Goal: Task Accomplishment & Management: Manage account settings

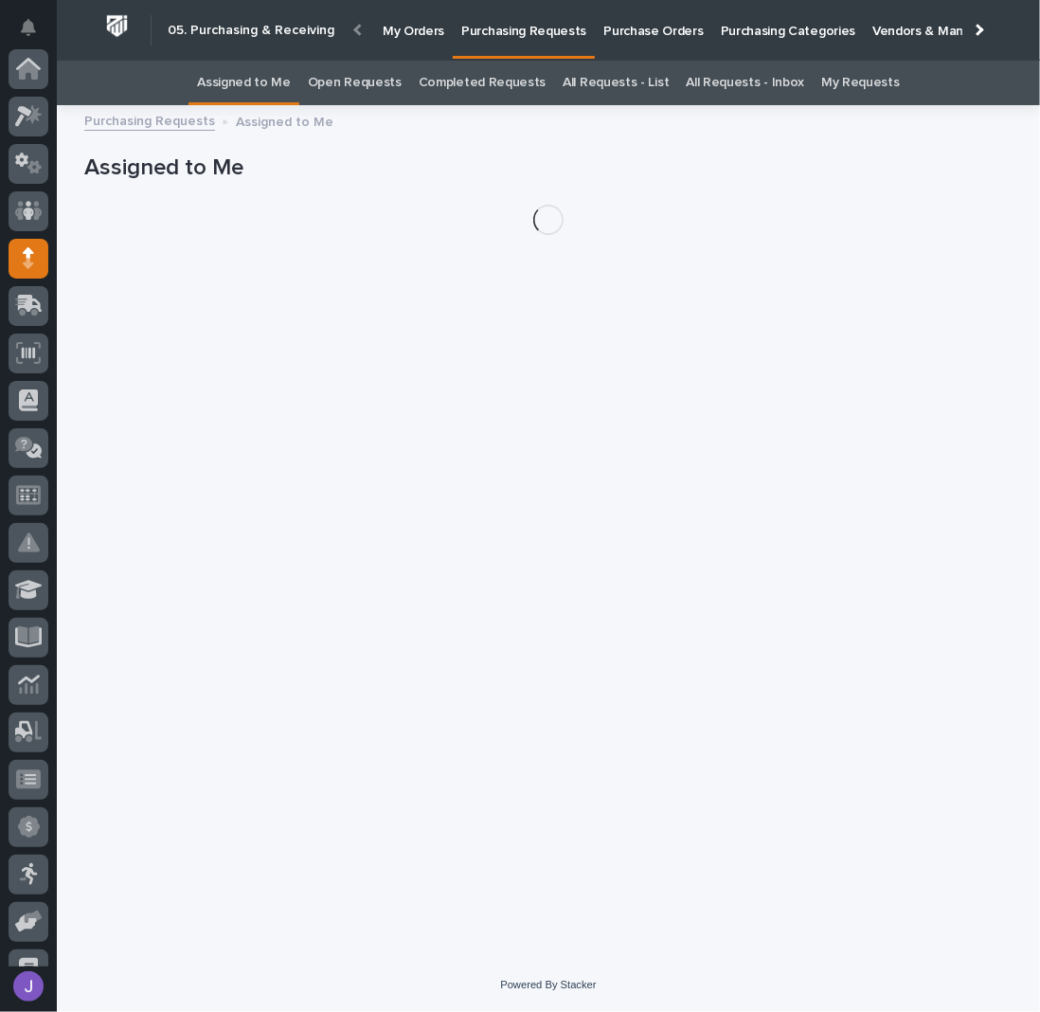
scroll to position [189, 0]
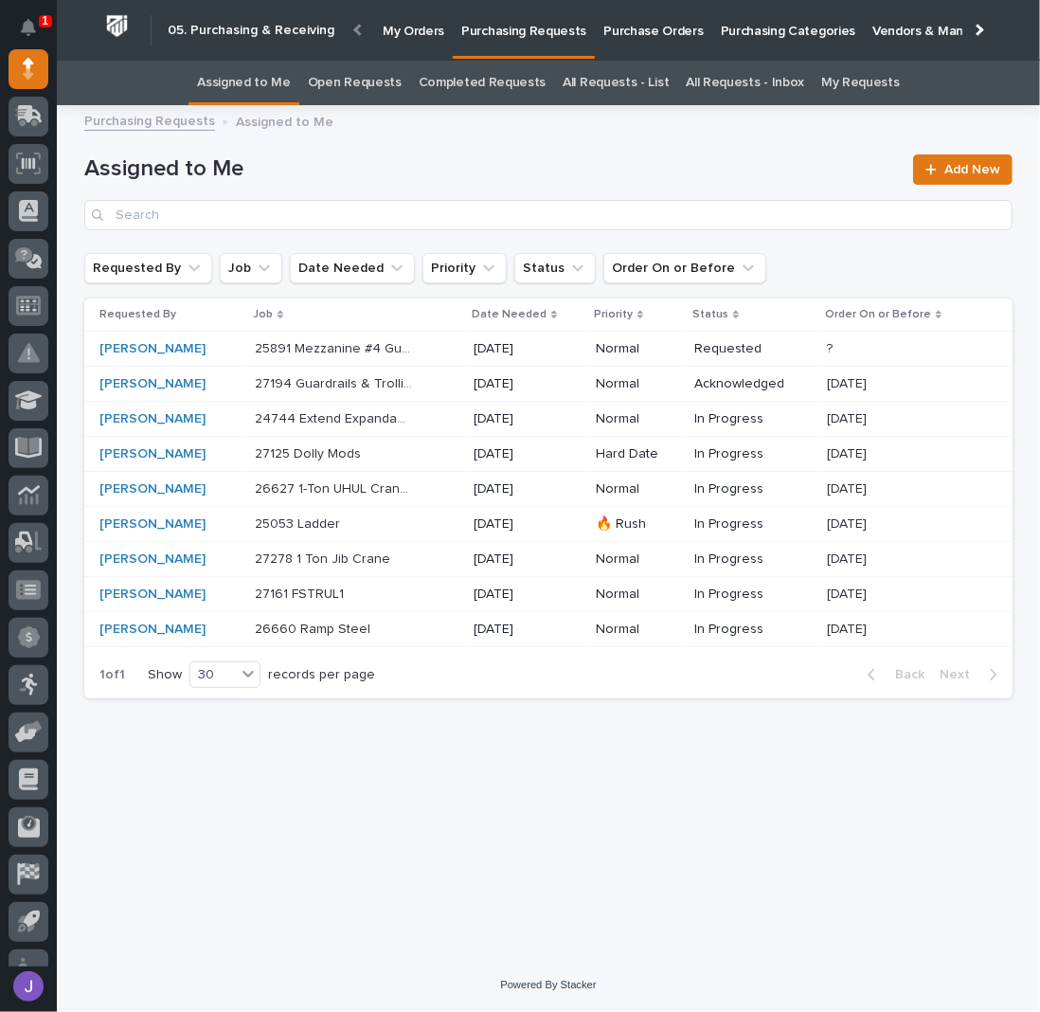
click at [480, 856] on div "Loading... Saving… Loading... Saving… Assigned to Me Add New Requested By Job D…" at bounding box center [548, 514] width 947 height 794
click at [616, 33] on p "Purchase Orders" at bounding box center [652, 20] width 99 height 40
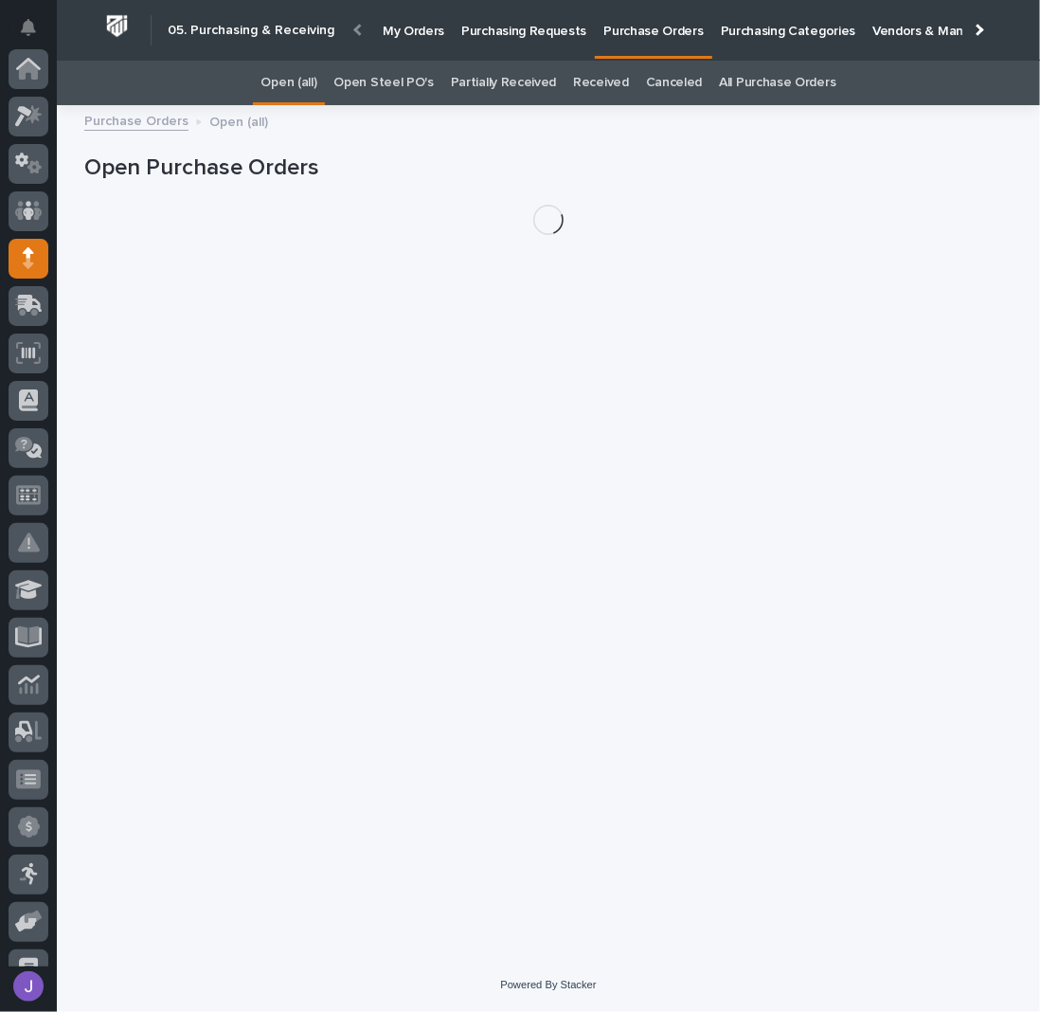
scroll to position [189, 0]
click at [371, 91] on link "Open Steel PO's" at bounding box center [382, 83] width 99 height 45
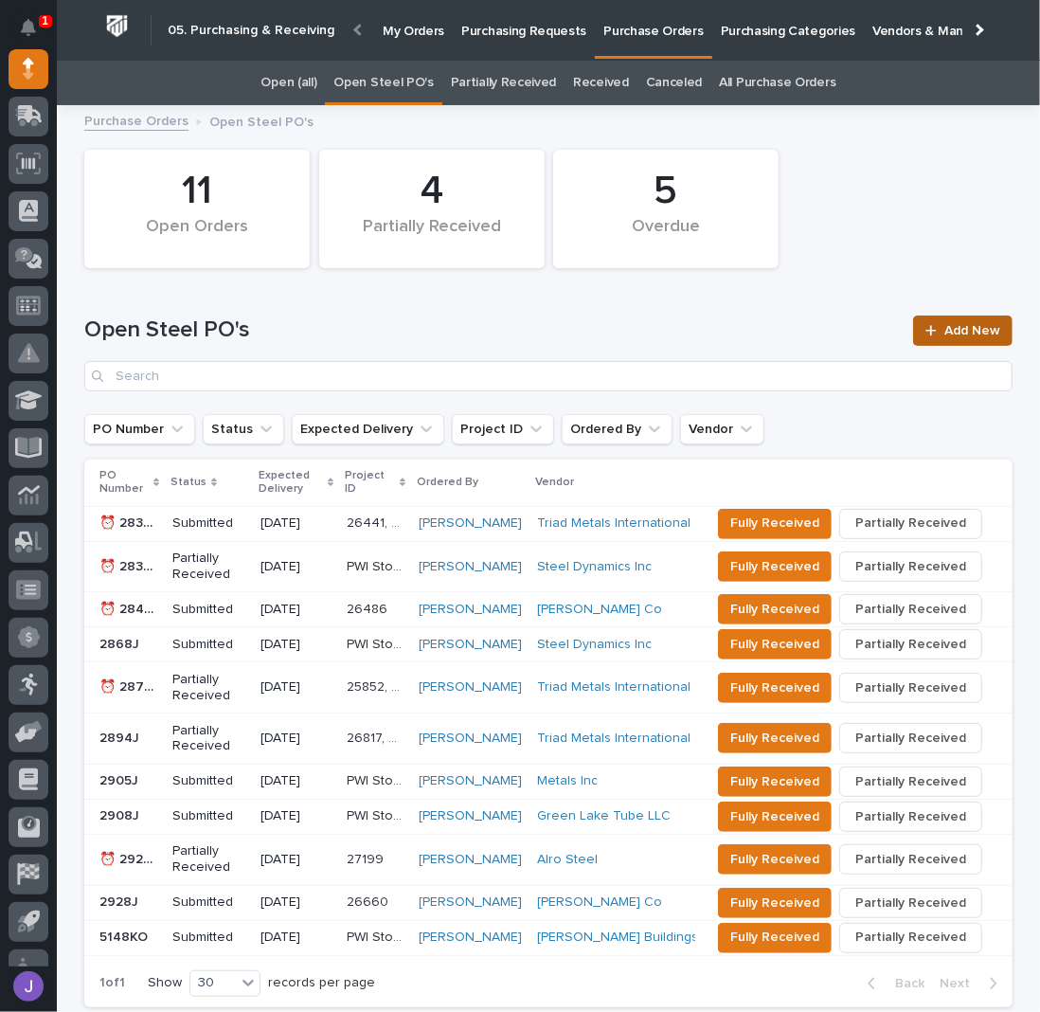
click at [949, 329] on span "Add New" at bounding box center [972, 330] width 56 height 13
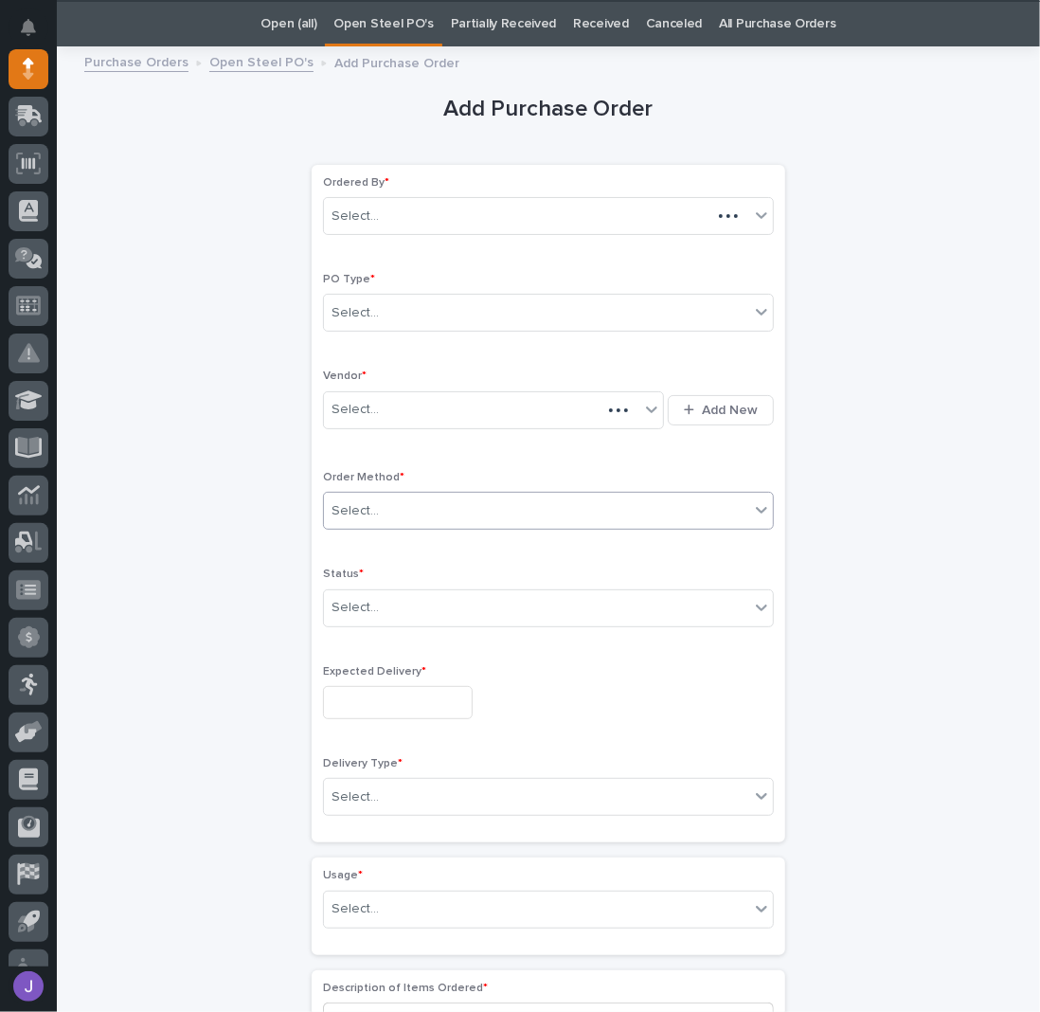
scroll to position [60, 0]
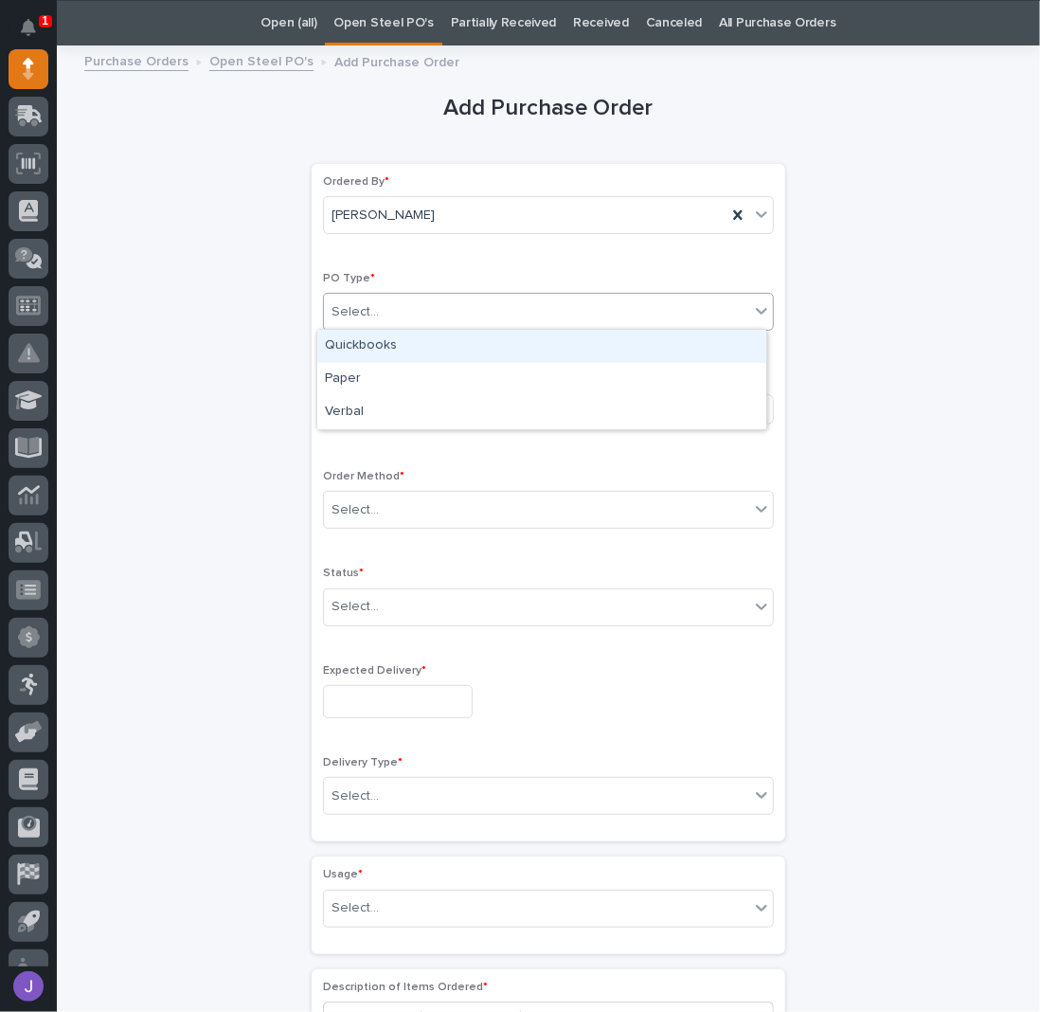
click at [380, 311] on div "Select..." at bounding box center [536, 312] width 425 height 31
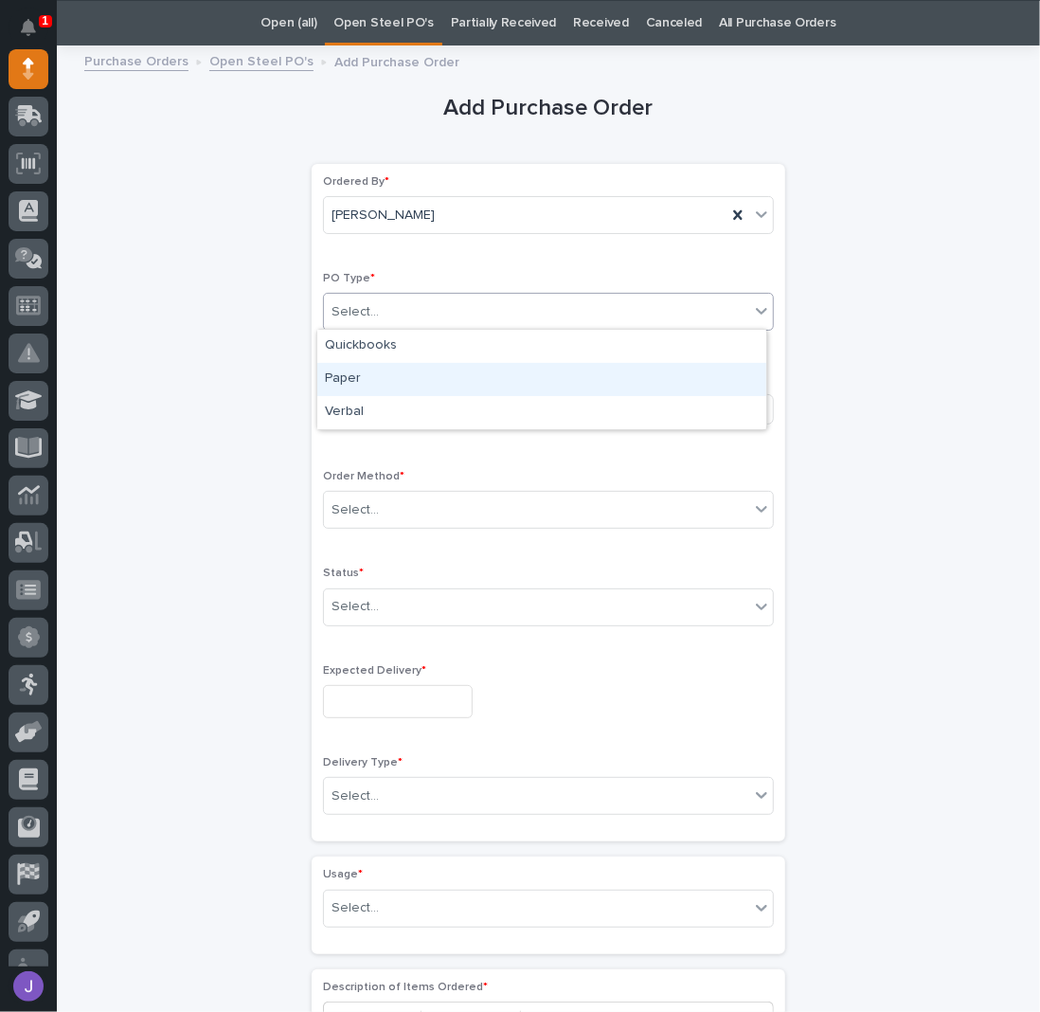
click at [362, 375] on div "Paper" at bounding box center [541, 379] width 449 height 33
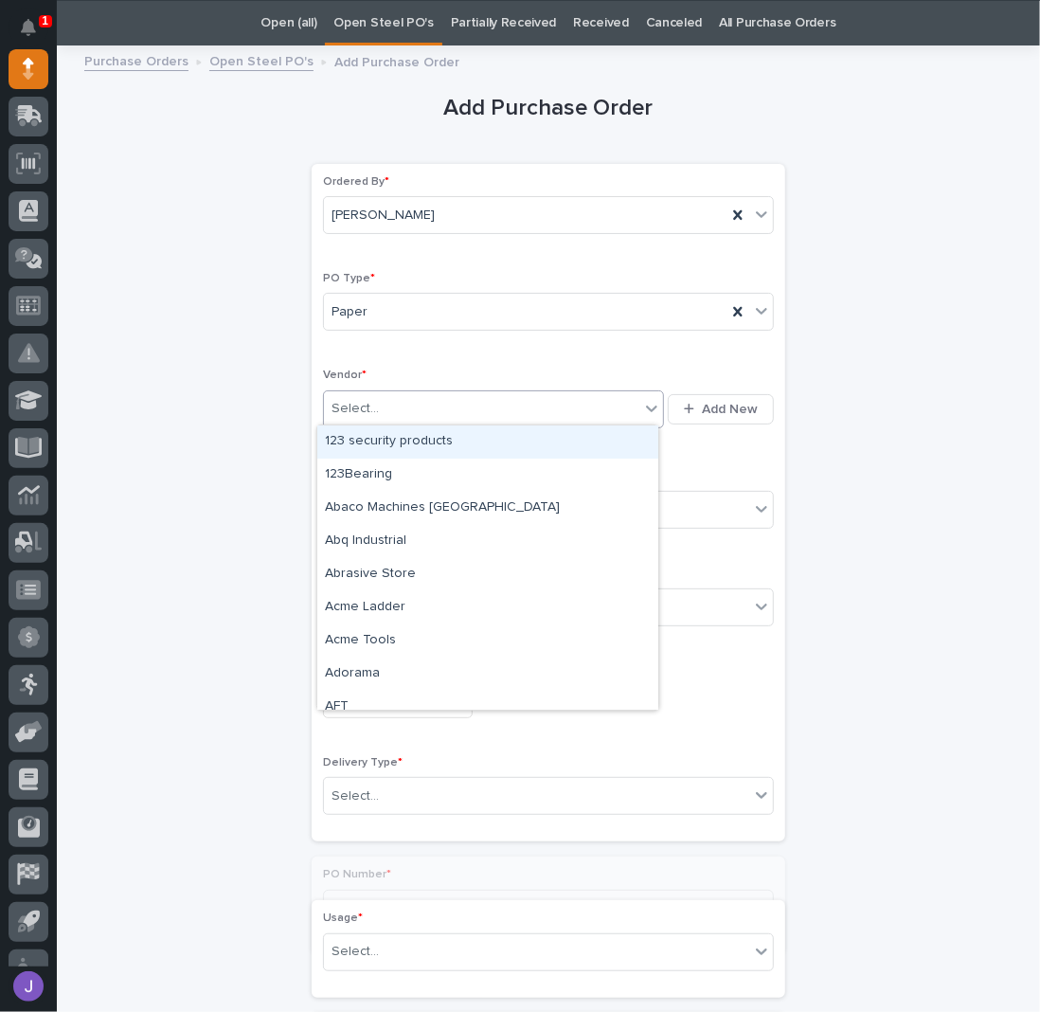
click at [370, 403] on div "Select..." at bounding box center [481, 408] width 315 height 31
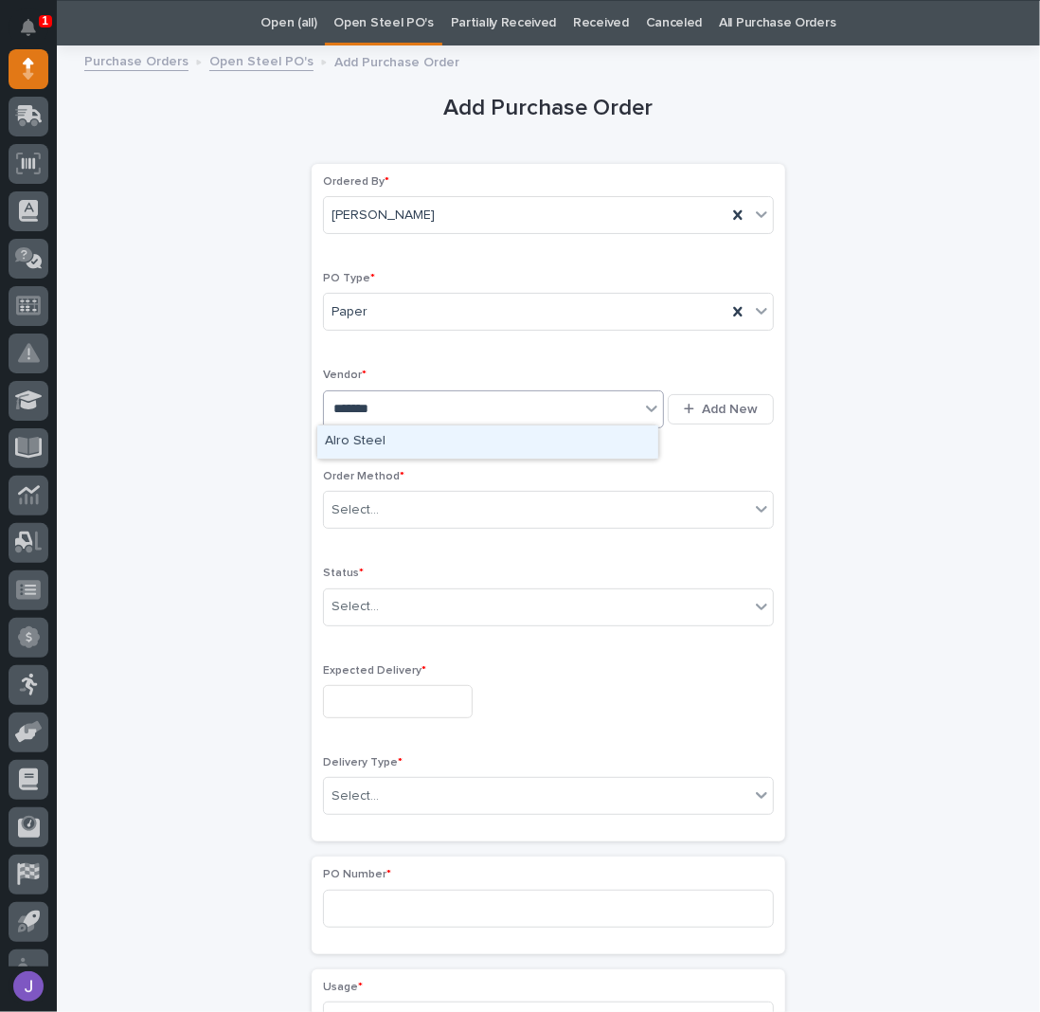
type input "********"
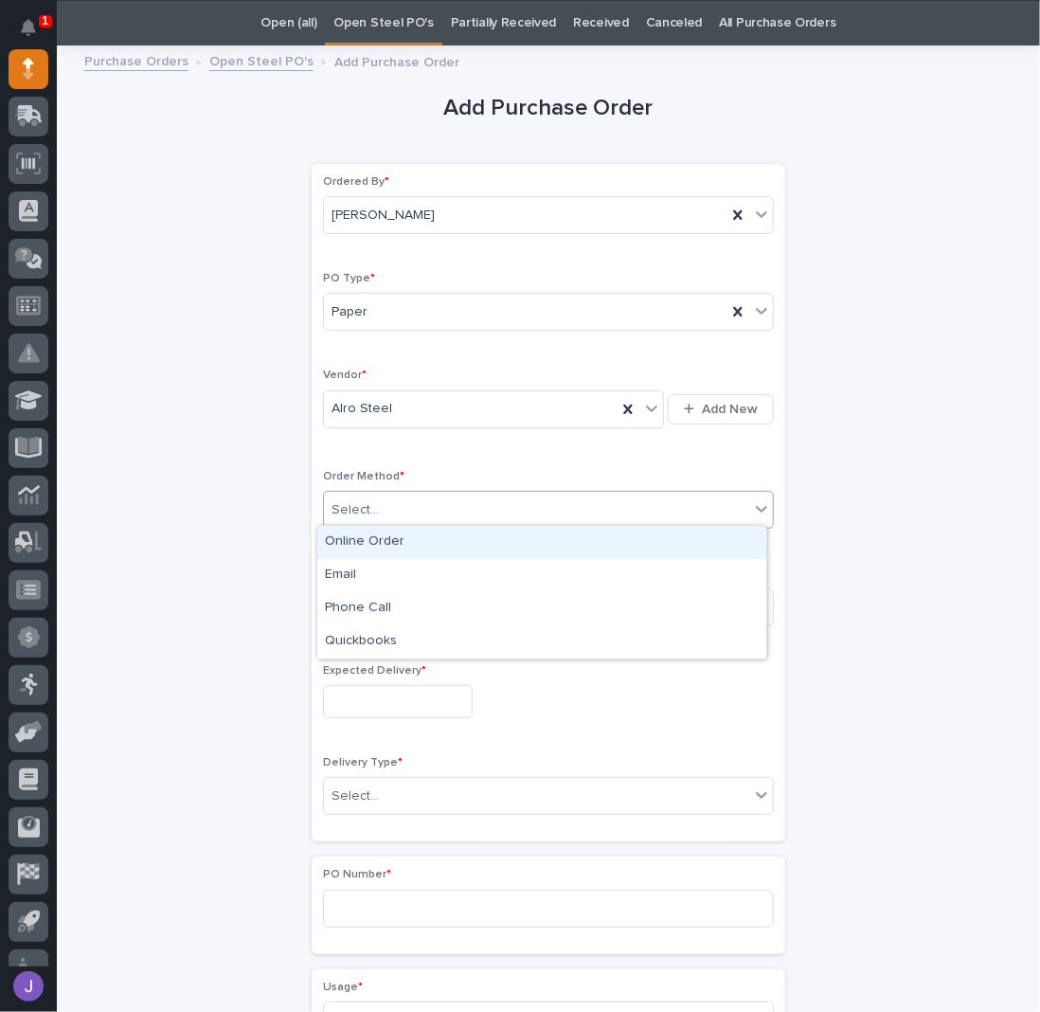
click at [338, 515] on div "Select..." at bounding box center [536, 509] width 425 height 31
click at [348, 546] on div "Online Order" at bounding box center [541, 542] width 449 height 33
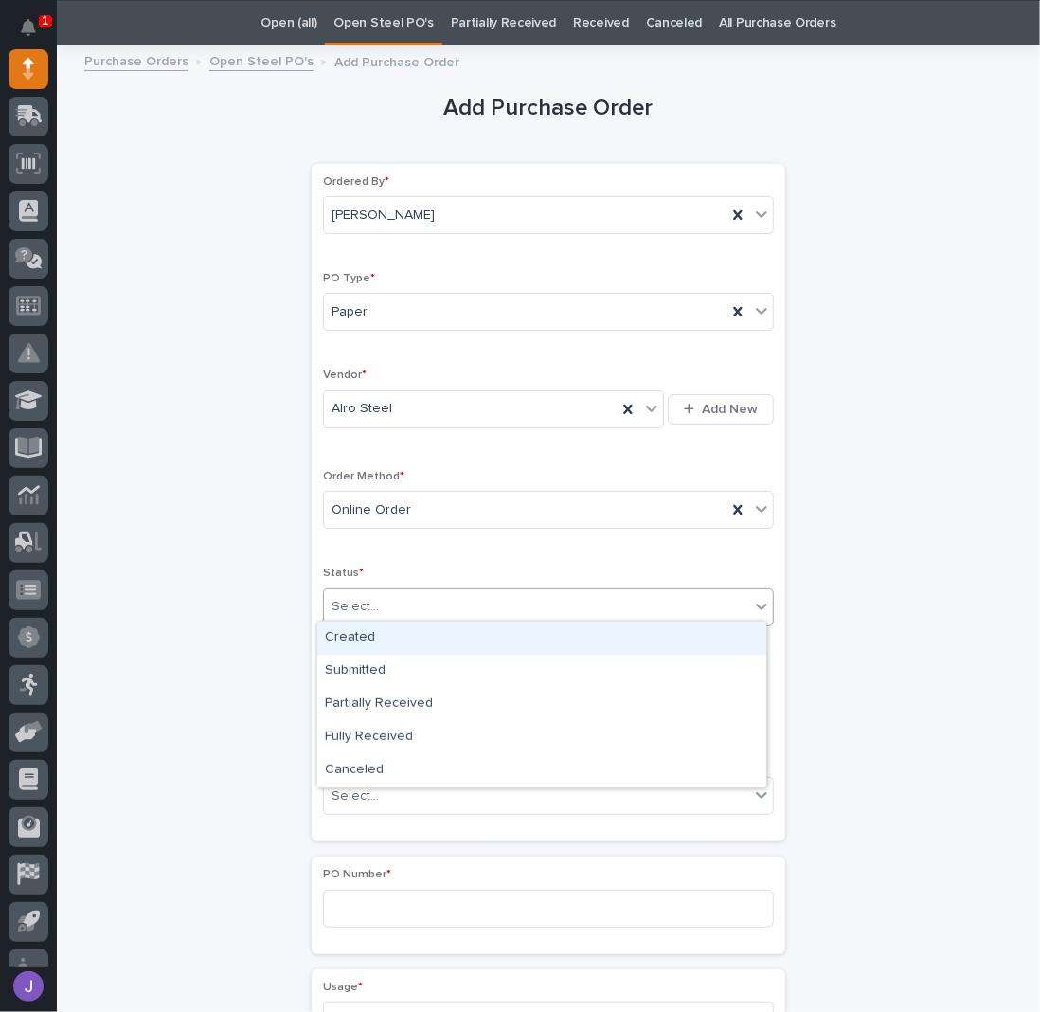
click at [346, 600] on div "Select..." at bounding box center [355, 607] width 47 height 20
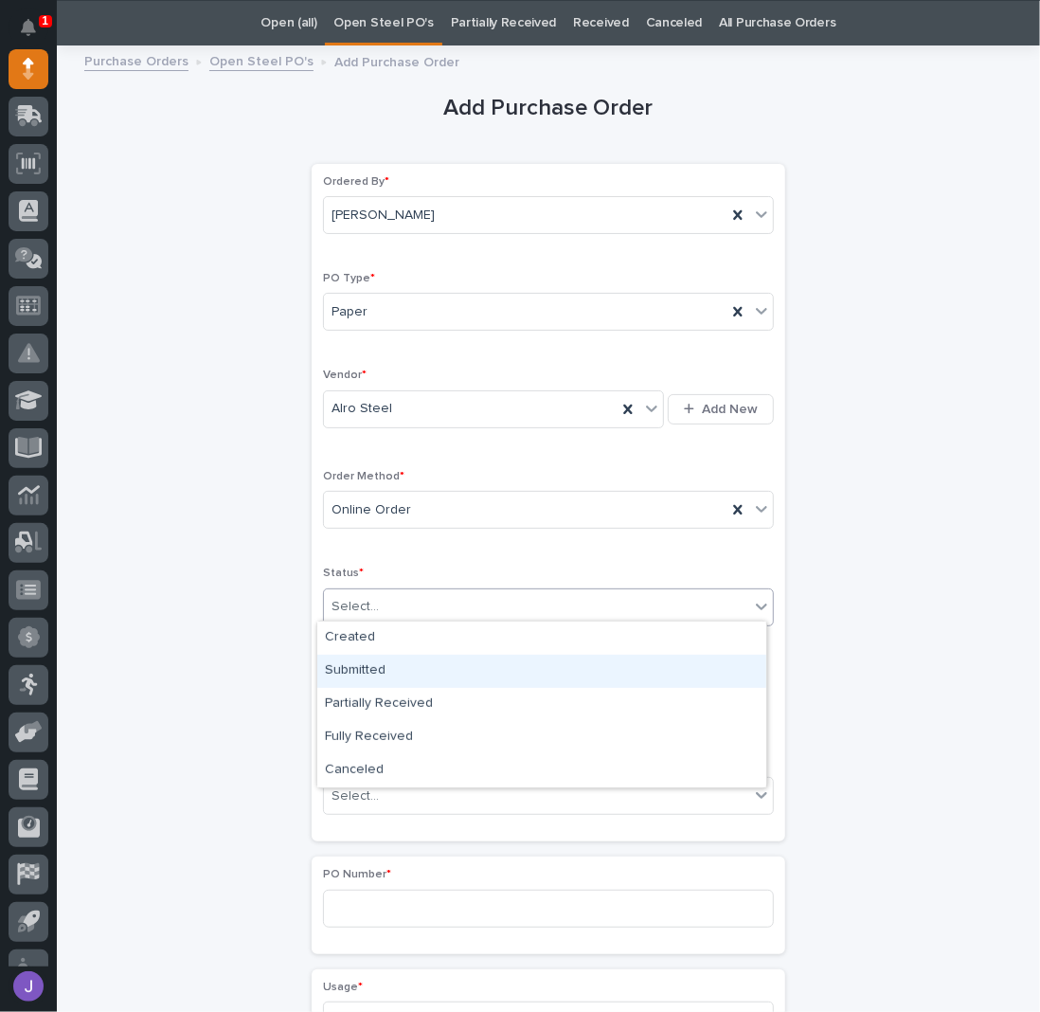
click at [360, 664] on div "Submitted" at bounding box center [541, 671] width 449 height 33
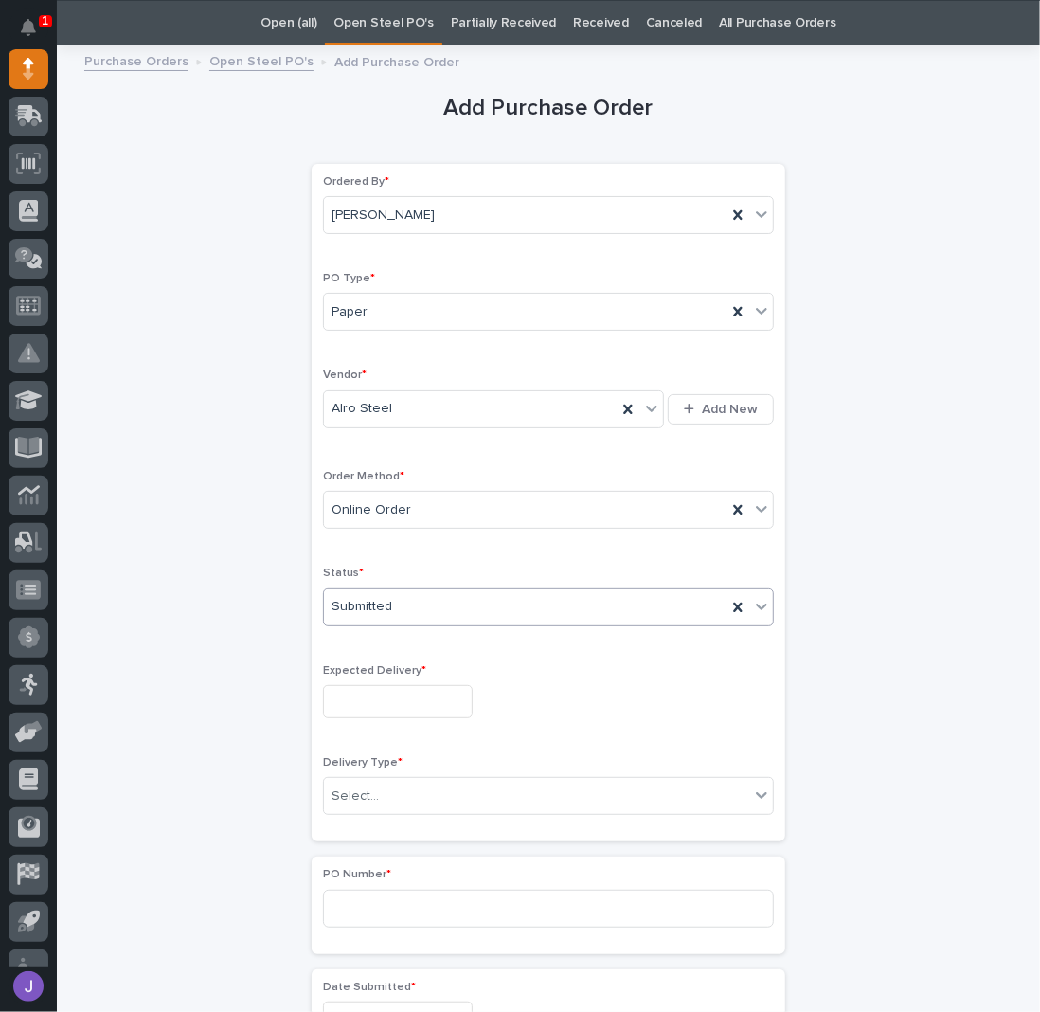
click at [346, 696] on input "text" at bounding box center [398, 701] width 150 height 33
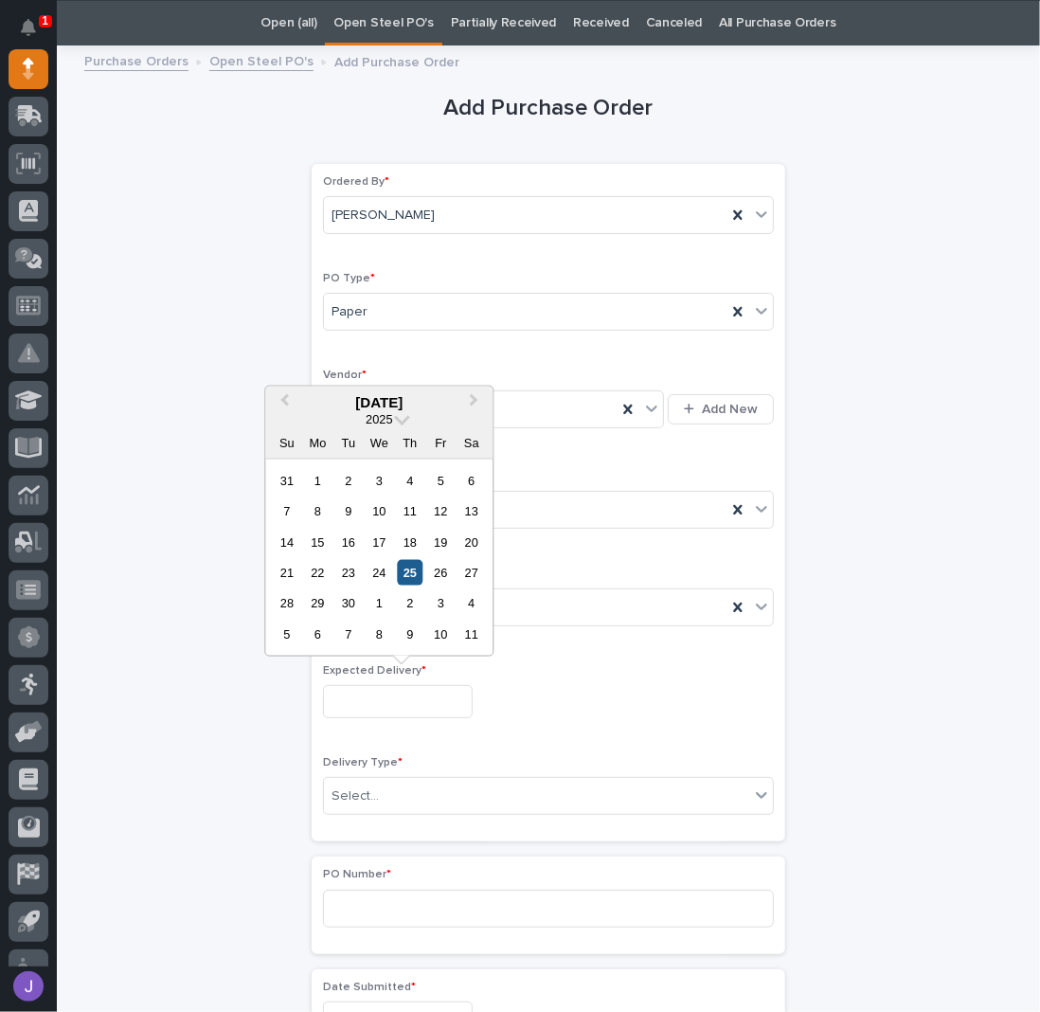
click at [414, 572] on div "25" at bounding box center [410, 573] width 26 height 26
type input "**********"
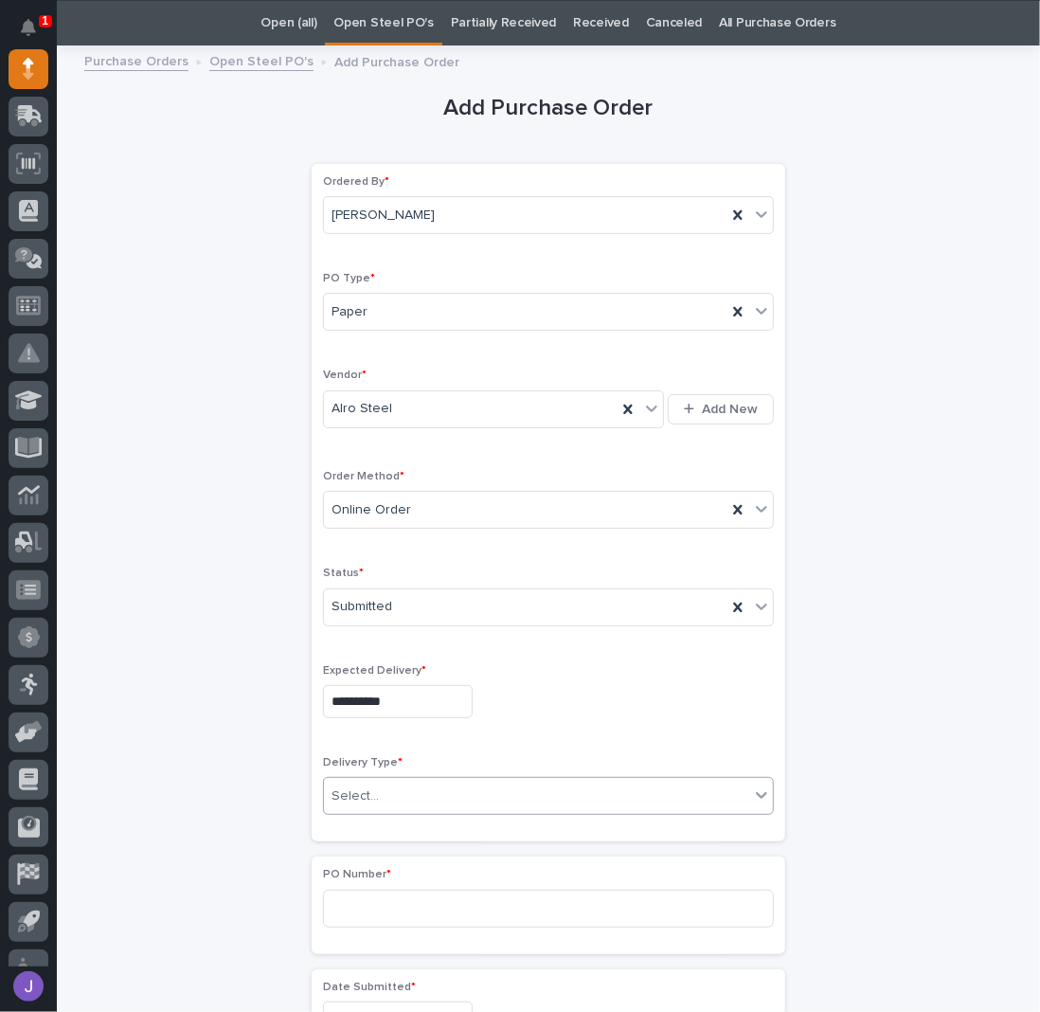
click at [367, 786] on div "Select..." at bounding box center [355, 796] width 47 height 20
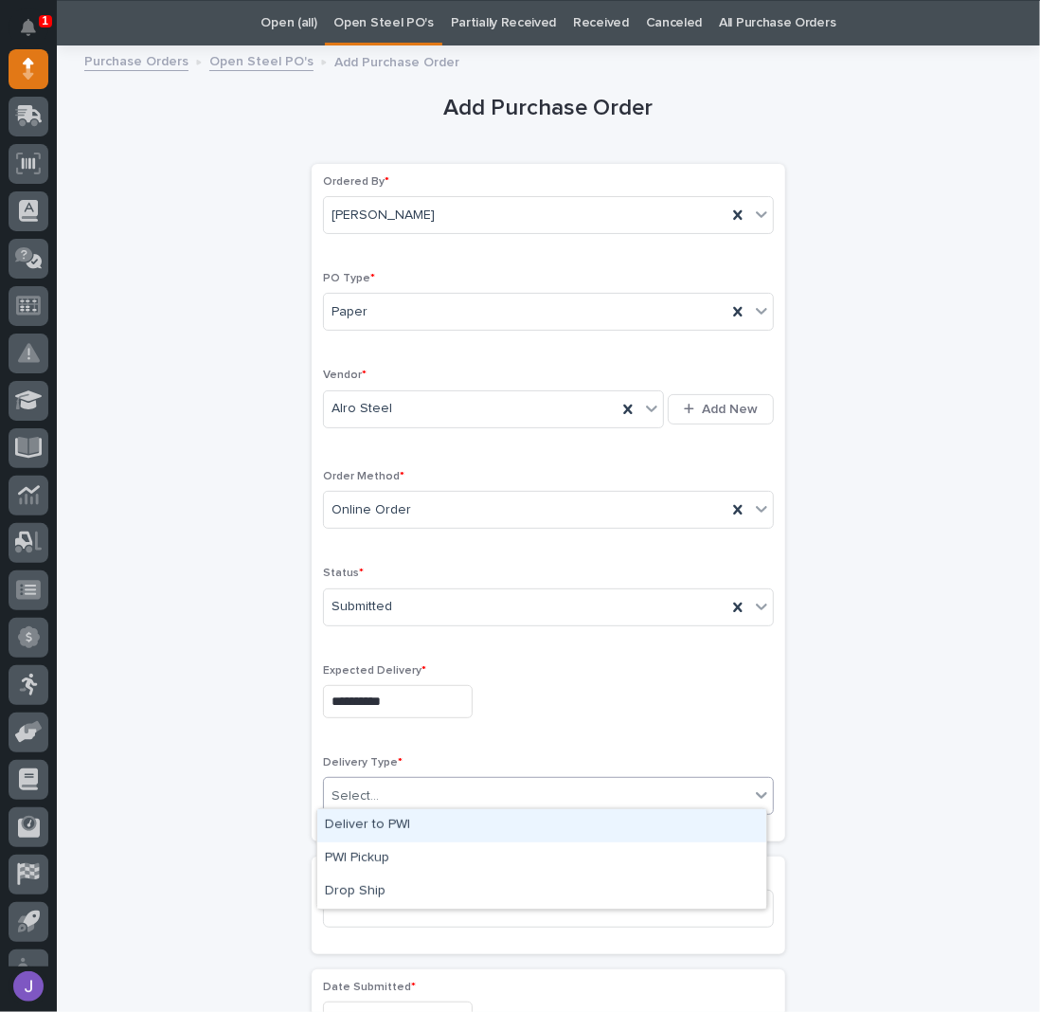
click at [357, 835] on div "Deliver to PWI" at bounding box center [541, 825] width 449 height 33
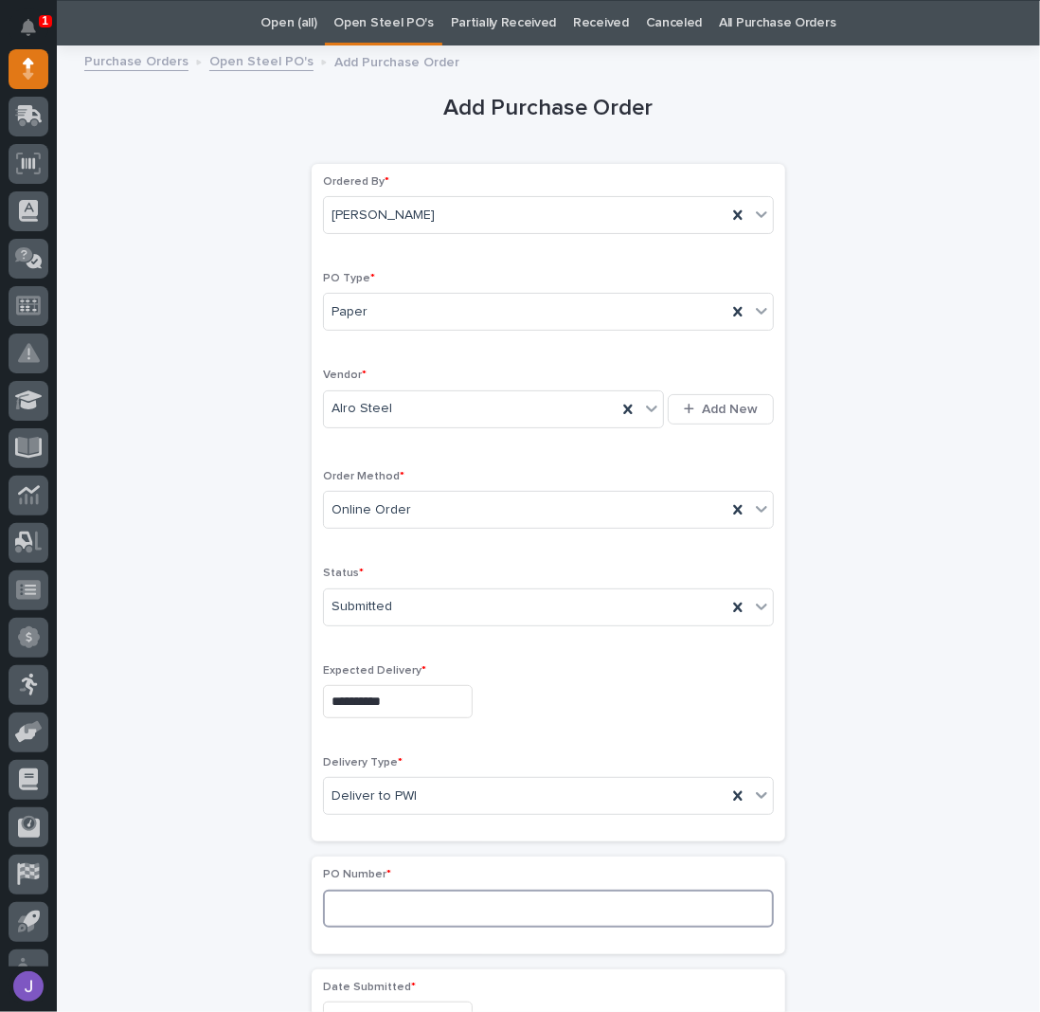
click at [367, 890] on input at bounding box center [548, 909] width 451 height 38
type input "2930J"
click at [192, 836] on div "**********" at bounding box center [548, 998] width 928 height 1882
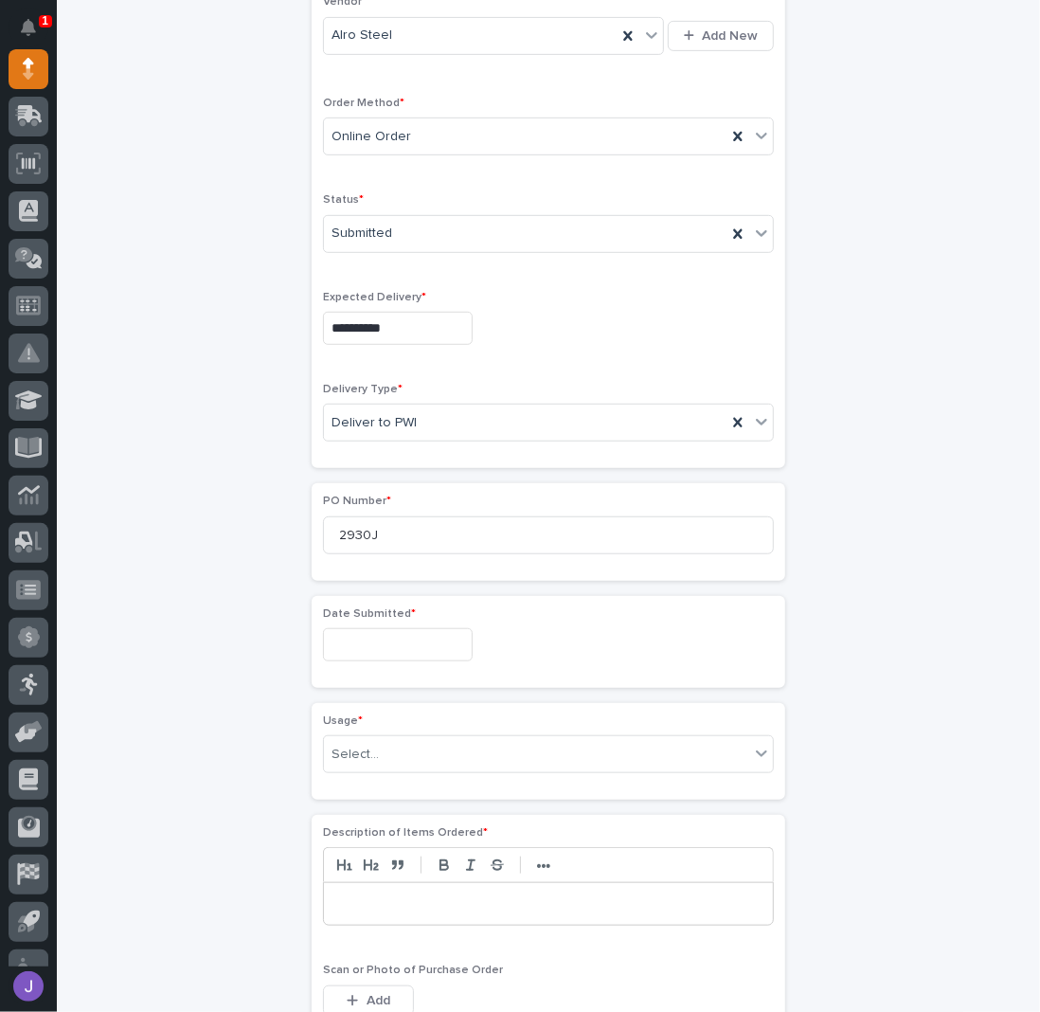
scroll to position [439, 0]
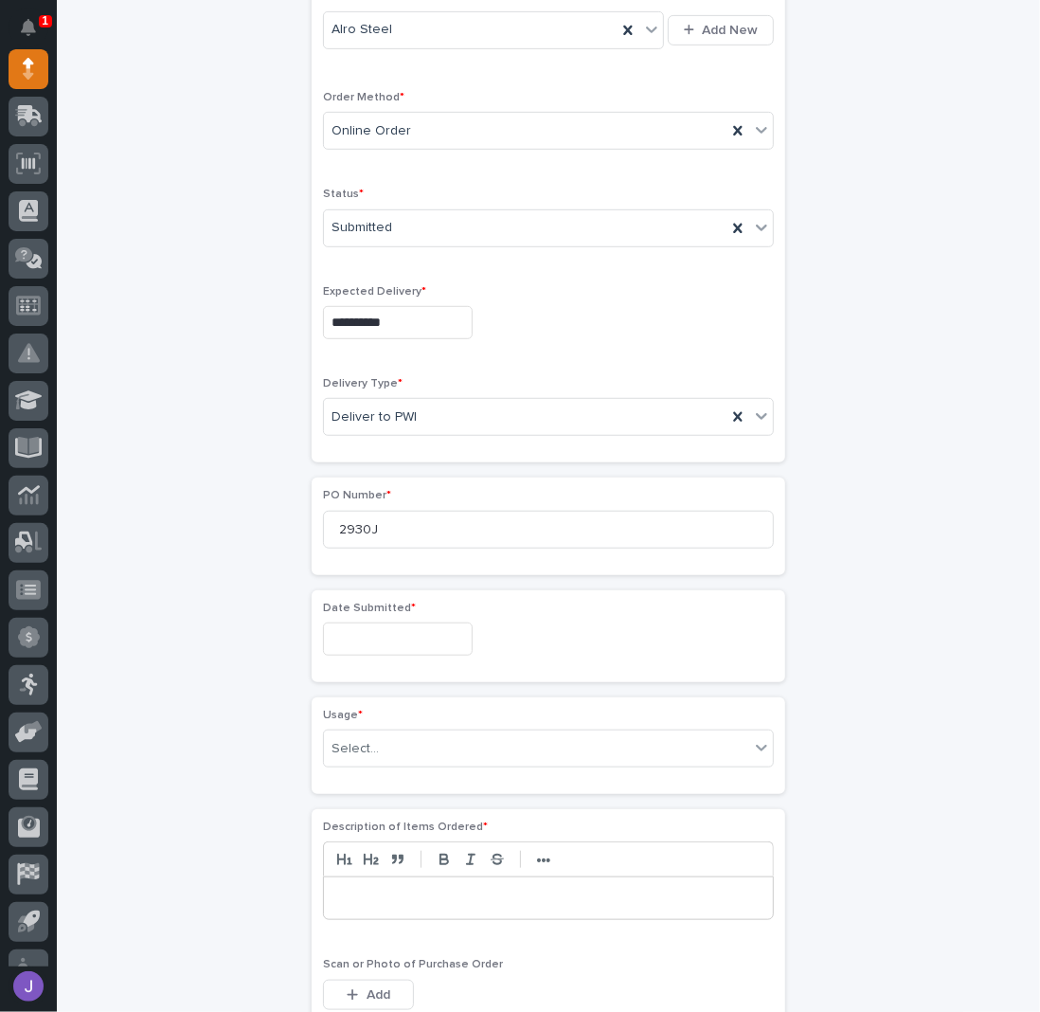
click at [347, 642] on input "text" at bounding box center [398, 638] width 150 height 33
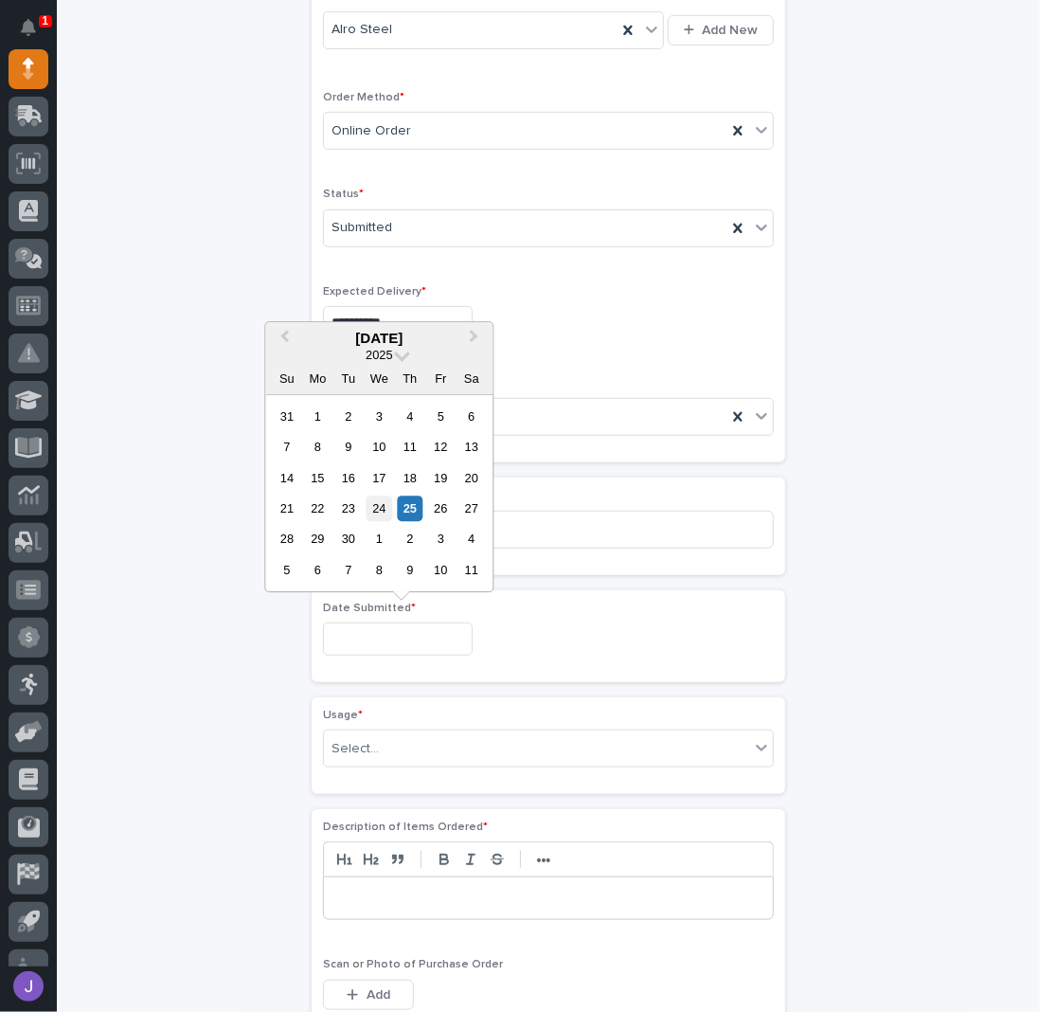
click at [391, 509] on div "24" at bounding box center [380, 508] width 26 height 26
type input "**********"
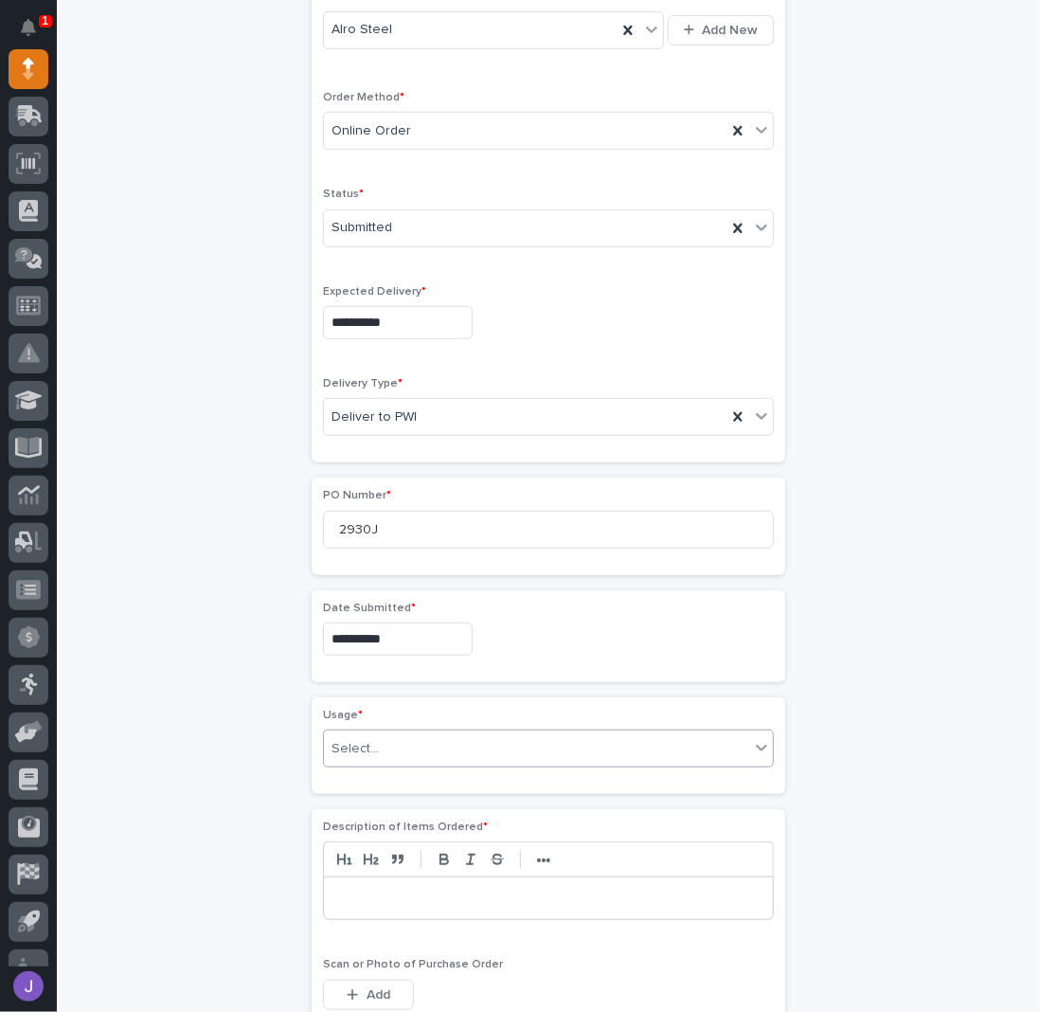
click at [391, 733] on div "Select..." at bounding box center [536, 748] width 425 height 31
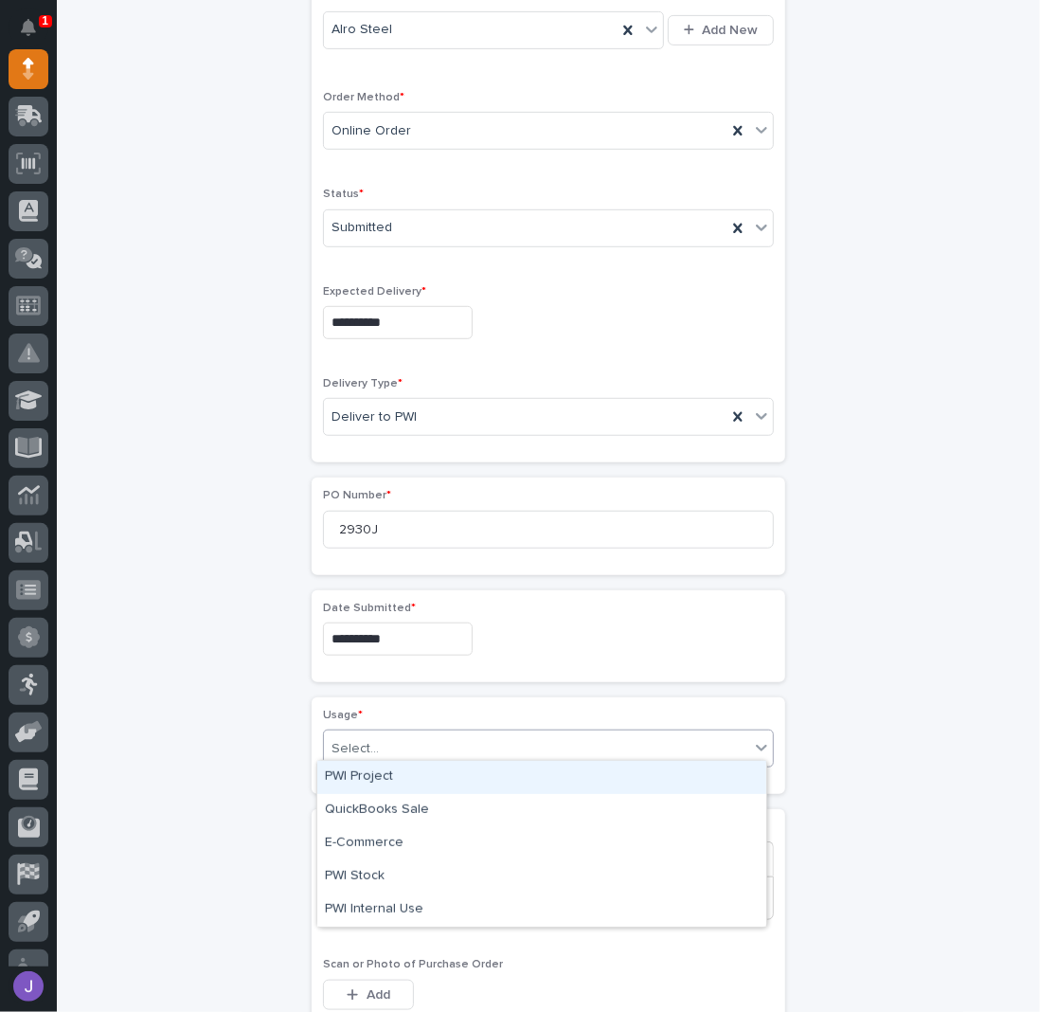
click at [391, 778] on div "PWI Project" at bounding box center [541, 777] width 449 height 33
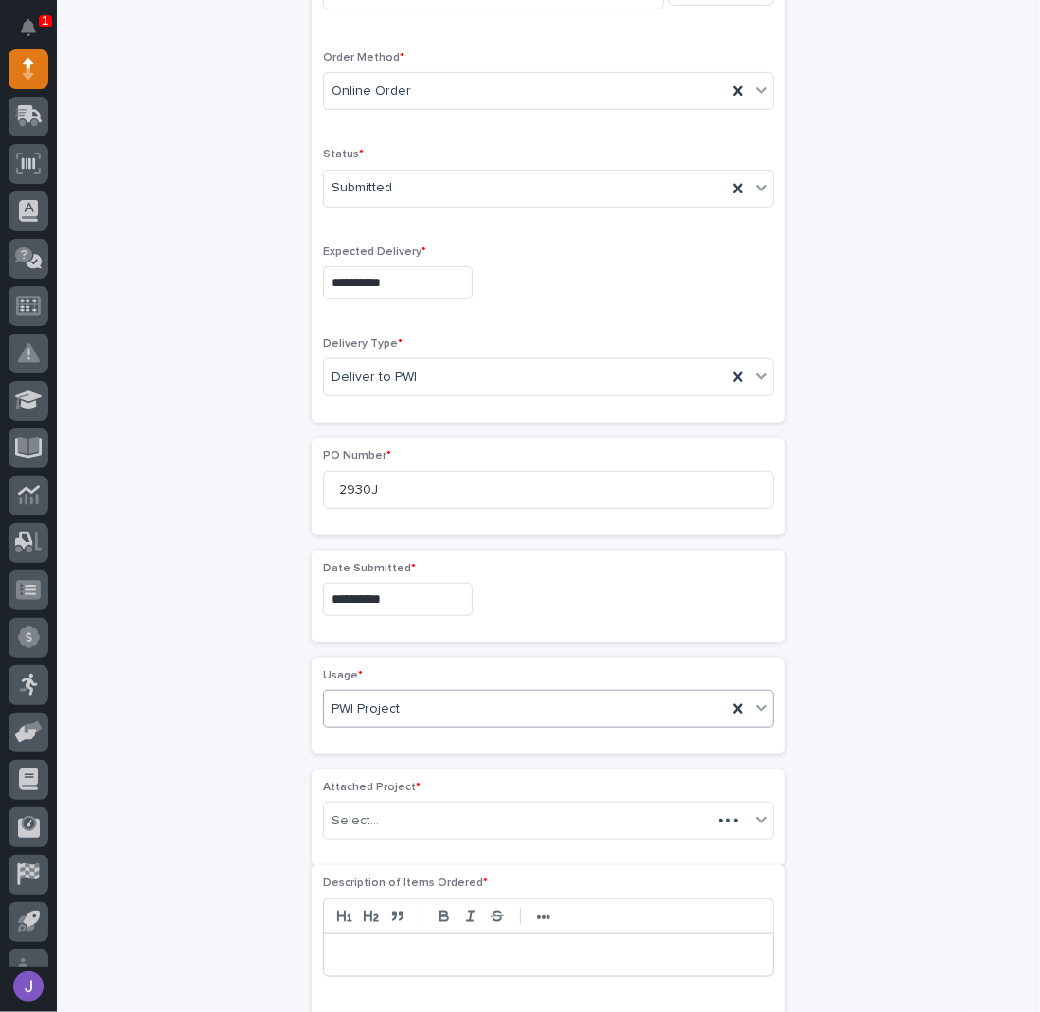
scroll to position [494, 0]
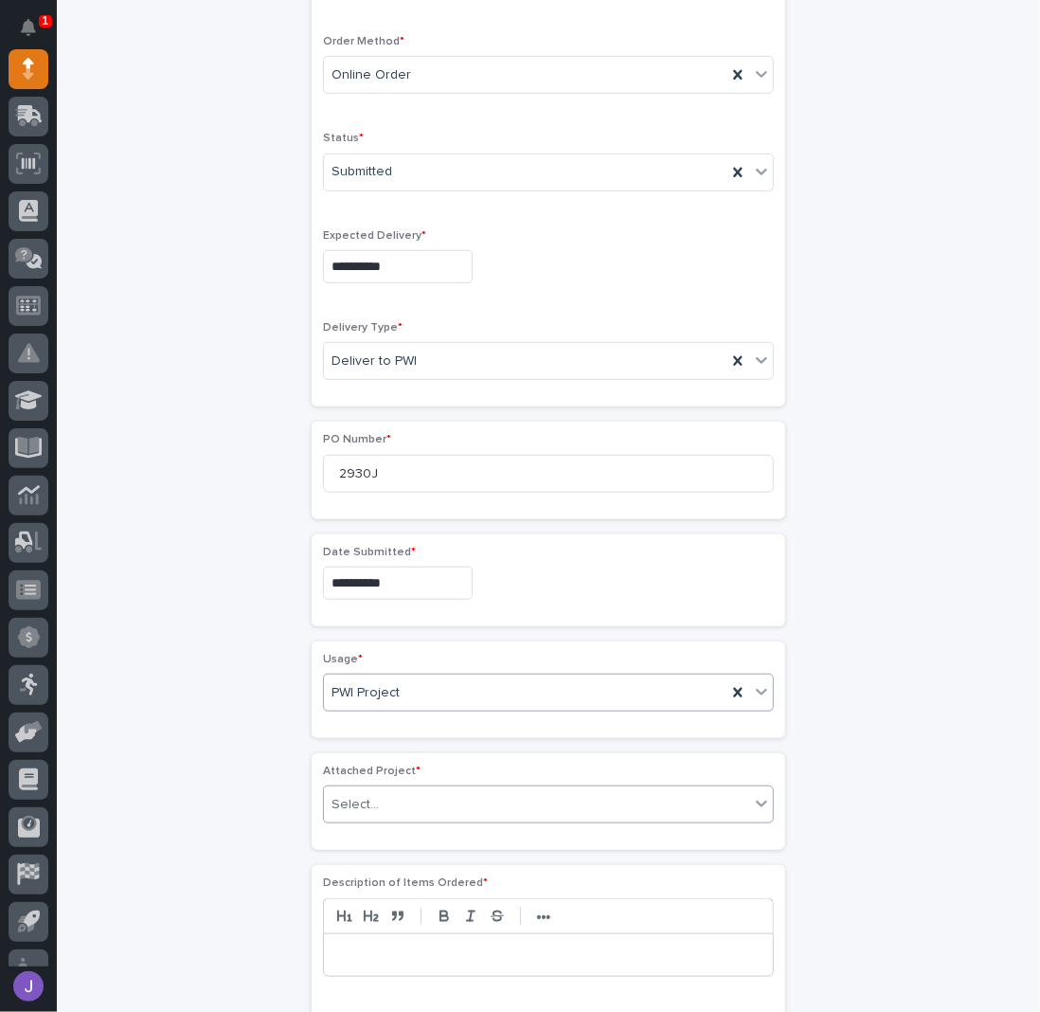
click at [366, 795] on div "Select..." at bounding box center [355, 805] width 47 height 20
type input "*****"
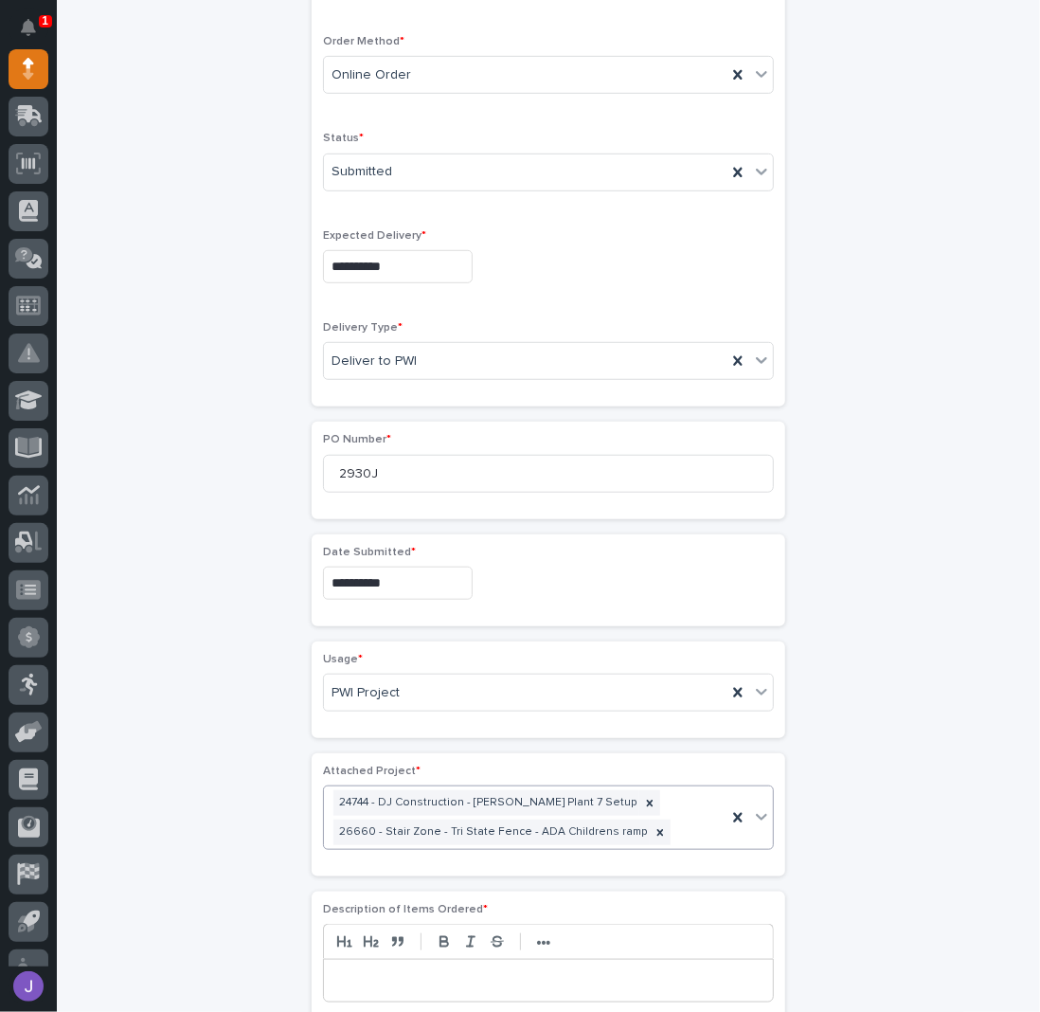
scroll to position [508, 0]
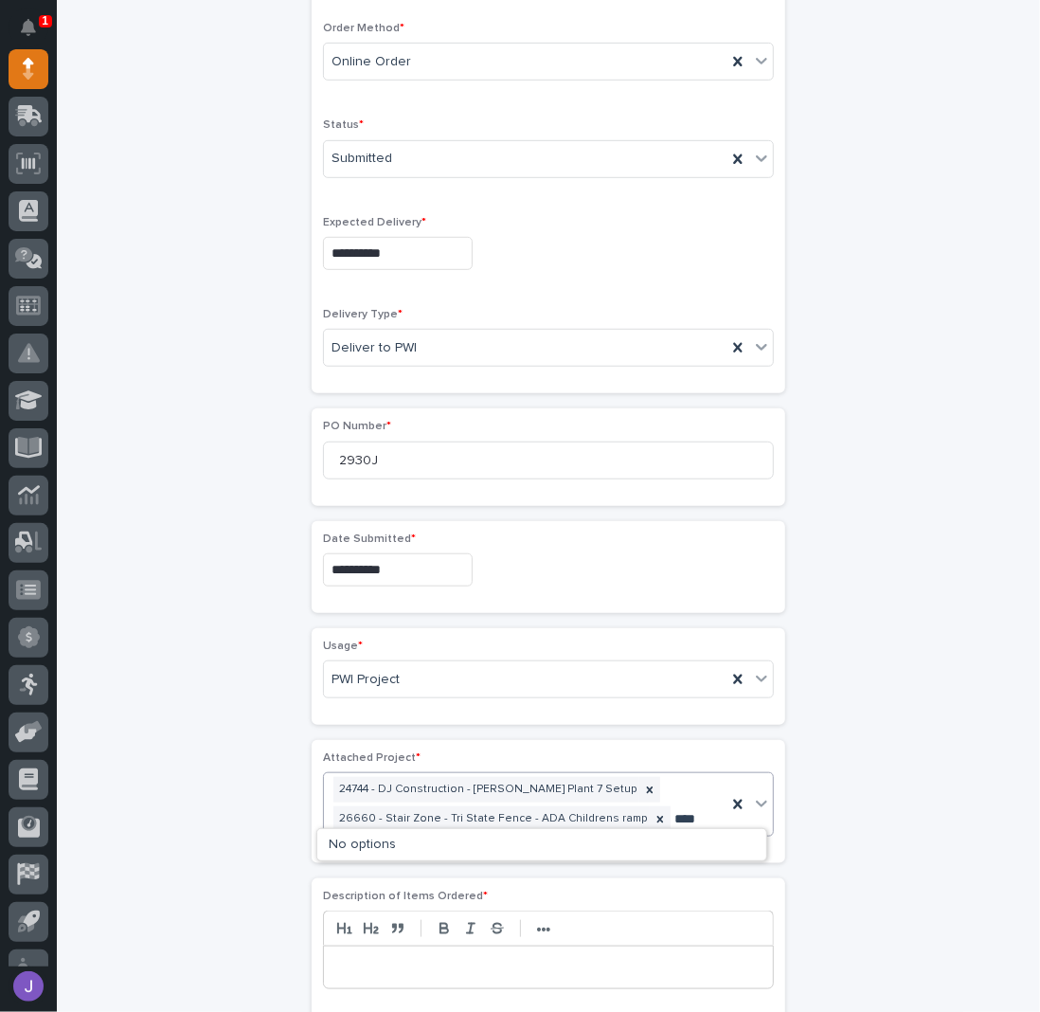
type input "*****"
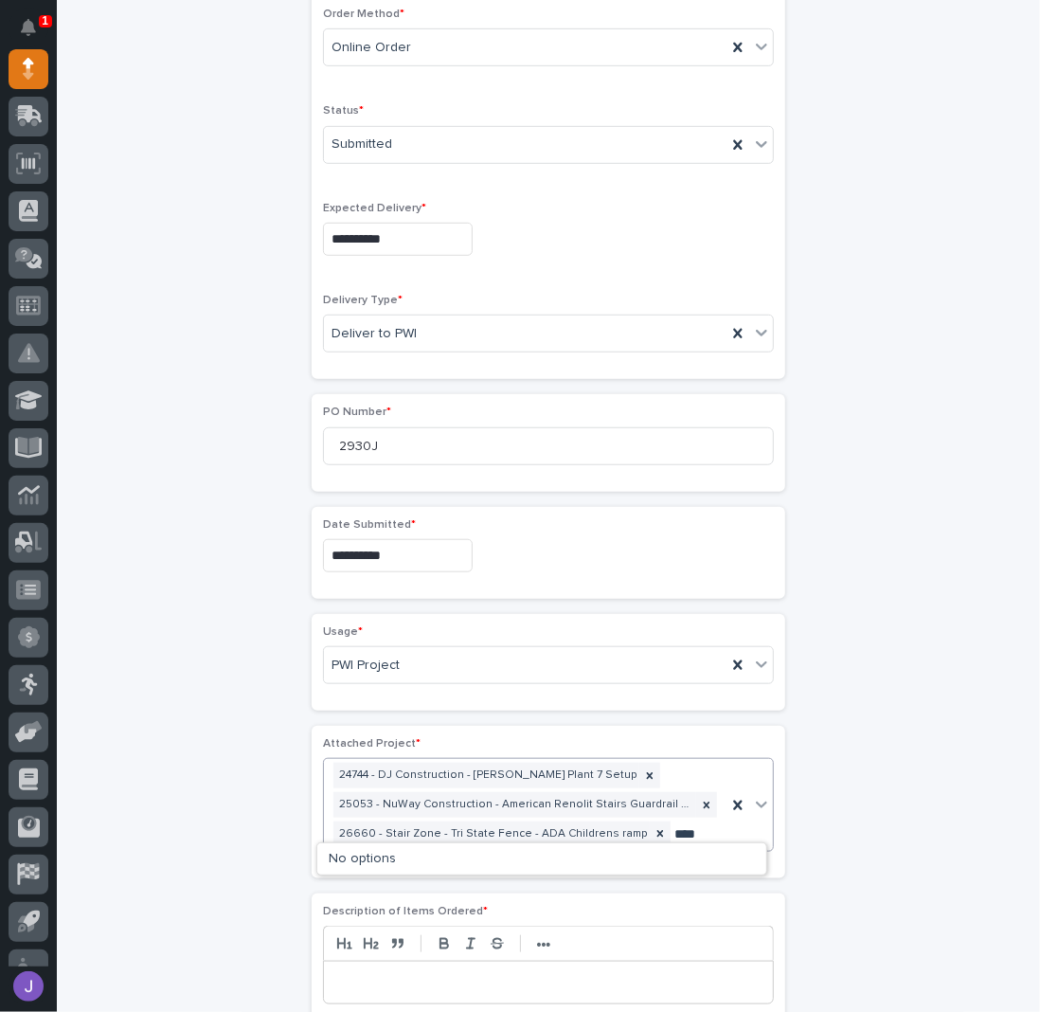
type input "*****"
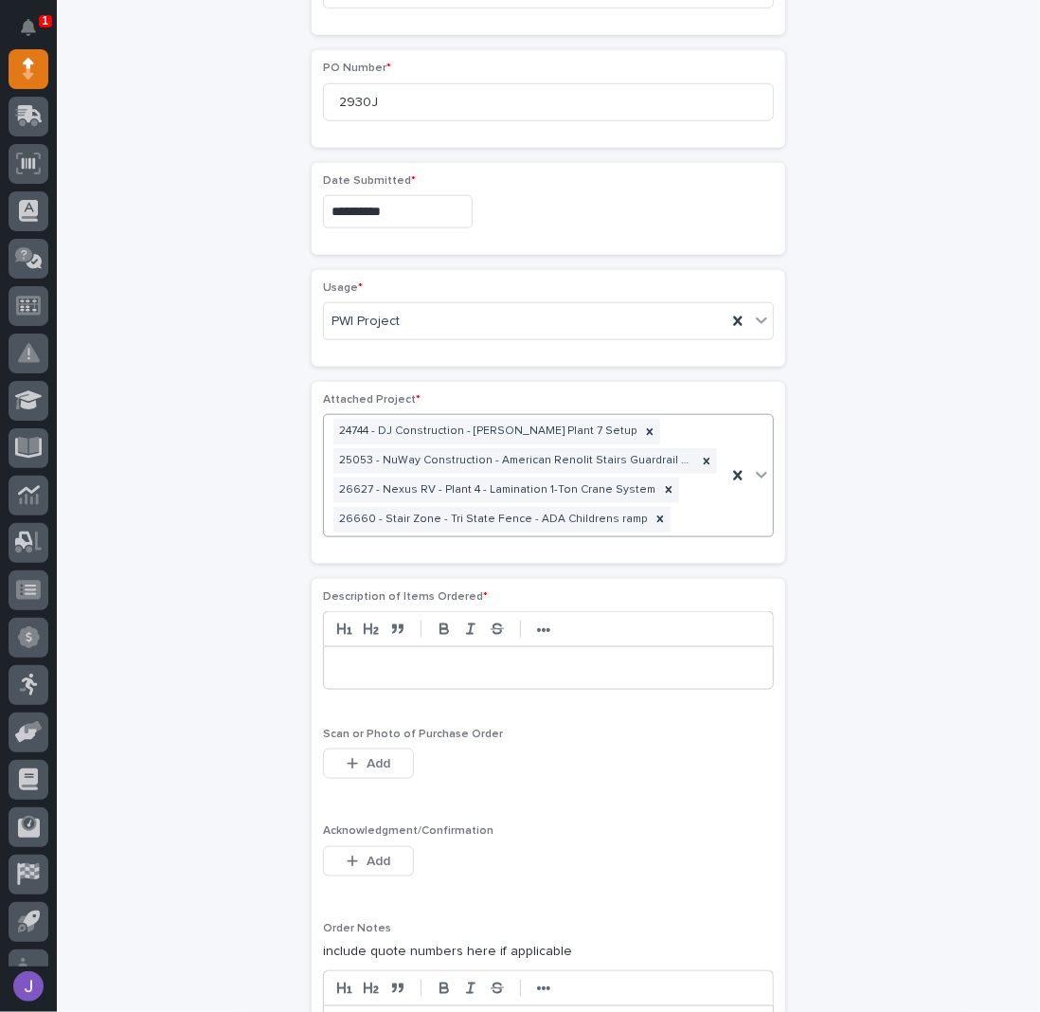
scroll to position [915, 0]
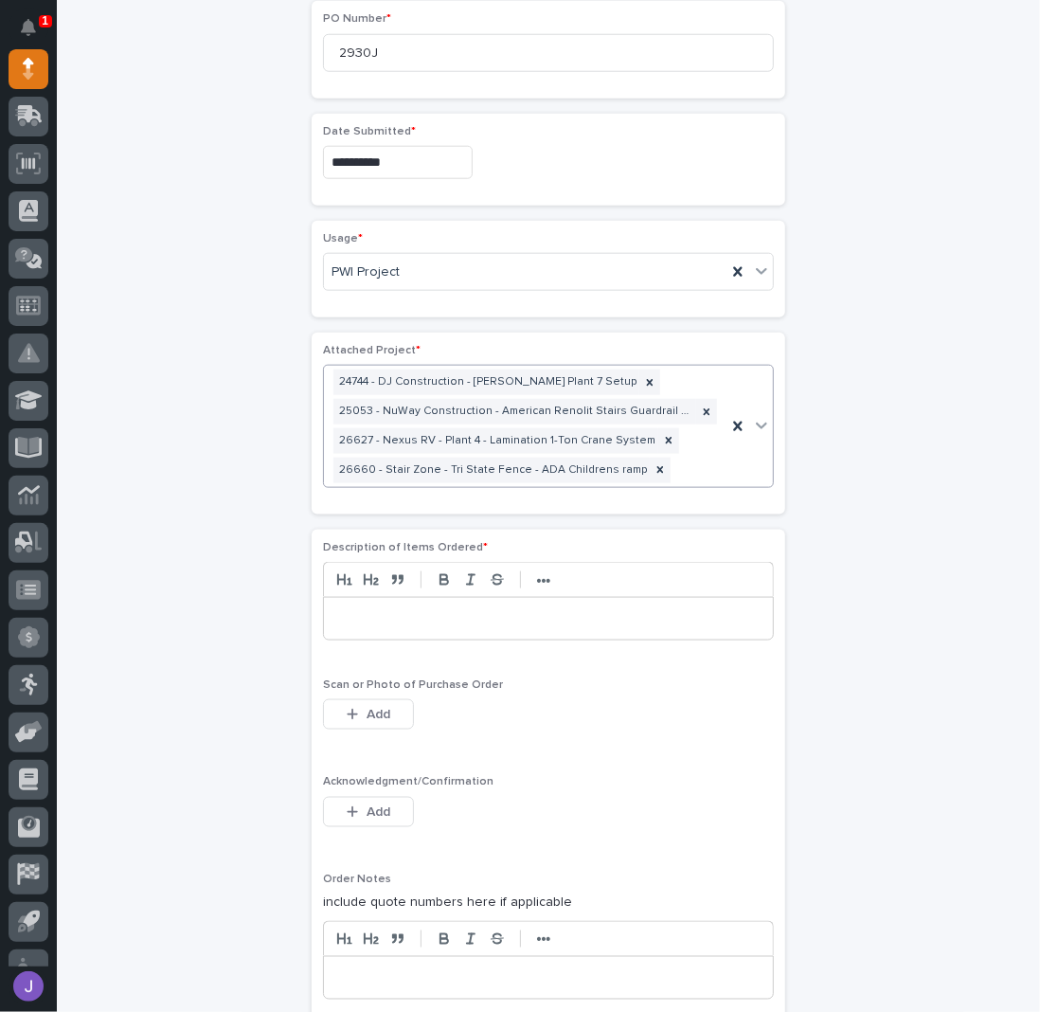
click at [333, 622] on div at bounding box center [548, 619] width 449 height 42
click at [373, 803] on span "Add" at bounding box center [379, 811] width 24 height 17
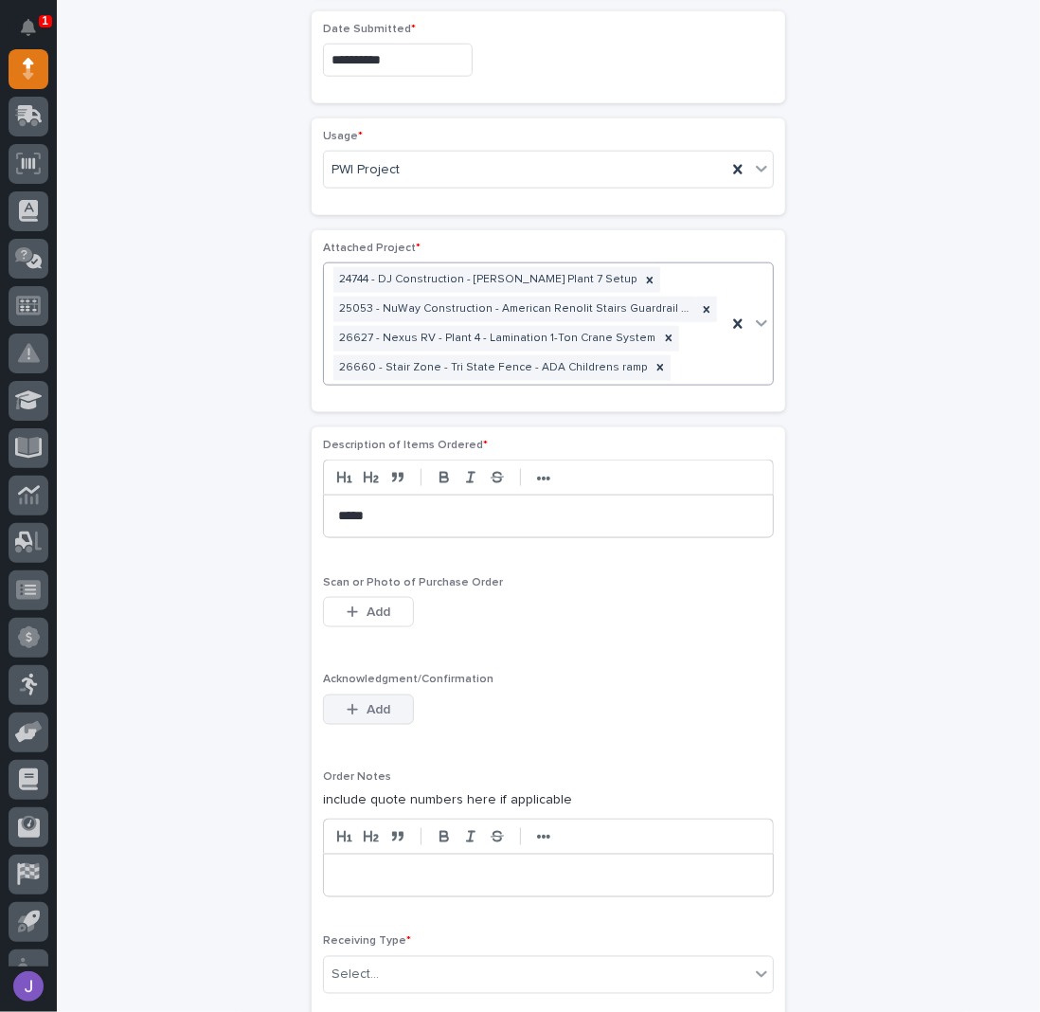
scroll to position [1042, 0]
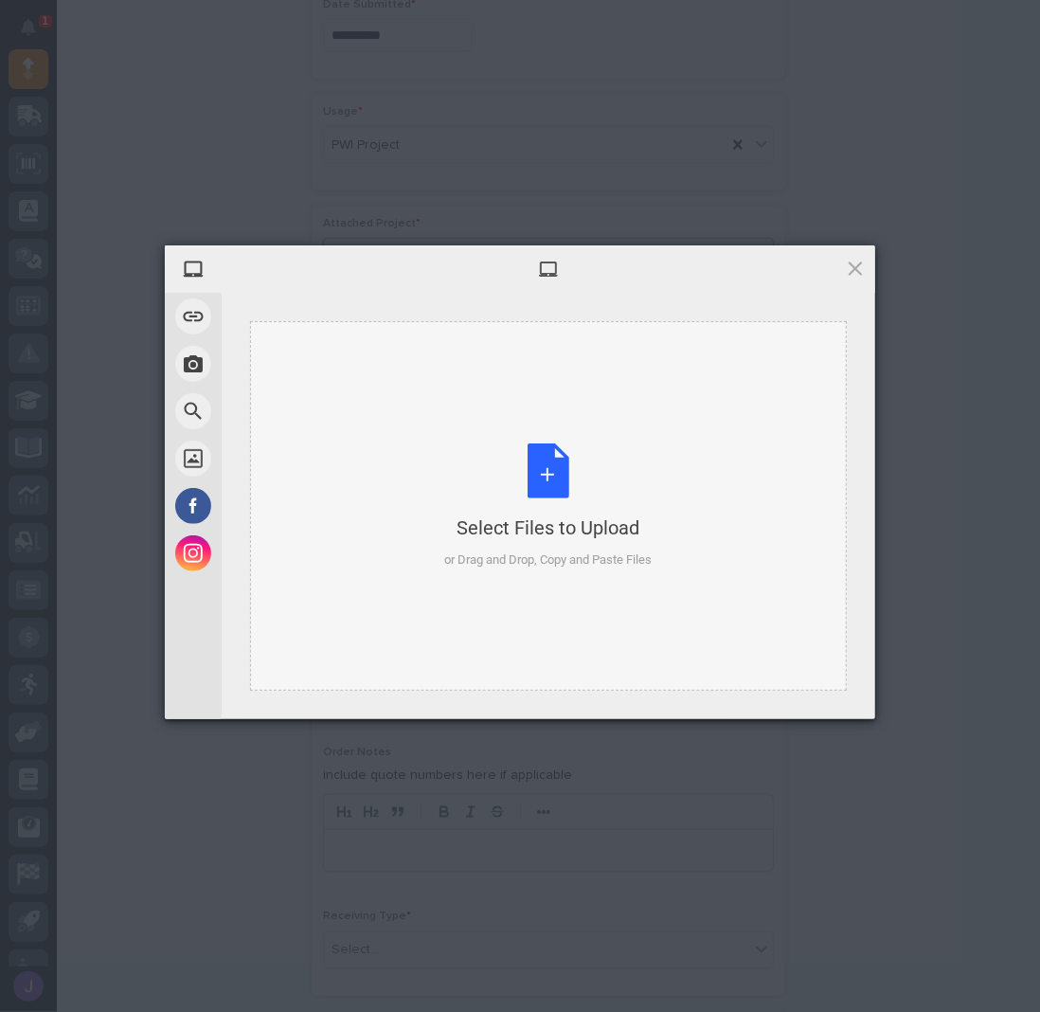
click at [559, 485] on div "Select Files to Upload or Drag and Drop, Copy and Paste Files" at bounding box center [548, 506] width 207 height 126
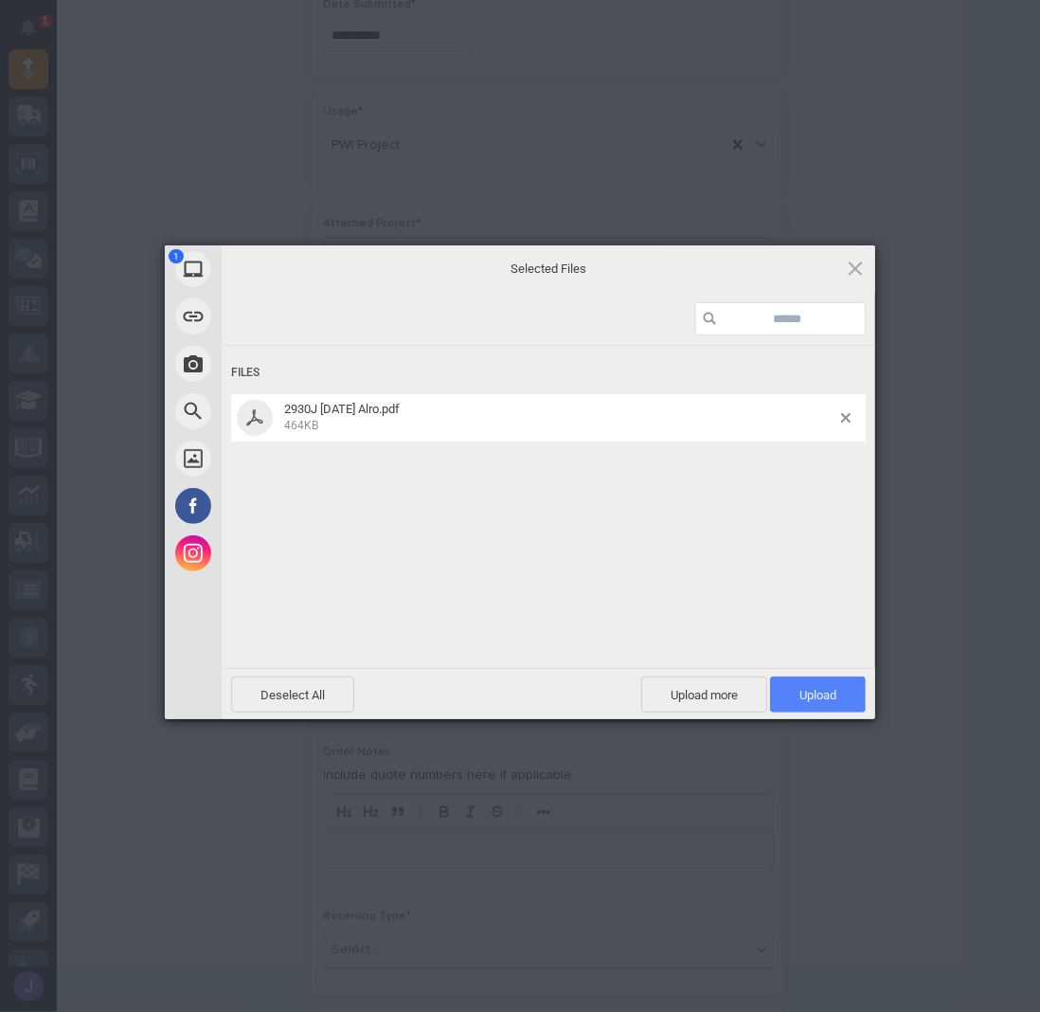
click at [803, 702] on span "Upload 1" at bounding box center [818, 694] width 96 height 36
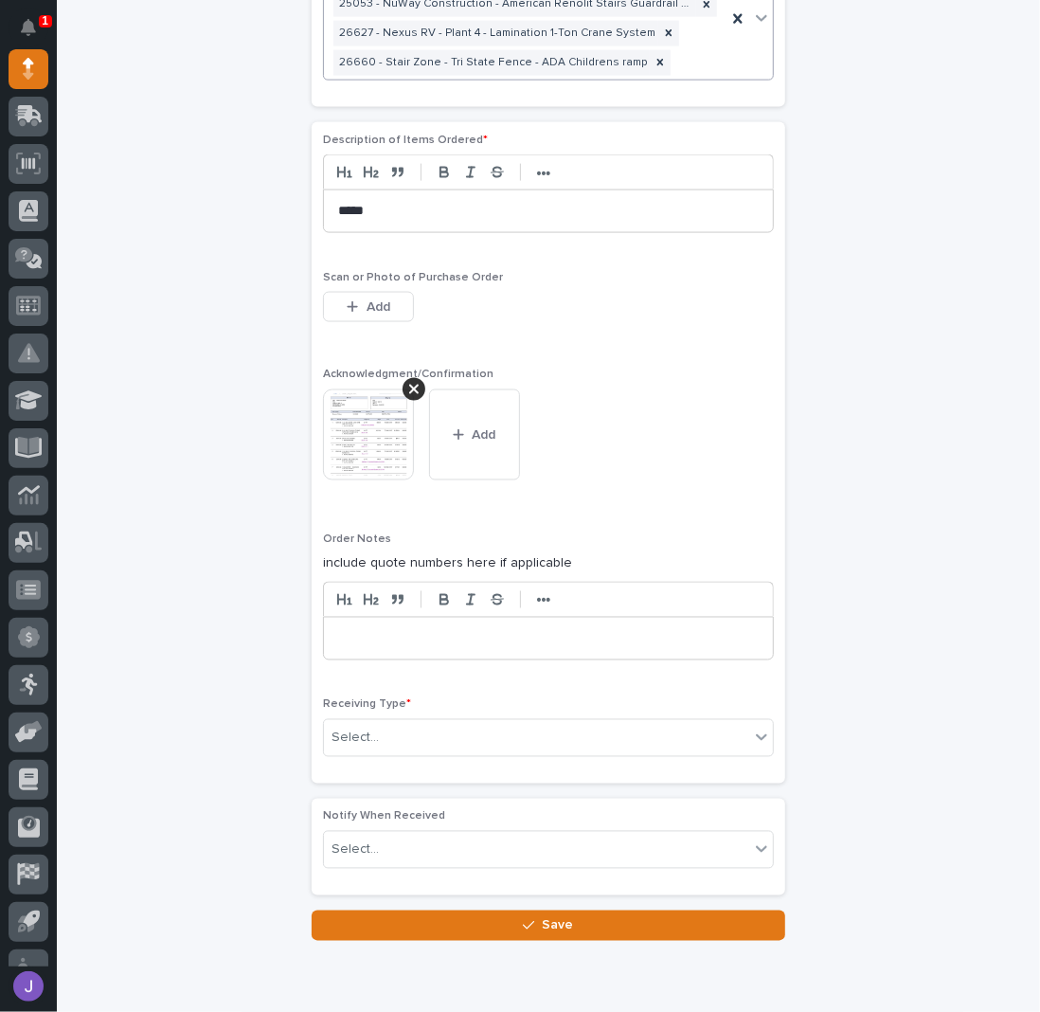
scroll to position [1388, 0]
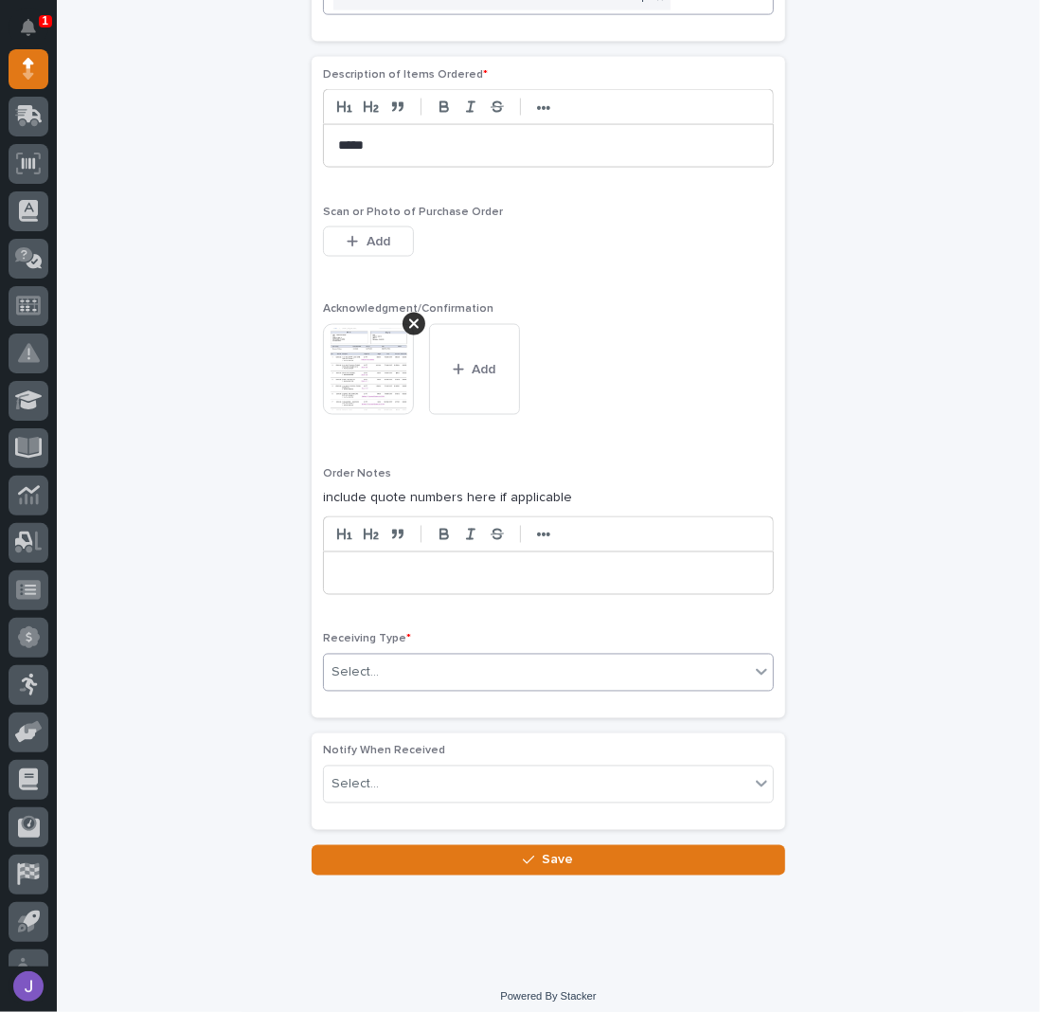
click at [533, 657] on div "Select..." at bounding box center [536, 672] width 425 height 31
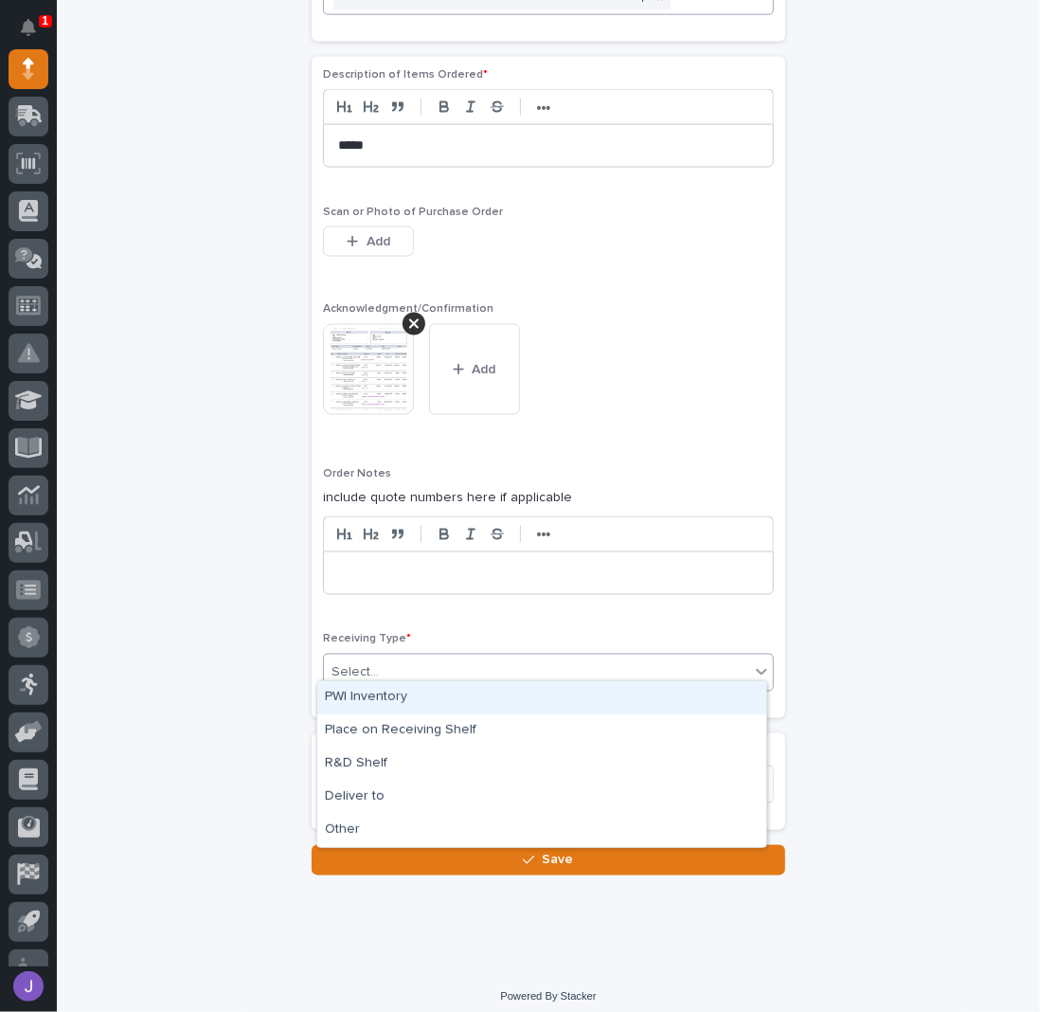
click at [414, 690] on div "PWI Inventory" at bounding box center [541, 697] width 449 height 33
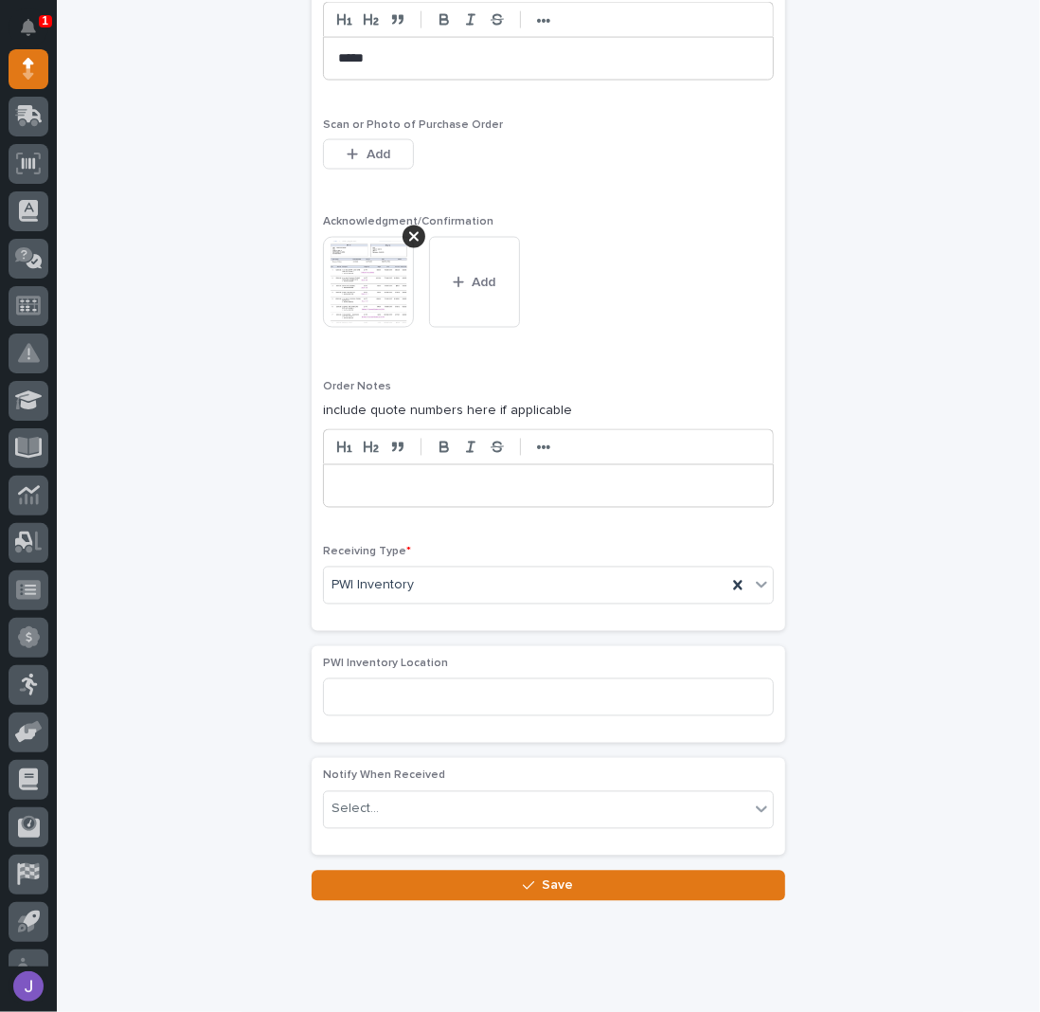
scroll to position [1500, 0]
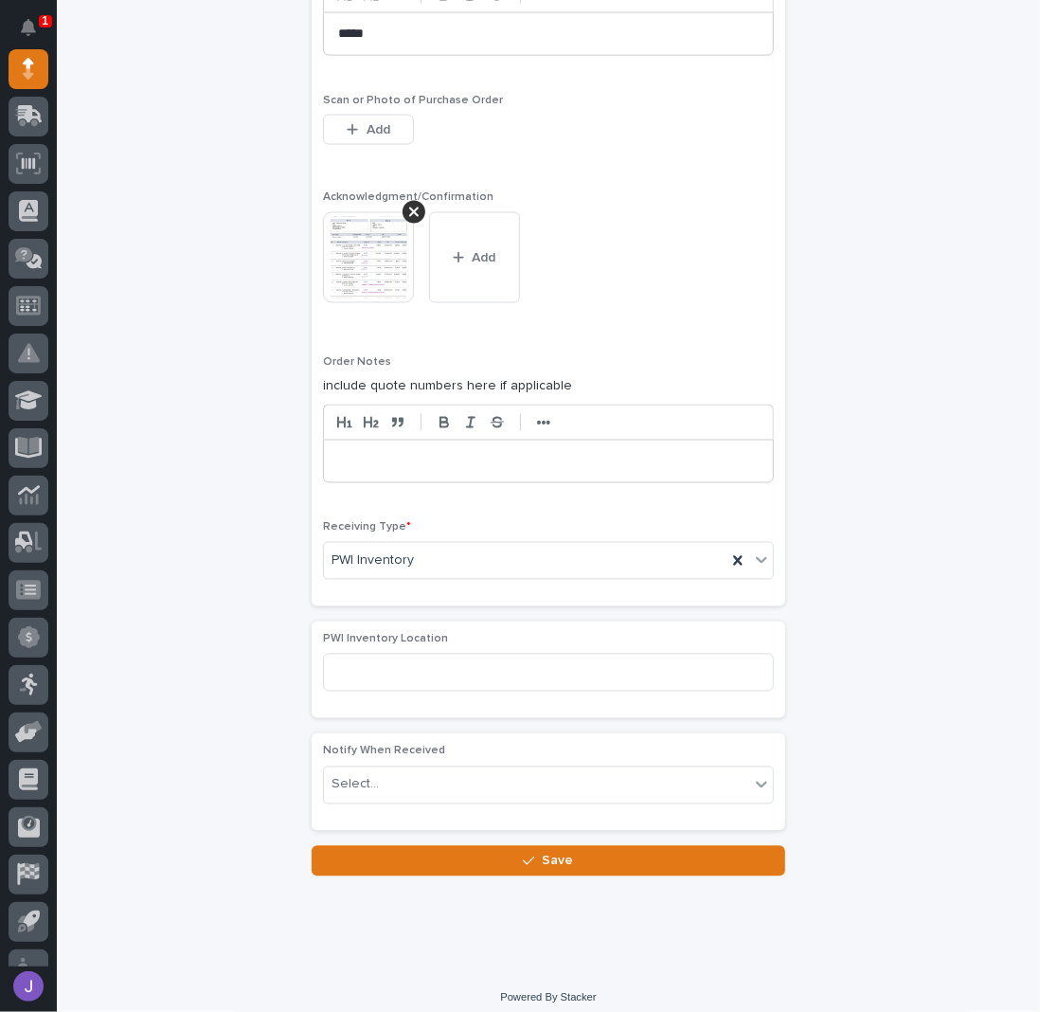
click at [432, 846] on button "Save" at bounding box center [549, 861] width 474 height 30
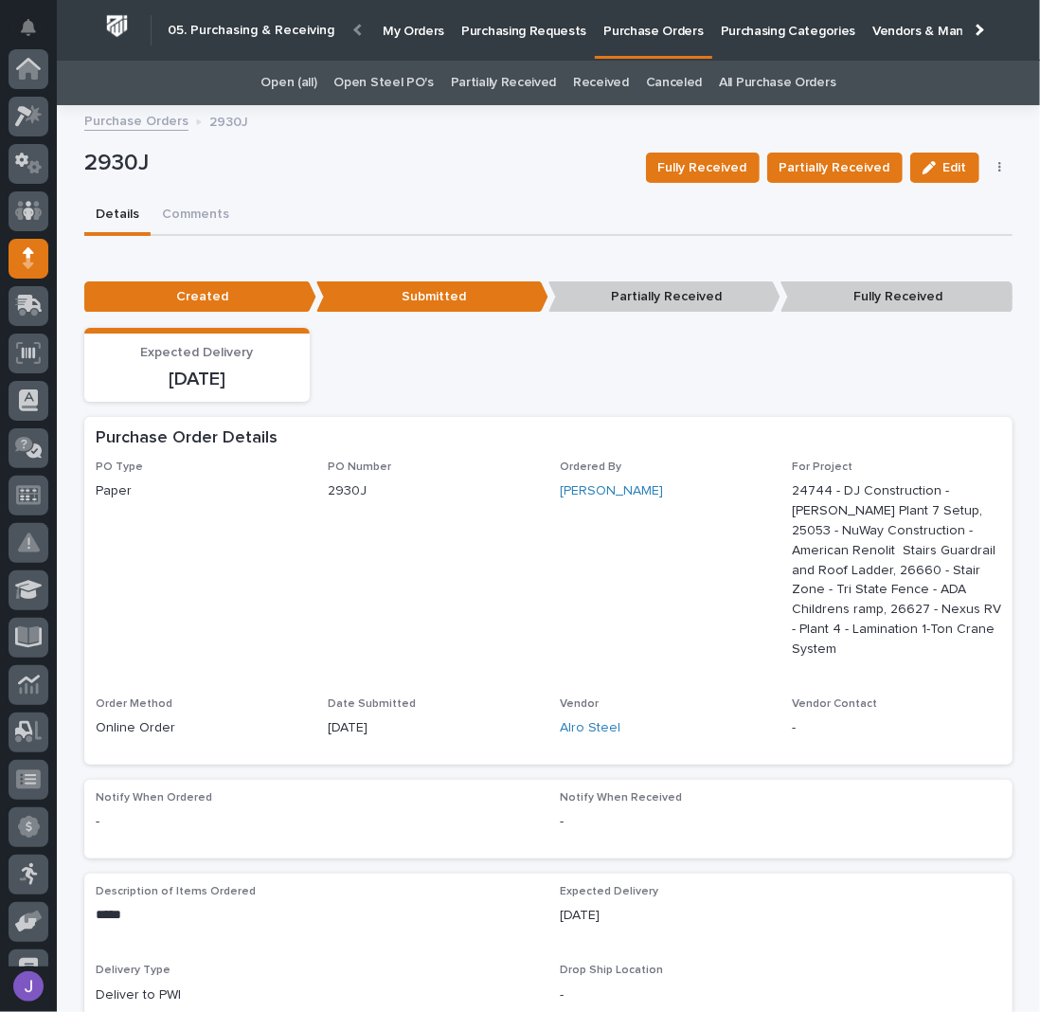
scroll to position [189, 0]
click at [503, 31] on p "Purchasing Requests" at bounding box center [523, 20] width 125 height 40
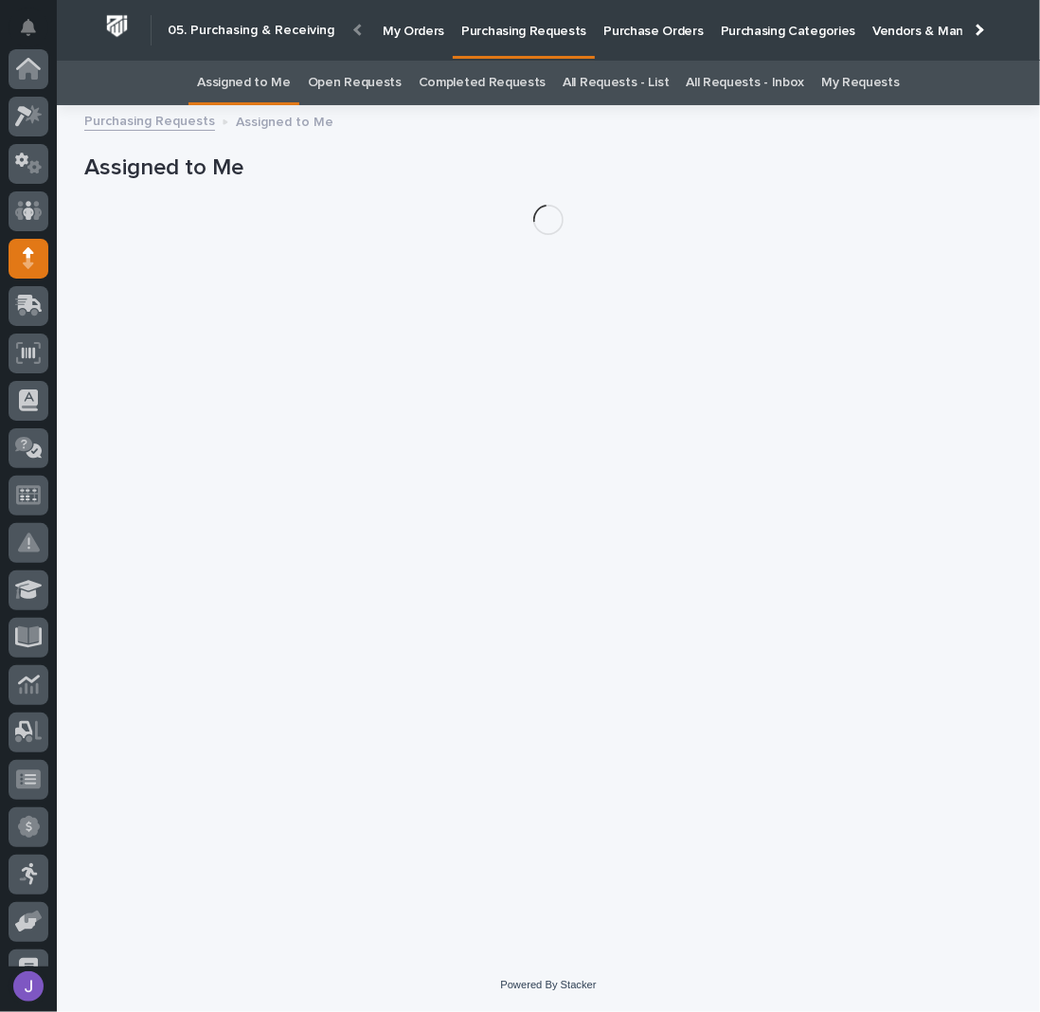
scroll to position [189, 0]
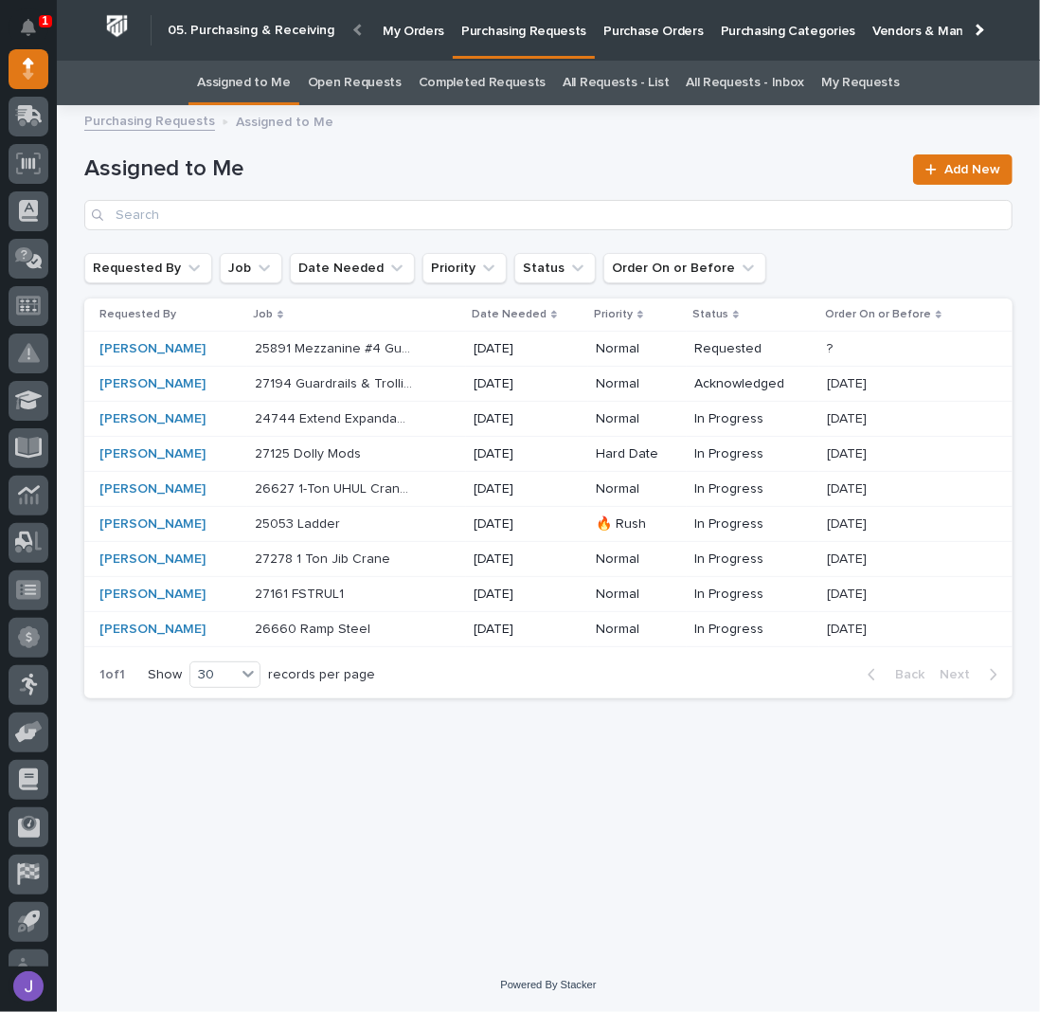
click at [443, 486] on div "26627 1-Ton UHUL Crane System w/ Radios 26627 1-Ton UHUL Crane System w/ Radios" at bounding box center [357, 489] width 204 height 31
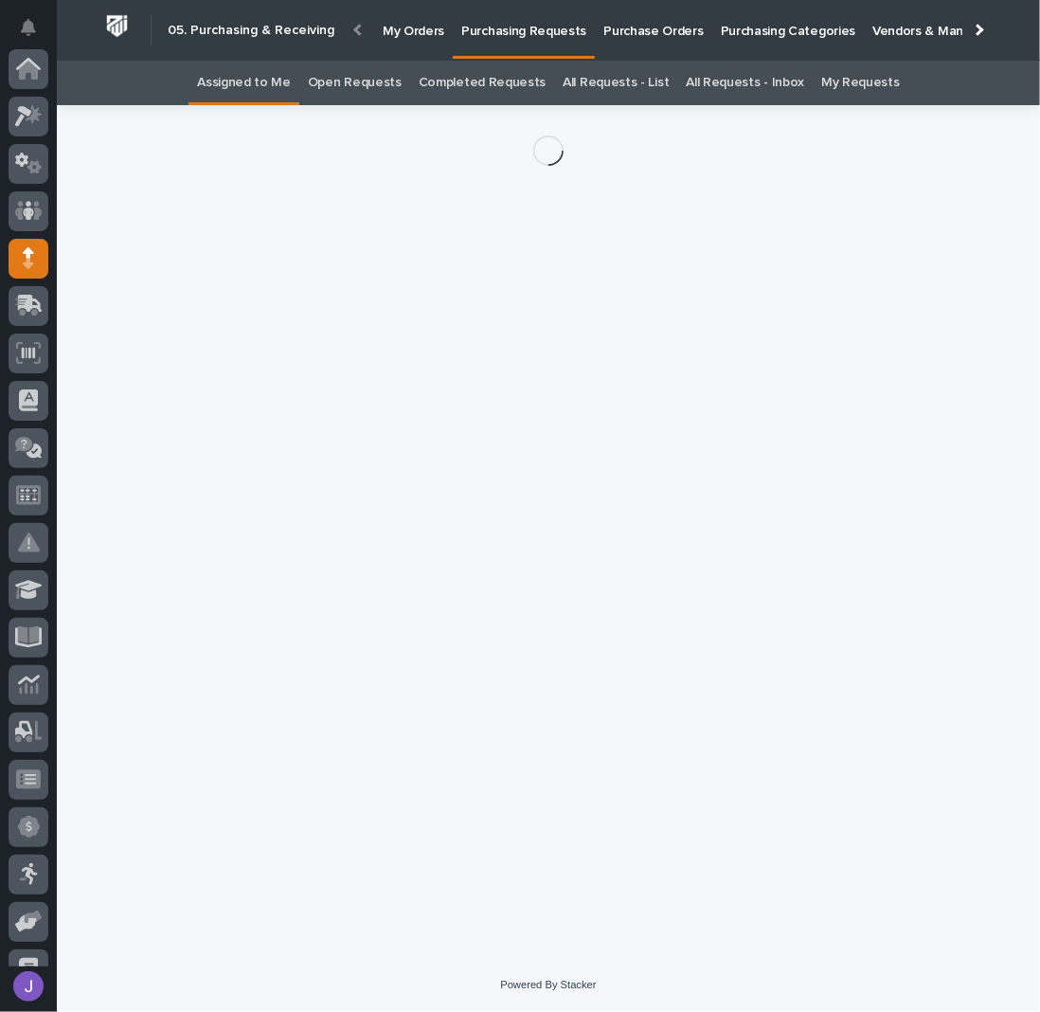
scroll to position [189, 0]
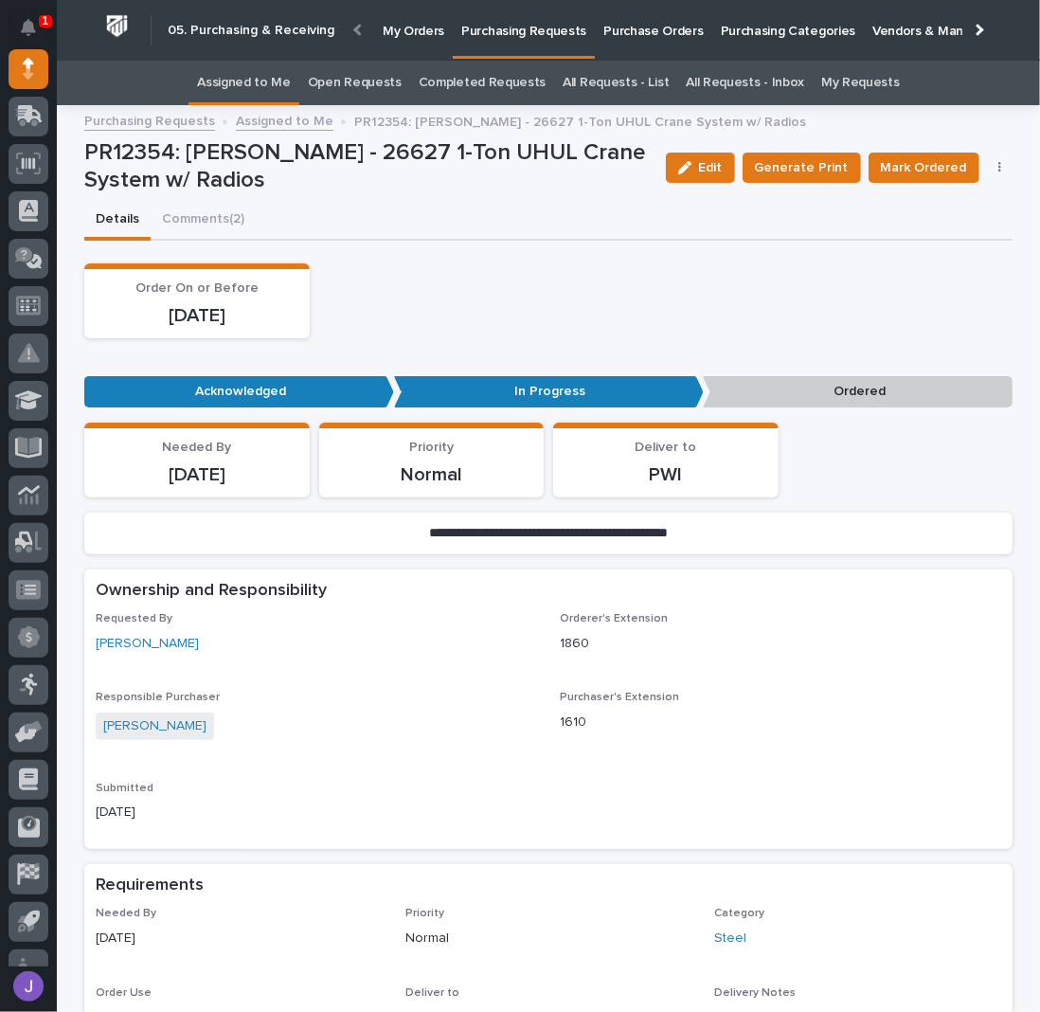
click at [988, 168] on button "button" at bounding box center [1000, 167] width 27 height 13
click at [928, 240] on span "Edit Linked PO's" at bounding box center [938, 236] width 97 height 23
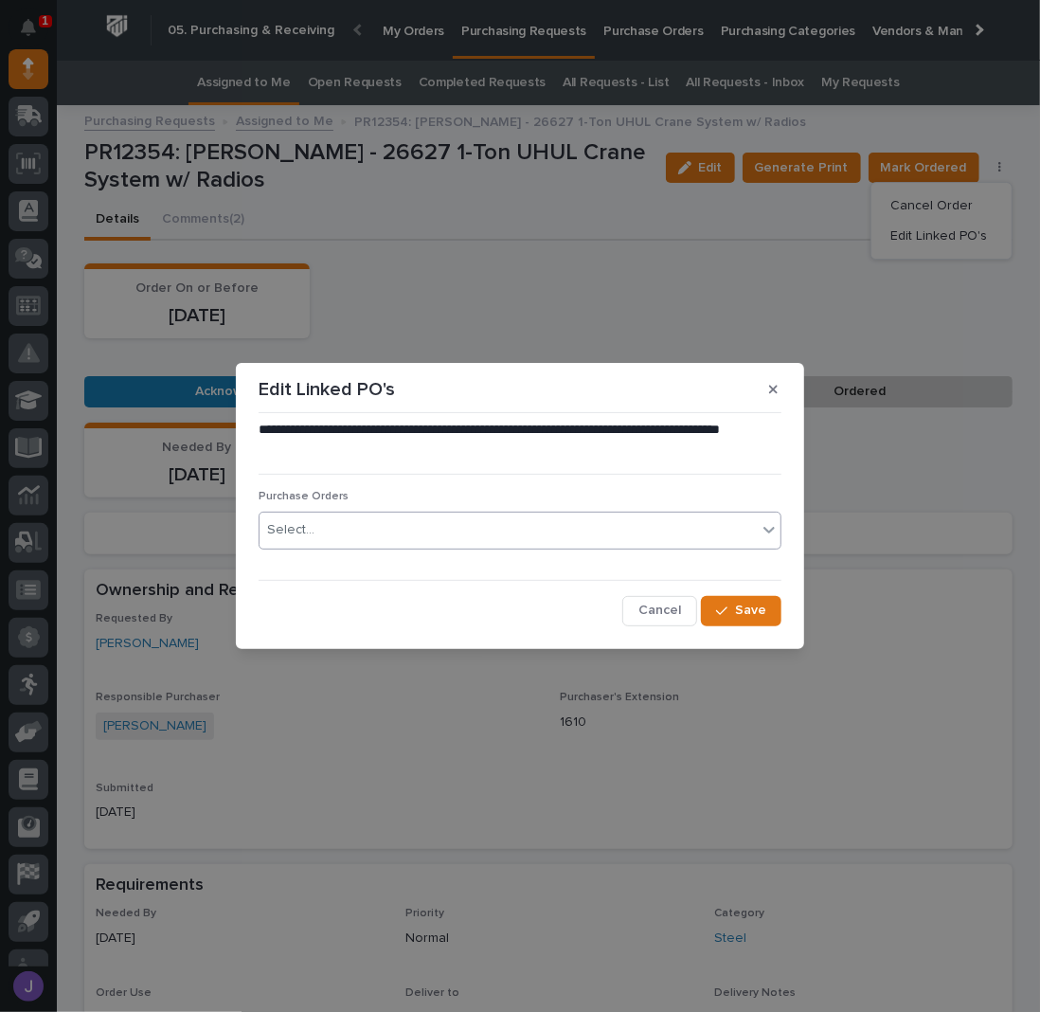
click at [370, 539] on div "Select..." at bounding box center [508, 529] width 497 height 31
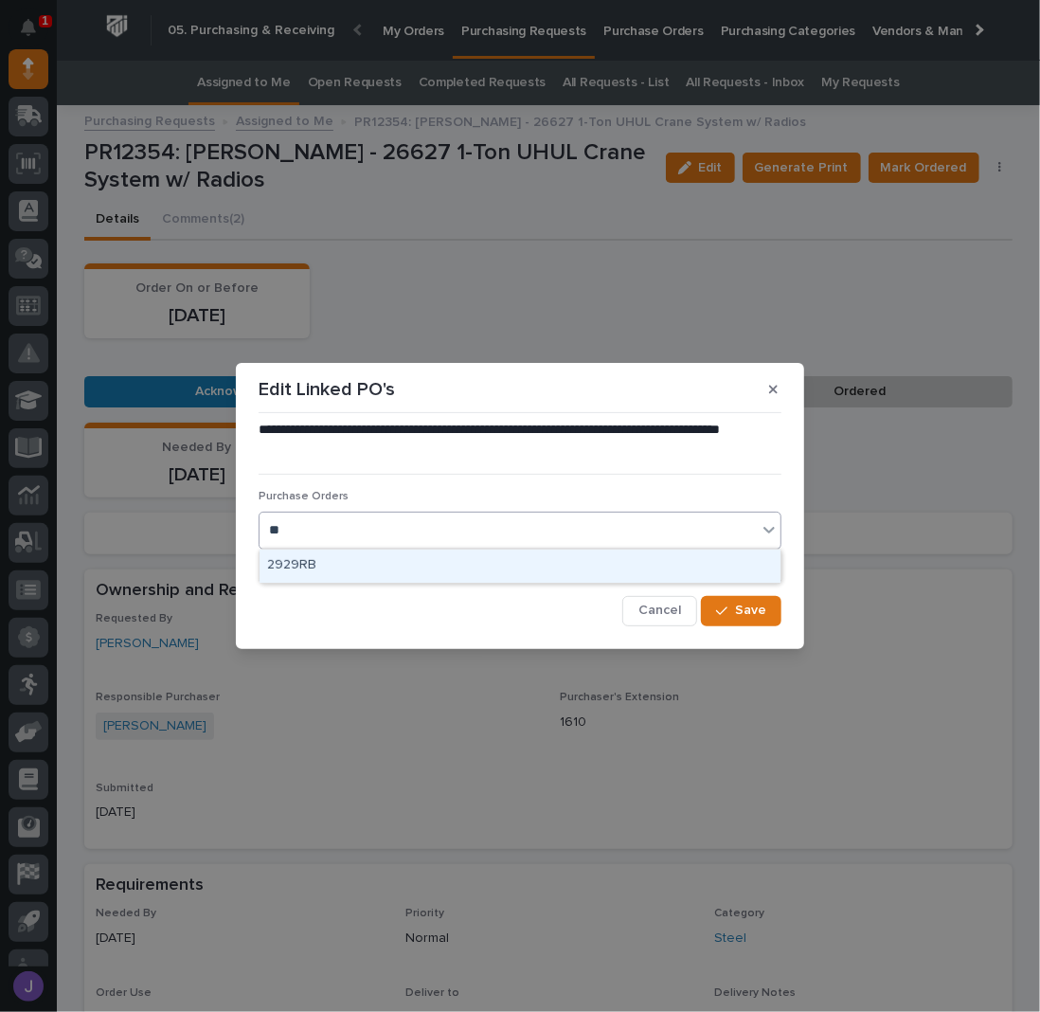
type input "*"
type input "*****"
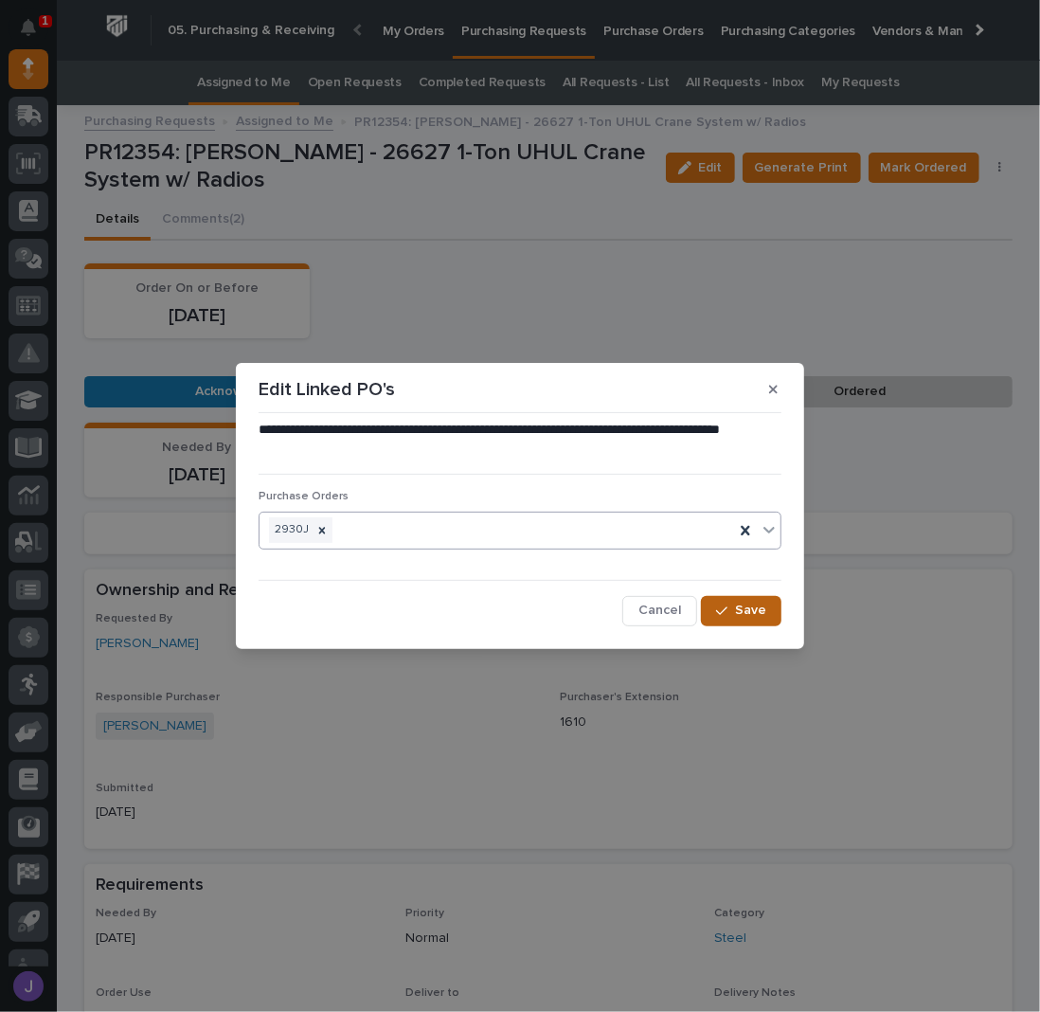
click at [731, 610] on div "button" at bounding box center [725, 610] width 19 height 13
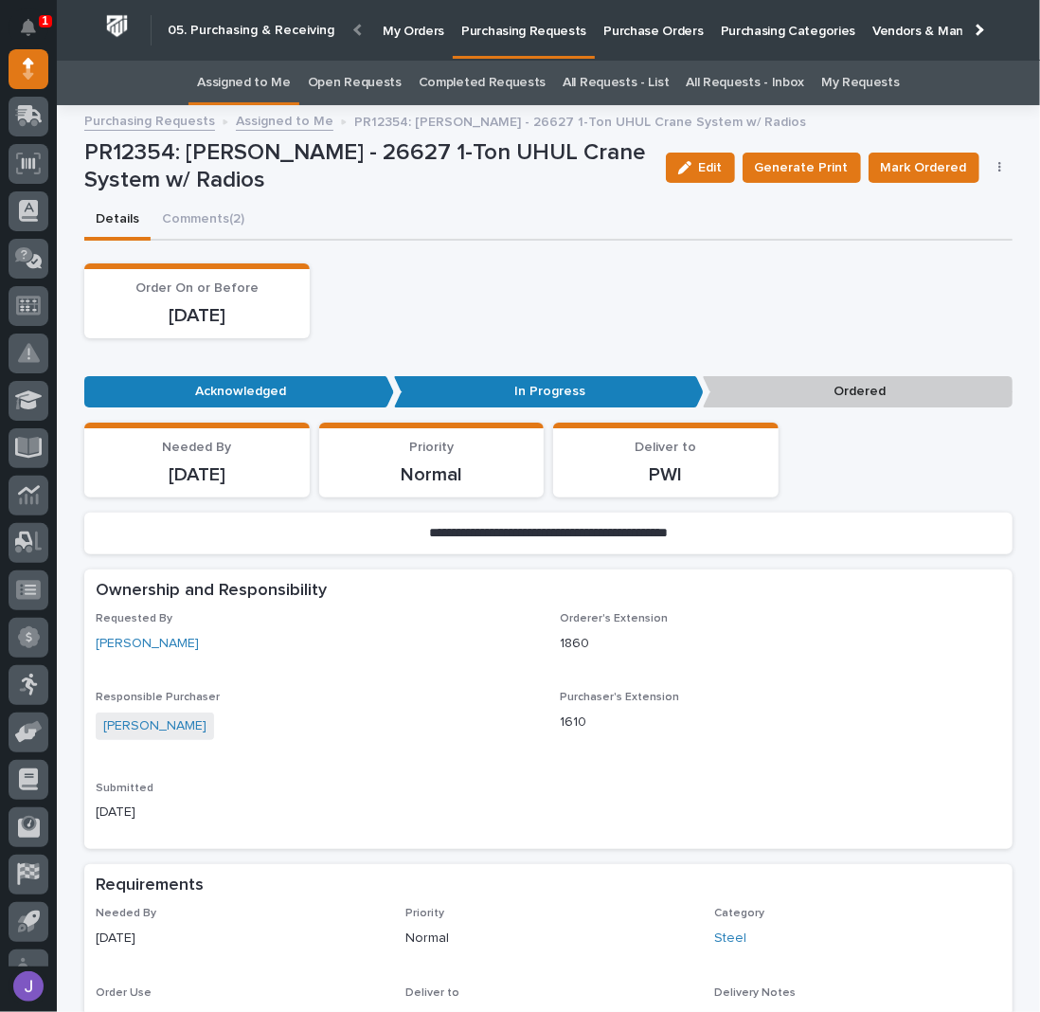
click at [290, 86] on link "Assigned to Me" at bounding box center [244, 83] width 94 height 45
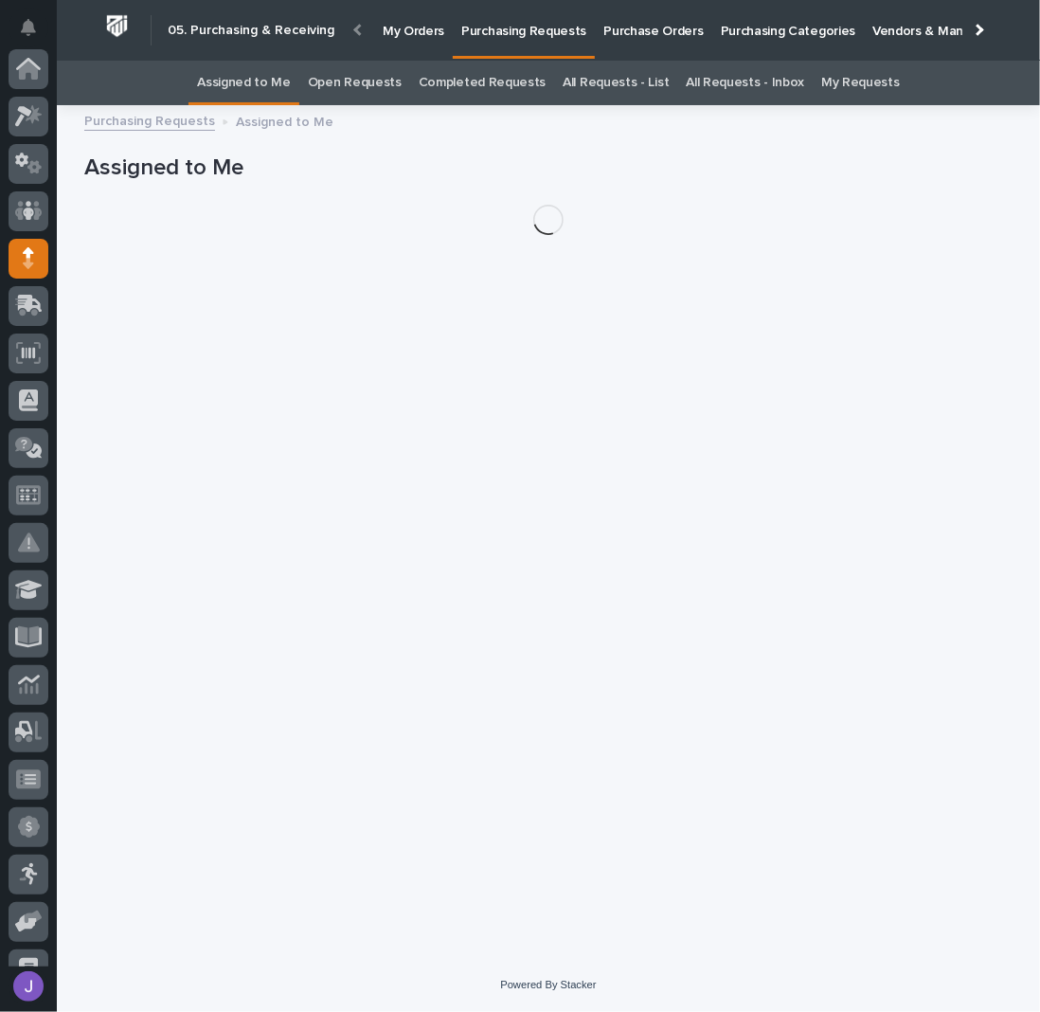
scroll to position [189, 0]
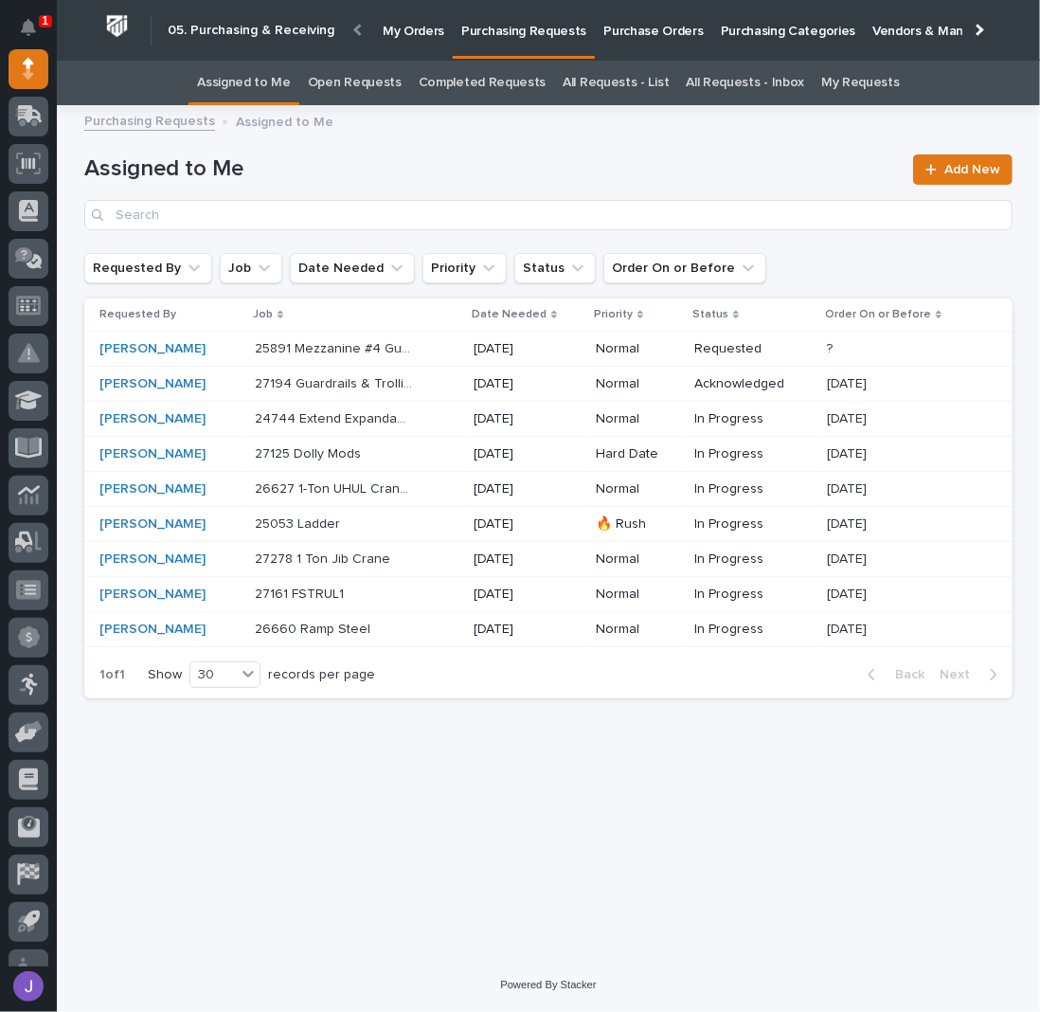
click at [678, 33] on p "Purchase Orders" at bounding box center [652, 20] width 99 height 40
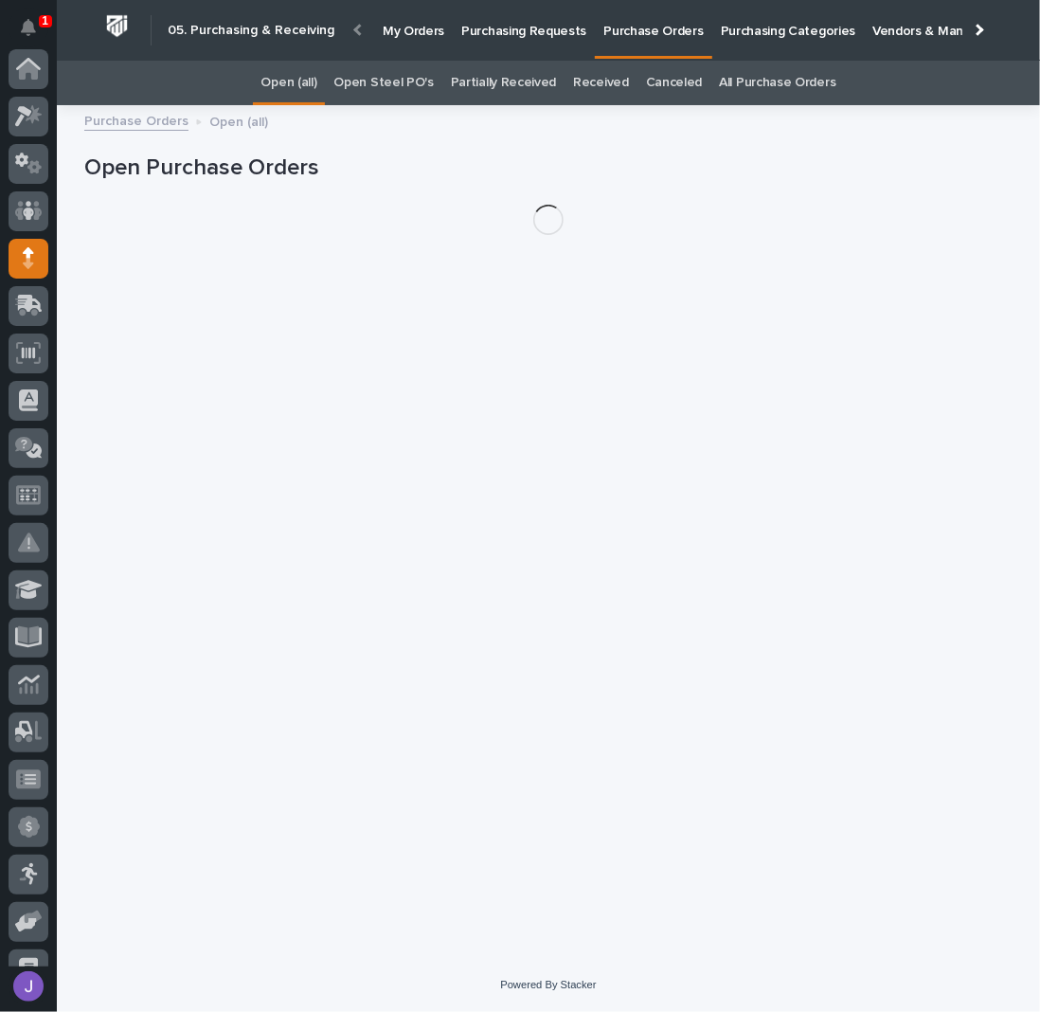
scroll to position [189, 0]
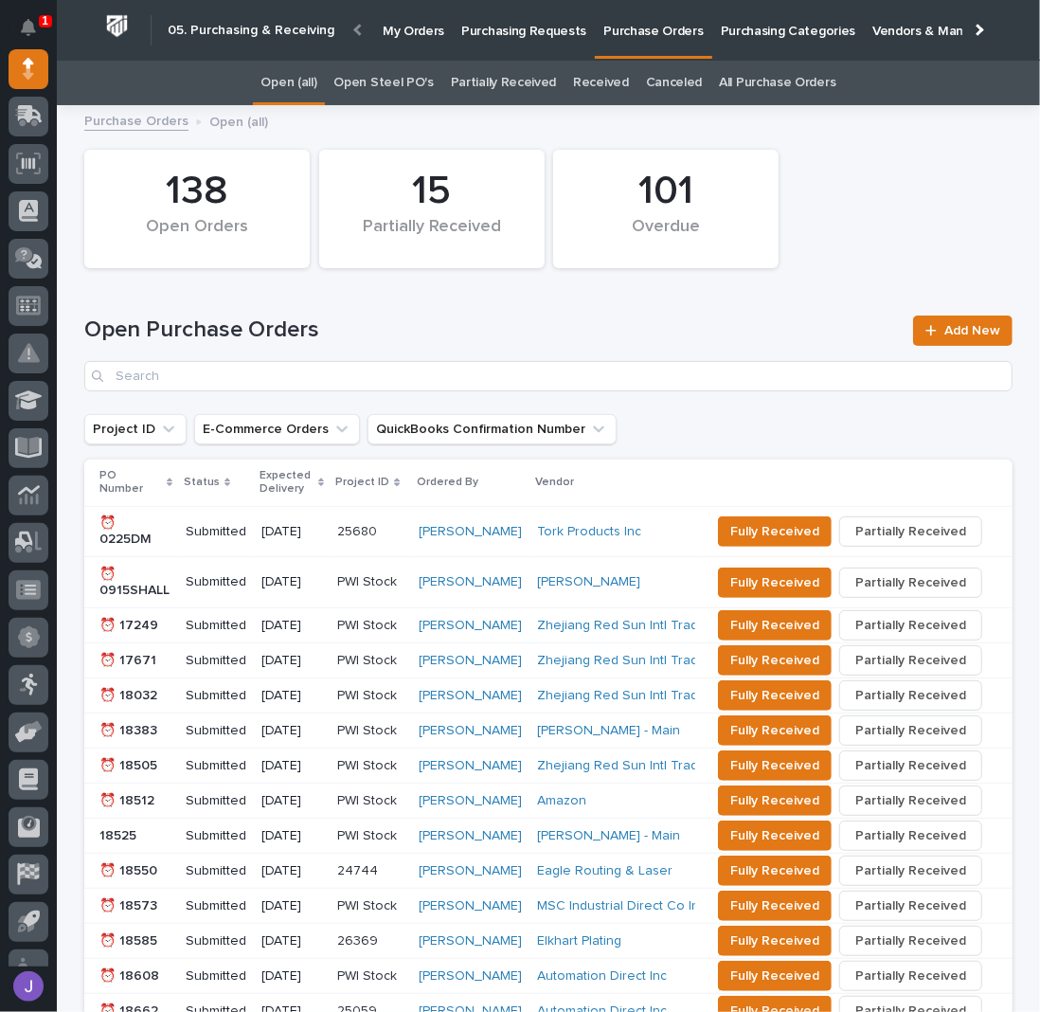
click at [403, 90] on link "Open Steel PO's" at bounding box center [382, 83] width 99 height 45
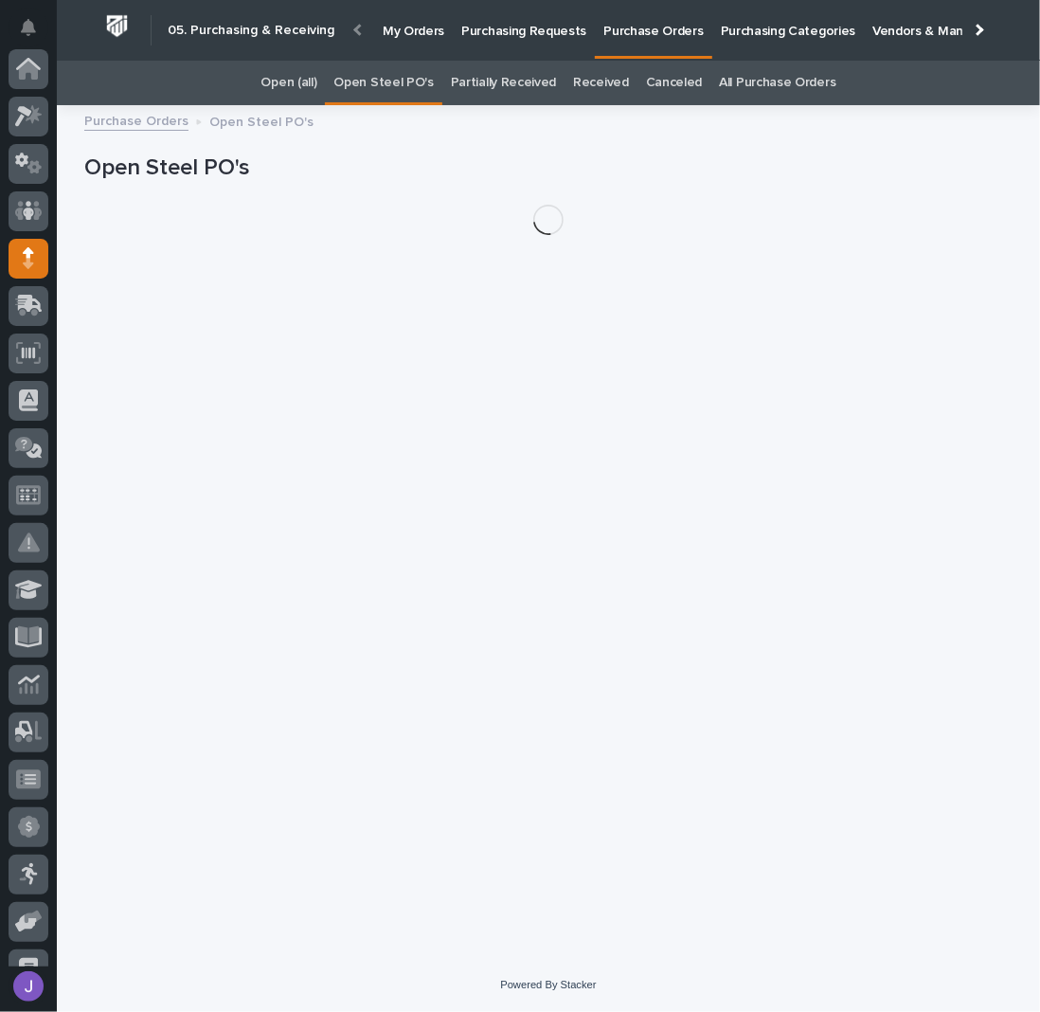
scroll to position [189, 0]
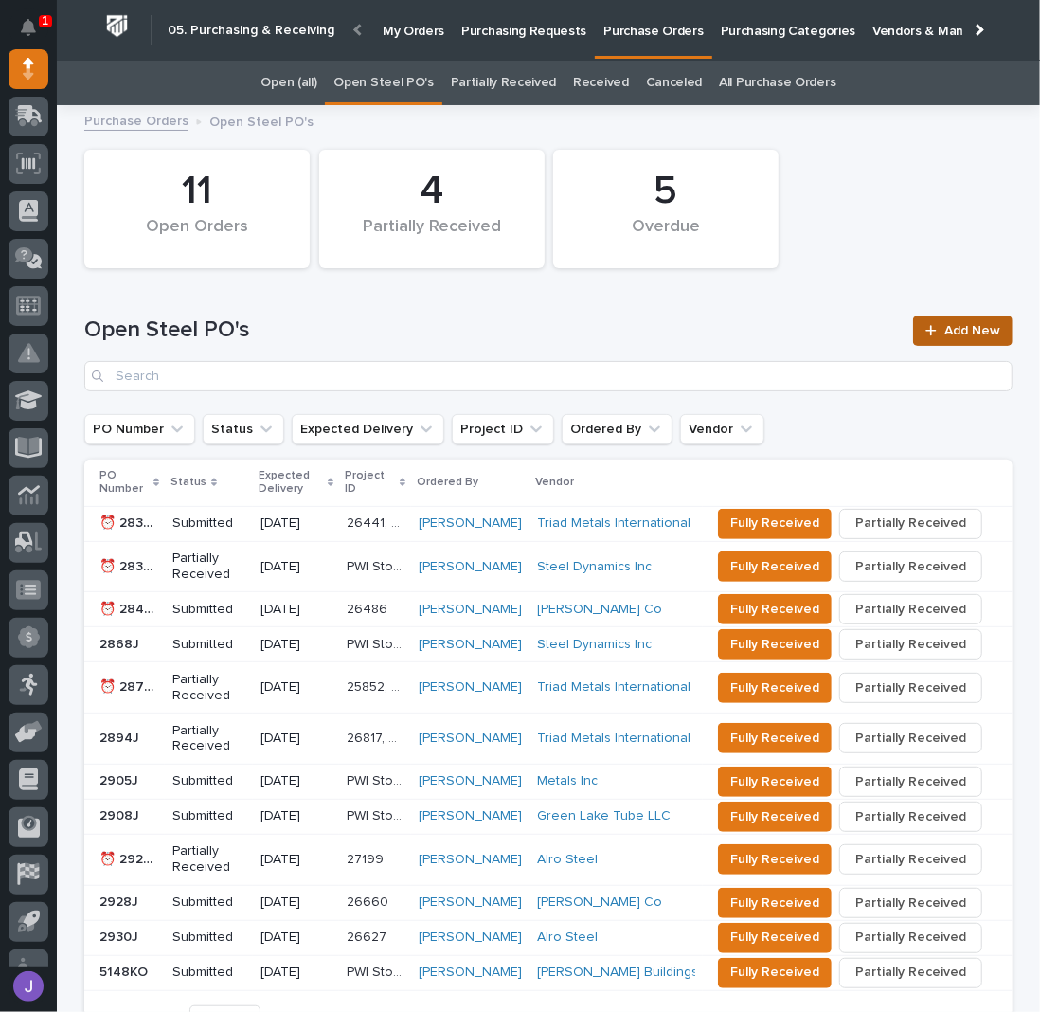
click at [976, 321] on link "Add New" at bounding box center [962, 330] width 99 height 30
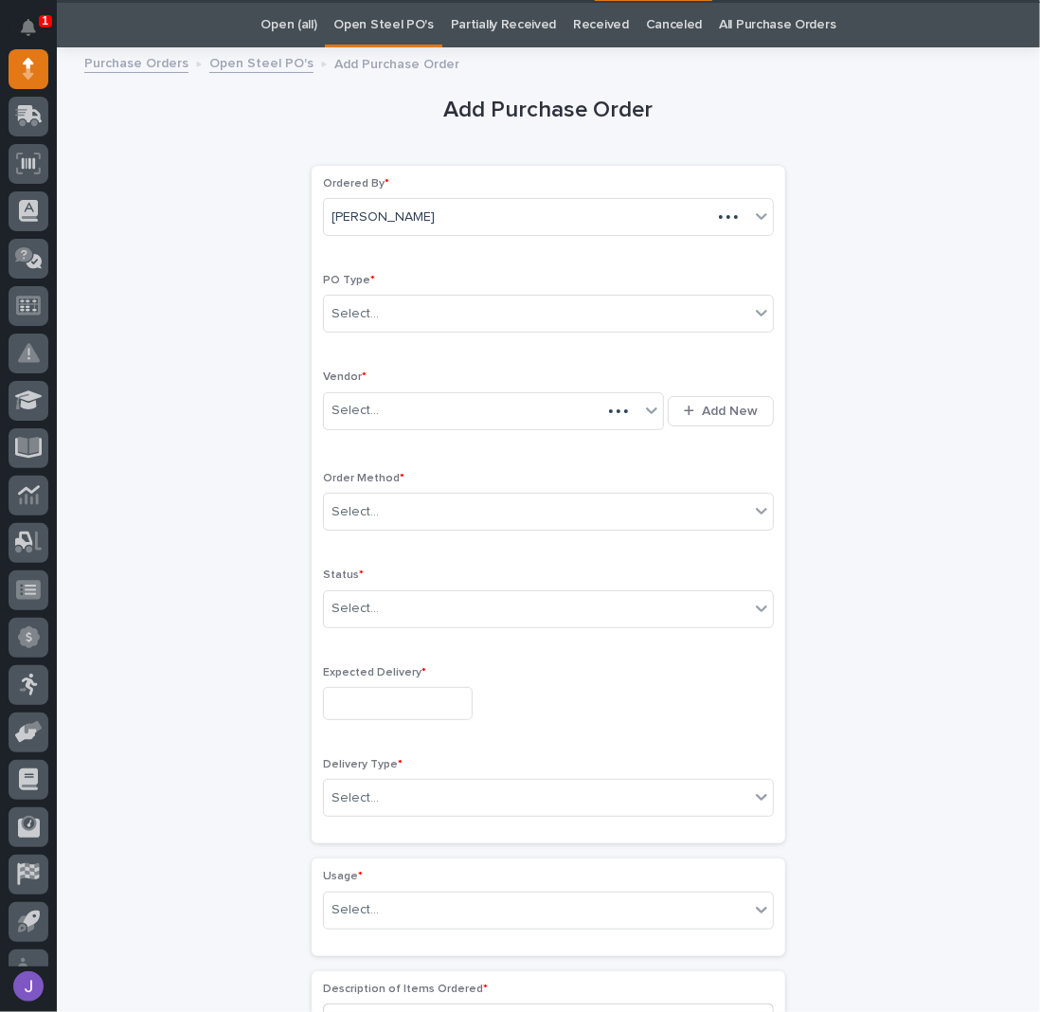
scroll to position [60, 0]
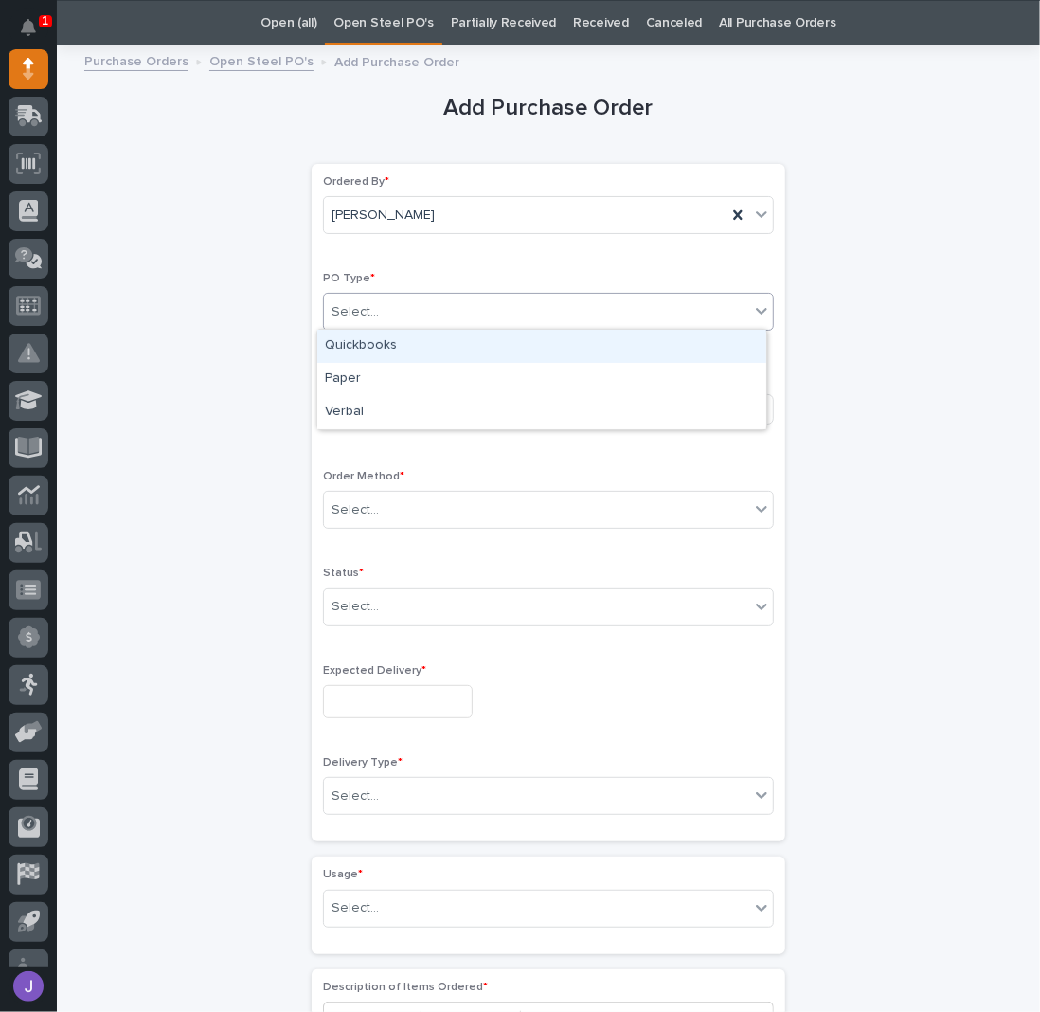
click at [440, 305] on div "Select..." at bounding box center [536, 312] width 425 height 31
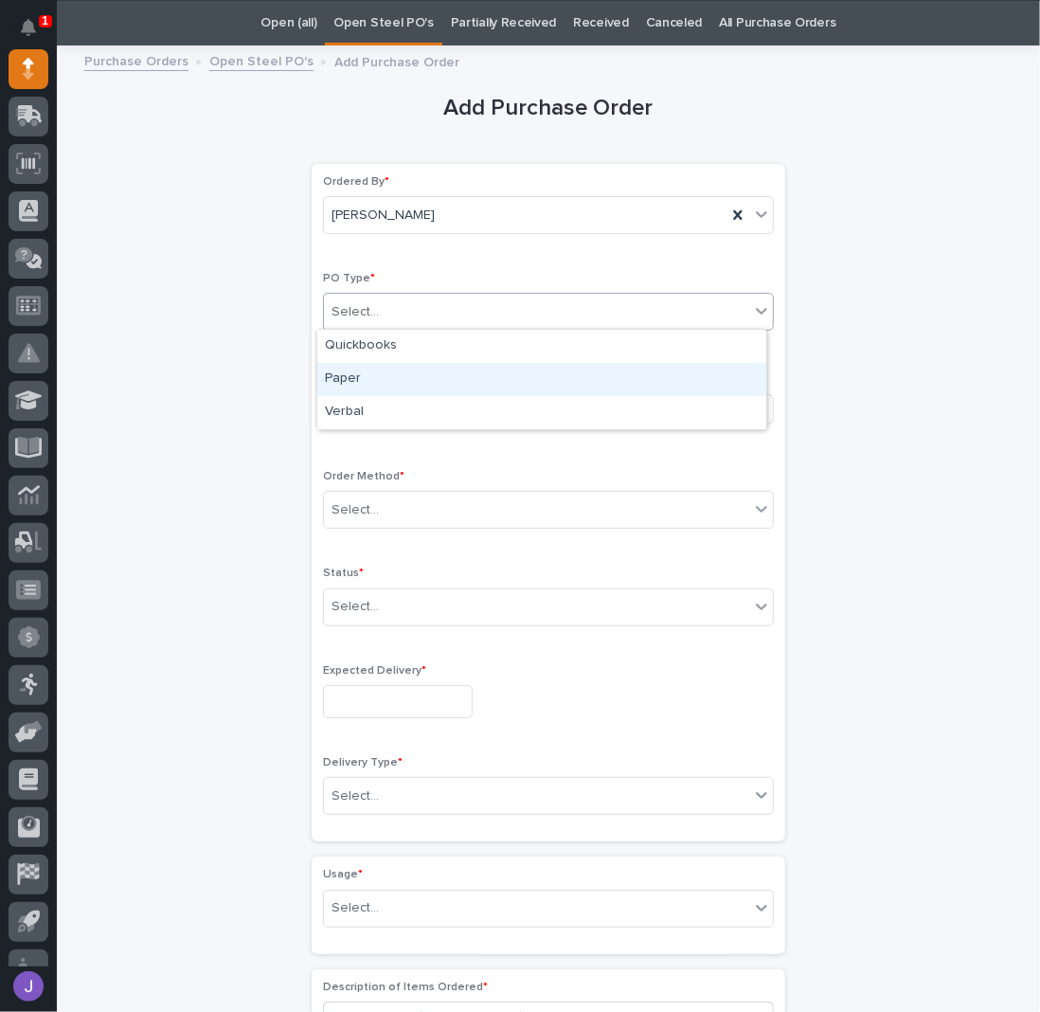
click at [398, 368] on div "Paper" at bounding box center [541, 379] width 449 height 33
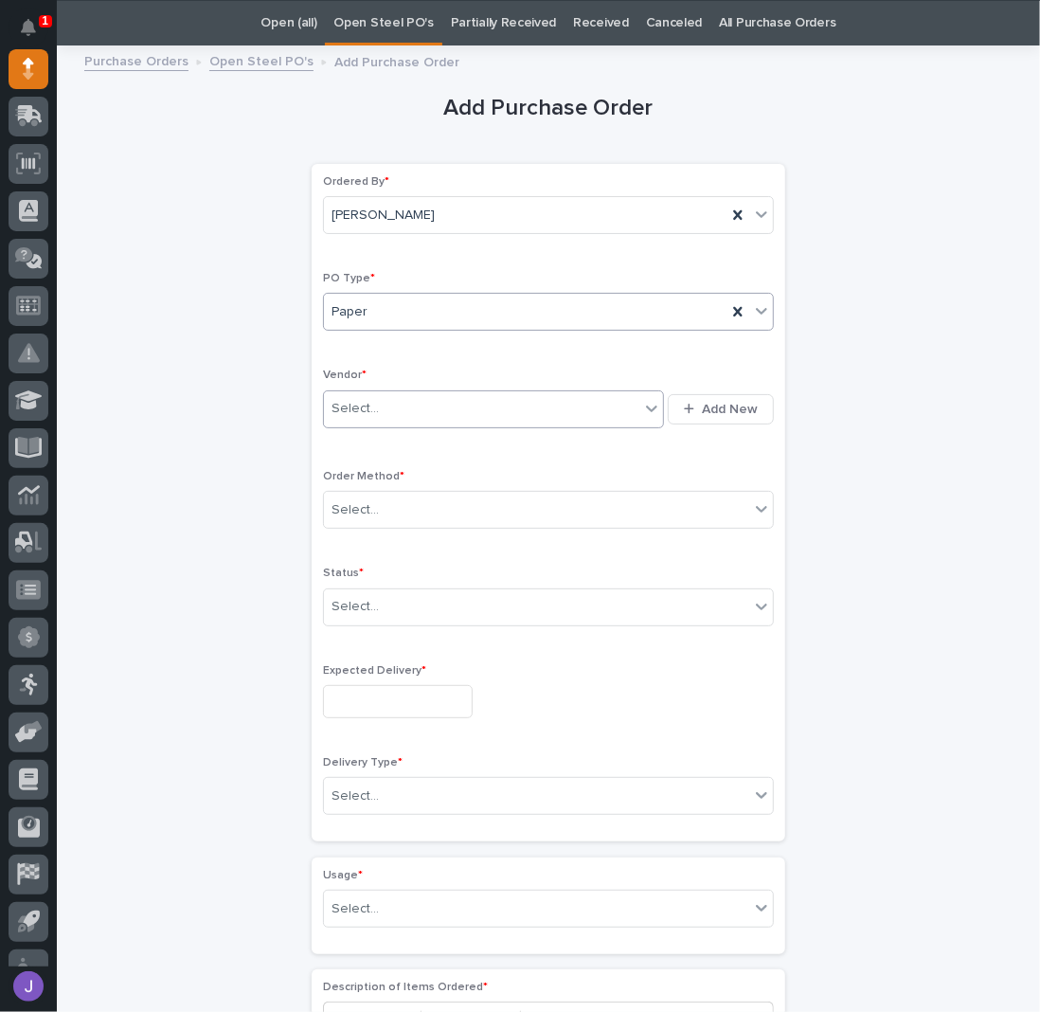
click at [380, 404] on div "Select..." at bounding box center [481, 408] width 315 height 31
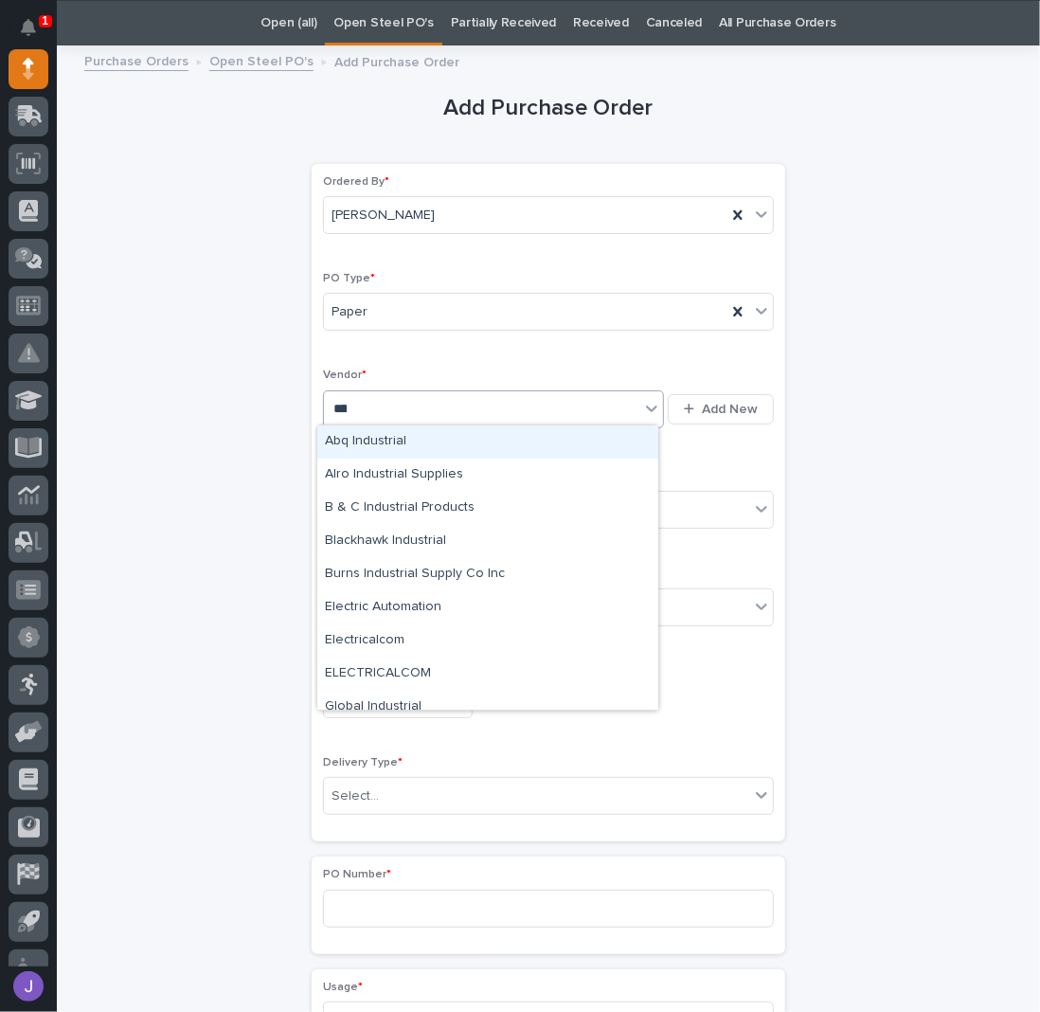
type input "*****"
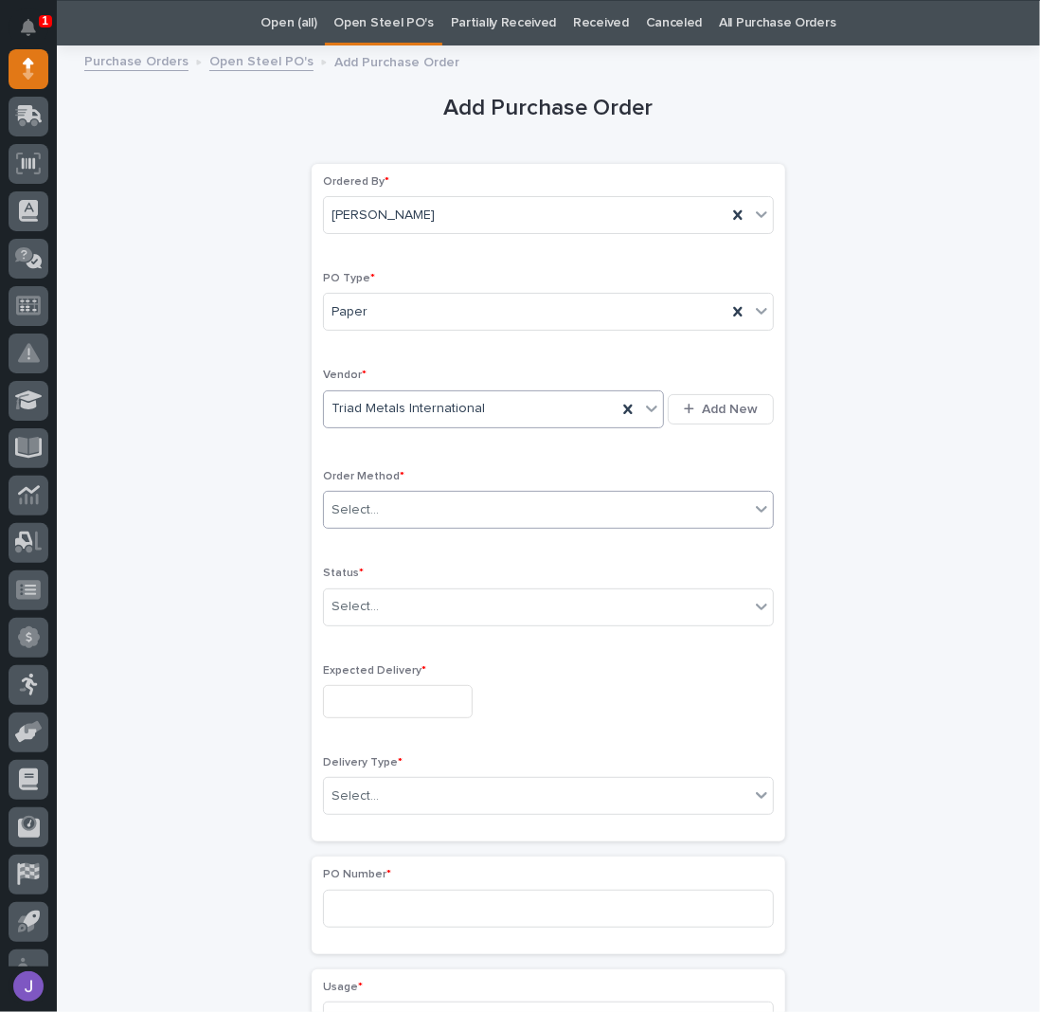
click at [347, 515] on div "Select..." at bounding box center [536, 509] width 425 height 31
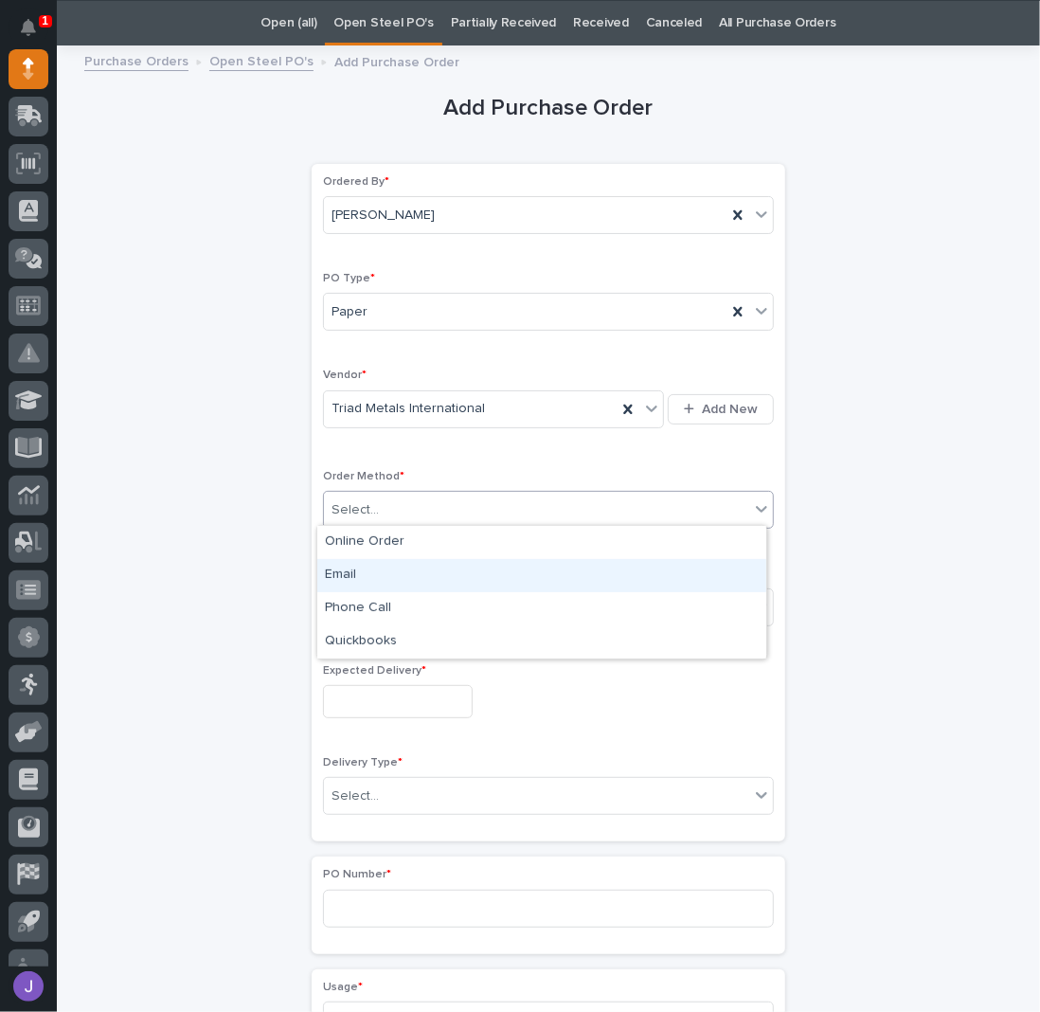
click at [352, 581] on div "Email" at bounding box center [541, 575] width 449 height 33
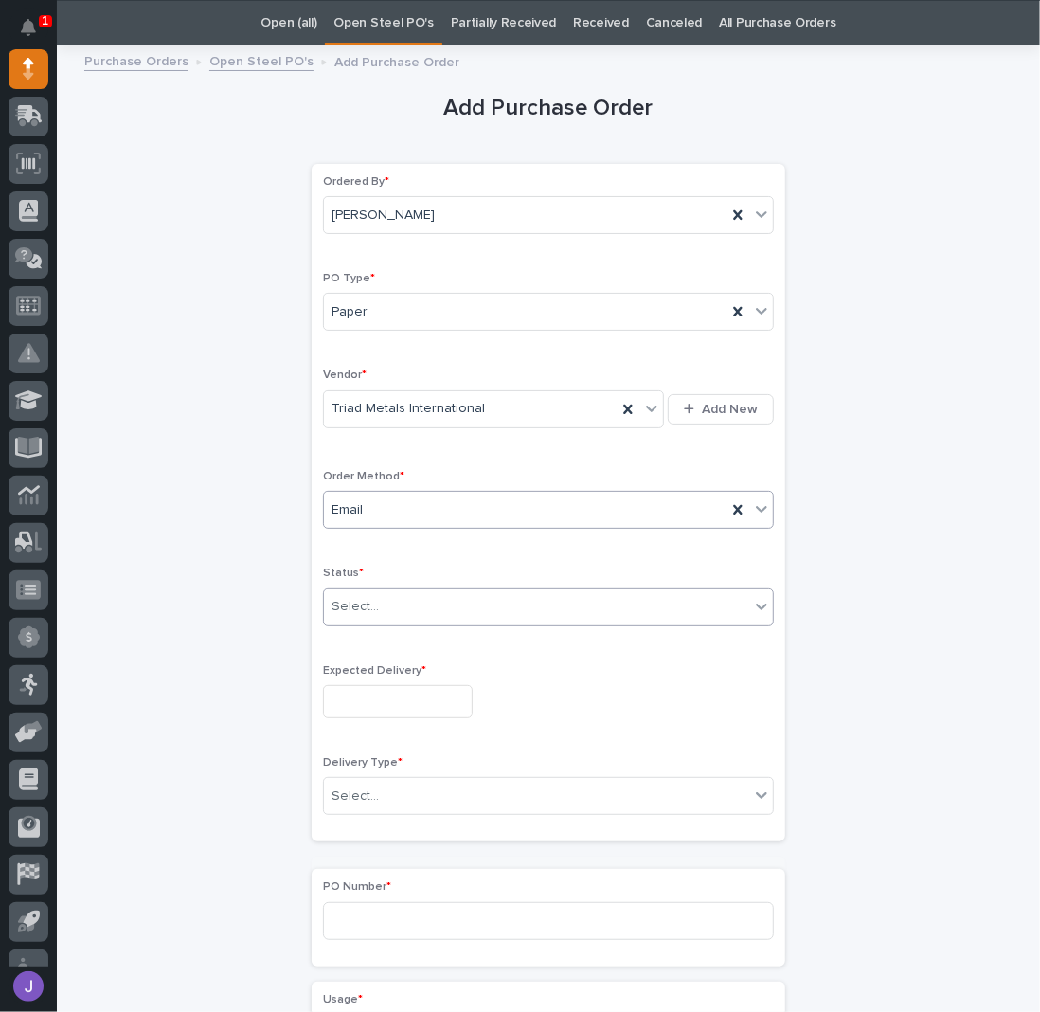
drag, startPoint x: 353, startPoint y: 601, endPoint x: 356, endPoint y: 618, distance: 17.3
click at [354, 601] on div "Select..." at bounding box center [355, 607] width 47 height 20
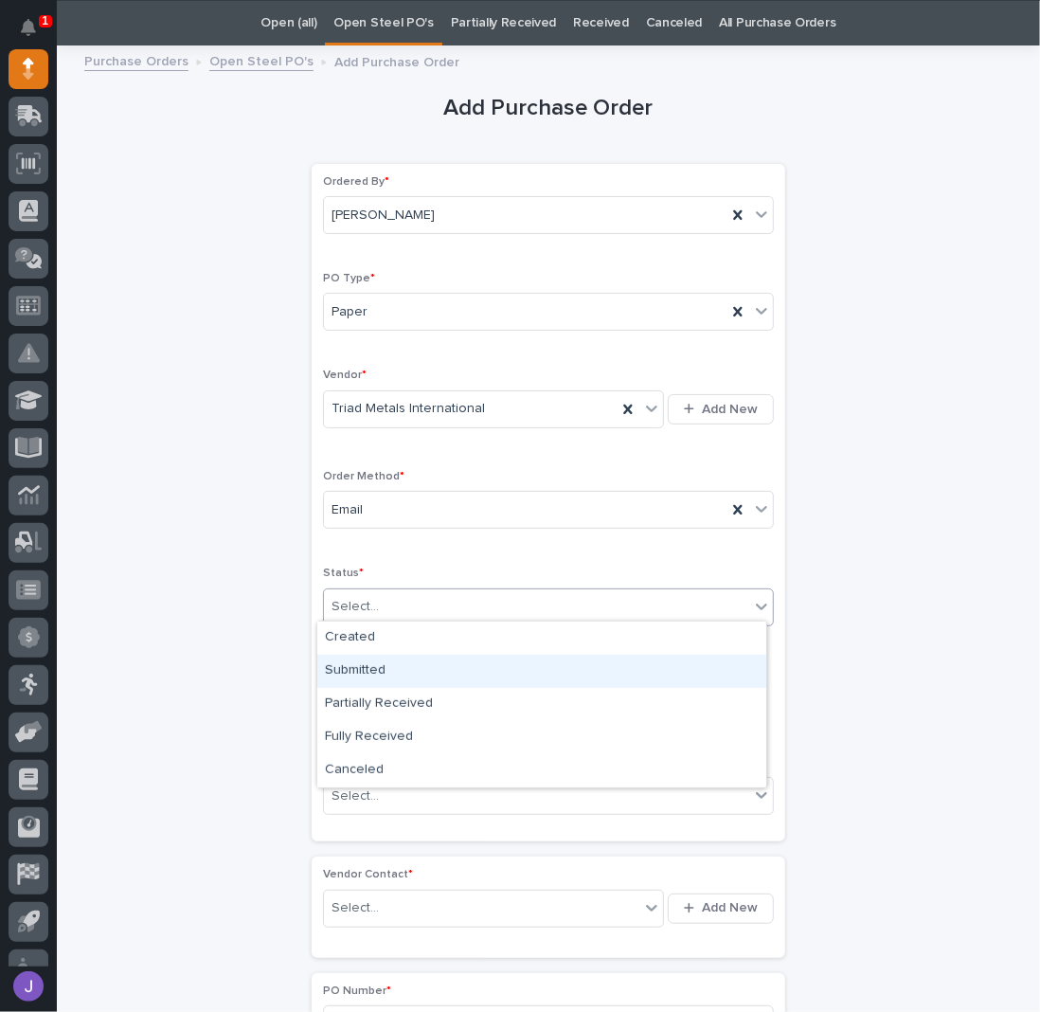
click at [352, 675] on div "Submitted" at bounding box center [541, 671] width 449 height 33
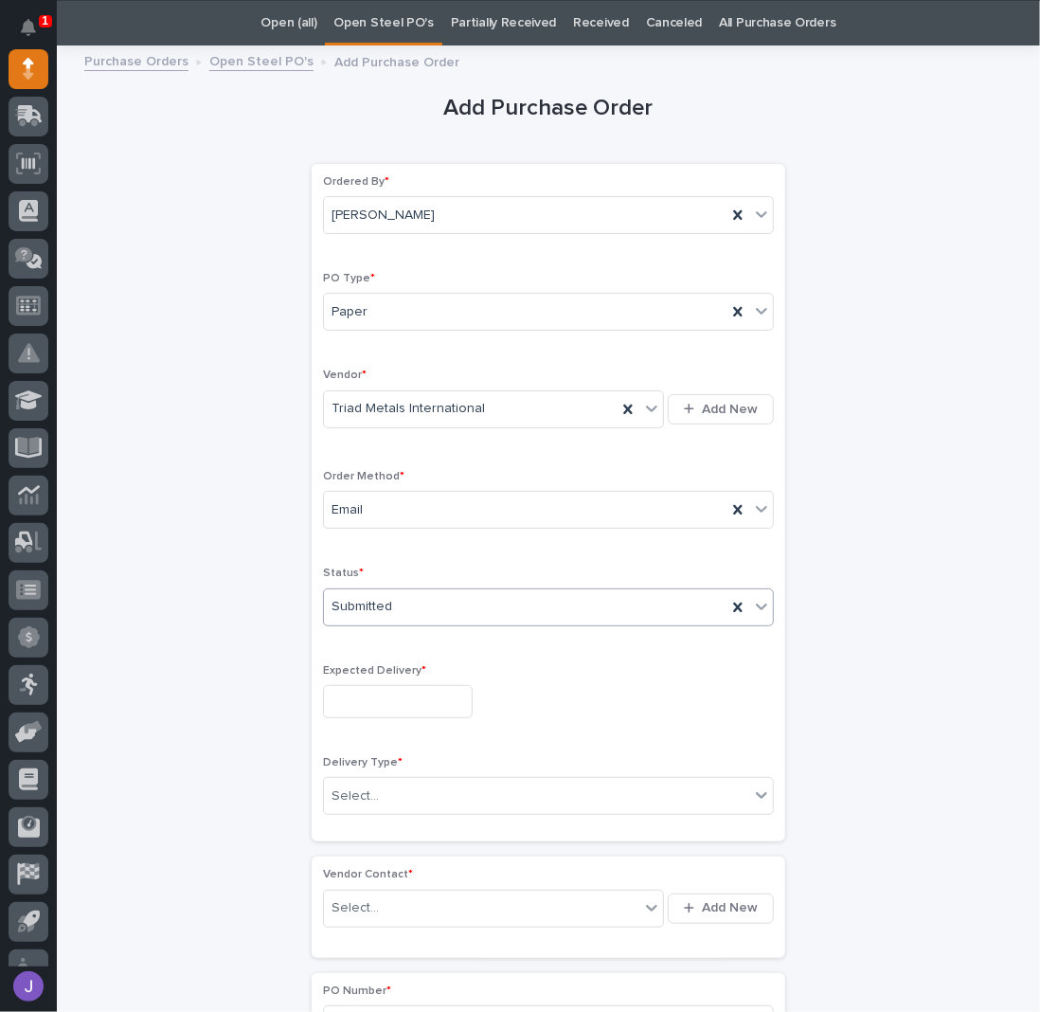
click at [355, 705] on input "text" at bounding box center [398, 701] width 150 height 33
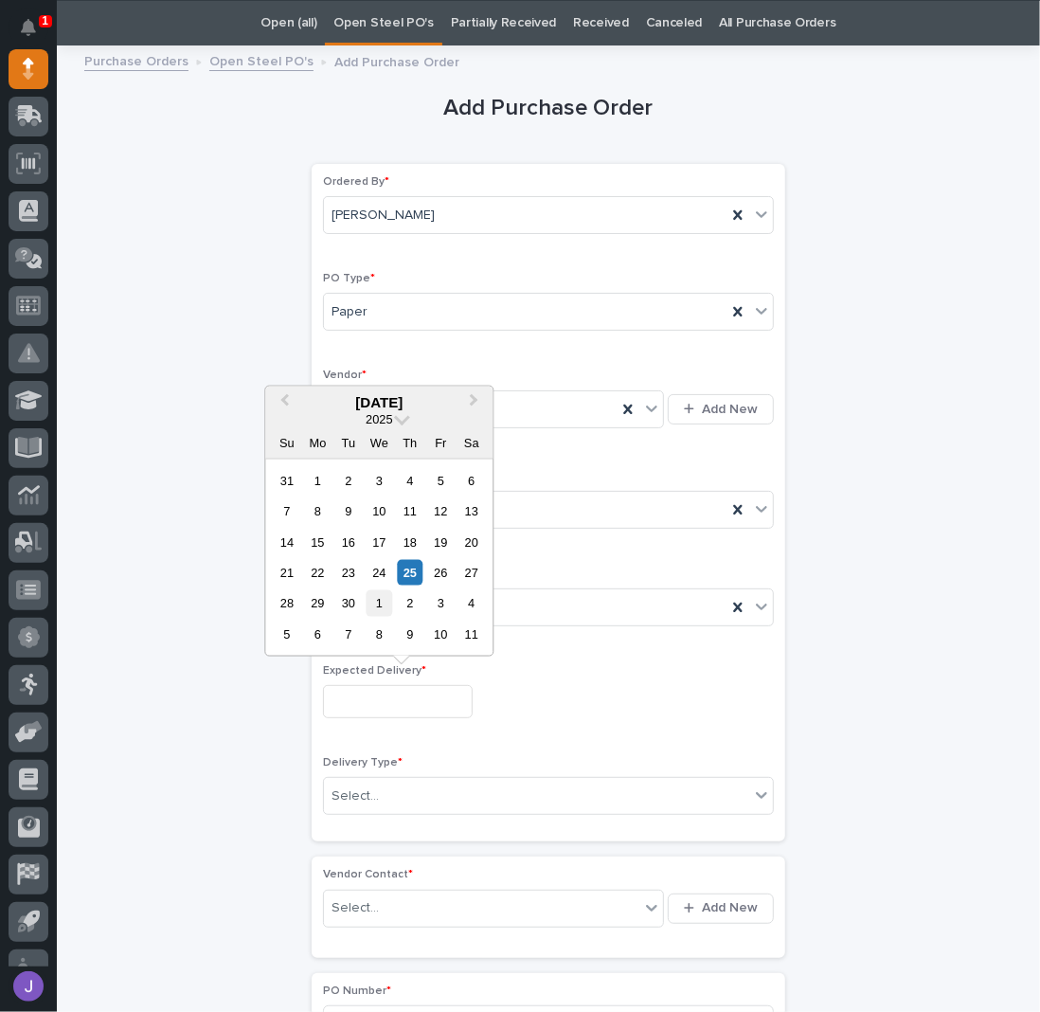
click at [377, 611] on div "1" at bounding box center [380, 603] width 26 height 26
type input "**********"
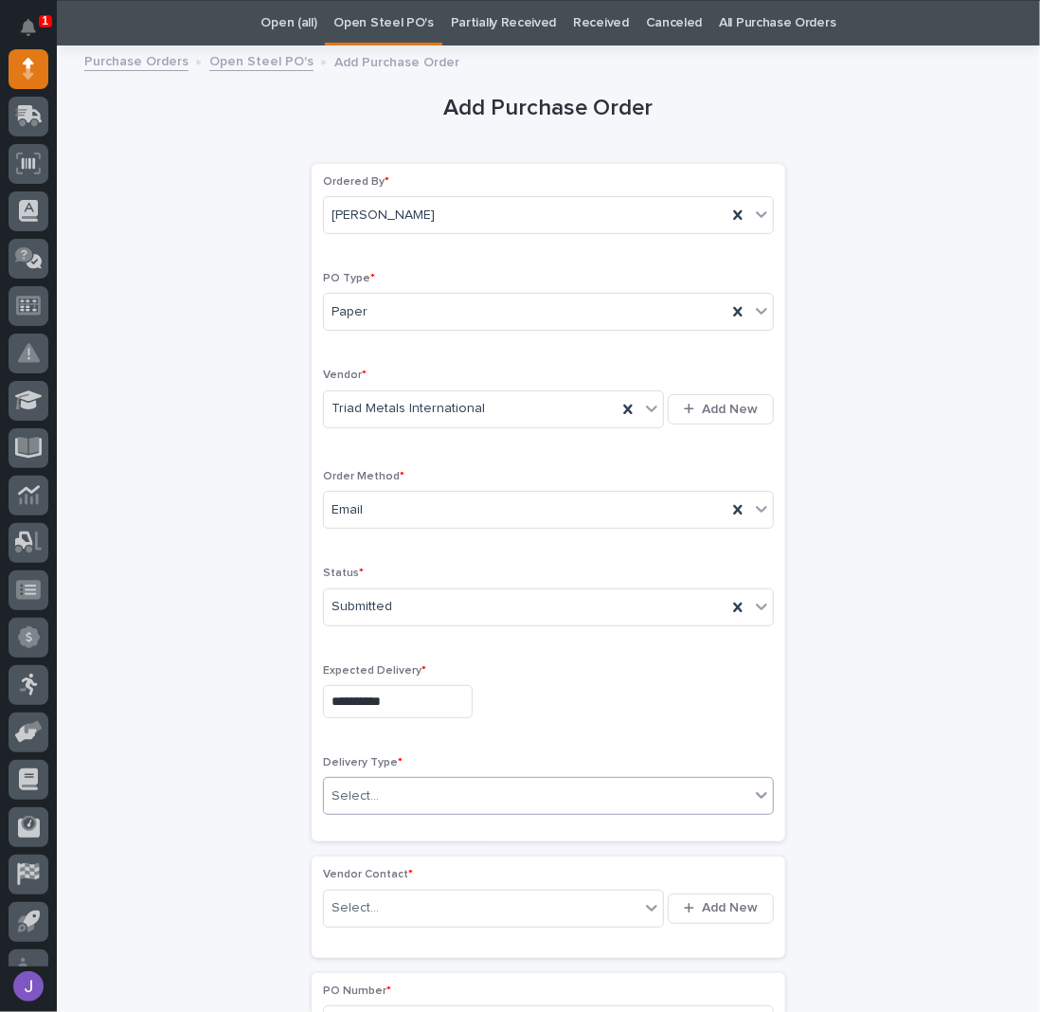
click at [377, 787] on div "Select..." at bounding box center [536, 796] width 425 height 31
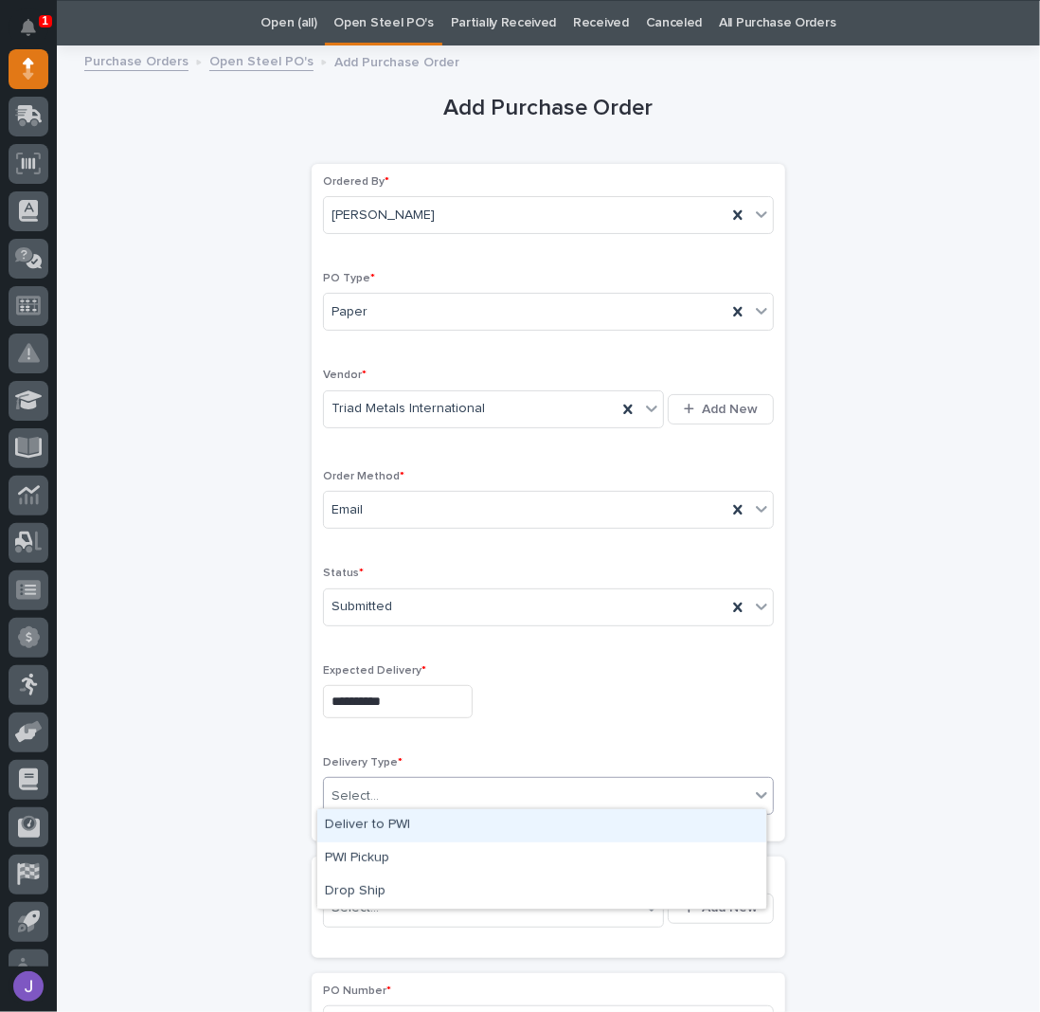
click at [379, 836] on div "Deliver to PWI" at bounding box center [541, 825] width 449 height 33
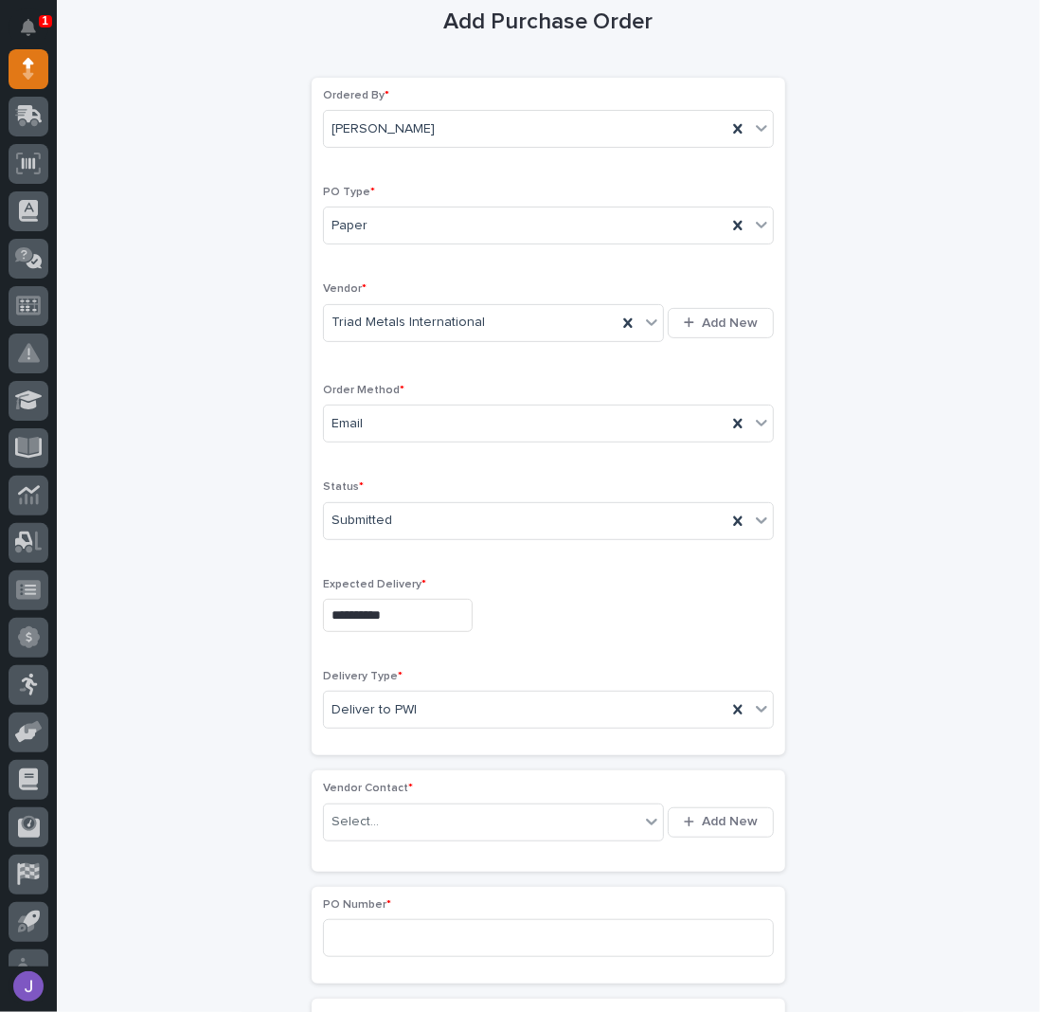
scroll to position [313, 0]
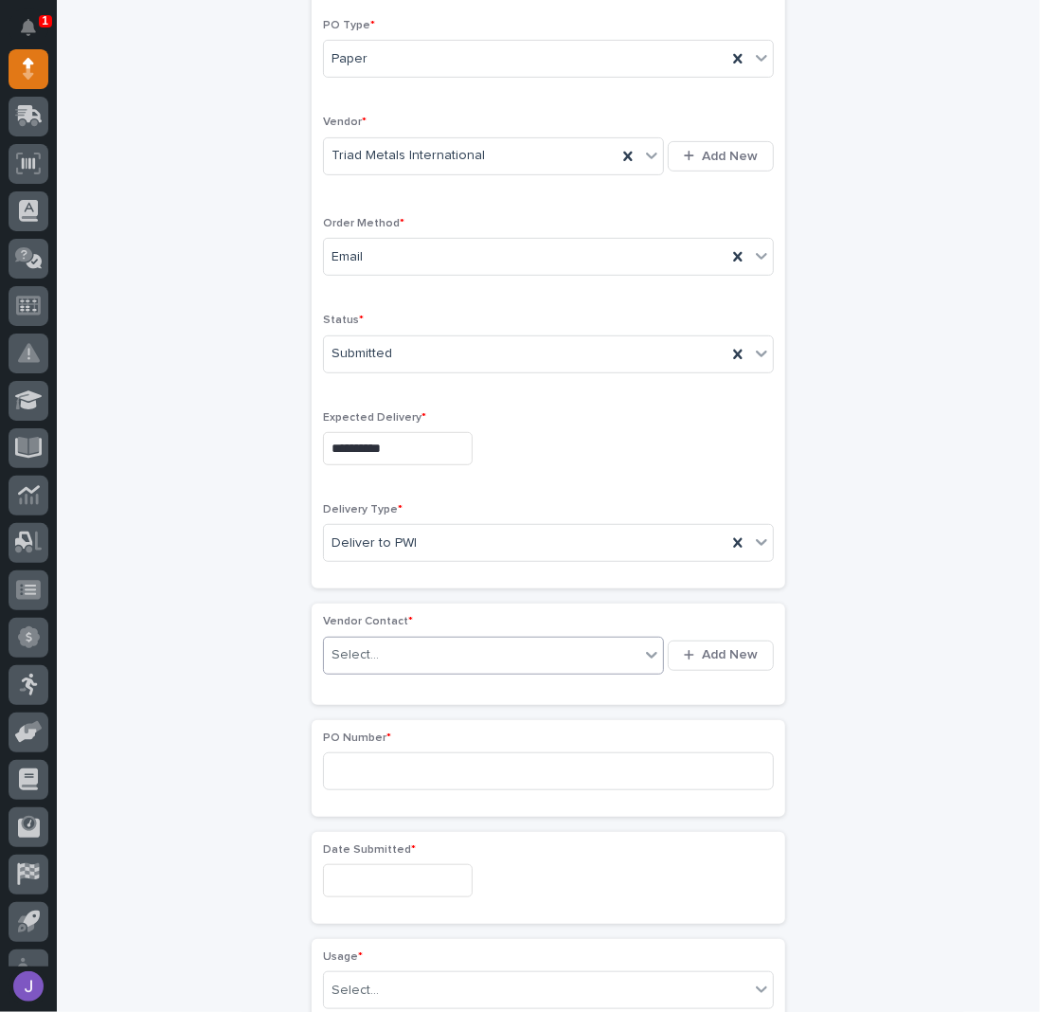
click at [373, 639] on div "Select..." at bounding box center [481, 654] width 315 height 31
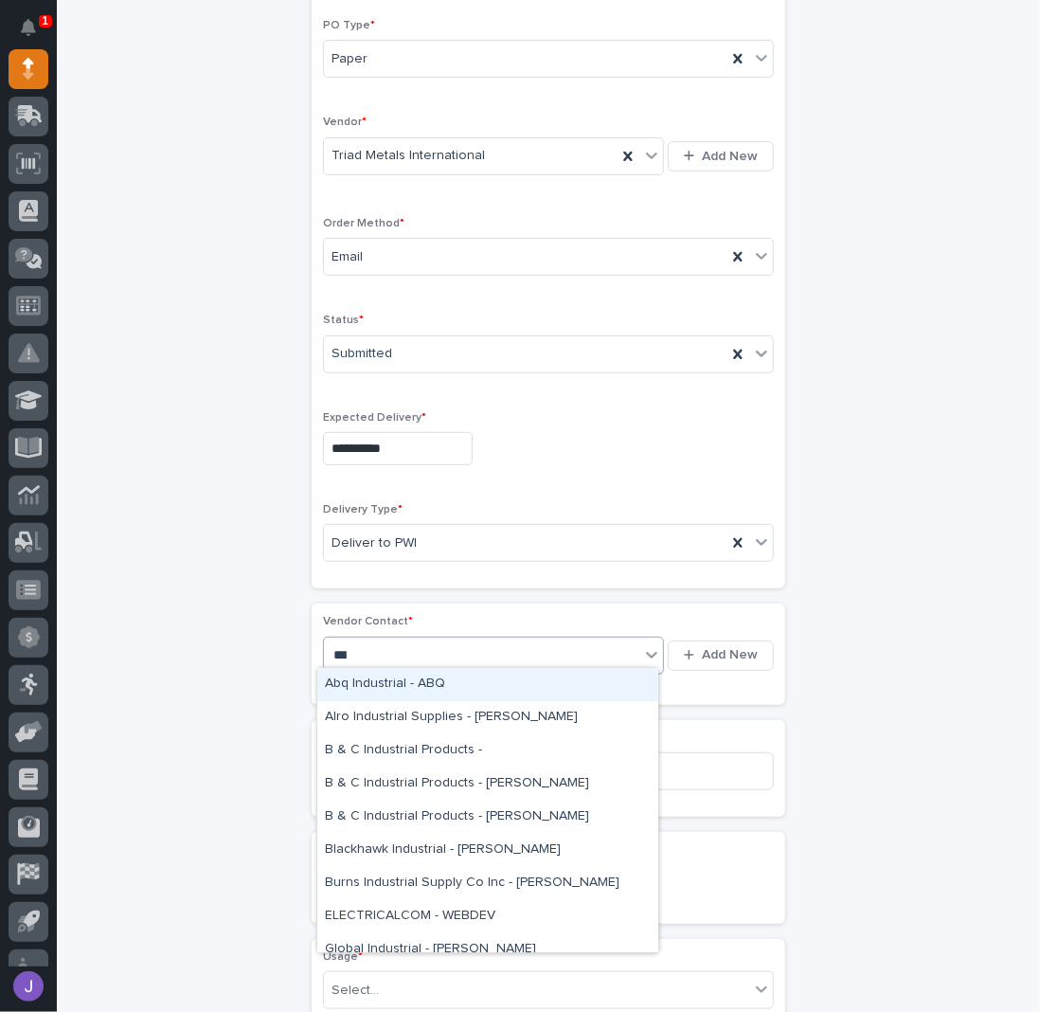
type input "****"
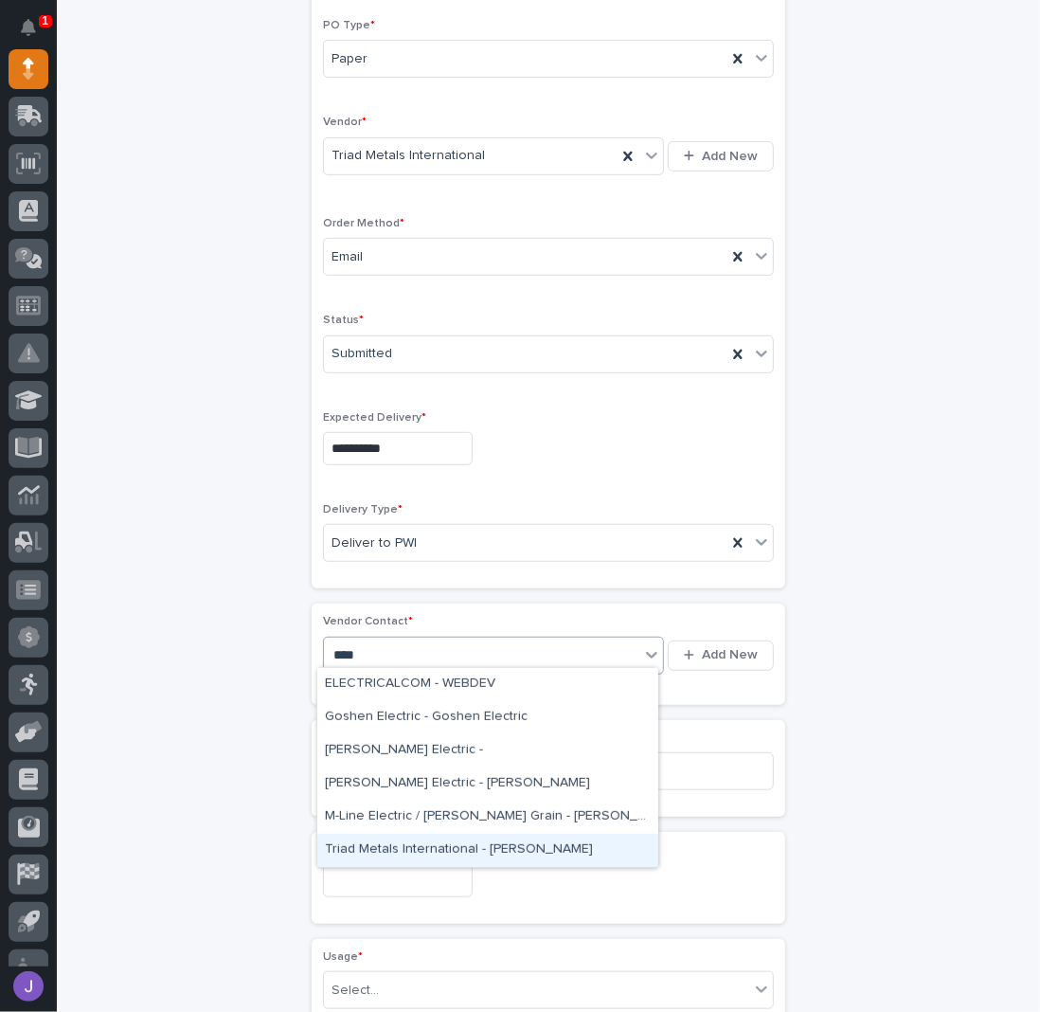
click at [341, 843] on div "Triad Metals International - [PERSON_NAME]" at bounding box center [487, 850] width 341 height 33
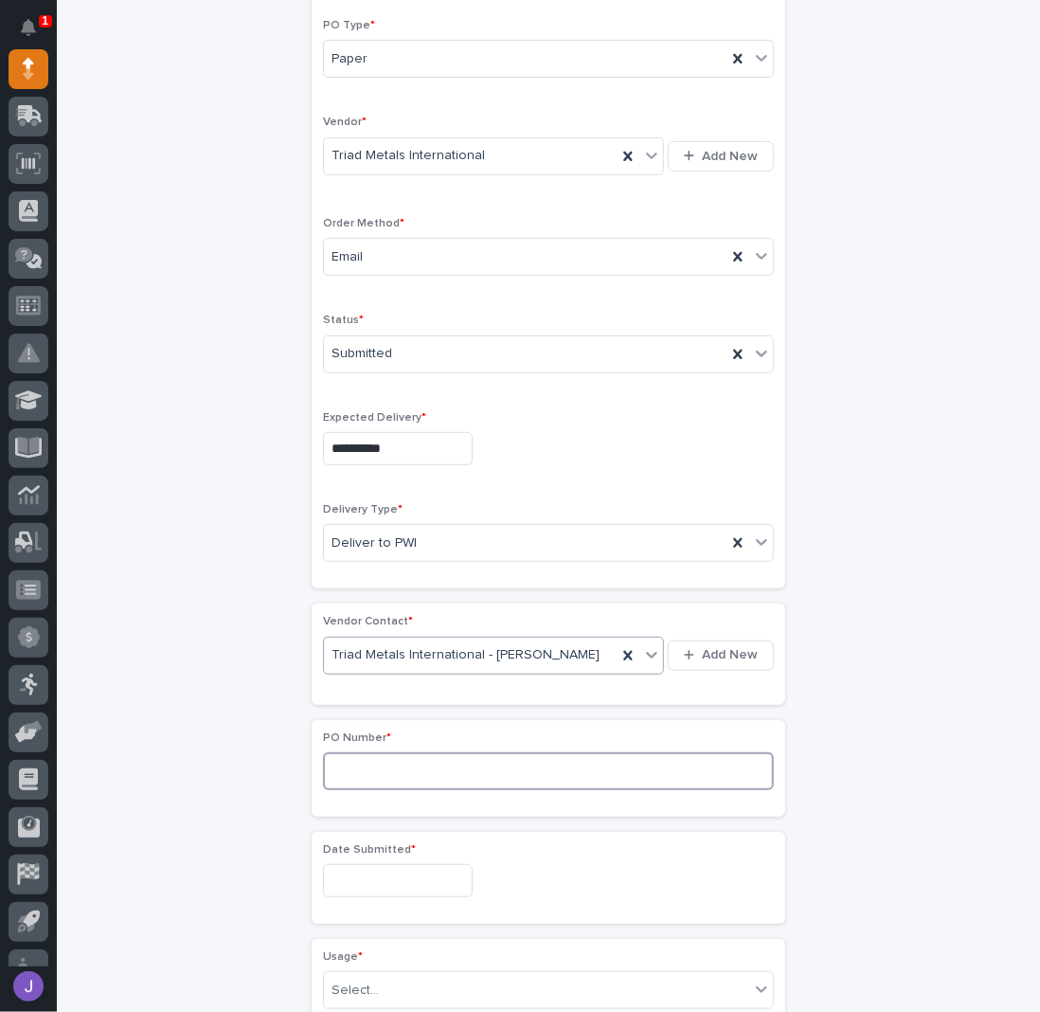
click at [369, 770] on input at bounding box center [548, 771] width 451 height 38
type input "2929J"
click at [409, 866] on input "text" at bounding box center [398, 880] width 150 height 33
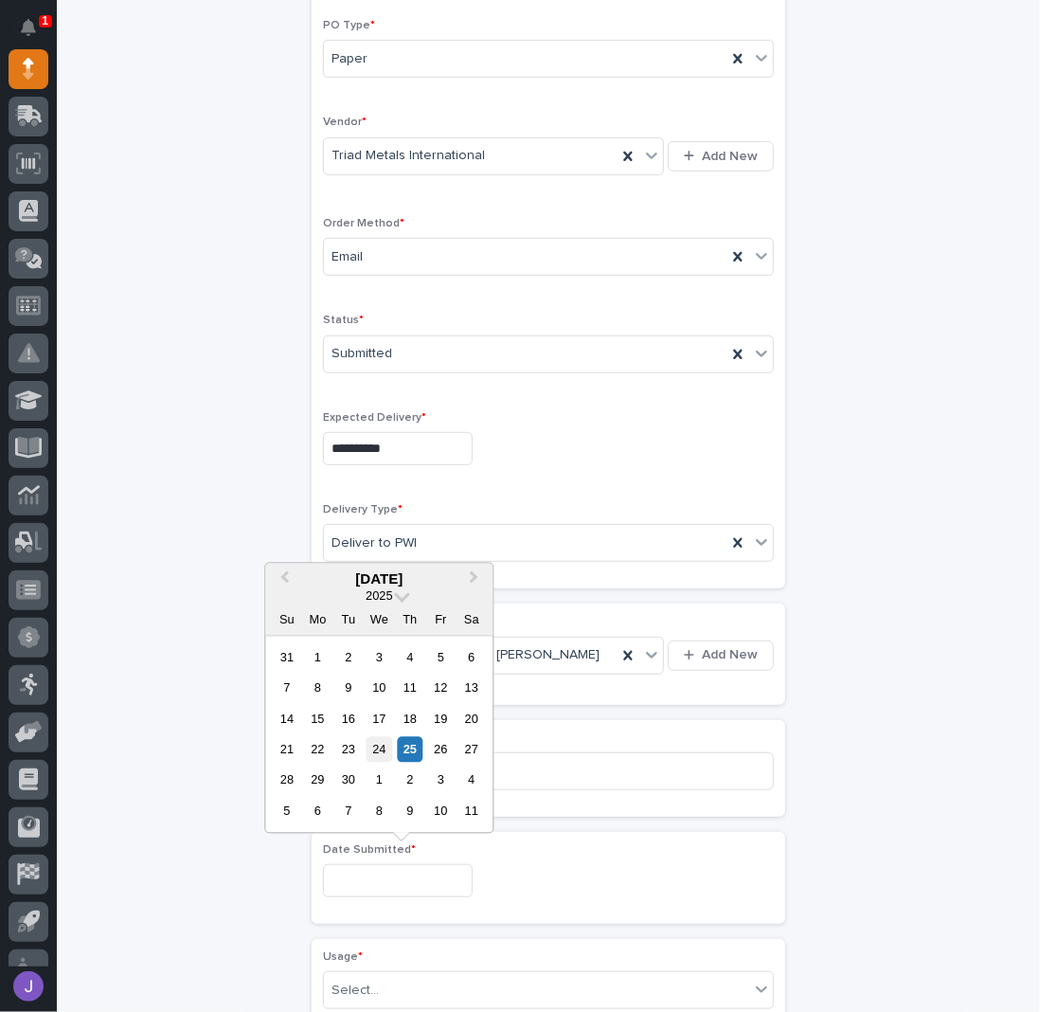
click at [370, 750] on div "24" at bounding box center [380, 750] width 26 height 26
type input "**********"
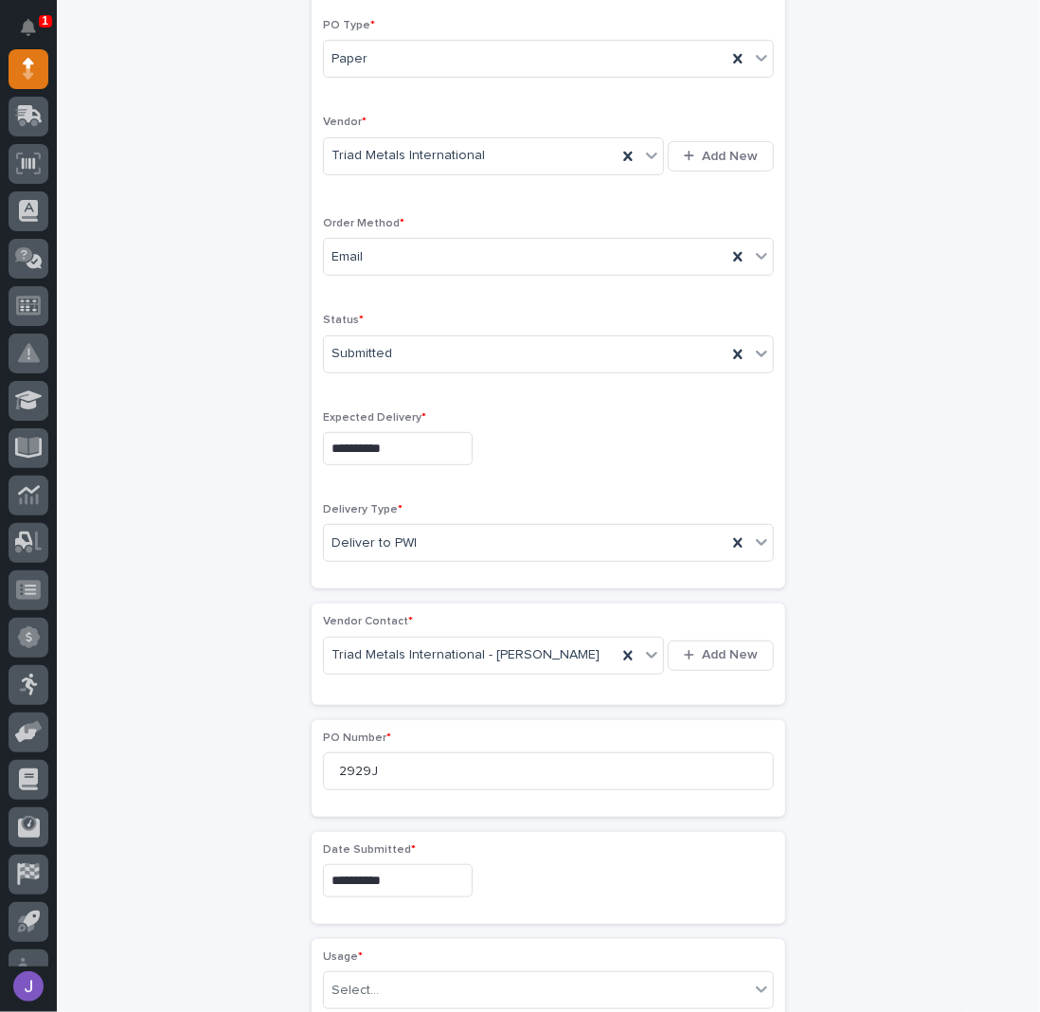
scroll to position [565, 0]
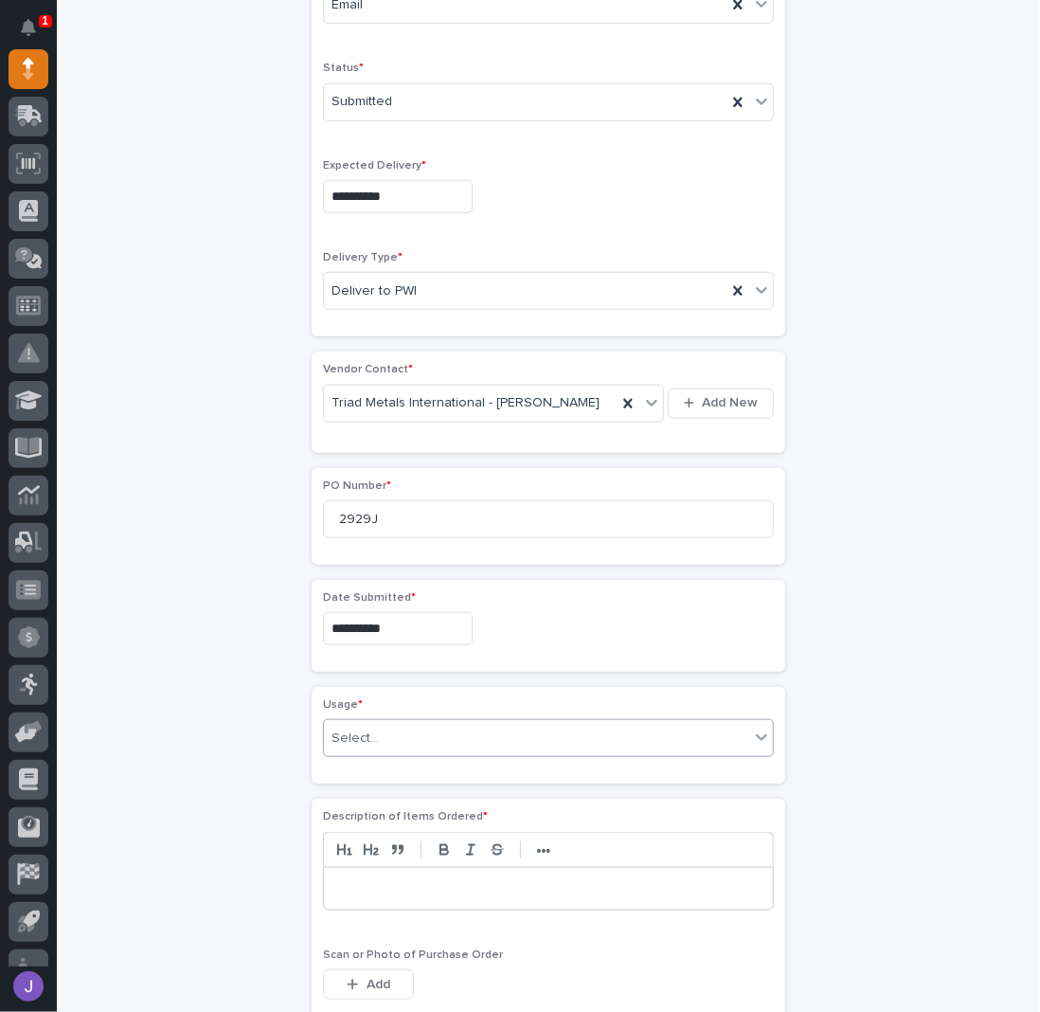
click at [373, 727] on div "Select..." at bounding box center [536, 738] width 425 height 31
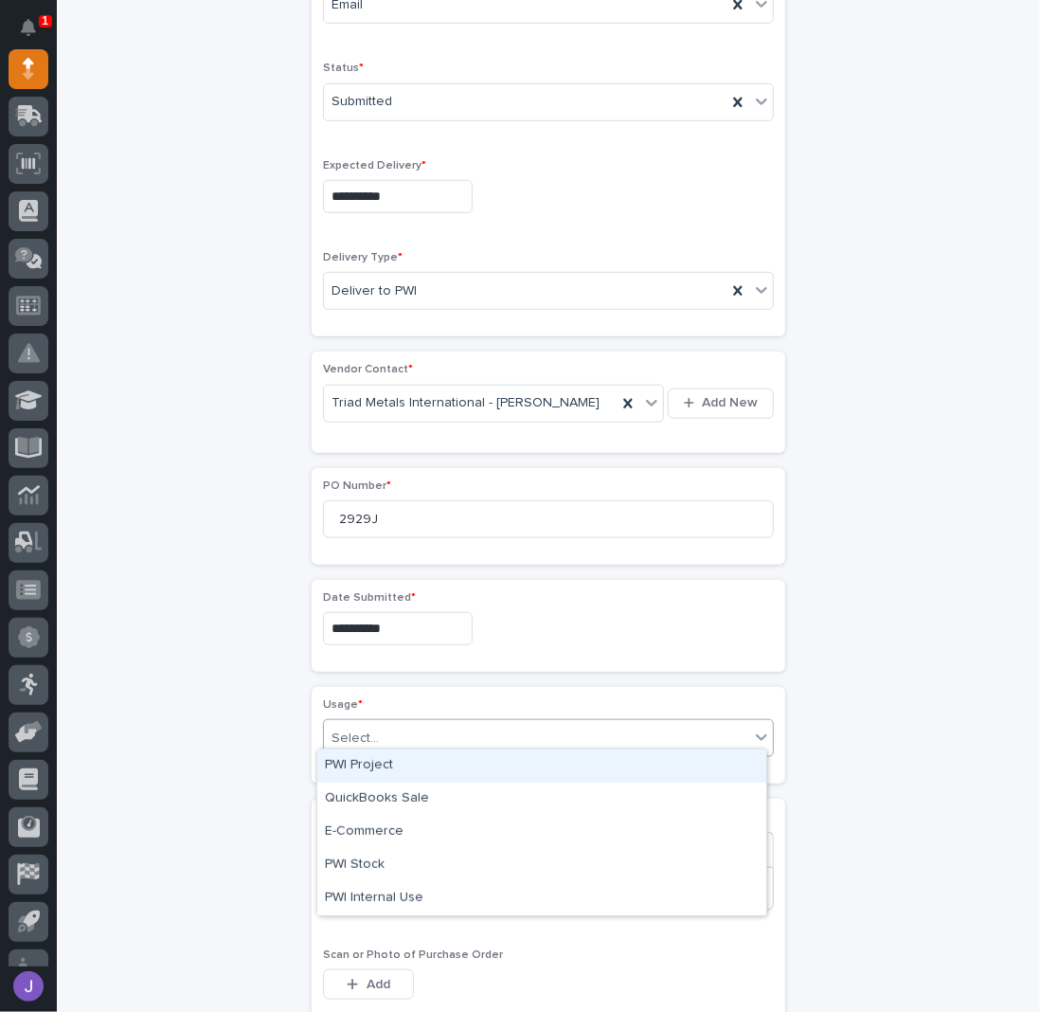
click at [375, 766] on div "PWI Project" at bounding box center [541, 765] width 449 height 33
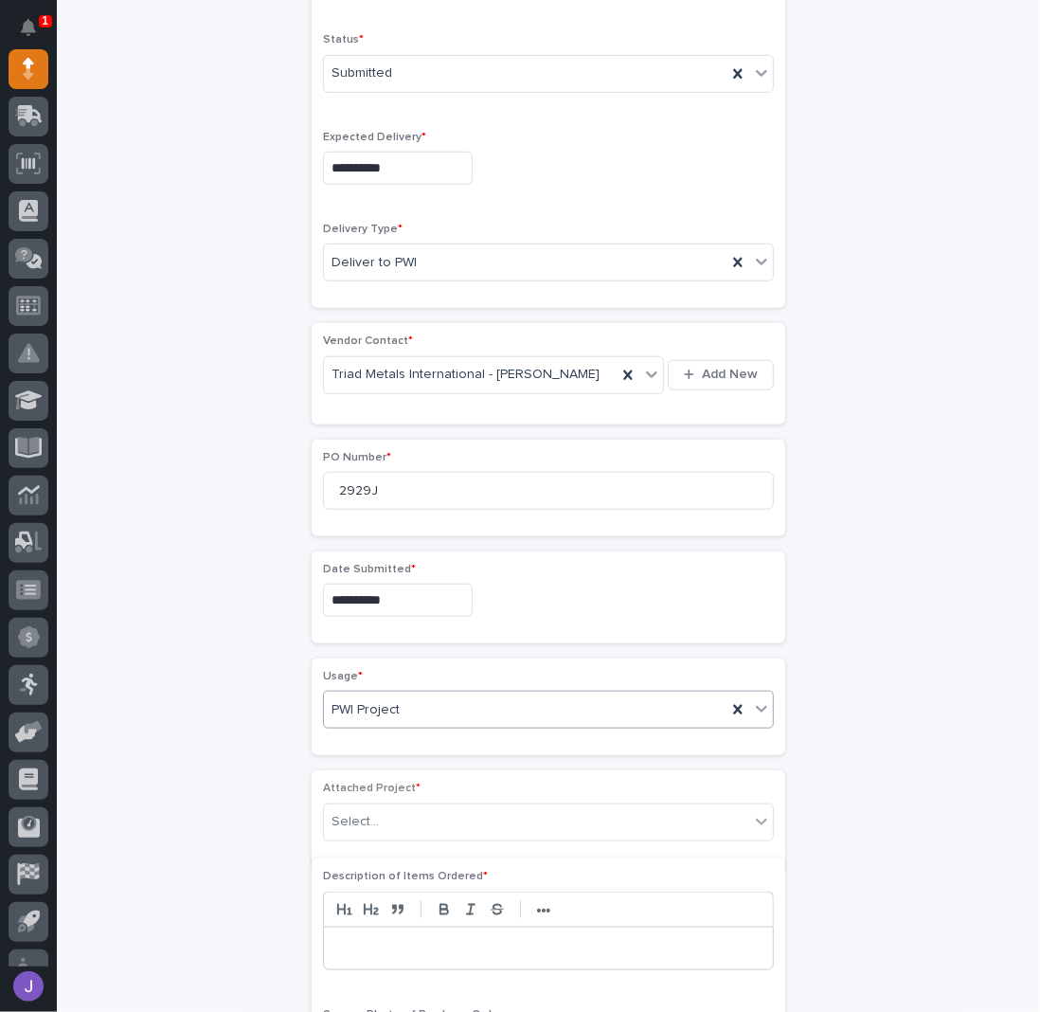
scroll to position [620, 0]
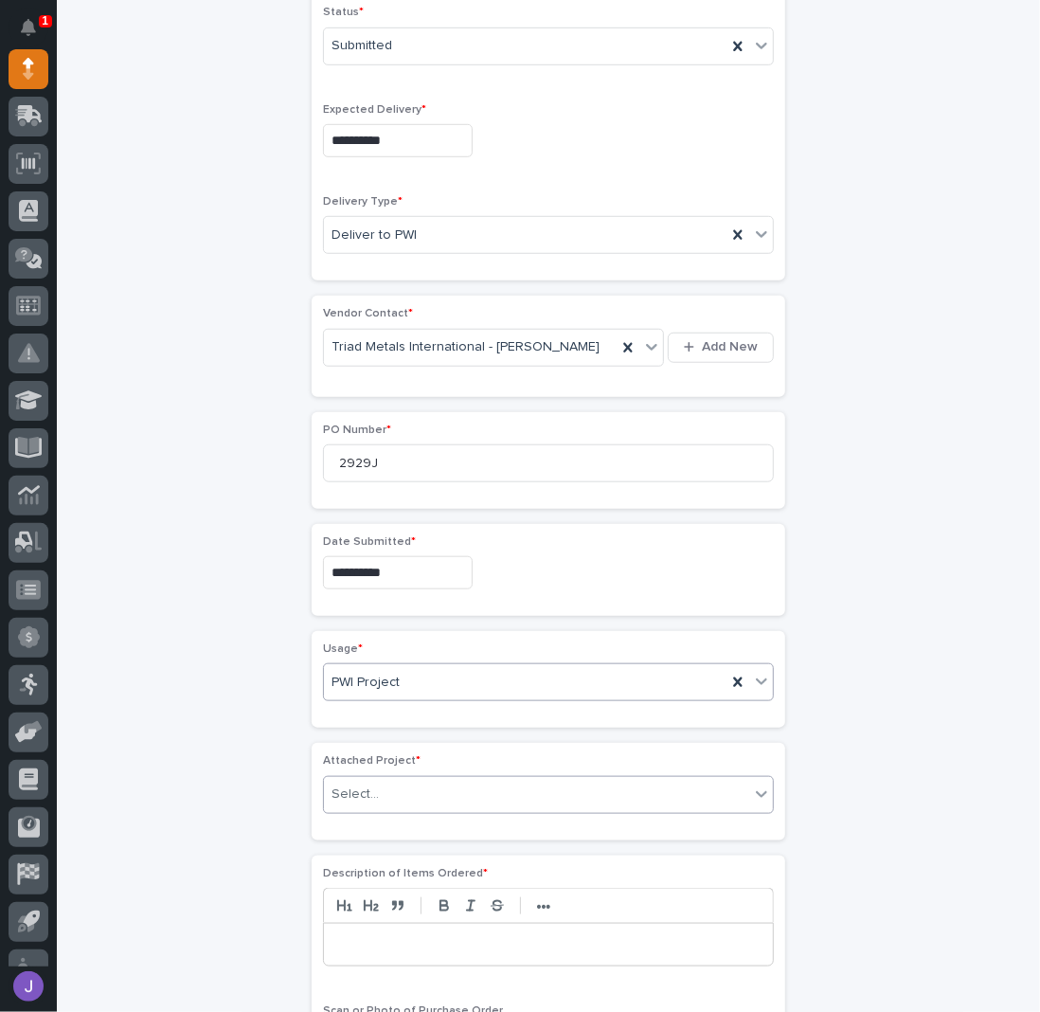
click at [384, 787] on div "Select..." at bounding box center [536, 794] width 425 height 31
type input "*****"
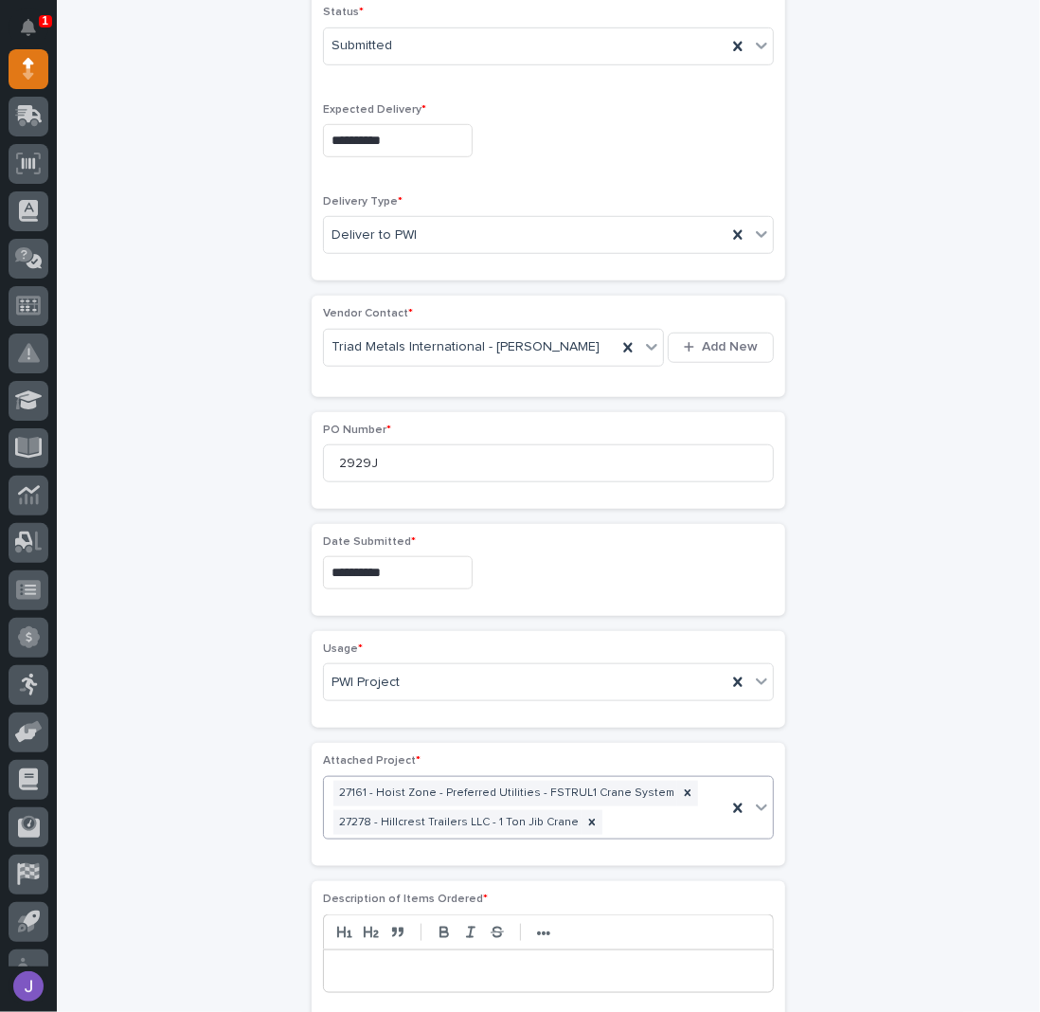
scroll to position [634, 0]
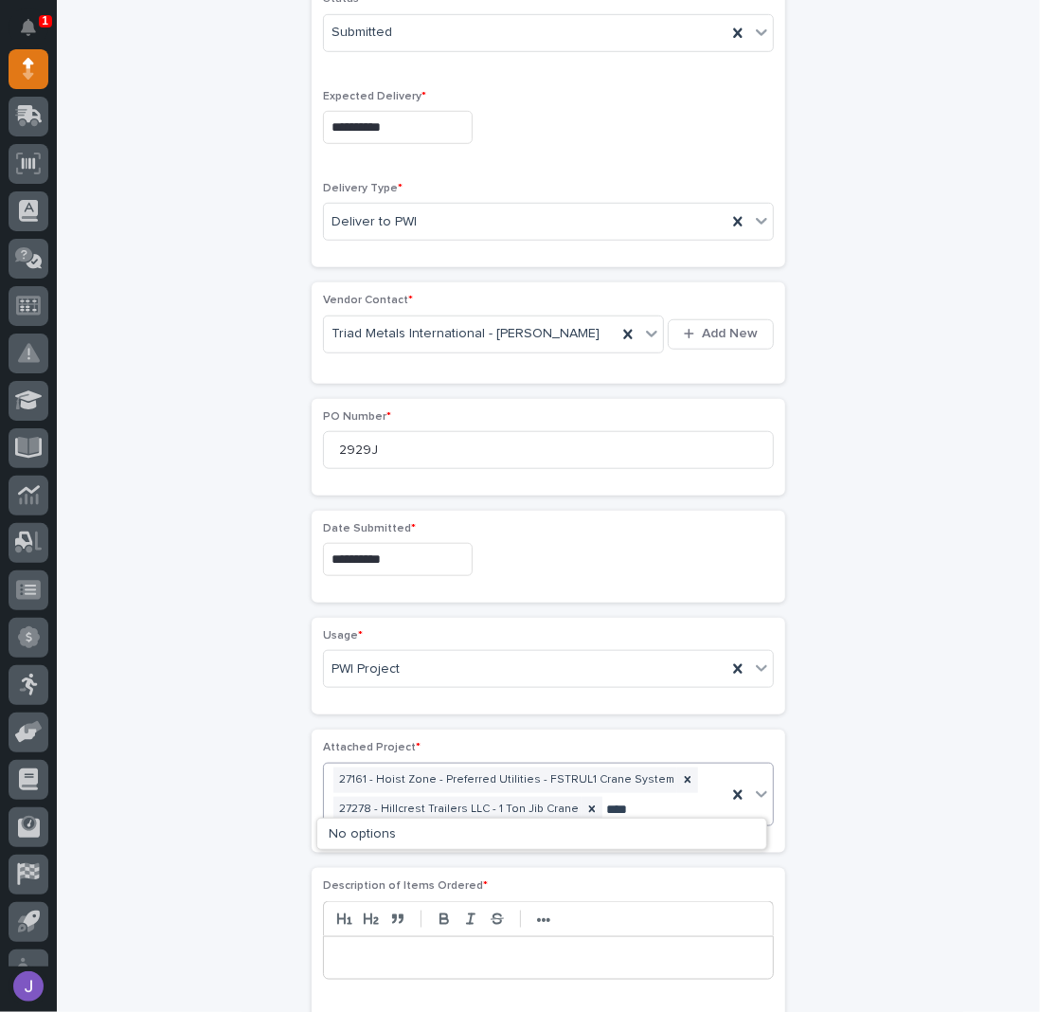
type input "*****"
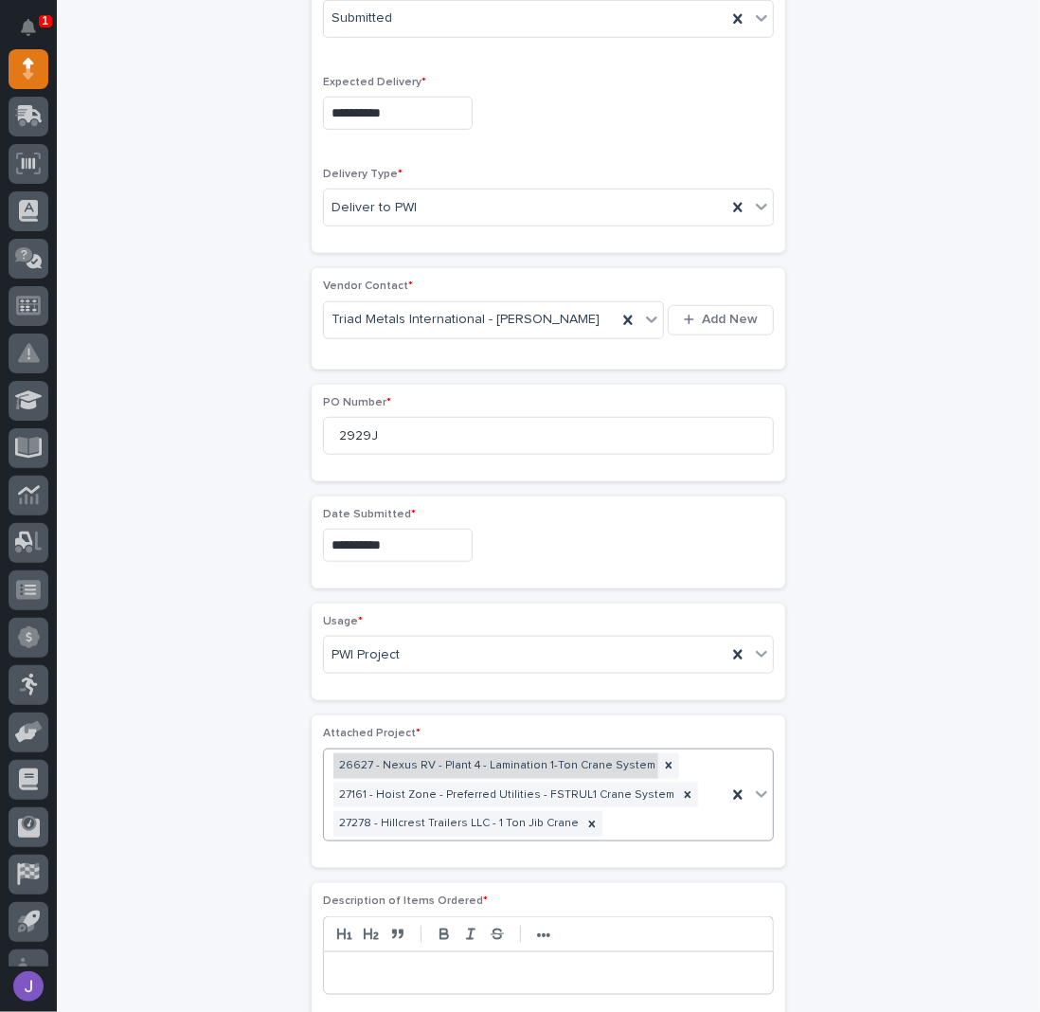
scroll to position [901, 0]
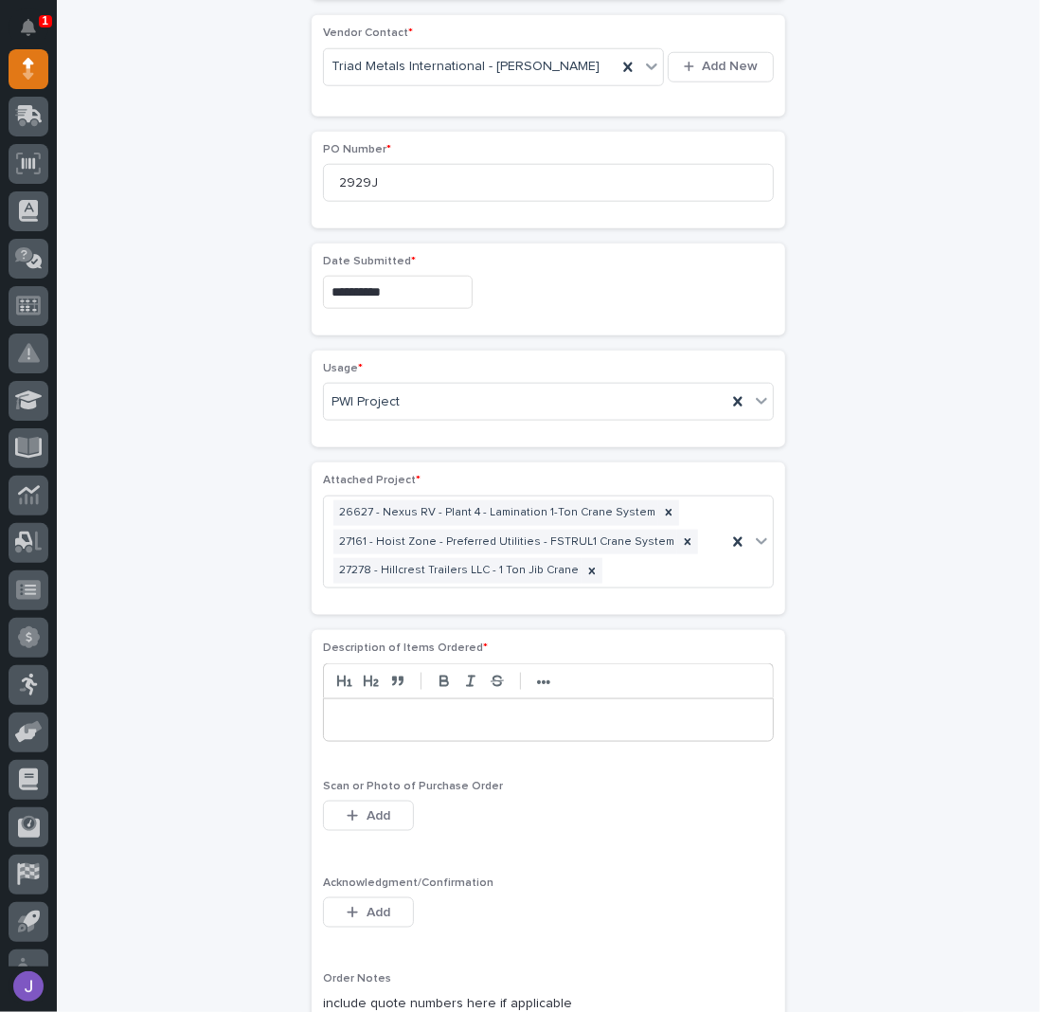
click at [414, 710] on p at bounding box center [548, 719] width 421 height 19
click at [387, 897] on button "Add" at bounding box center [368, 912] width 91 height 30
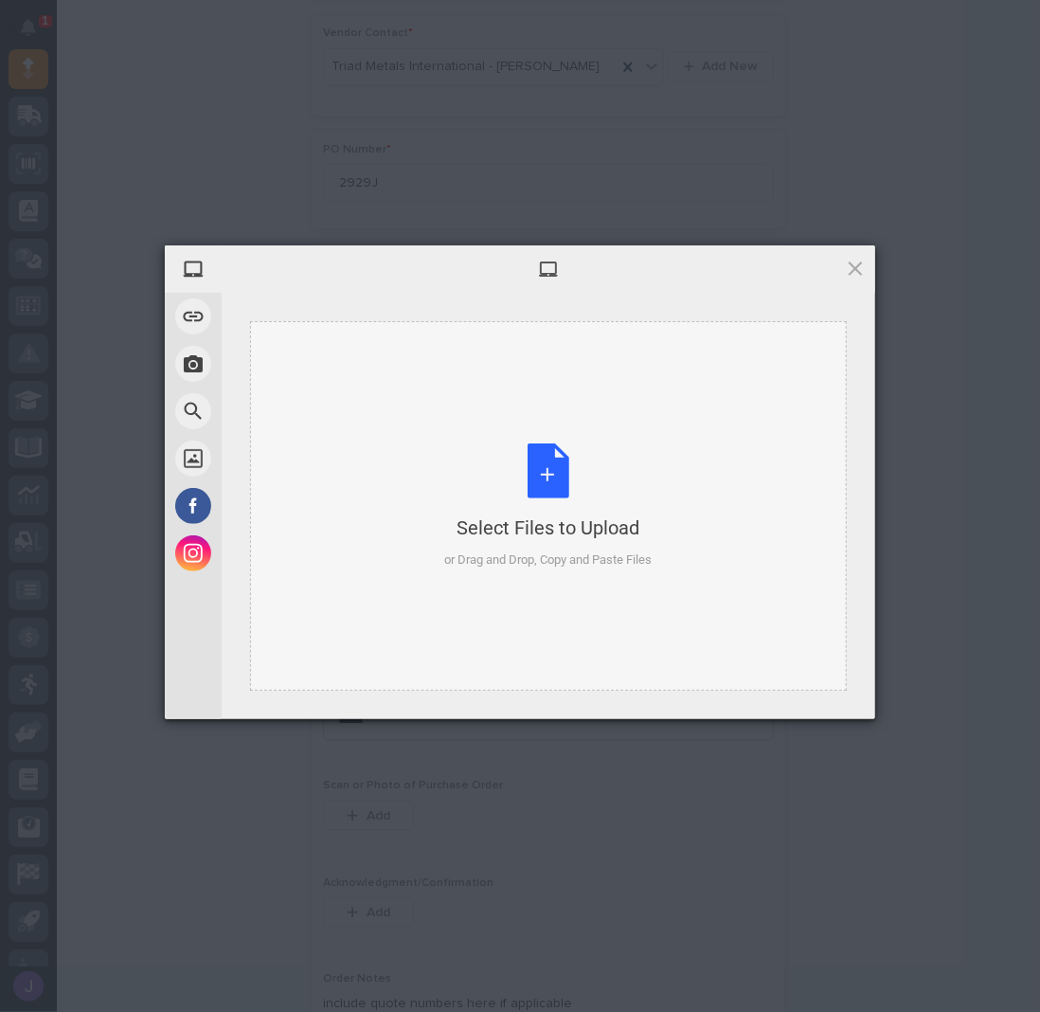
click at [530, 482] on div "Select Files to Upload or Drag and Drop, Copy and Paste Files" at bounding box center [548, 506] width 207 height 126
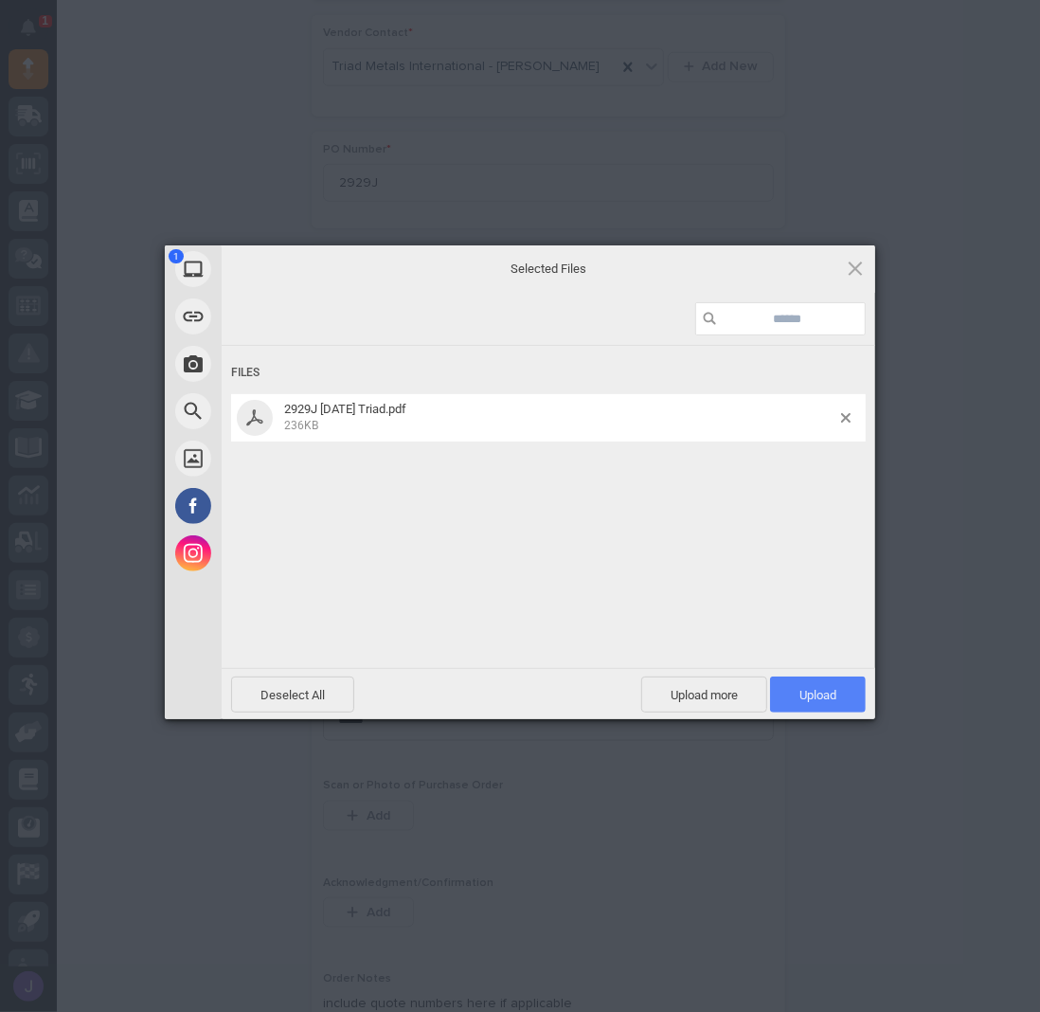
click at [824, 705] on span "Upload 1" at bounding box center [818, 694] width 96 height 36
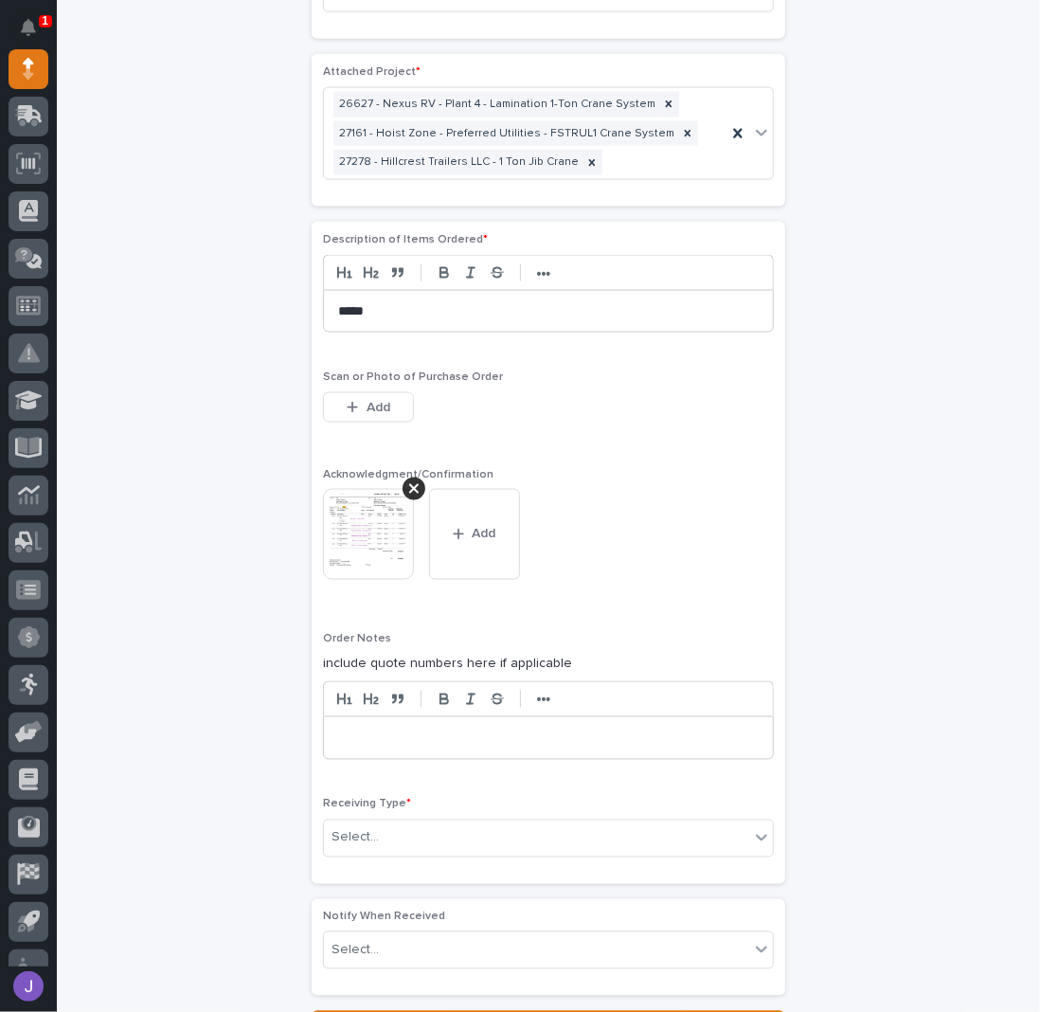
scroll to position [1314, 0]
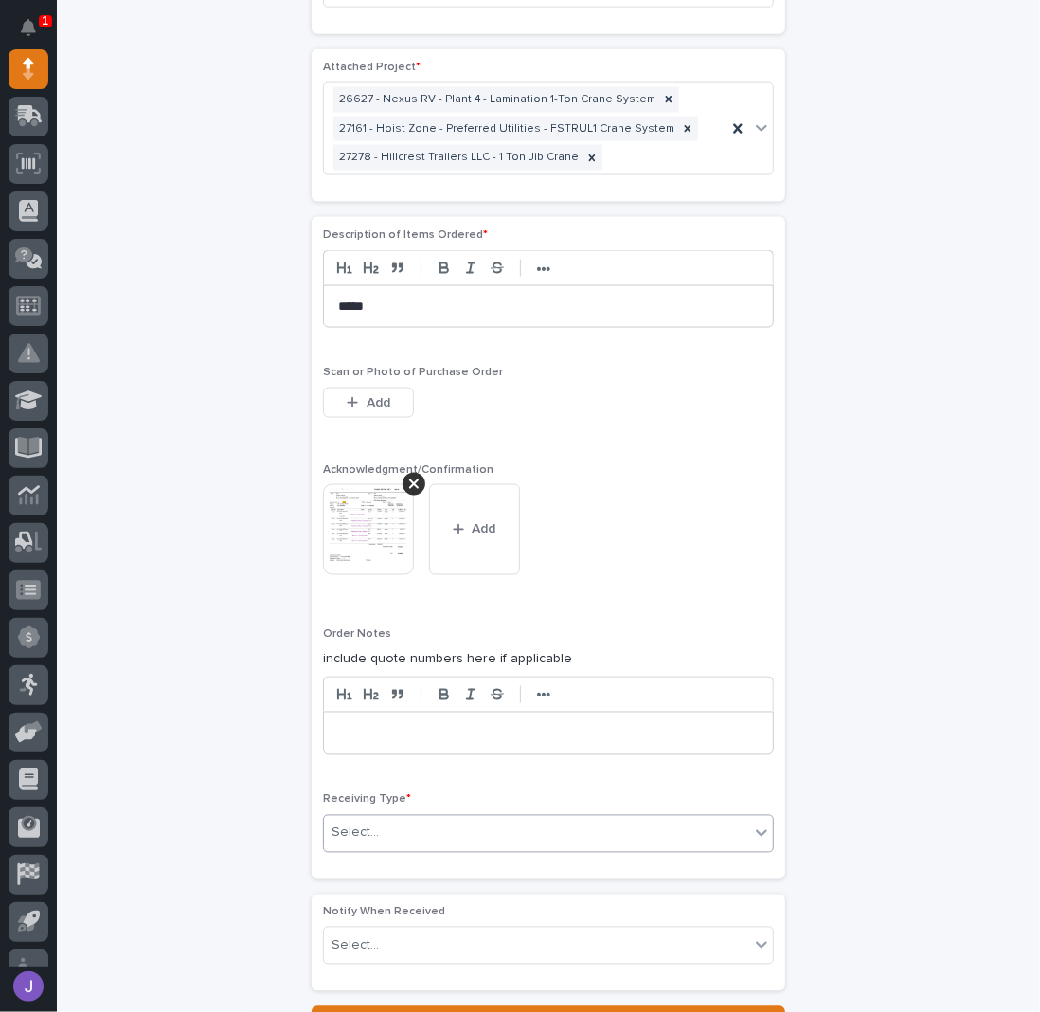
click at [402, 818] on div "Select..." at bounding box center [536, 833] width 425 height 31
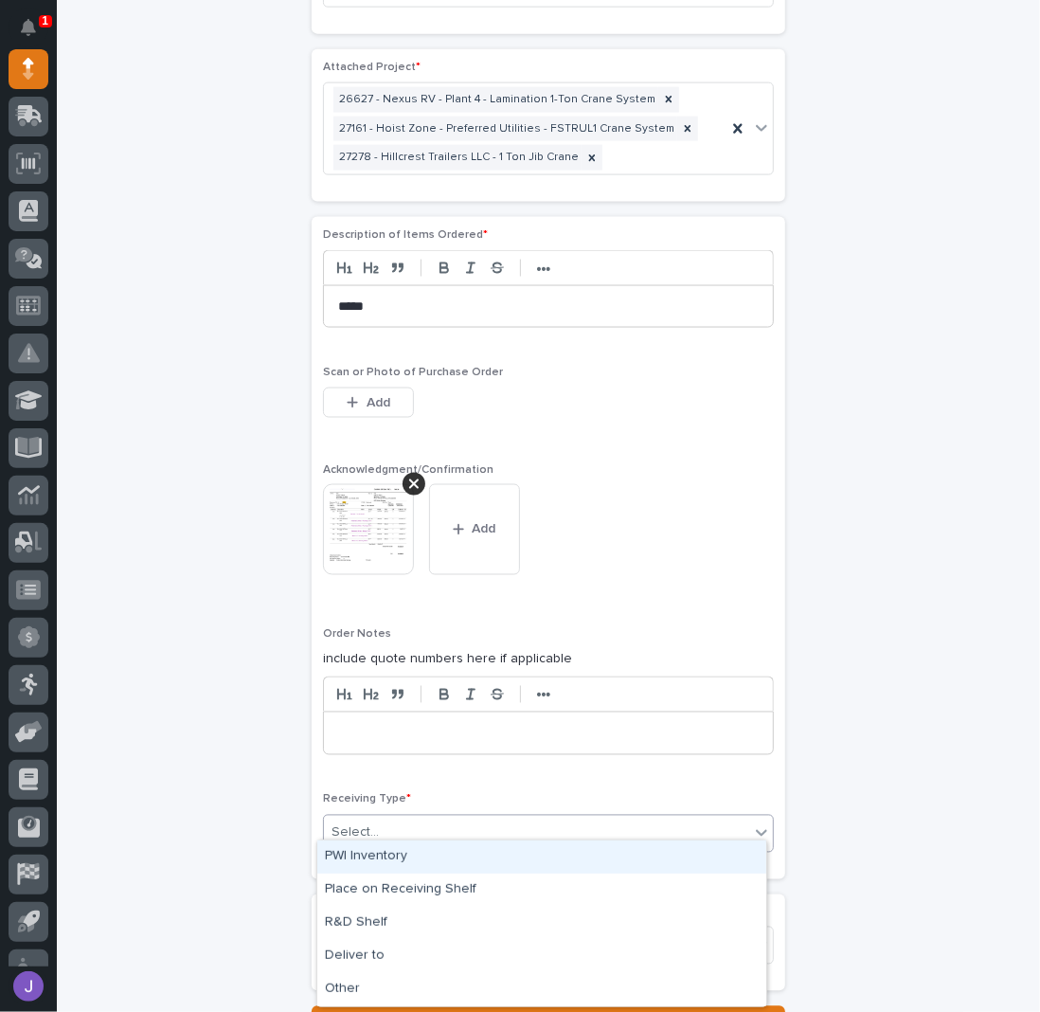
click at [386, 855] on div "PWI Inventory" at bounding box center [541, 856] width 449 height 33
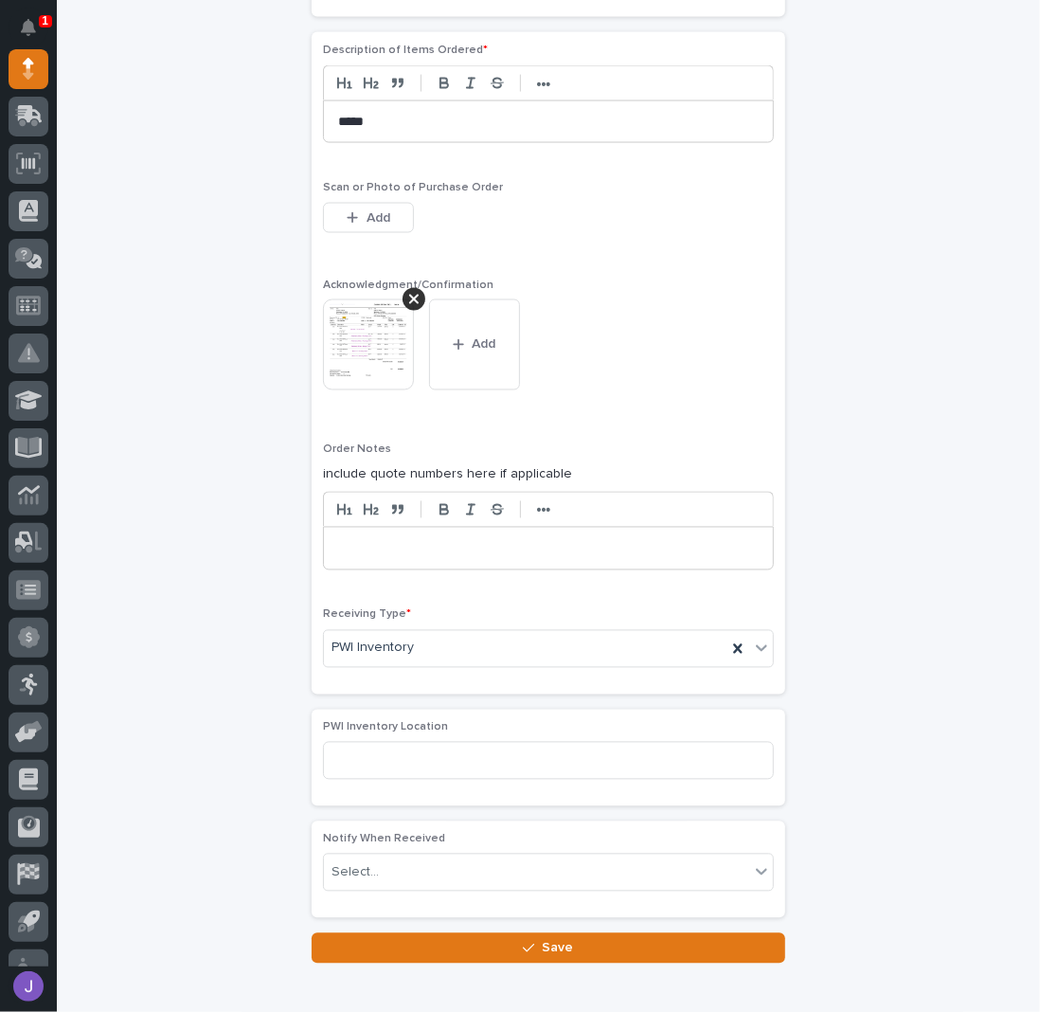
scroll to position [1567, 0]
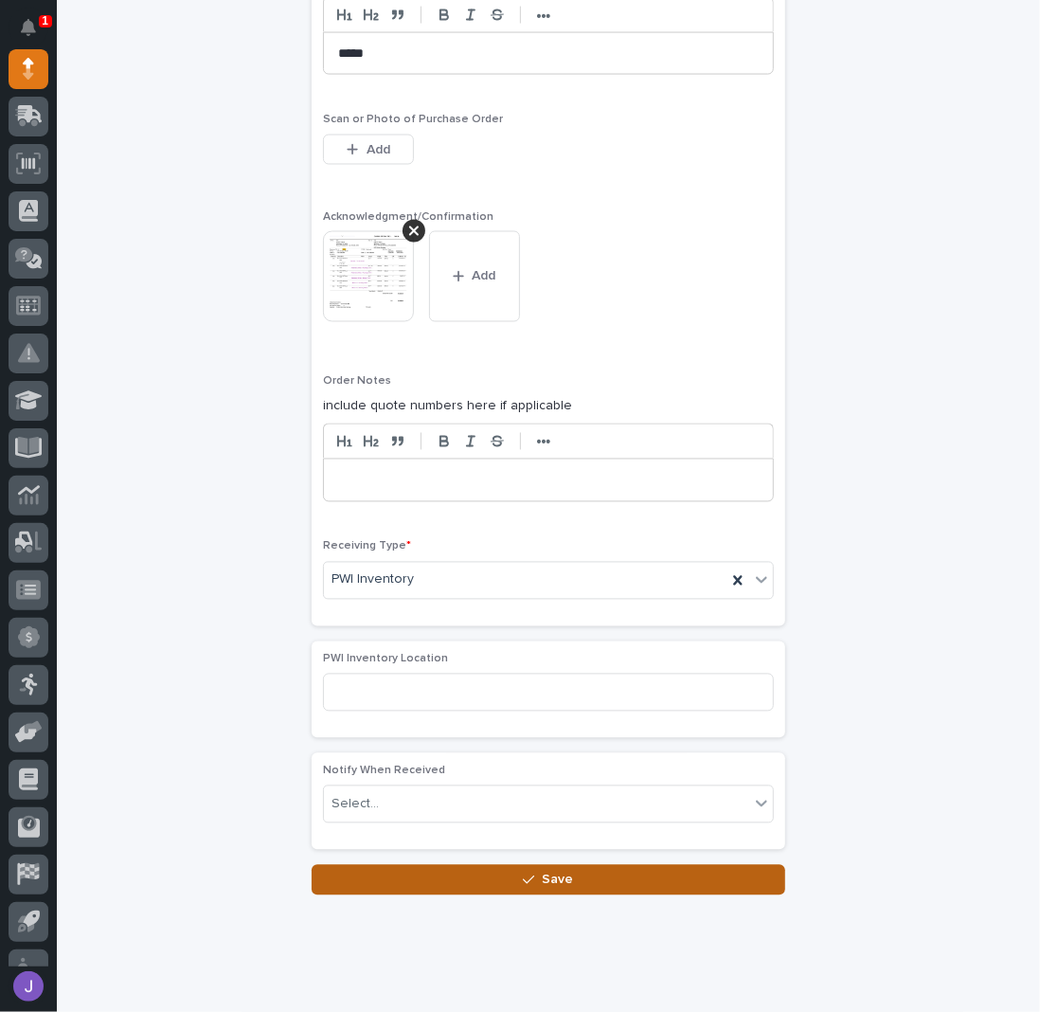
click at [391, 876] on button "Save" at bounding box center [549, 880] width 474 height 30
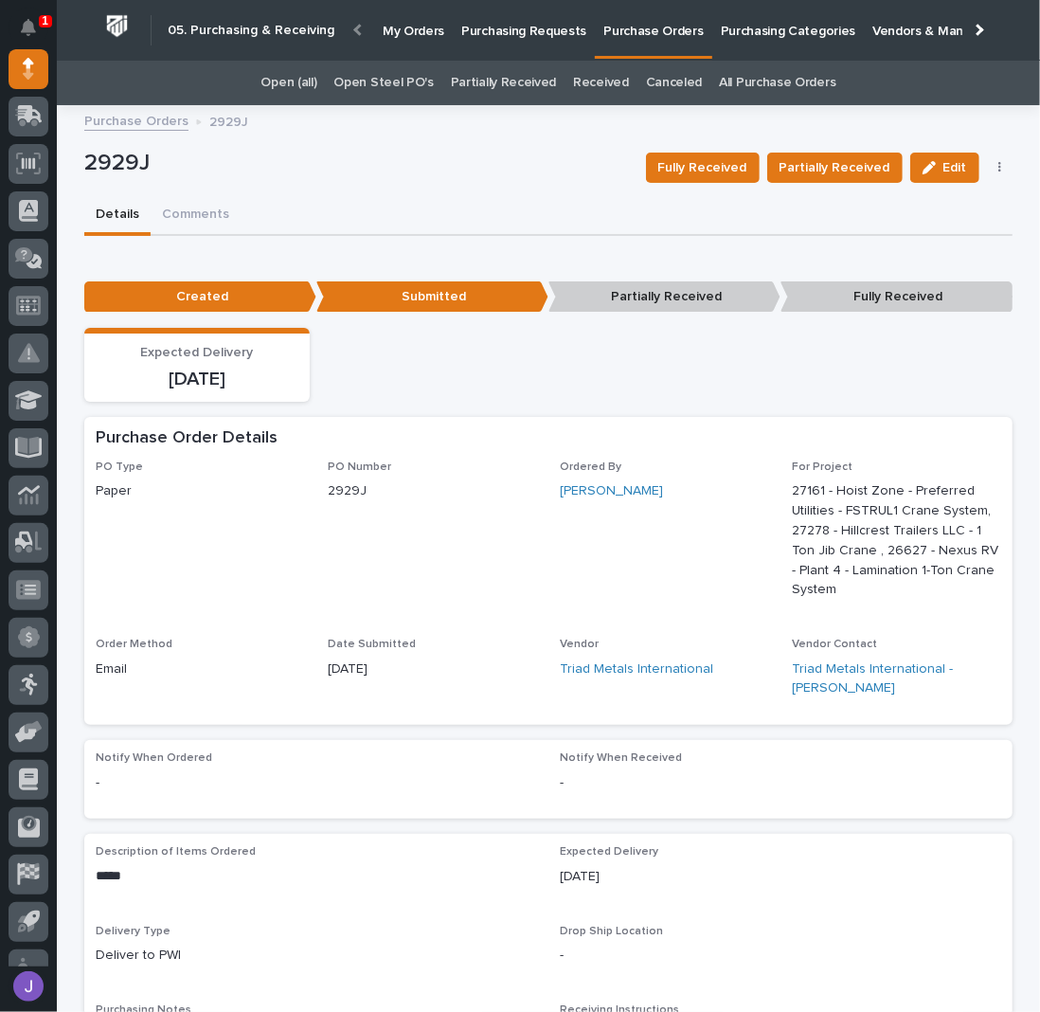
click at [493, 40] on link "Purchasing Requests" at bounding box center [524, 29] width 142 height 59
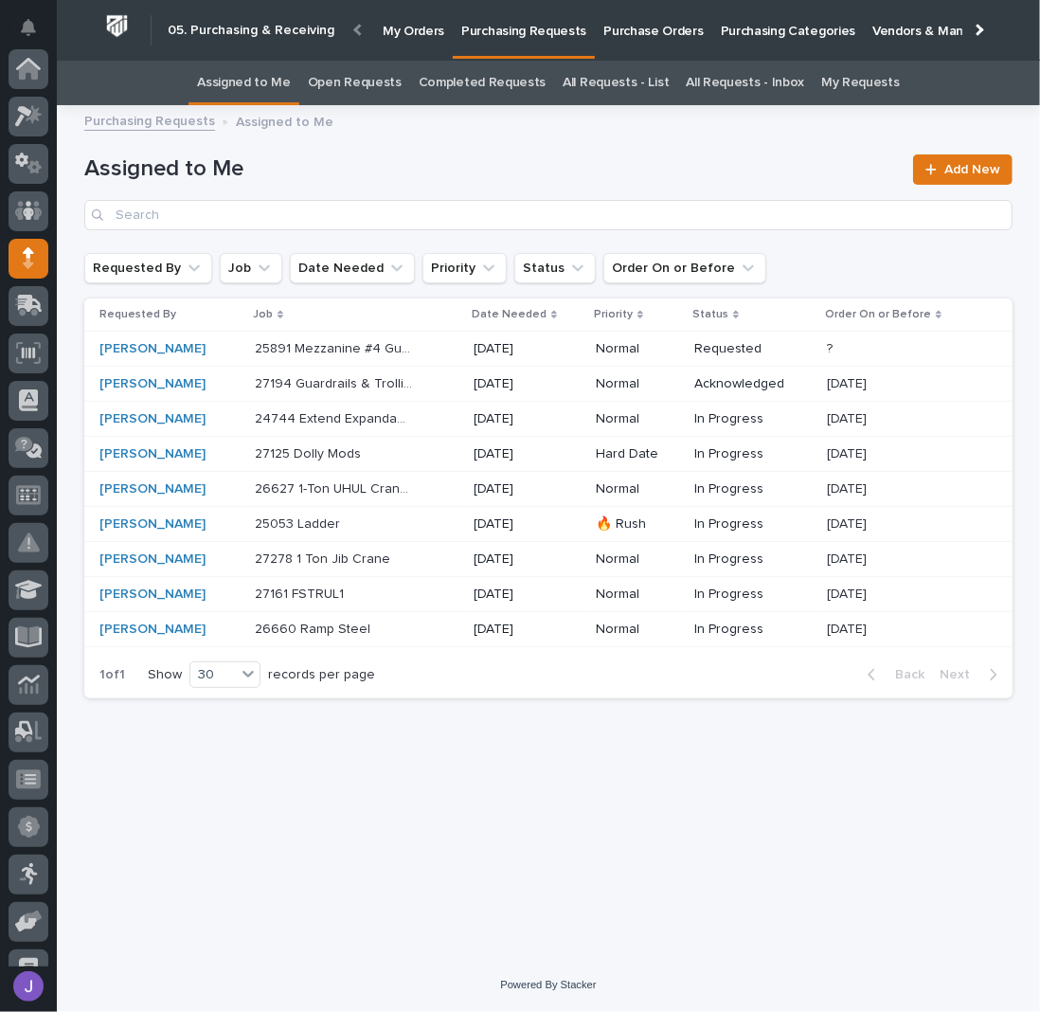
scroll to position [189, 0]
click at [352, 490] on p "26627 1-Ton UHUL Crane System w/ Radios" at bounding box center [336, 487] width 162 height 20
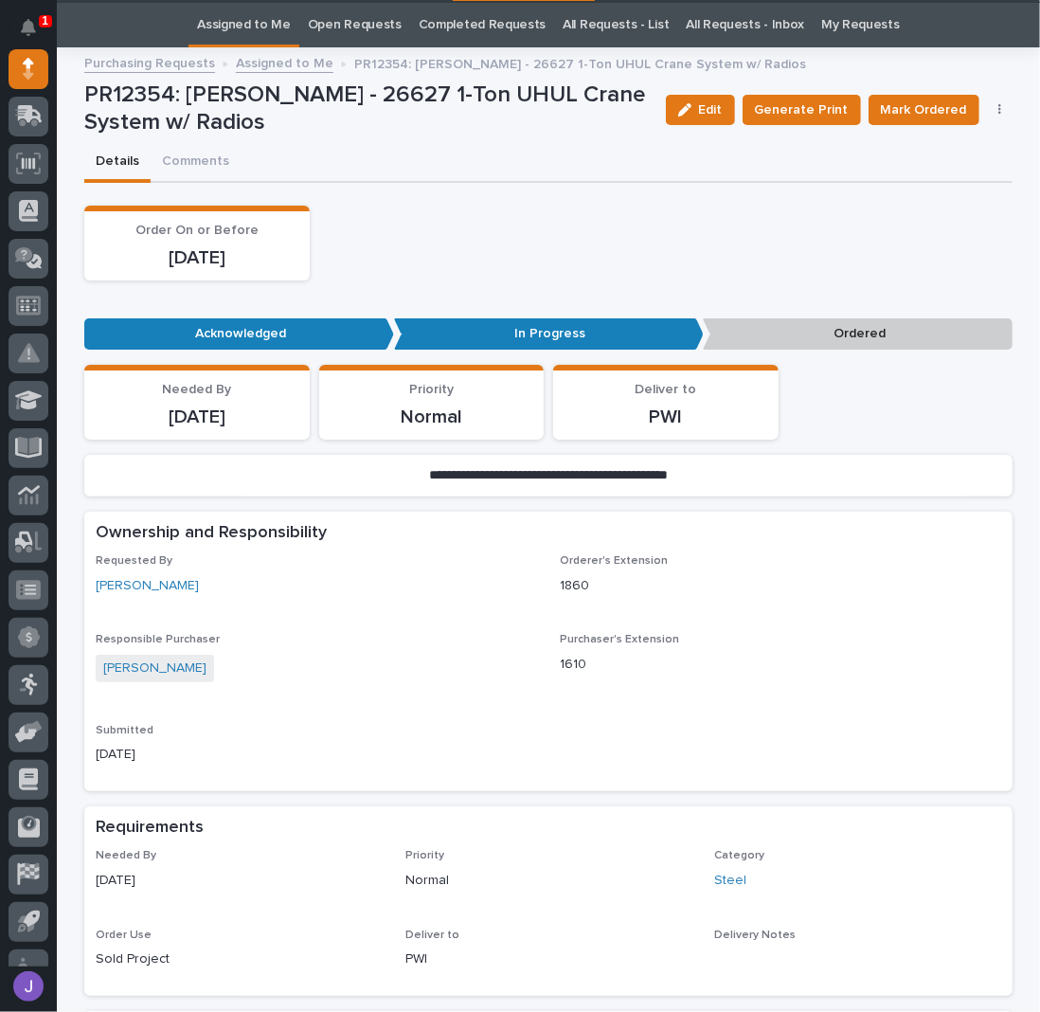
scroll to position [60, 0]
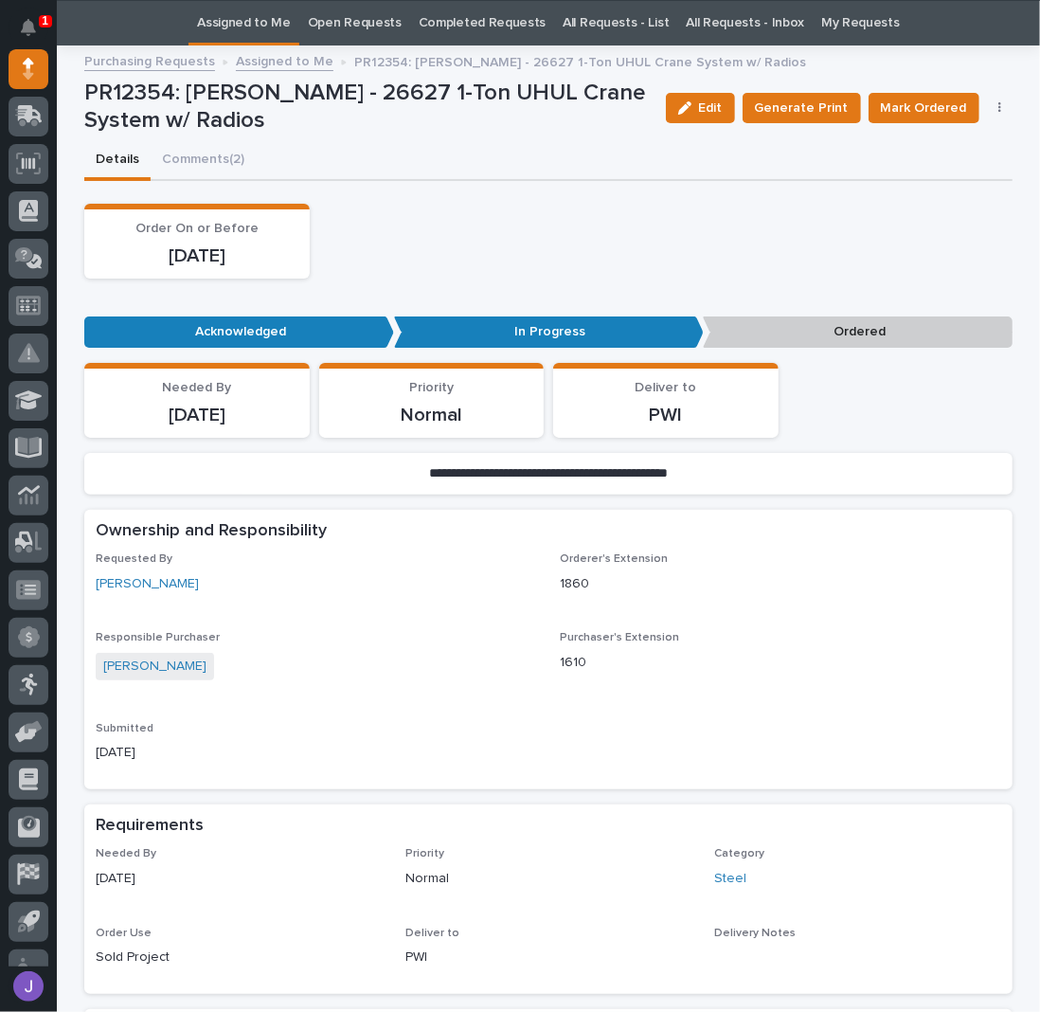
click at [998, 107] on icon "button" at bounding box center [999, 107] width 3 height 11
click at [948, 166] on span "Edit Linked PO's" at bounding box center [938, 176] width 97 height 23
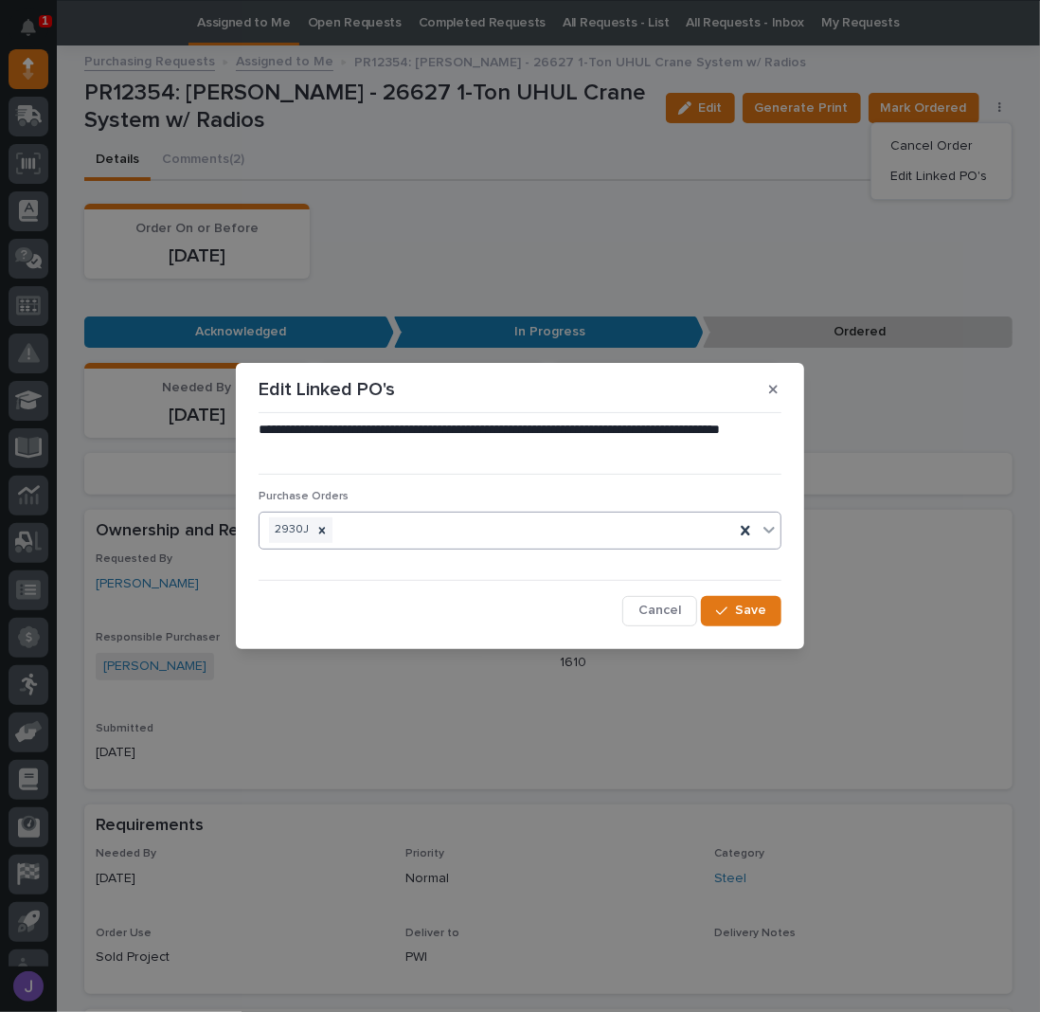
click at [470, 530] on div "2930J" at bounding box center [497, 529] width 475 height 33
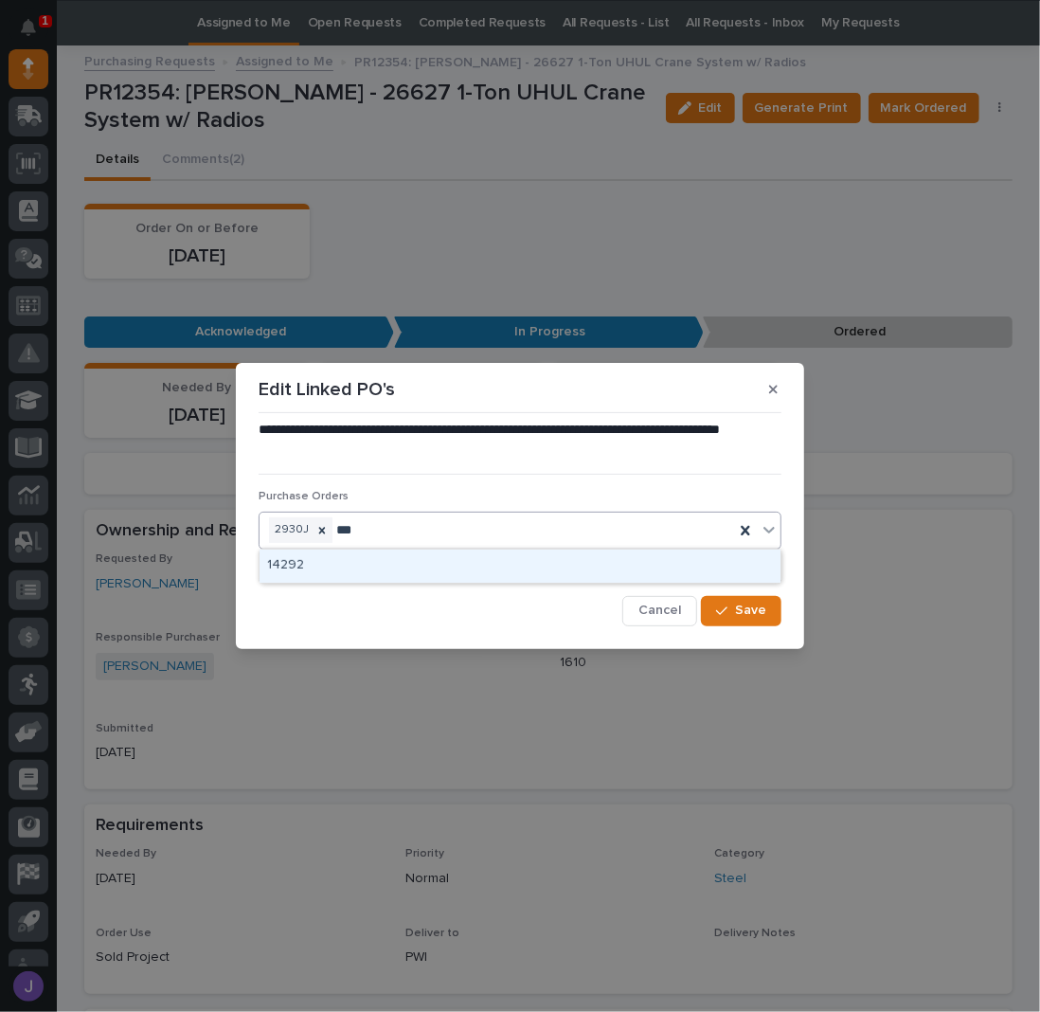
type input "****"
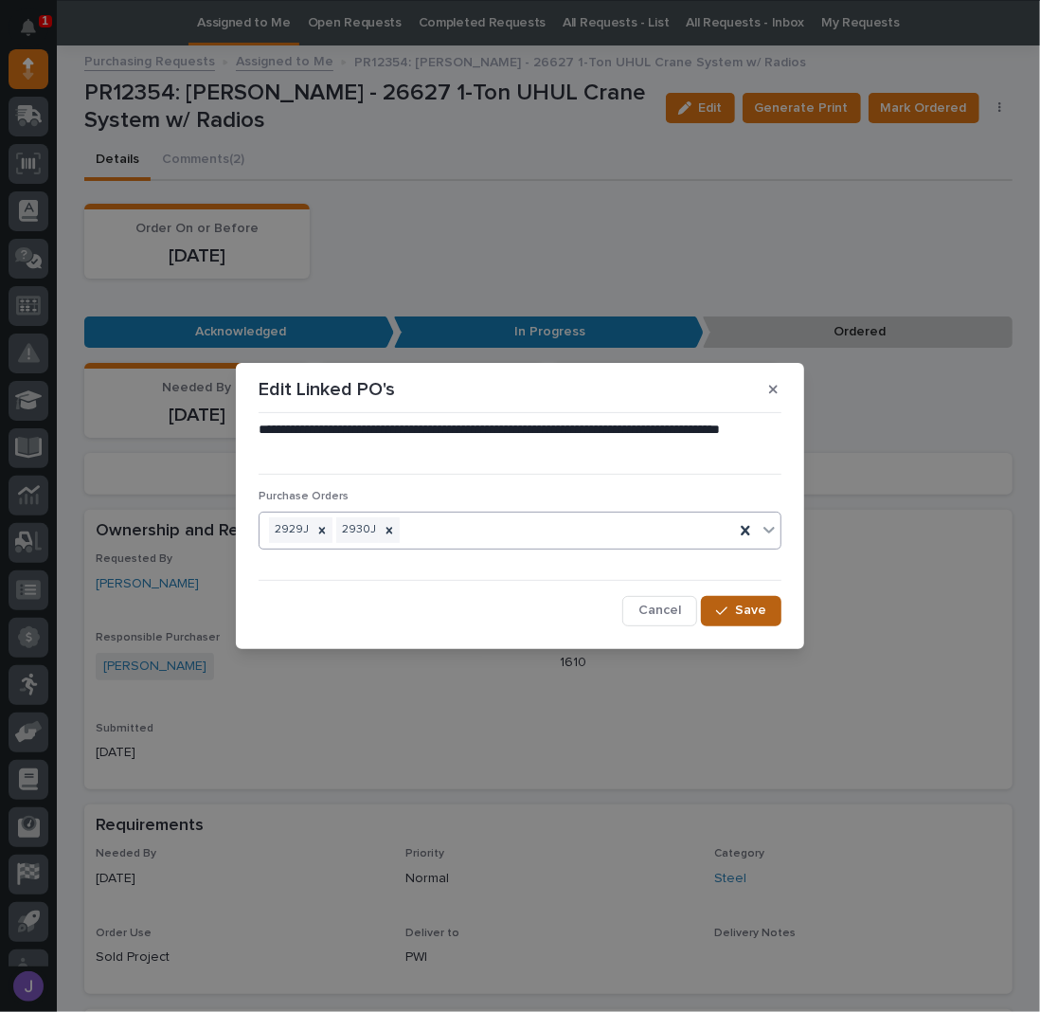
click at [727, 610] on icon "button" at bounding box center [721, 610] width 11 height 13
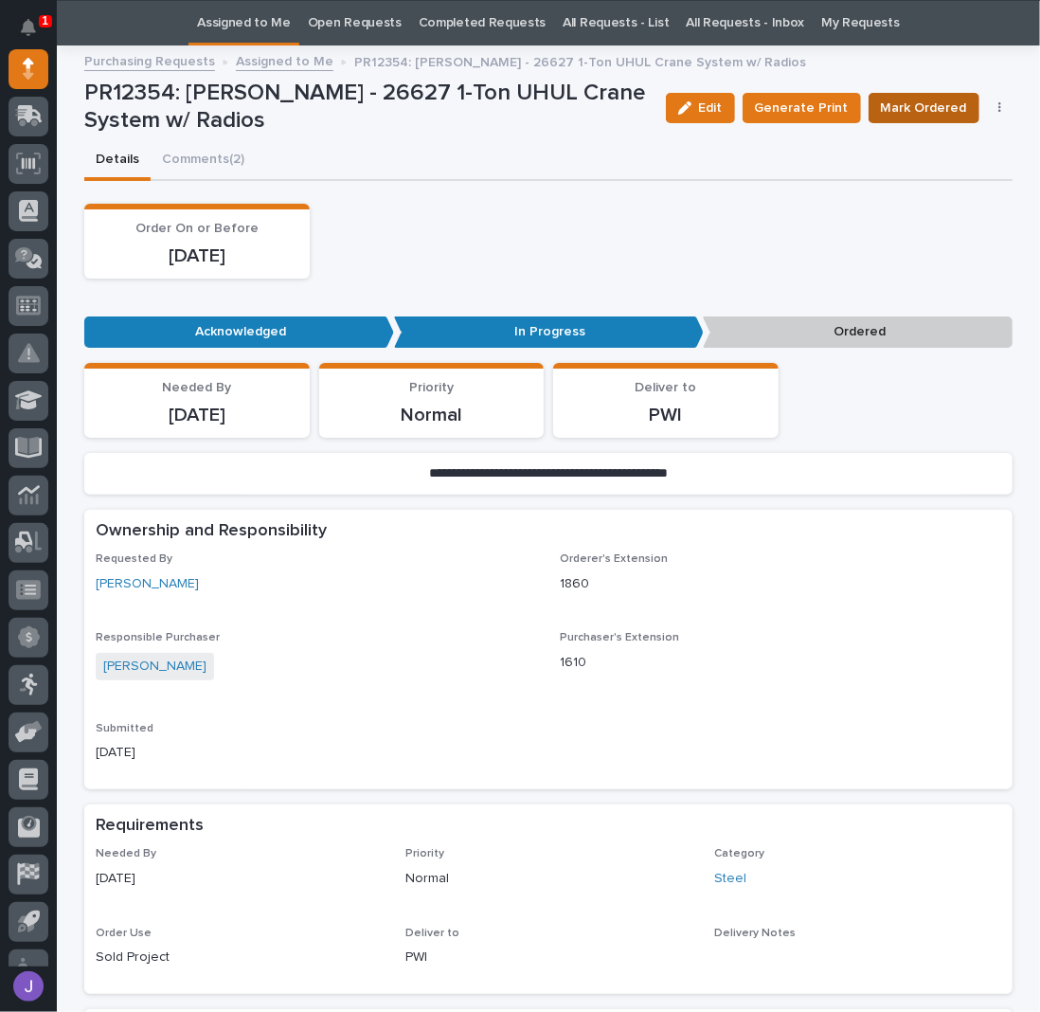
click at [923, 112] on span "Mark Ordered" at bounding box center [924, 108] width 86 height 23
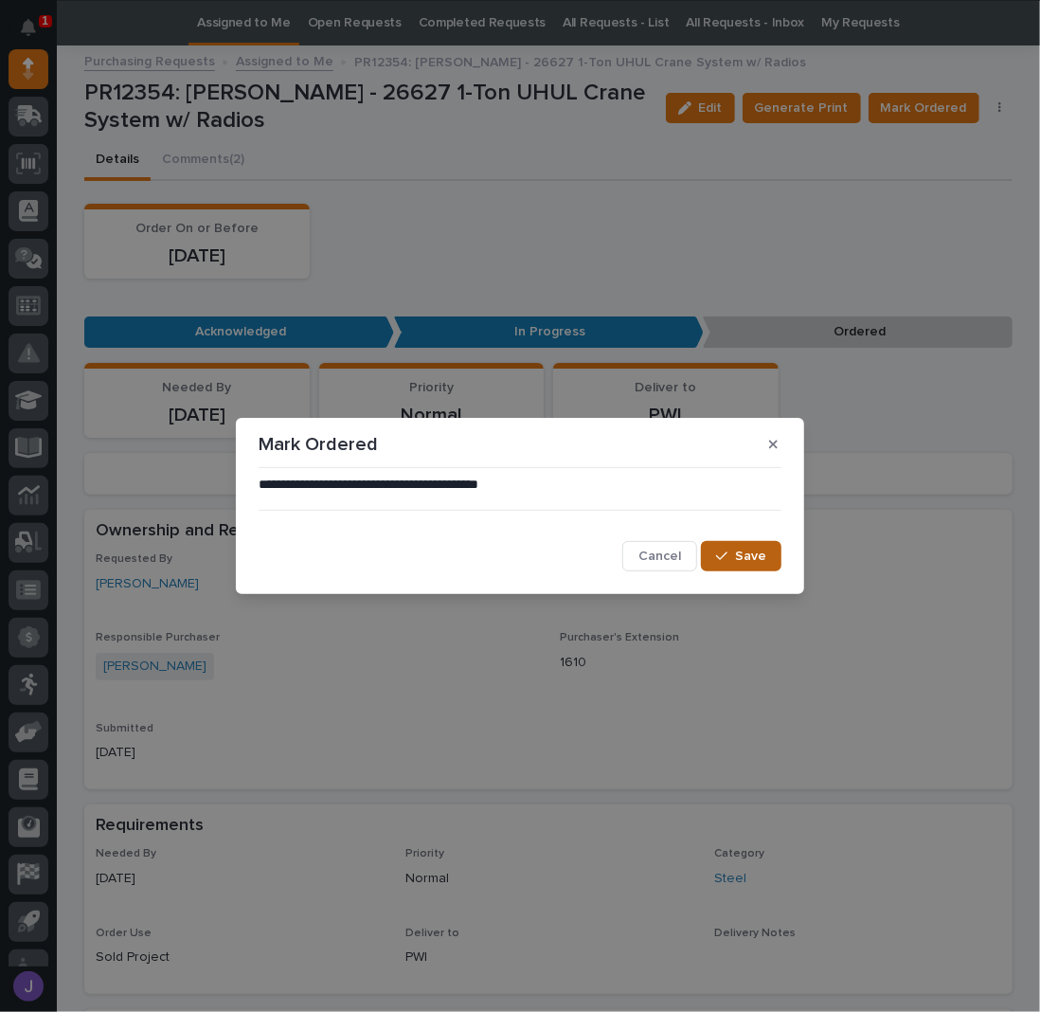
click at [762, 560] on span "Save" at bounding box center [750, 556] width 31 height 17
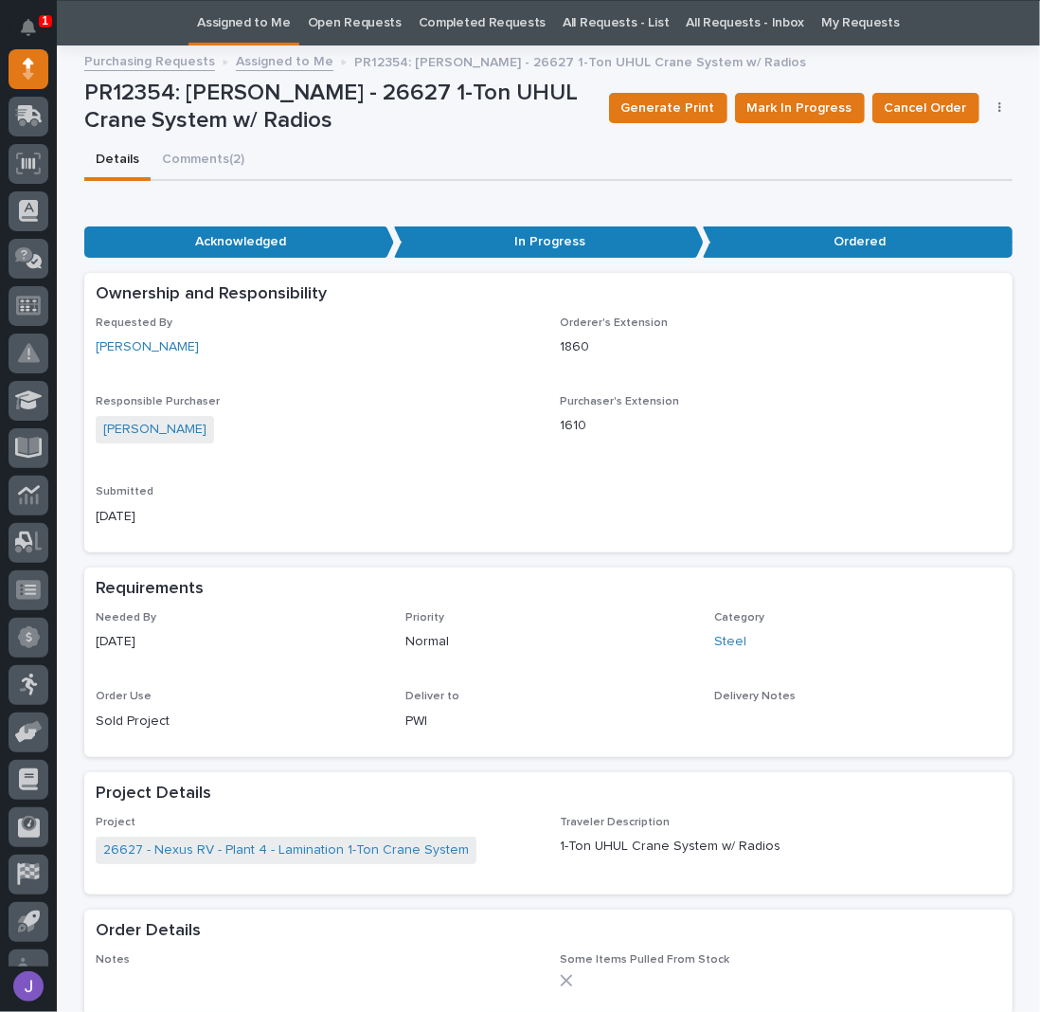
click at [271, 16] on link "Assigned to Me" at bounding box center [244, 23] width 94 height 45
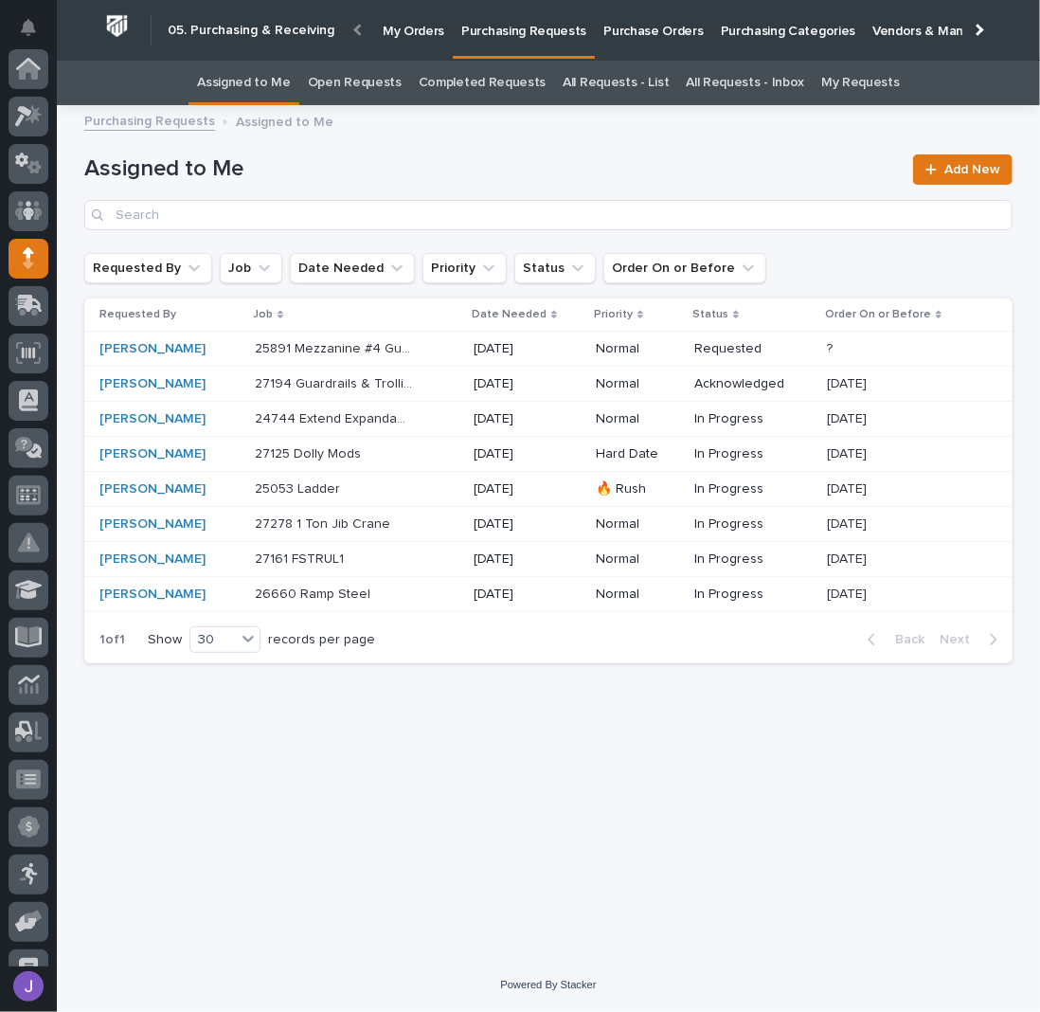
scroll to position [189, 0]
click at [221, 558] on div "[PERSON_NAME]" at bounding box center [169, 559] width 140 height 16
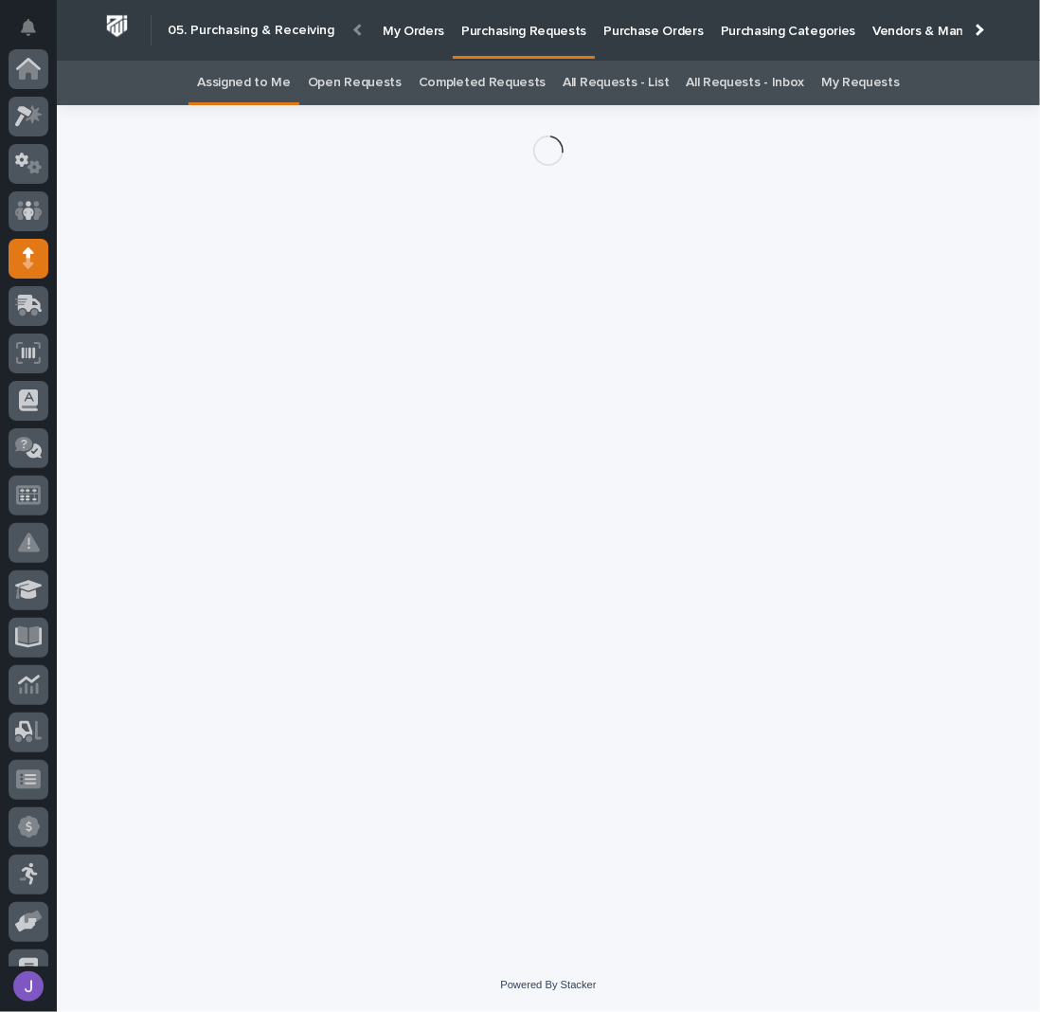
scroll to position [189, 0]
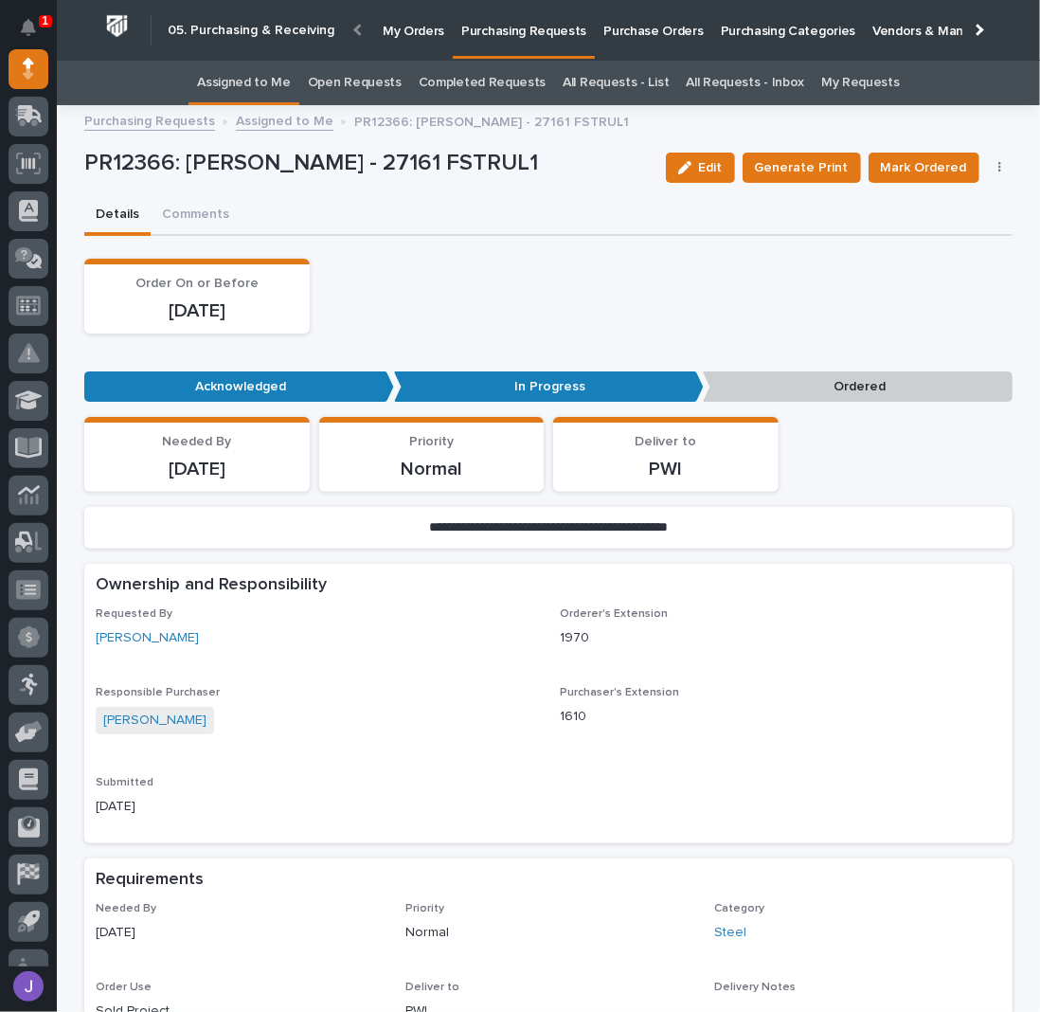
click at [994, 168] on button "button" at bounding box center [1000, 167] width 27 height 13
click at [926, 230] on span "Edit Linked PO's" at bounding box center [938, 236] width 97 height 23
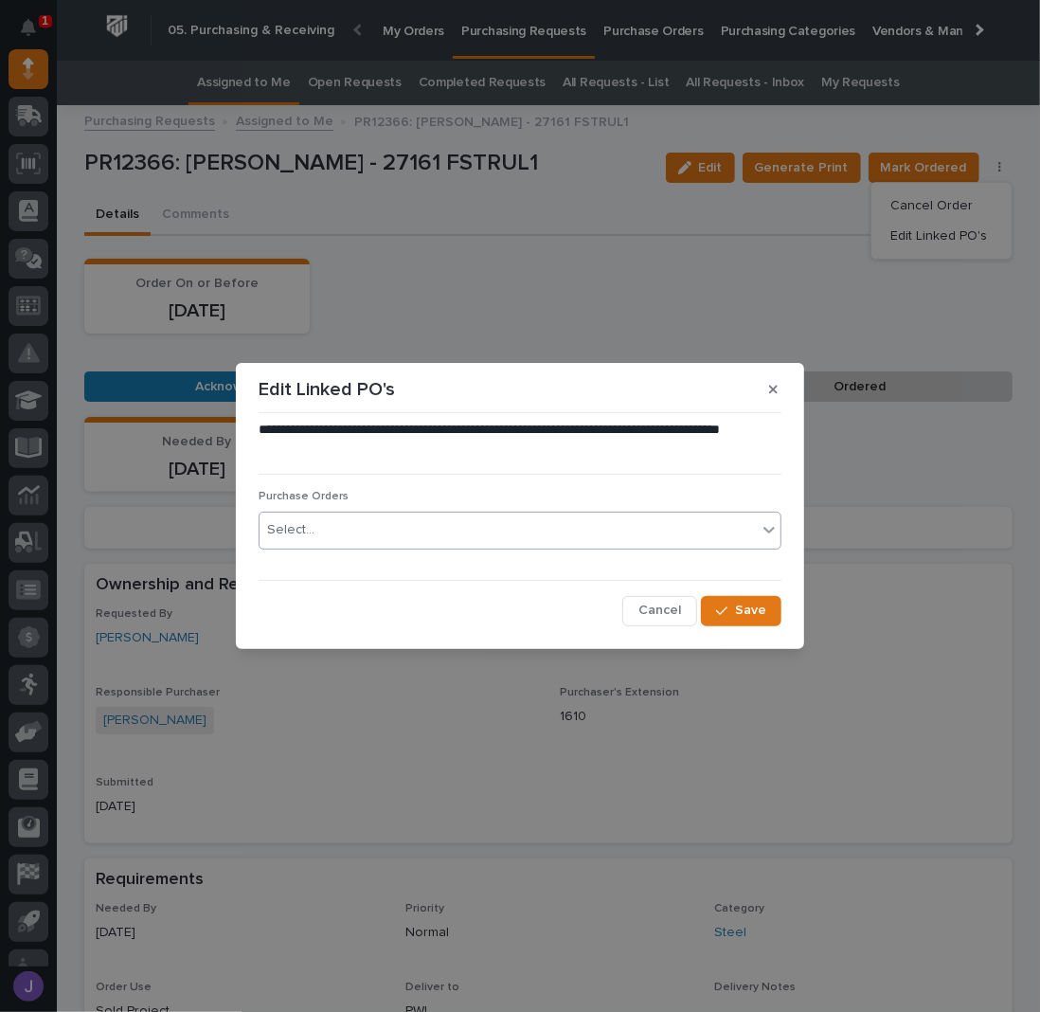
click at [416, 530] on div "Select..." at bounding box center [508, 529] width 497 height 31
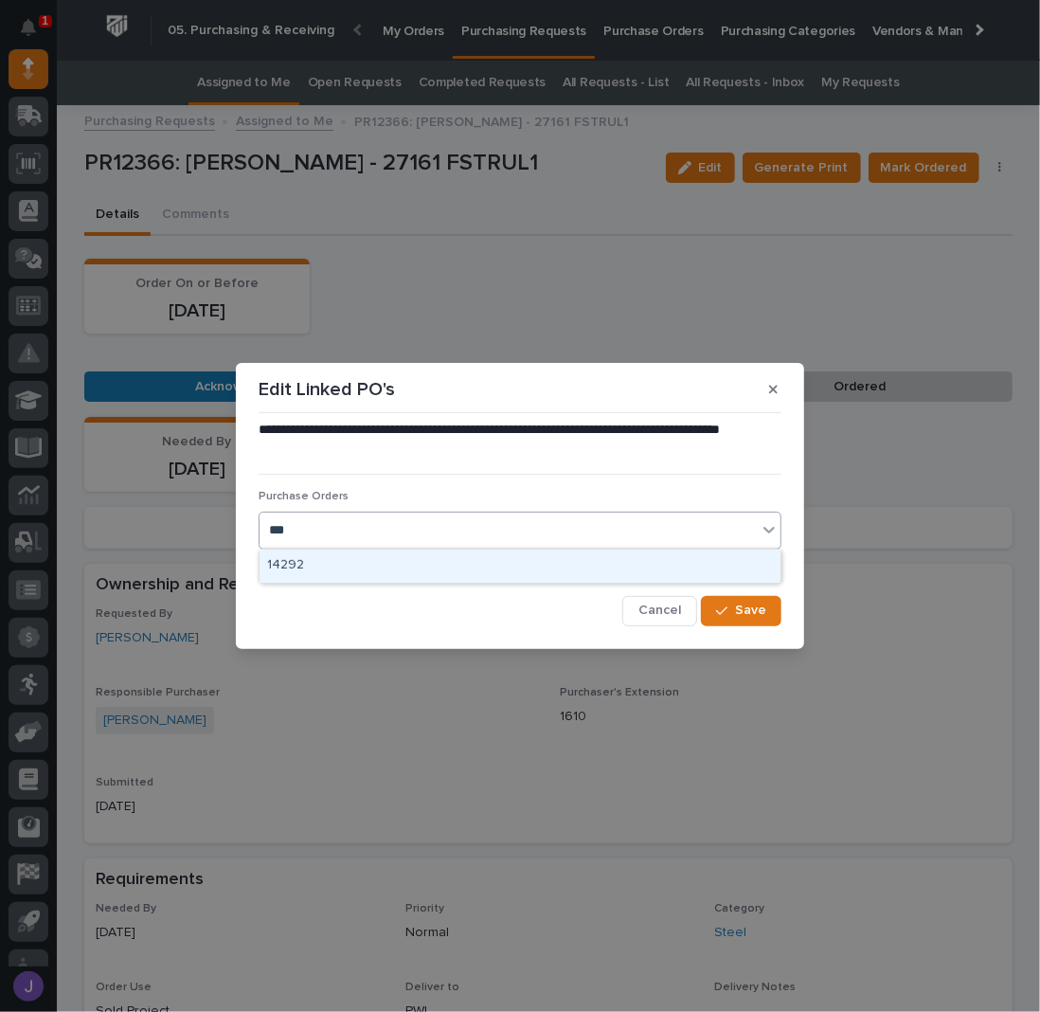
type input "****"
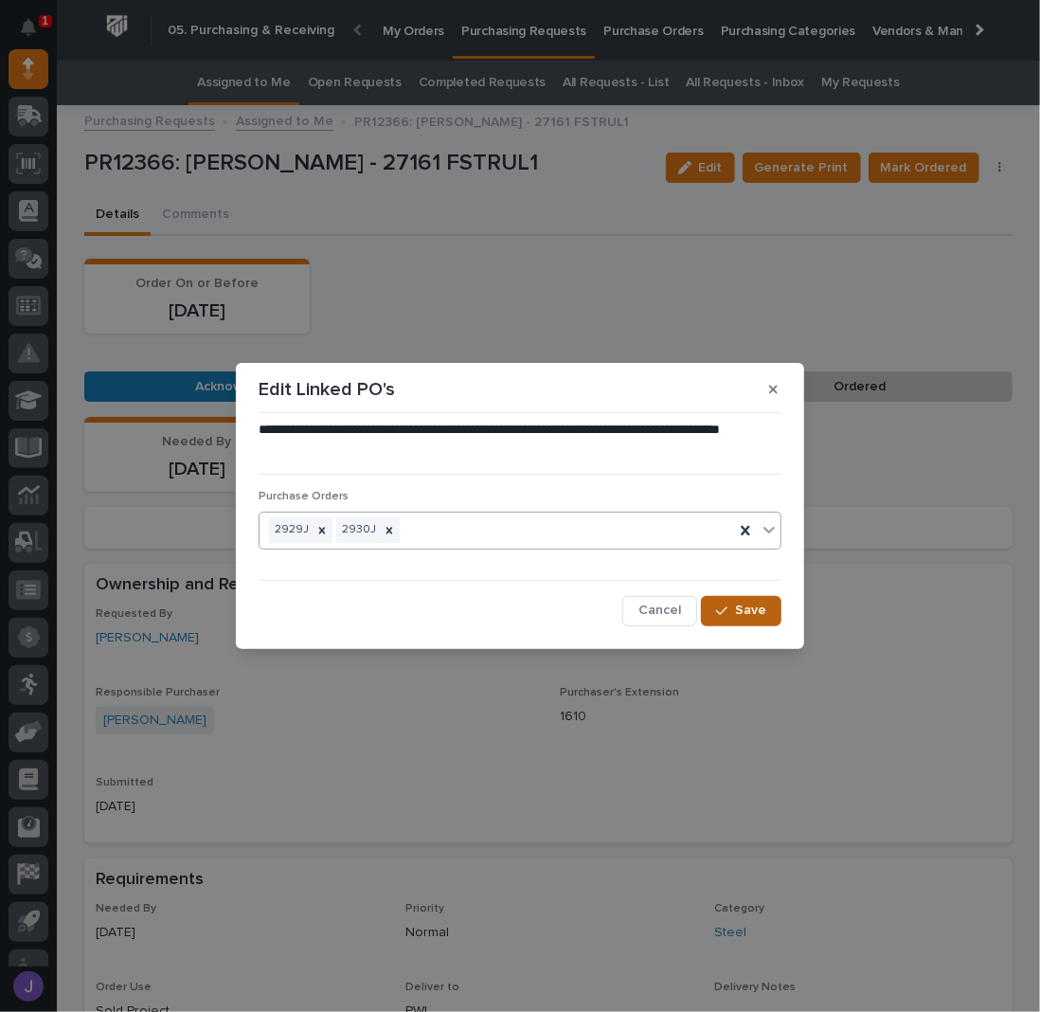
click at [728, 604] on icon "button" at bounding box center [721, 610] width 11 height 13
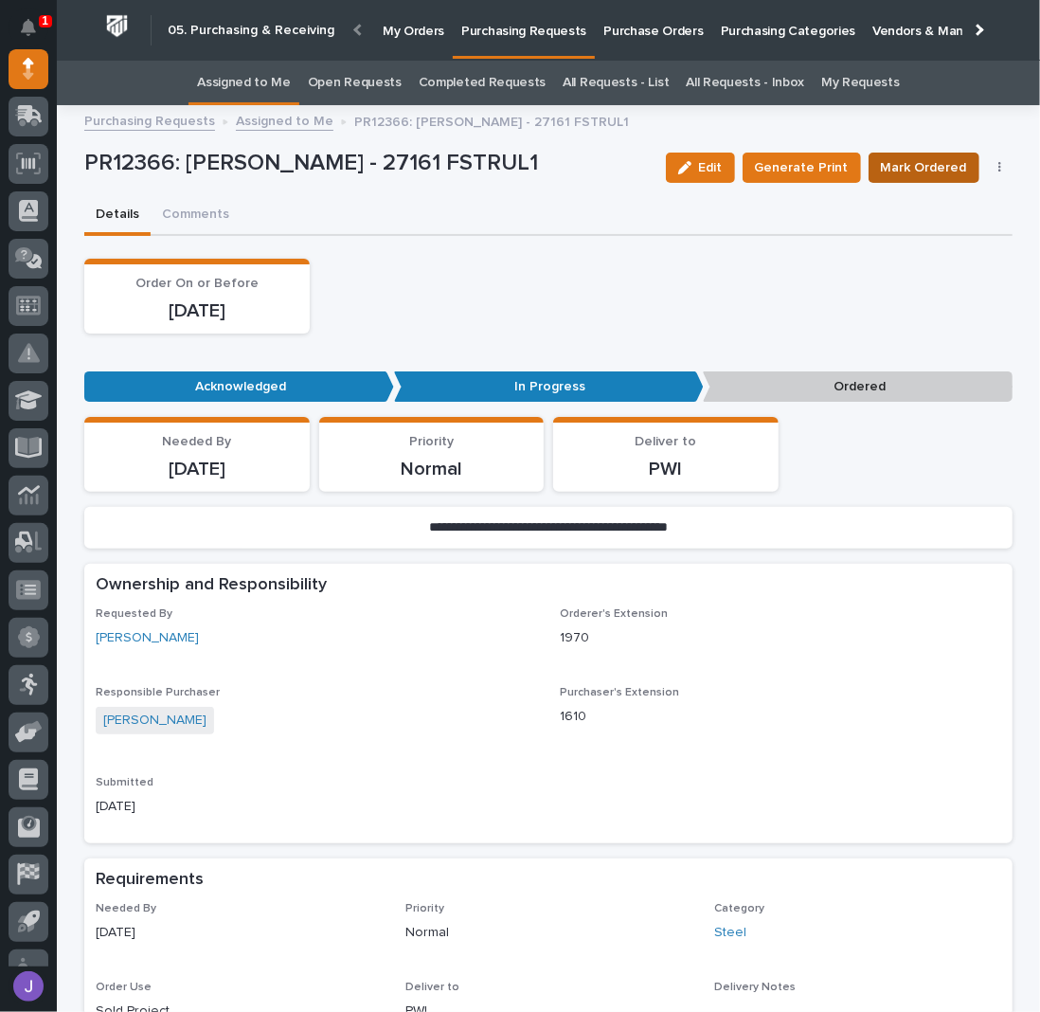
click at [902, 160] on span "Mark Ordered" at bounding box center [924, 167] width 86 height 23
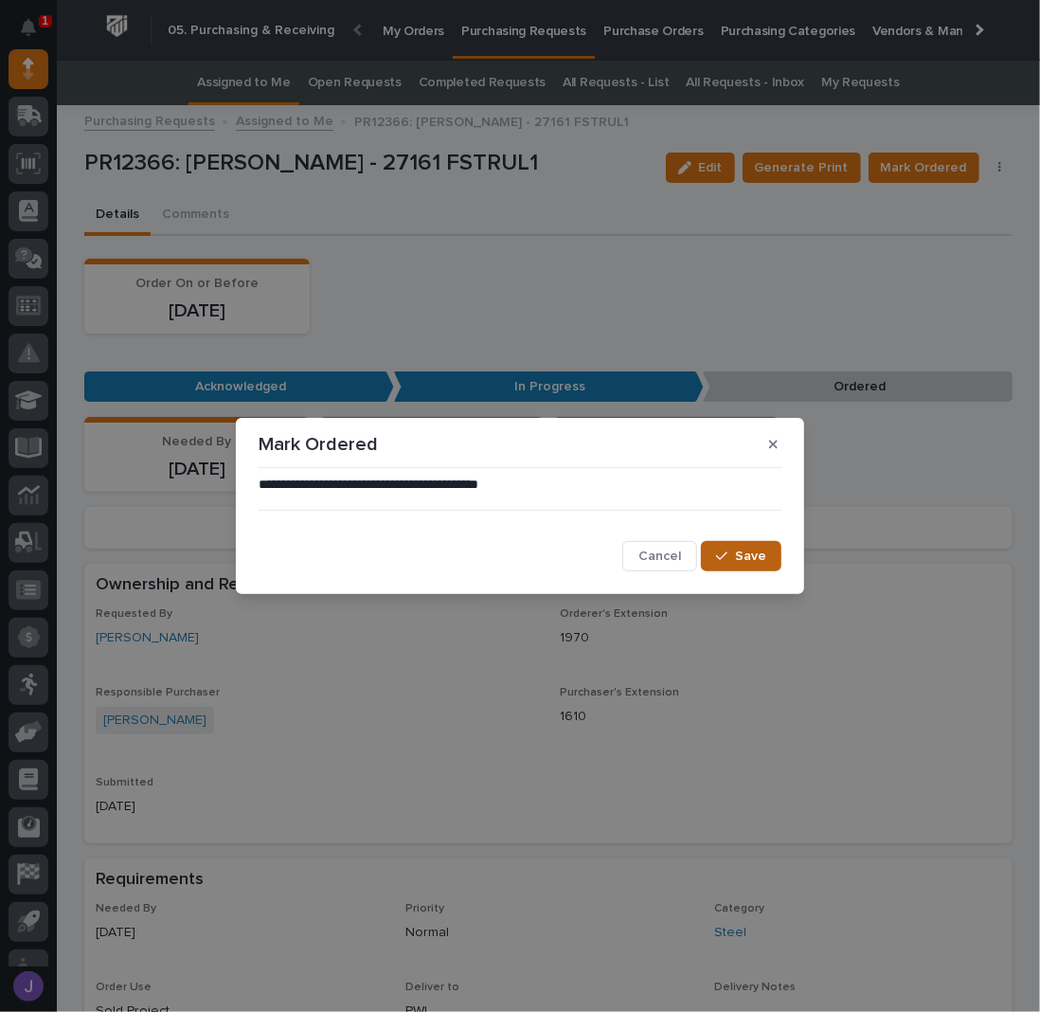
click at [744, 552] on span "Save" at bounding box center [750, 556] width 31 height 17
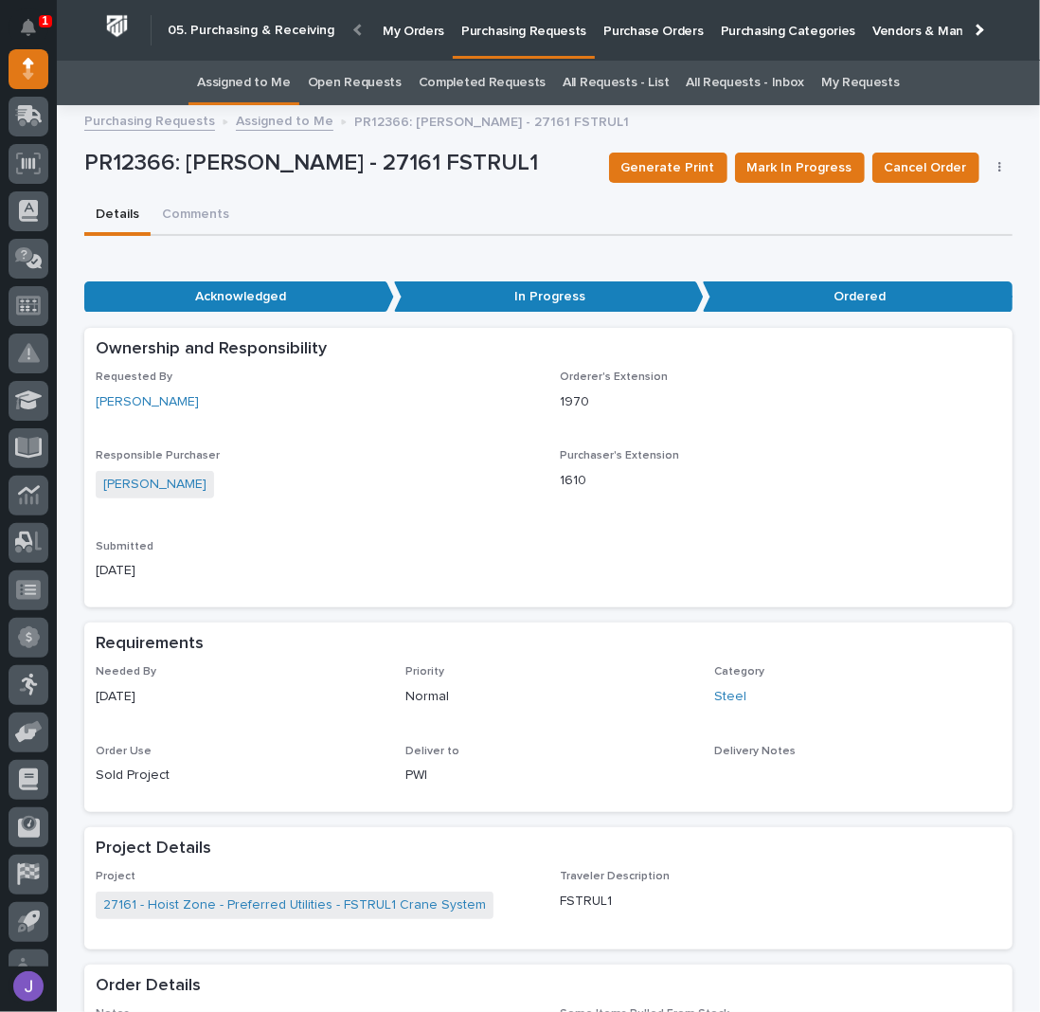
click at [264, 88] on link "Assigned to Me" at bounding box center [244, 83] width 94 height 45
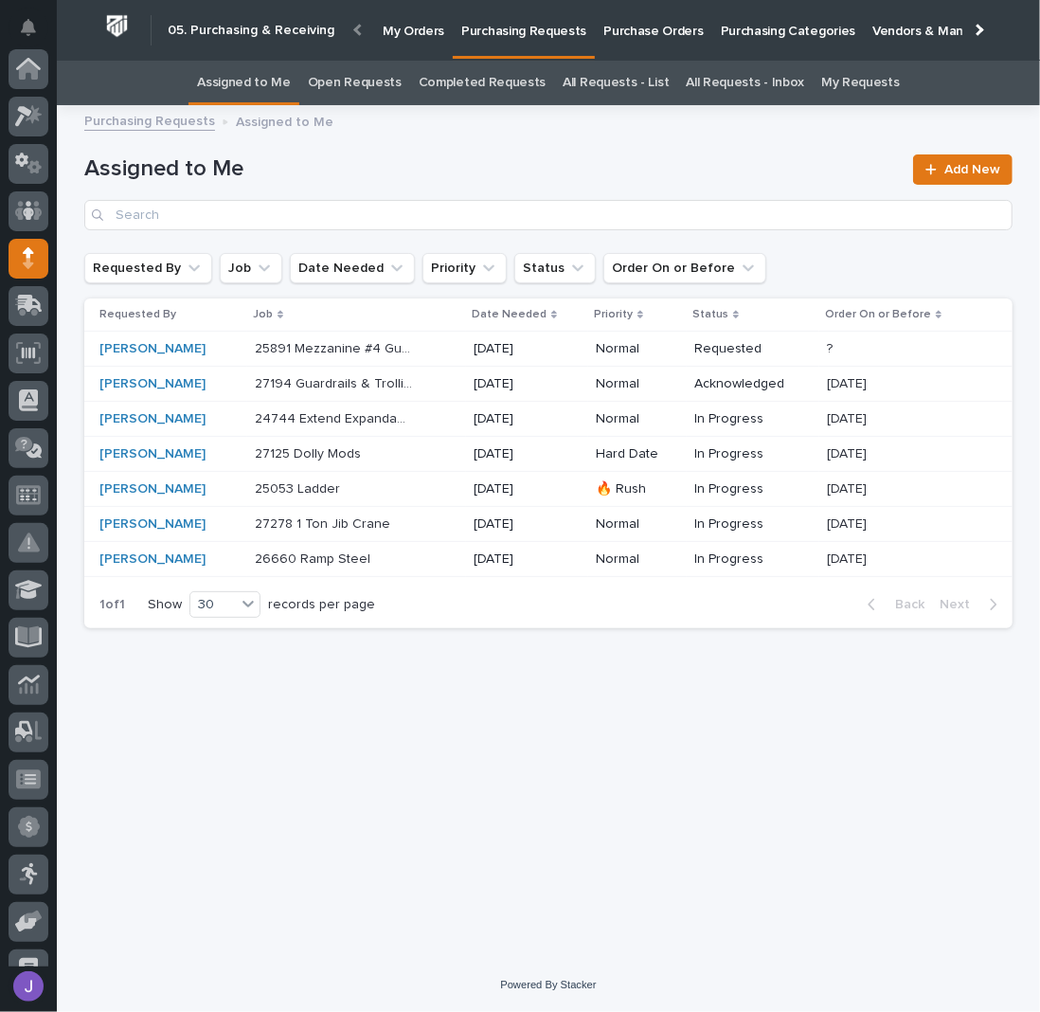
scroll to position [189, 0]
click at [376, 484] on p at bounding box center [334, 489] width 158 height 16
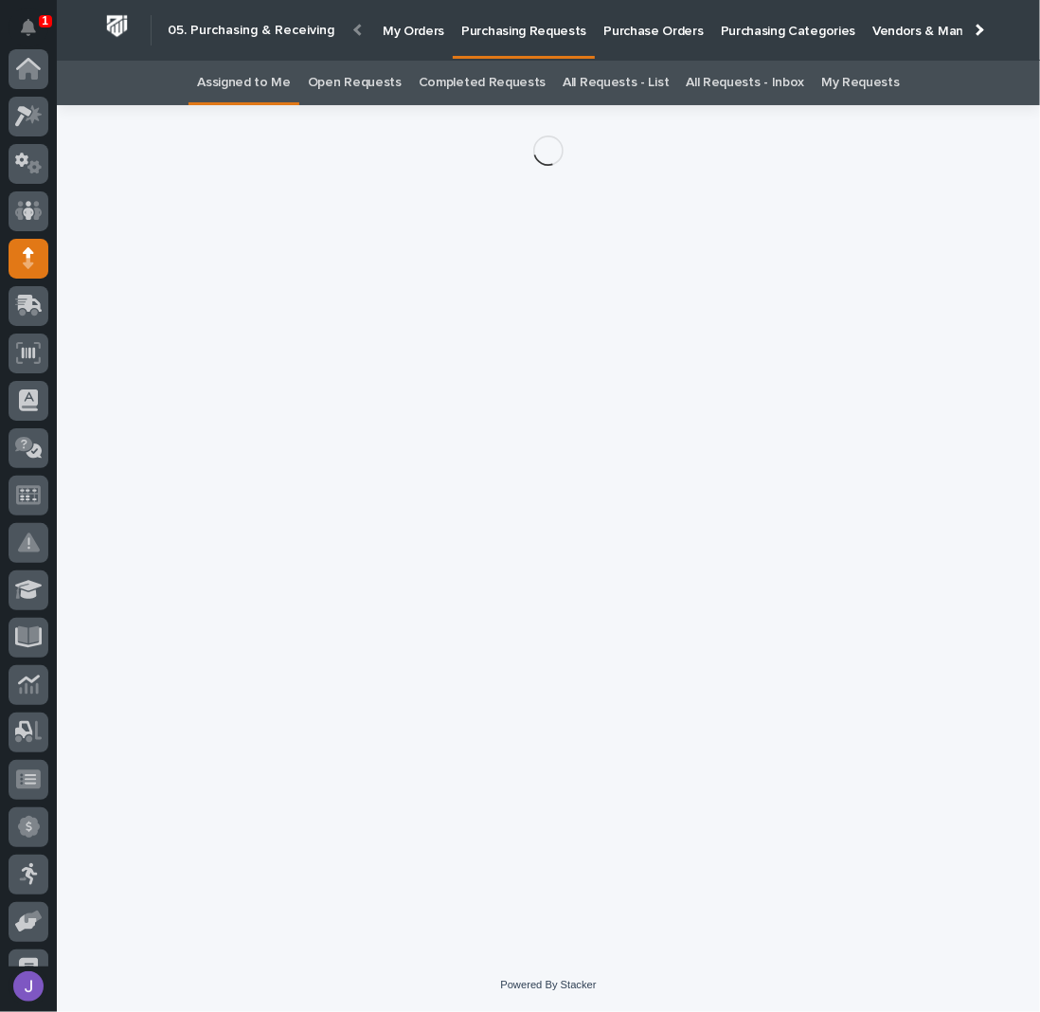
scroll to position [189, 0]
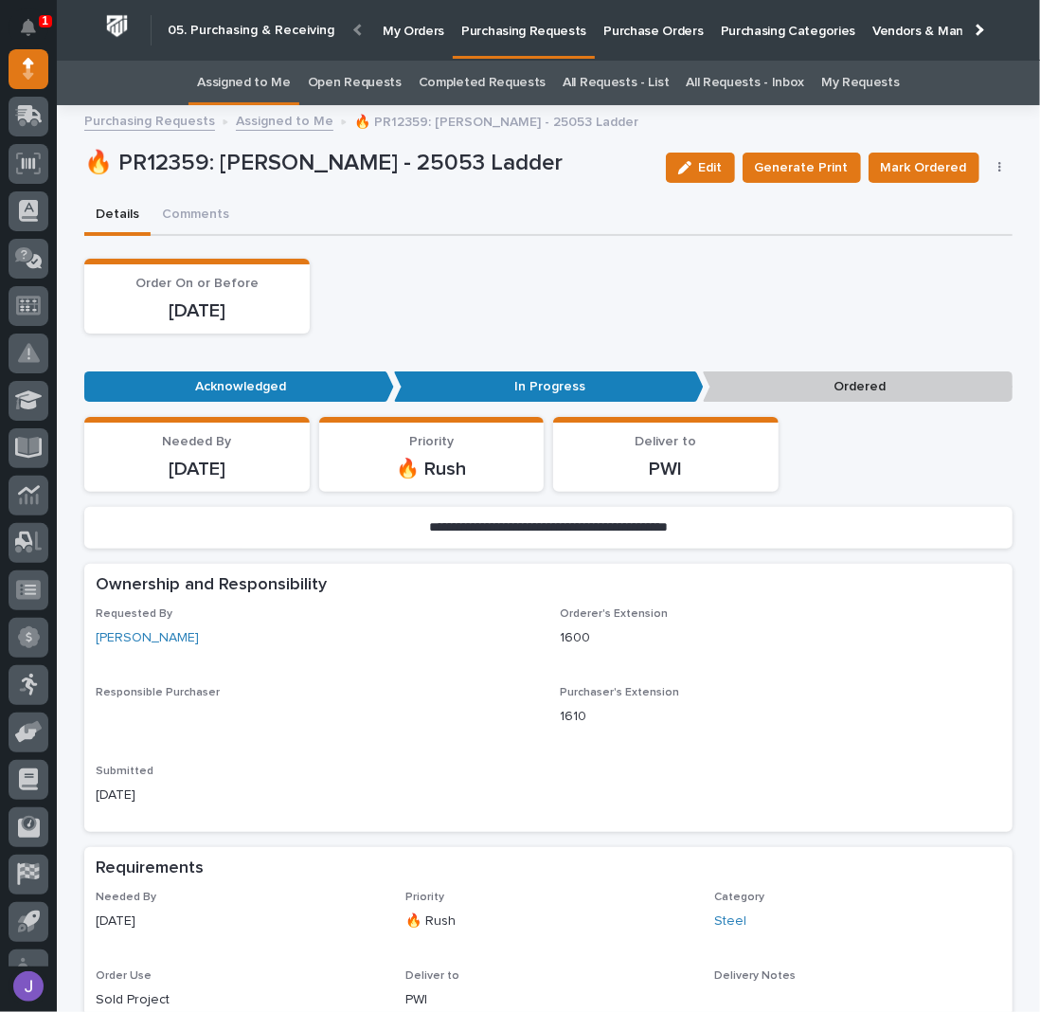
click at [1001, 165] on button "button" at bounding box center [1000, 167] width 27 height 13
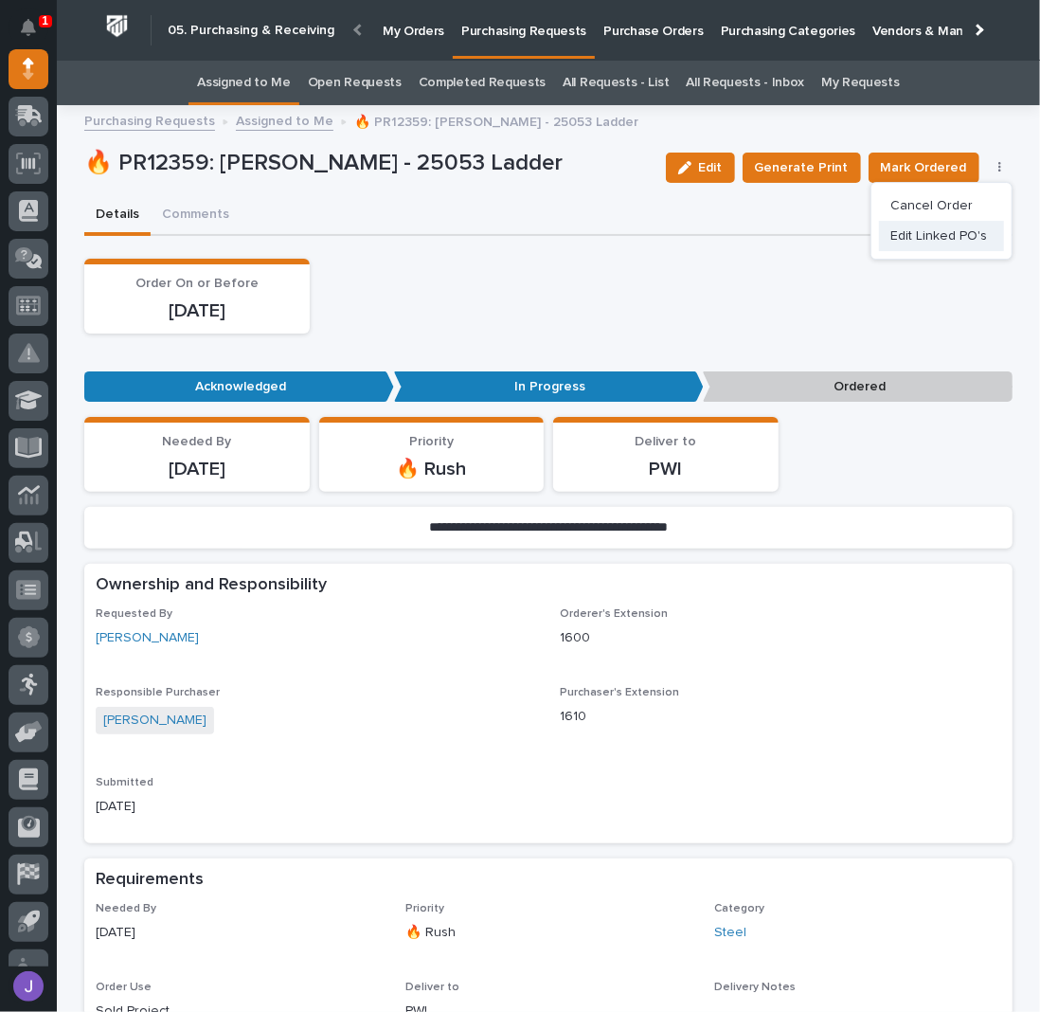
click at [963, 232] on span "Edit Linked PO's" at bounding box center [938, 236] width 97 height 23
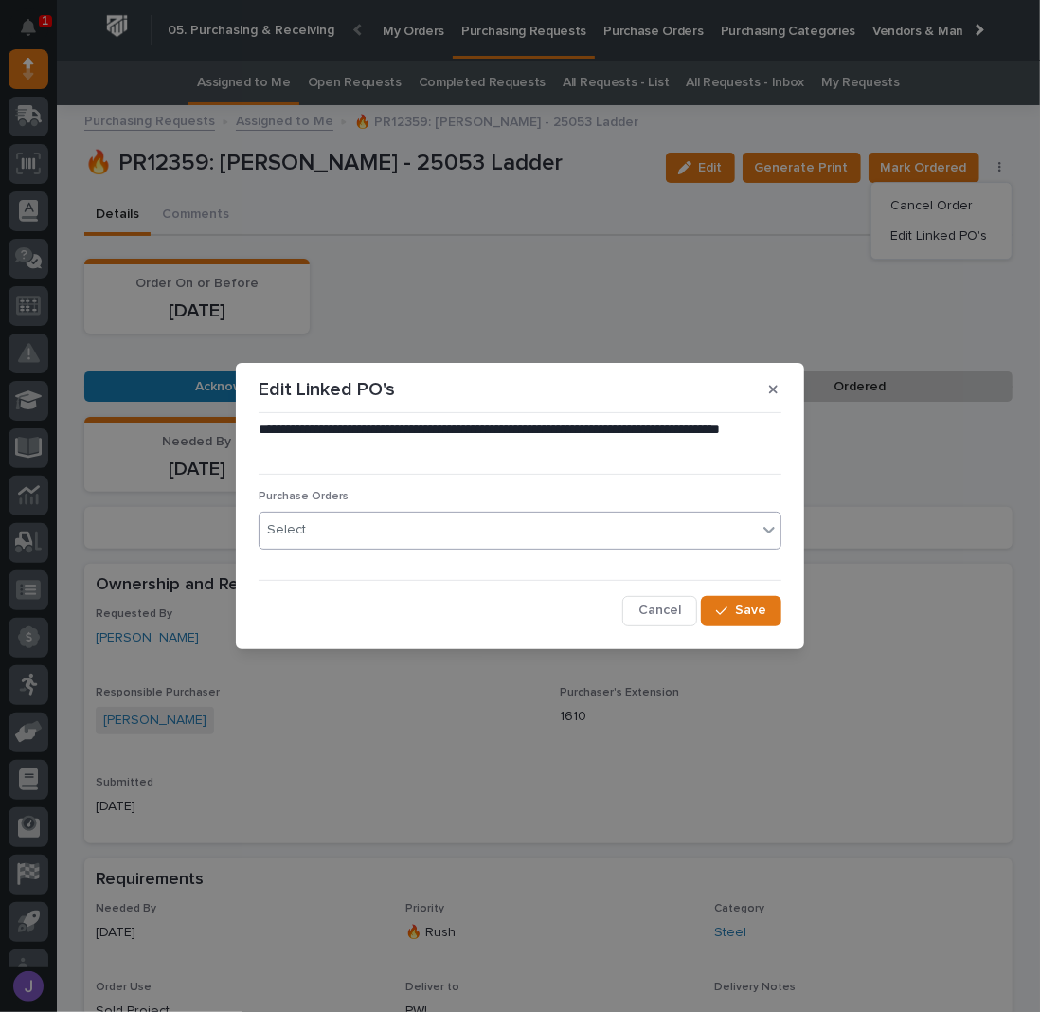
click at [406, 519] on div "Select..." at bounding box center [508, 529] width 497 height 31
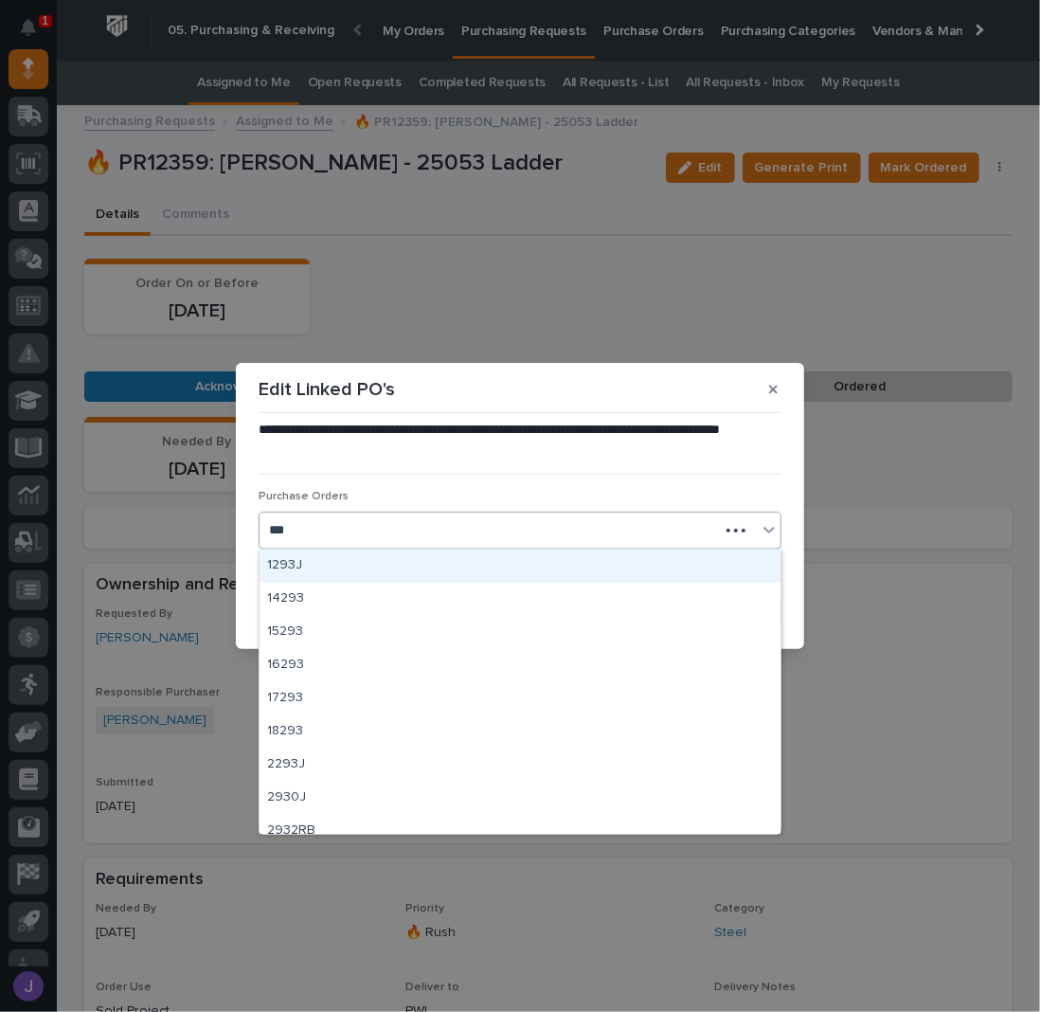
type input "****"
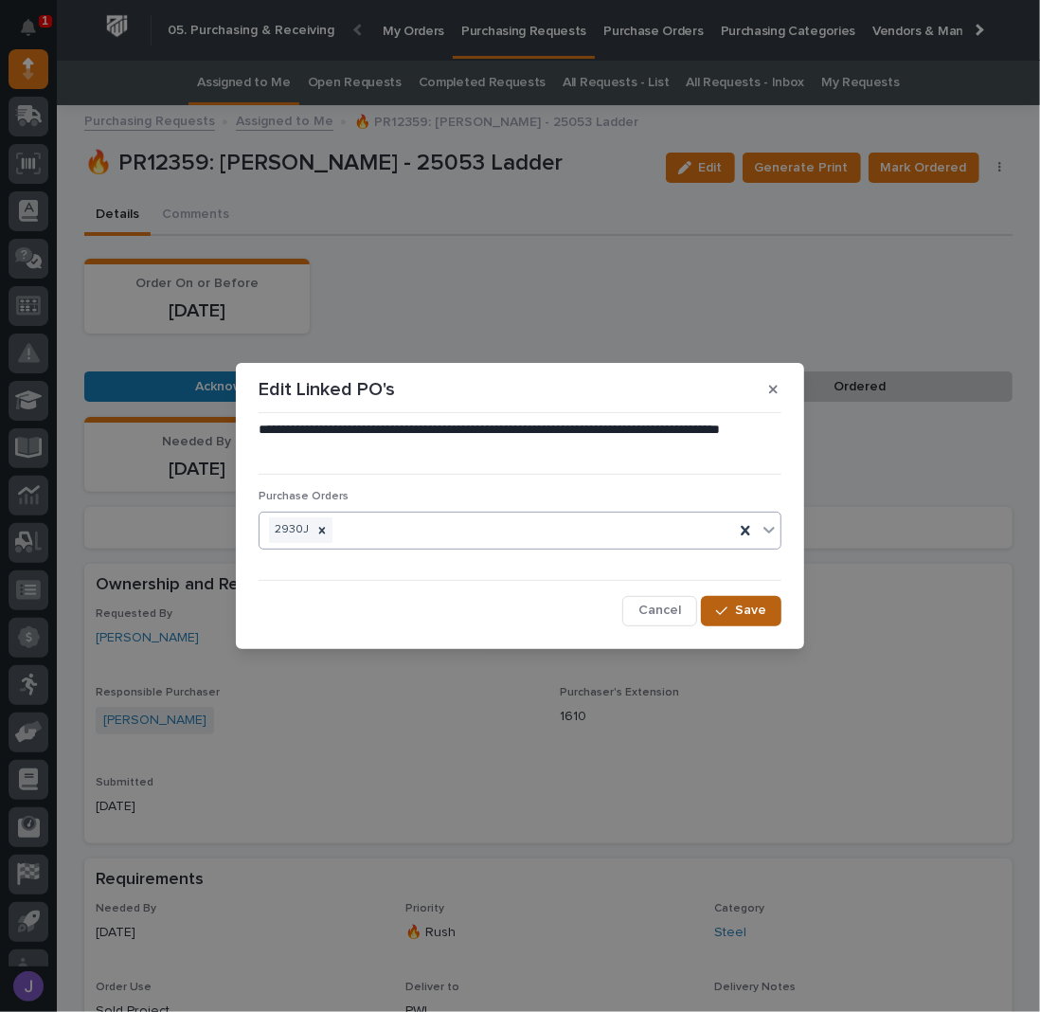
click at [747, 606] on span "Save" at bounding box center [750, 610] width 31 height 17
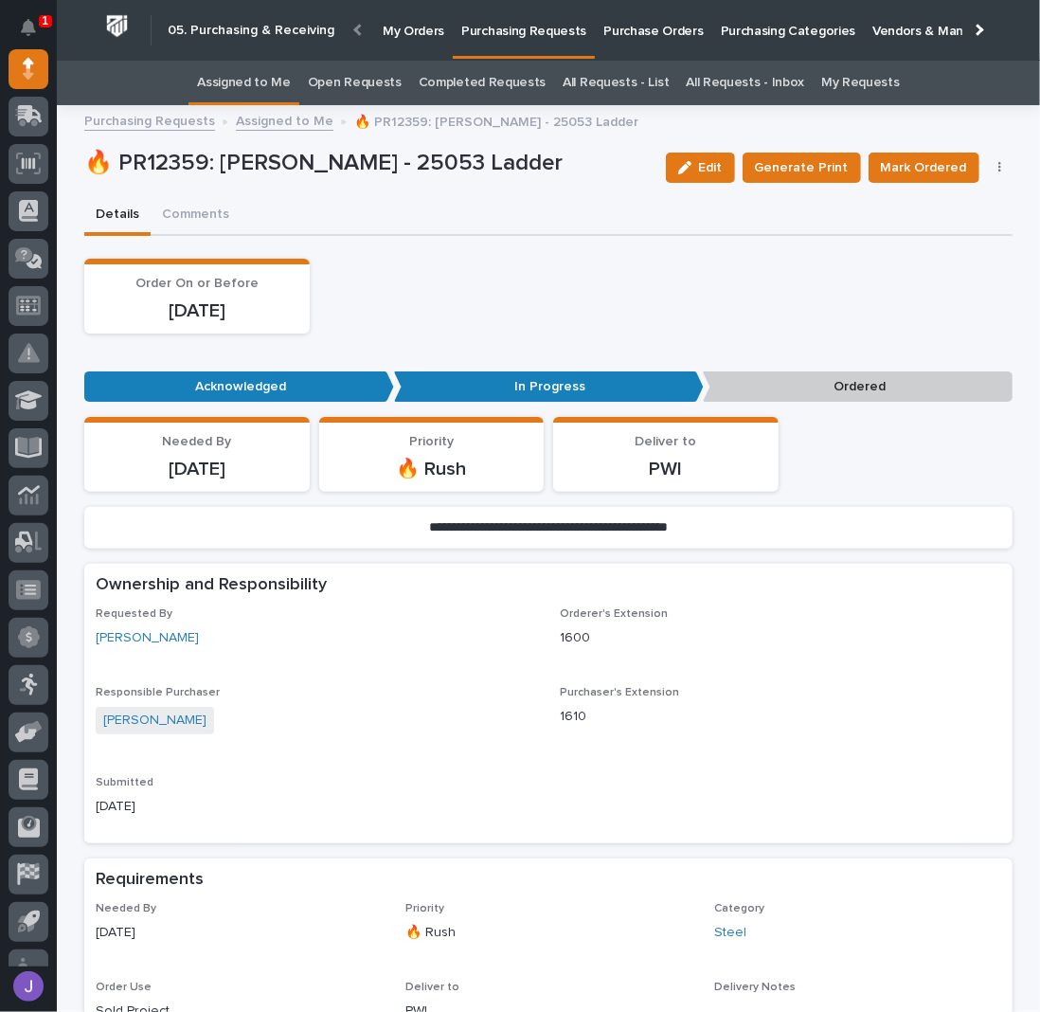
click at [466, 284] on div "Order On or Before [DATE]" at bounding box center [548, 296] width 928 height 75
click at [928, 164] on span "Mark Ordered" at bounding box center [924, 167] width 86 height 23
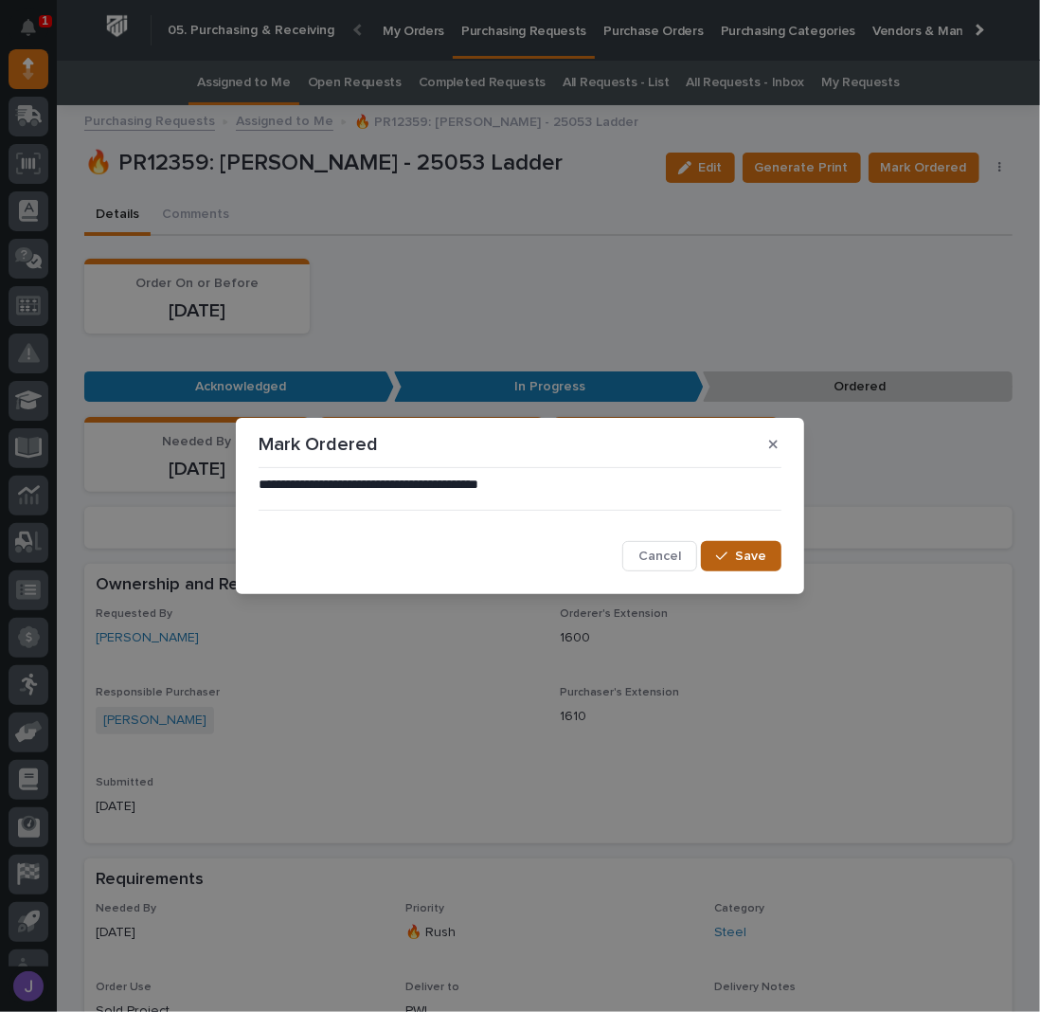
click at [748, 551] on span "Save" at bounding box center [750, 556] width 31 height 17
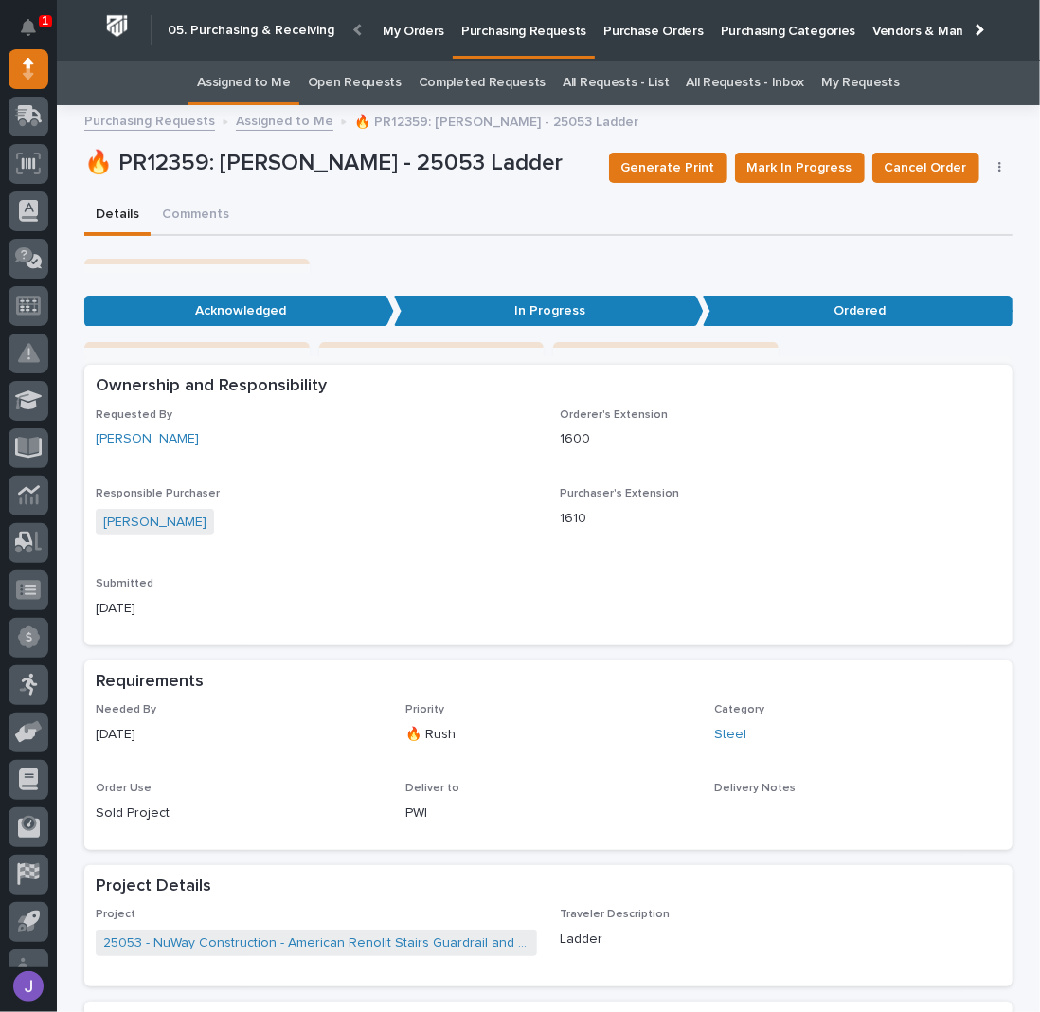
click at [244, 85] on link "Assigned to Me" at bounding box center [244, 83] width 94 height 45
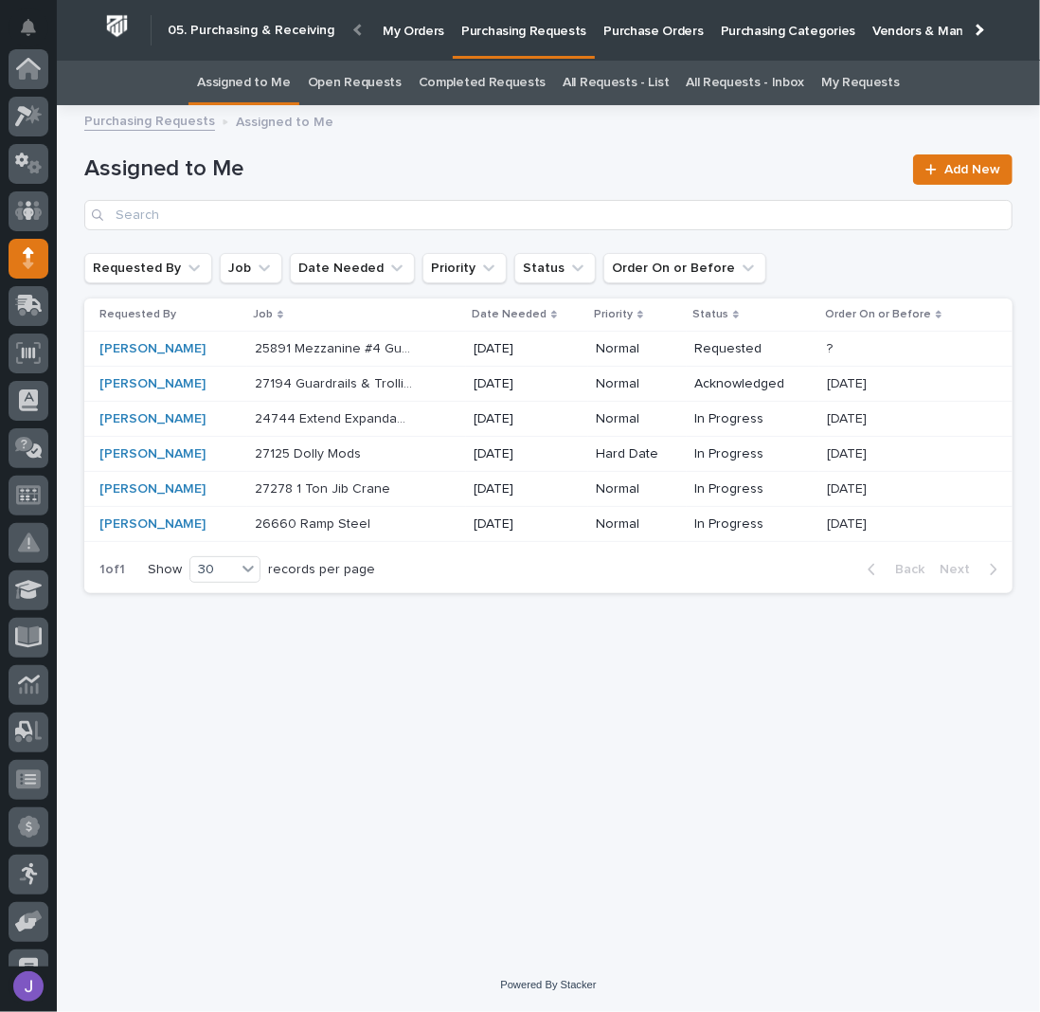
scroll to position [189, 0]
click at [411, 636] on div "Loading... Saving… Loading... Saving… Assigned to Me Add New Requested By Job D…" at bounding box center [548, 514] width 947 height 794
click at [425, 489] on div "27278 1 Ton Jib Crane 27278 1 Ton Jib Crane" at bounding box center [357, 489] width 204 height 31
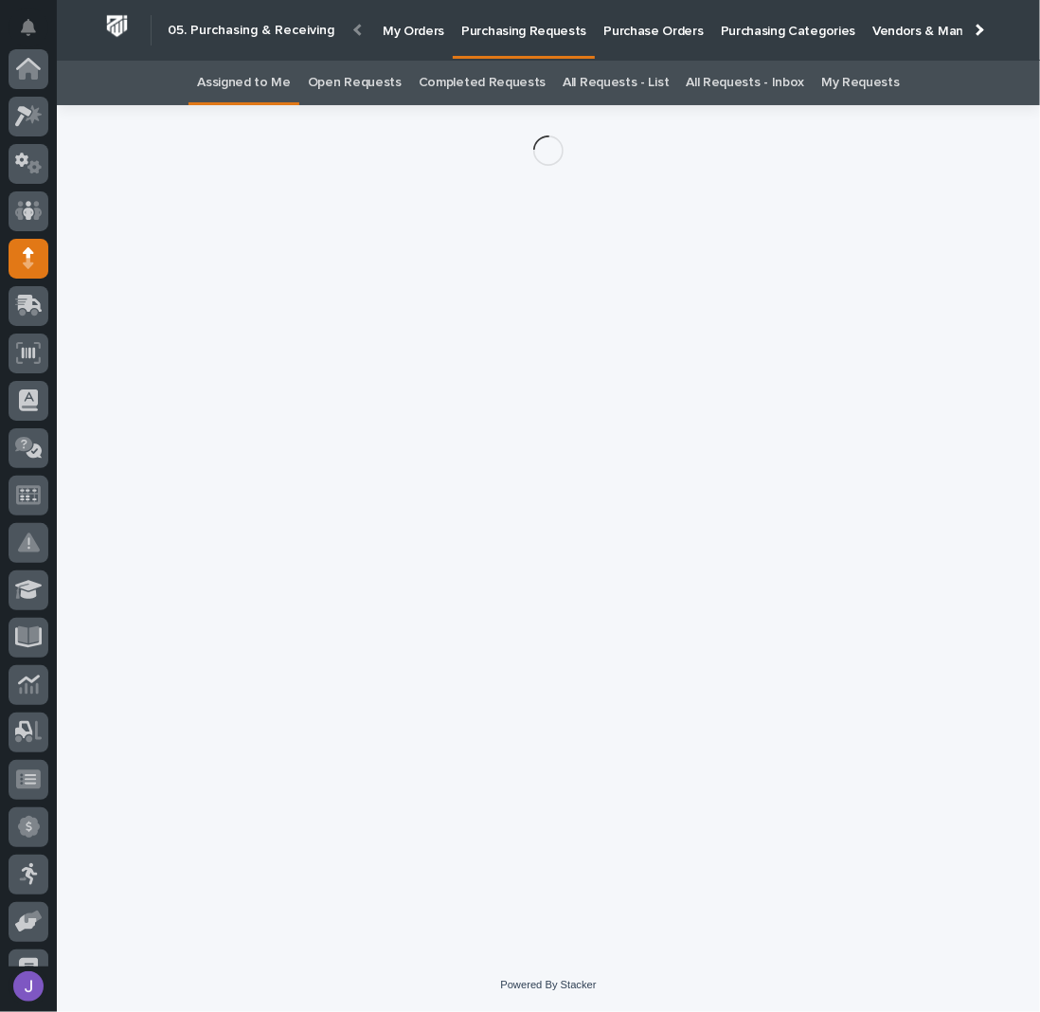
scroll to position [189, 0]
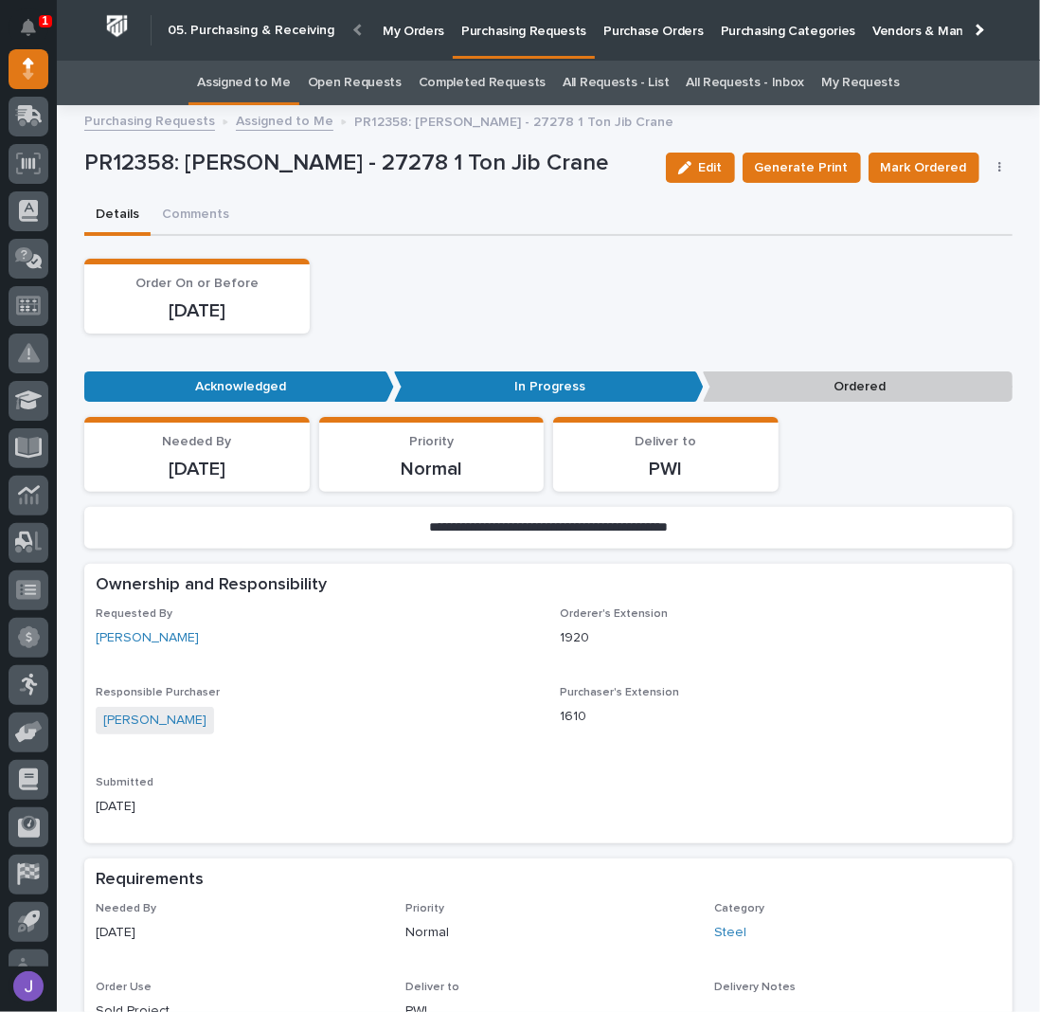
click at [994, 167] on button "button" at bounding box center [1000, 167] width 27 height 13
click at [949, 225] on span "Edit Linked PO's" at bounding box center [938, 236] width 97 height 23
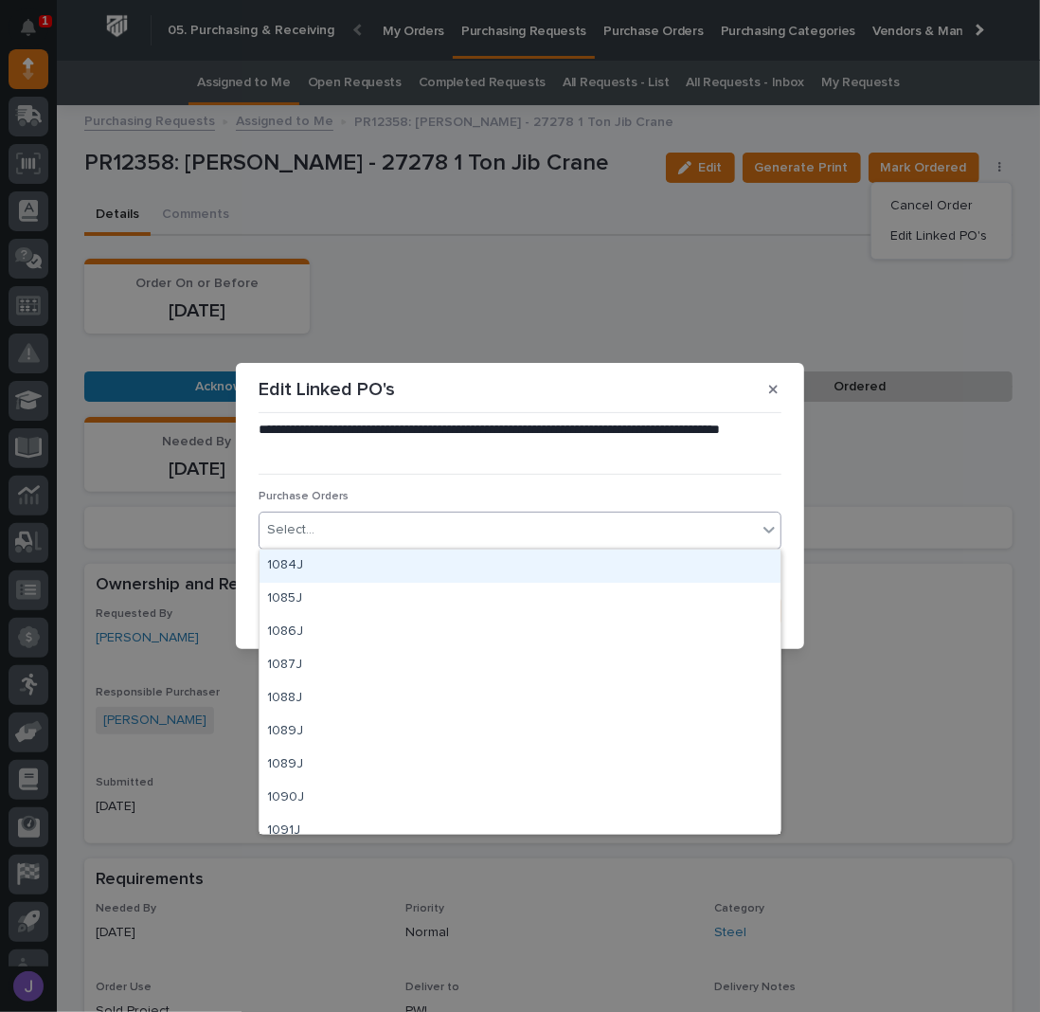
click at [452, 515] on div "Select..." at bounding box center [508, 529] width 497 height 31
type input "****"
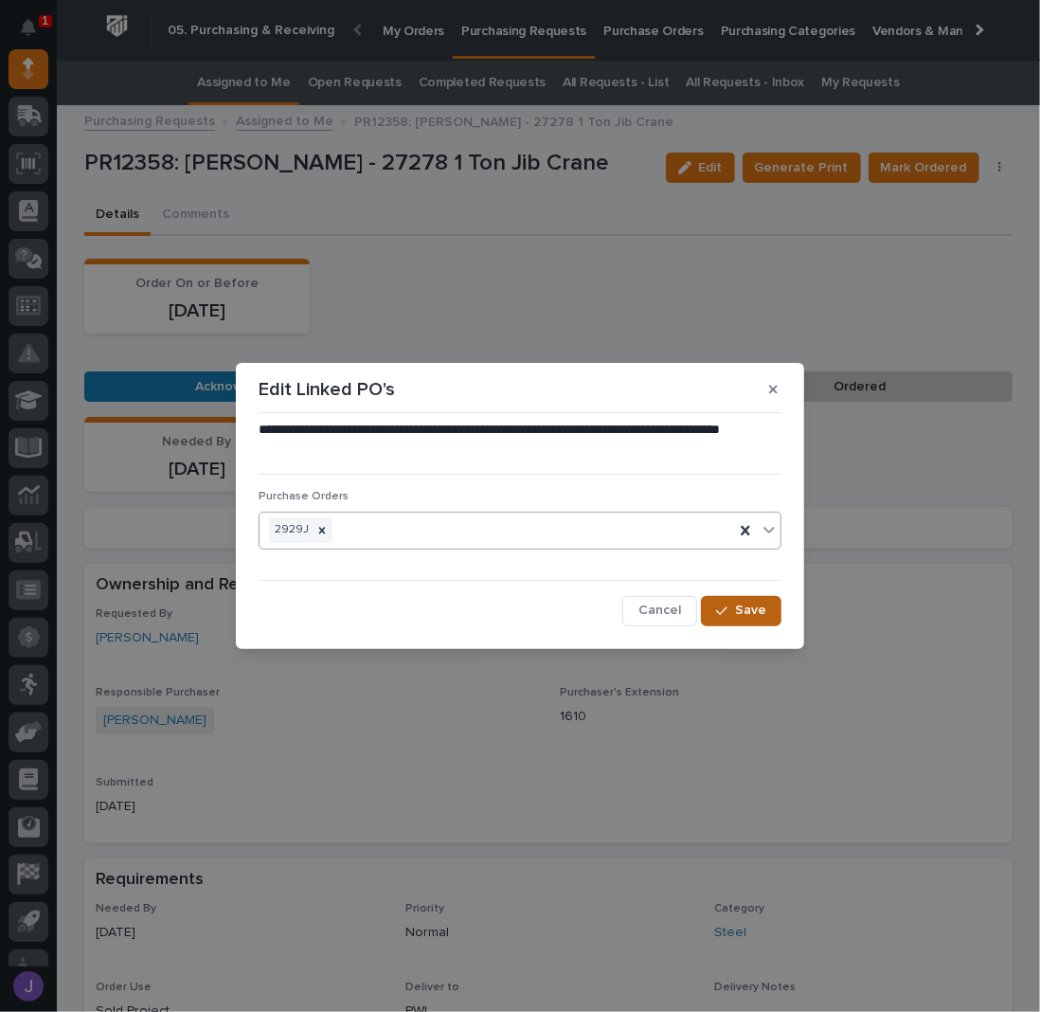
click at [750, 605] on span "Save" at bounding box center [750, 610] width 31 height 17
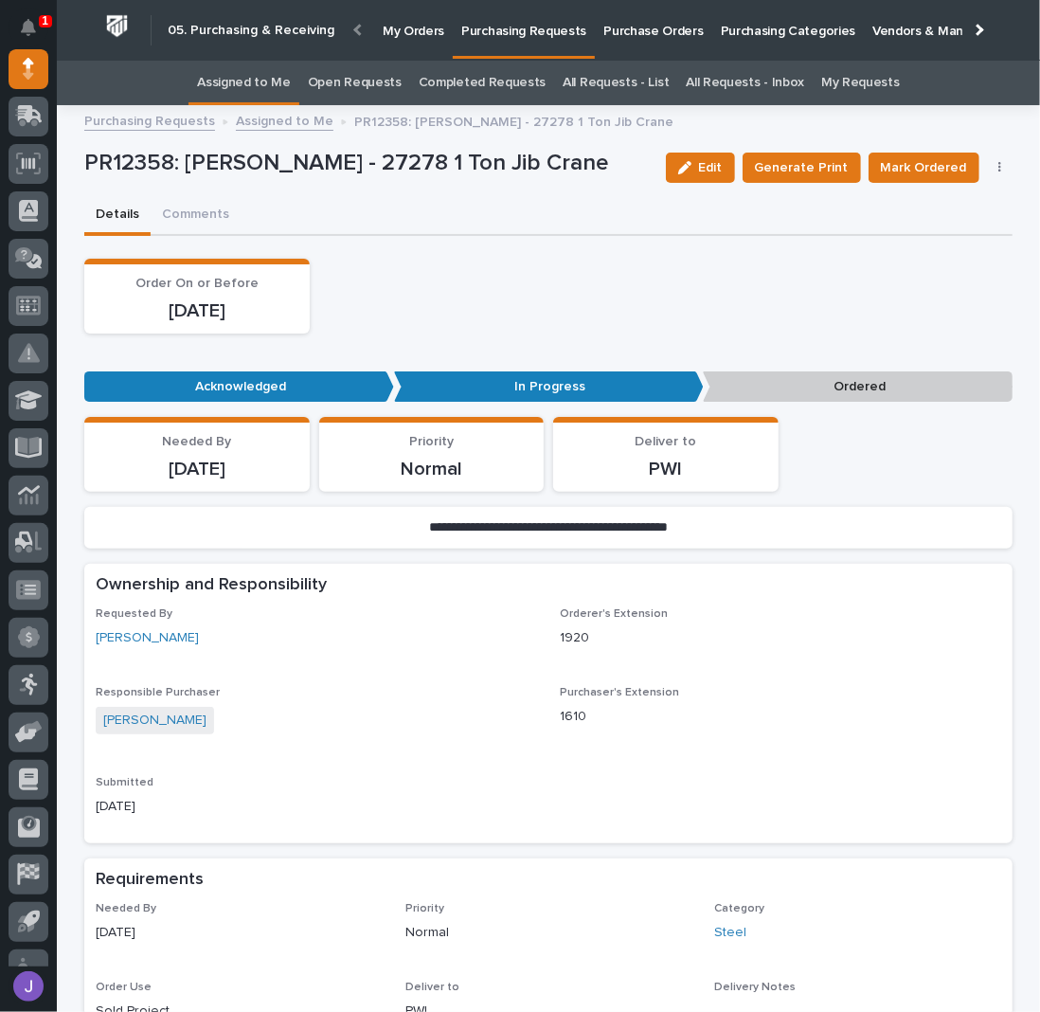
click at [914, 177] on span "Mark Ordered" at bounding box center [924, 167] width 86 height 23
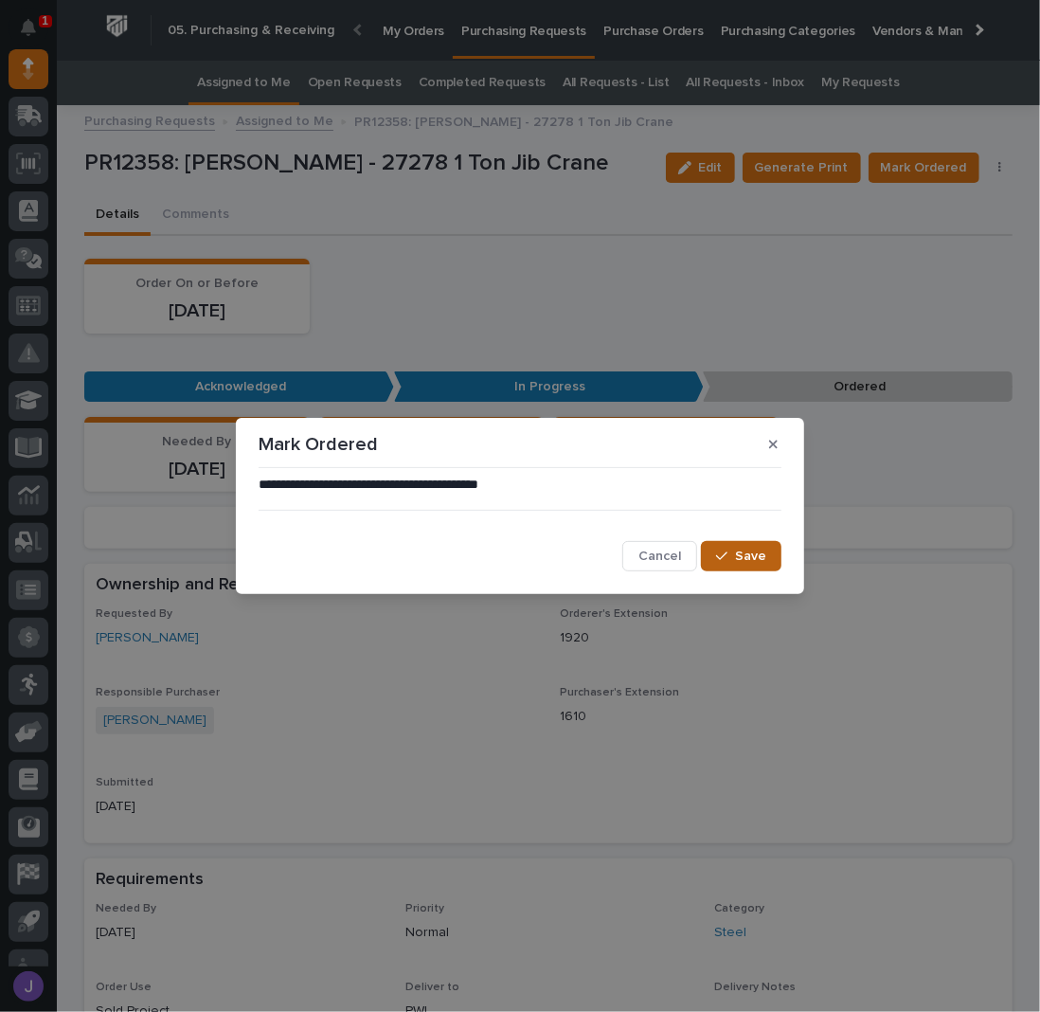
click at [734, 545] on button "Save" at bounding box center [741, 556] width 81 height 30
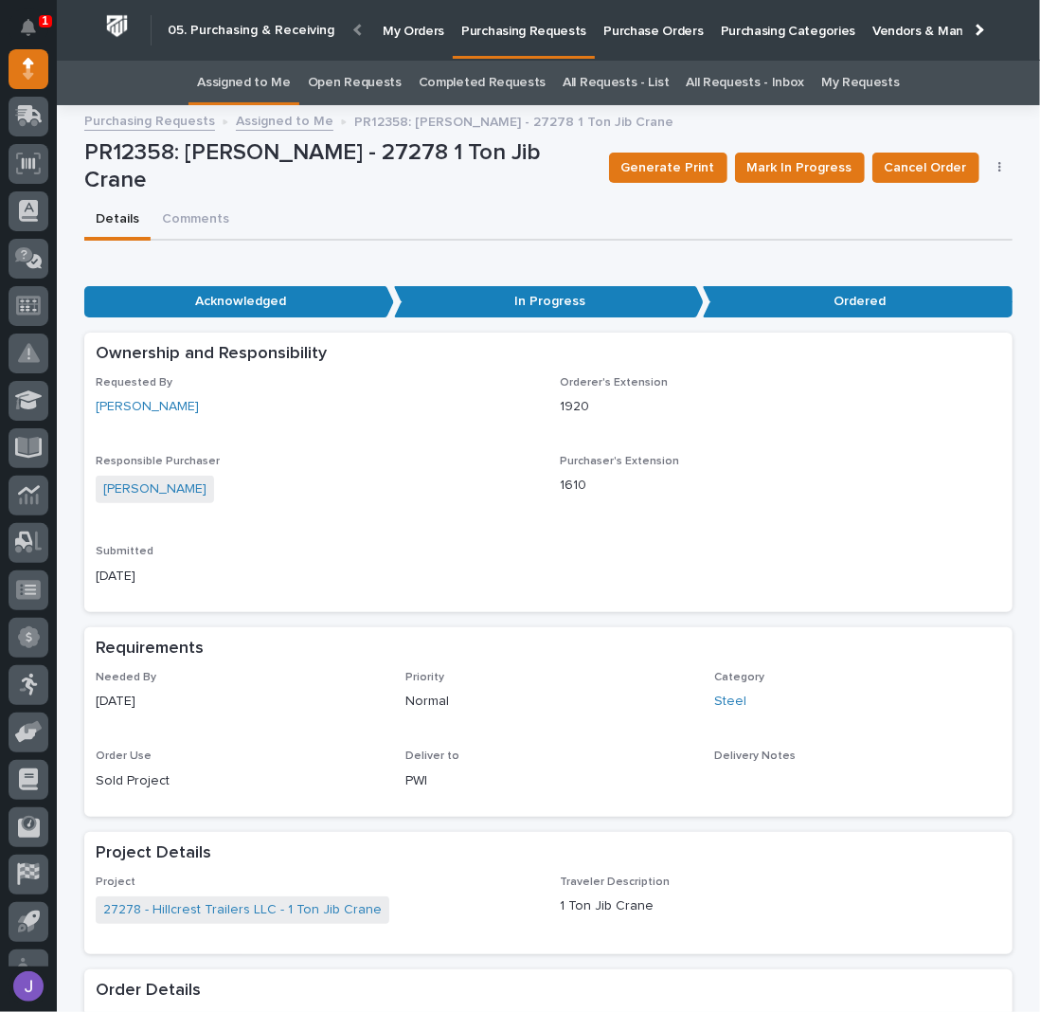
click at [229, 89] on link "Assigned to Me" at bounding box center [244, 83] width 94 height 45
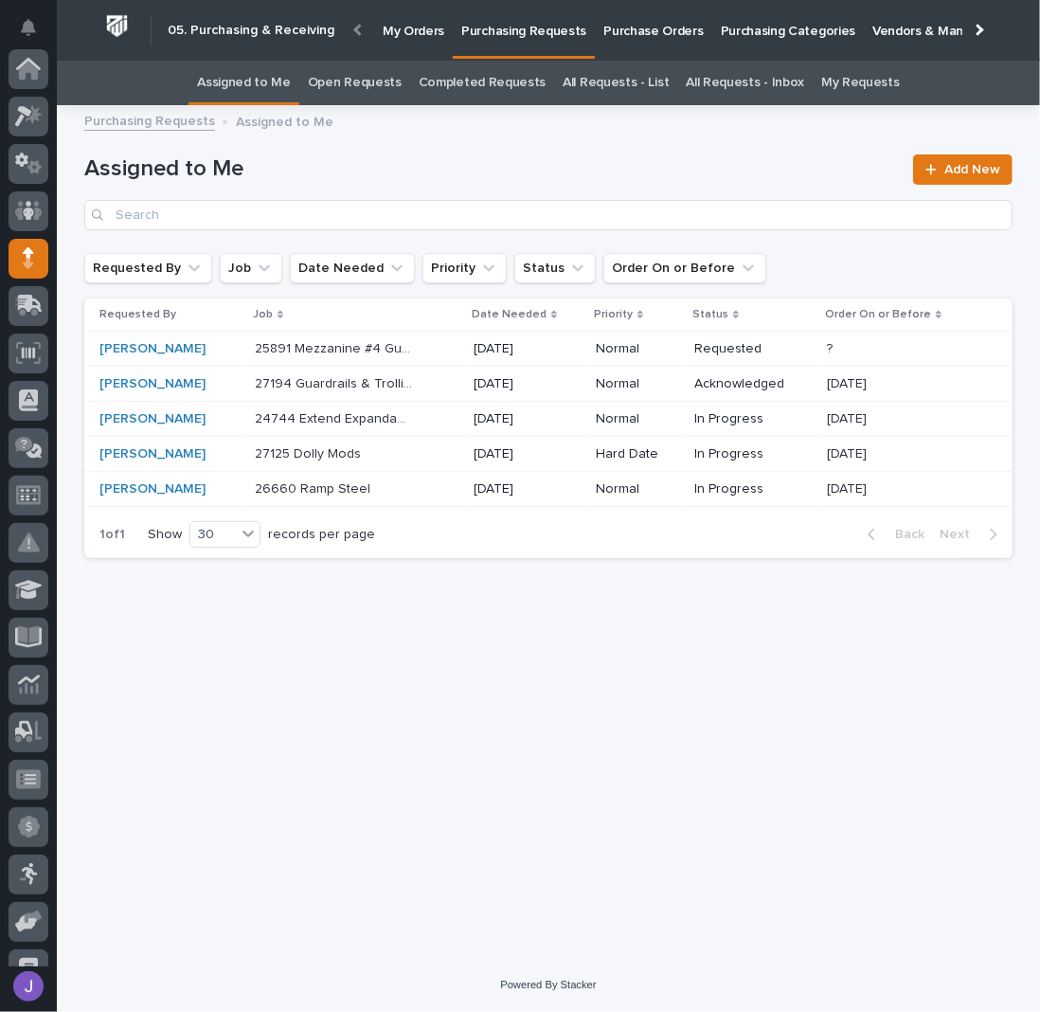
scroll to position [189, 0]
click at [409, 489] on div "26660 Ramp Steel 26660 Ramp Steel" at bounding box center [357, 489] width 204 height 31
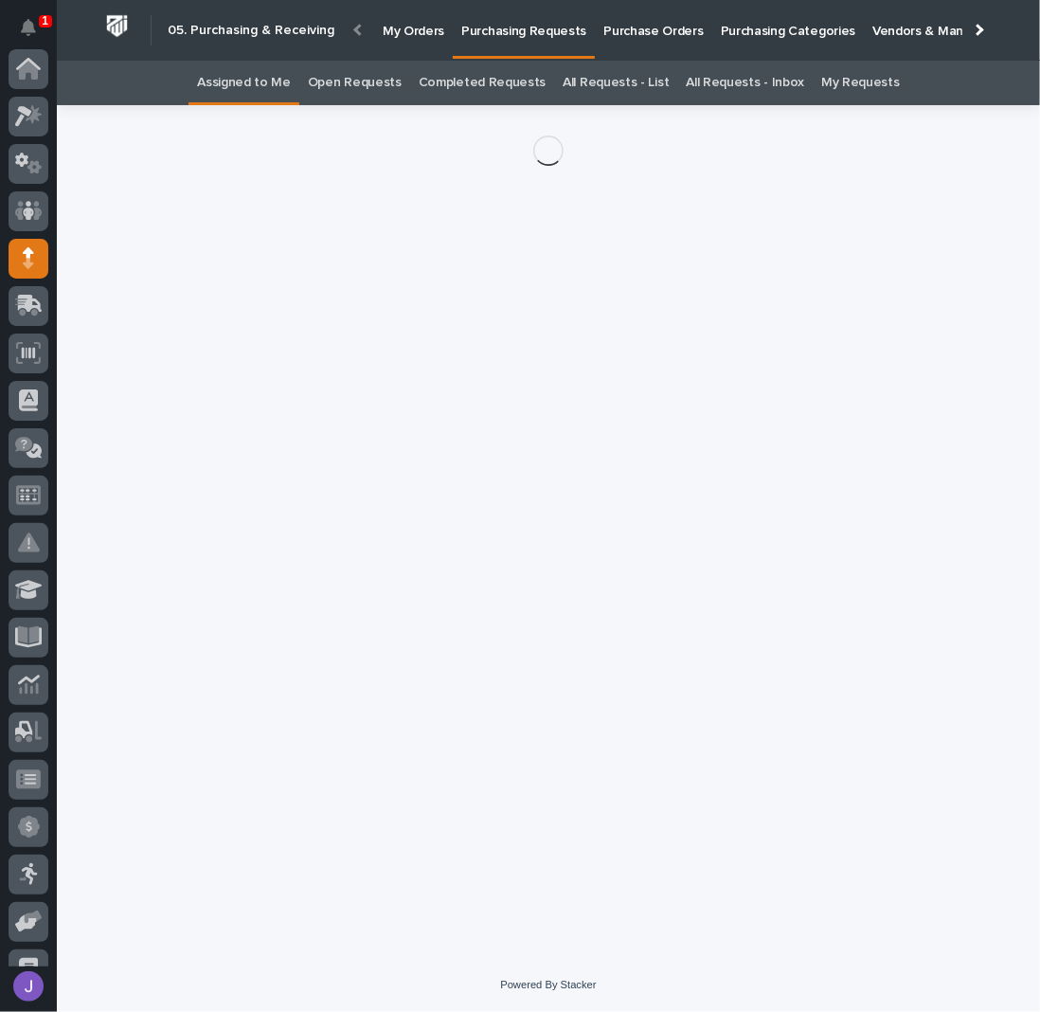
scroll to position [189, 0]
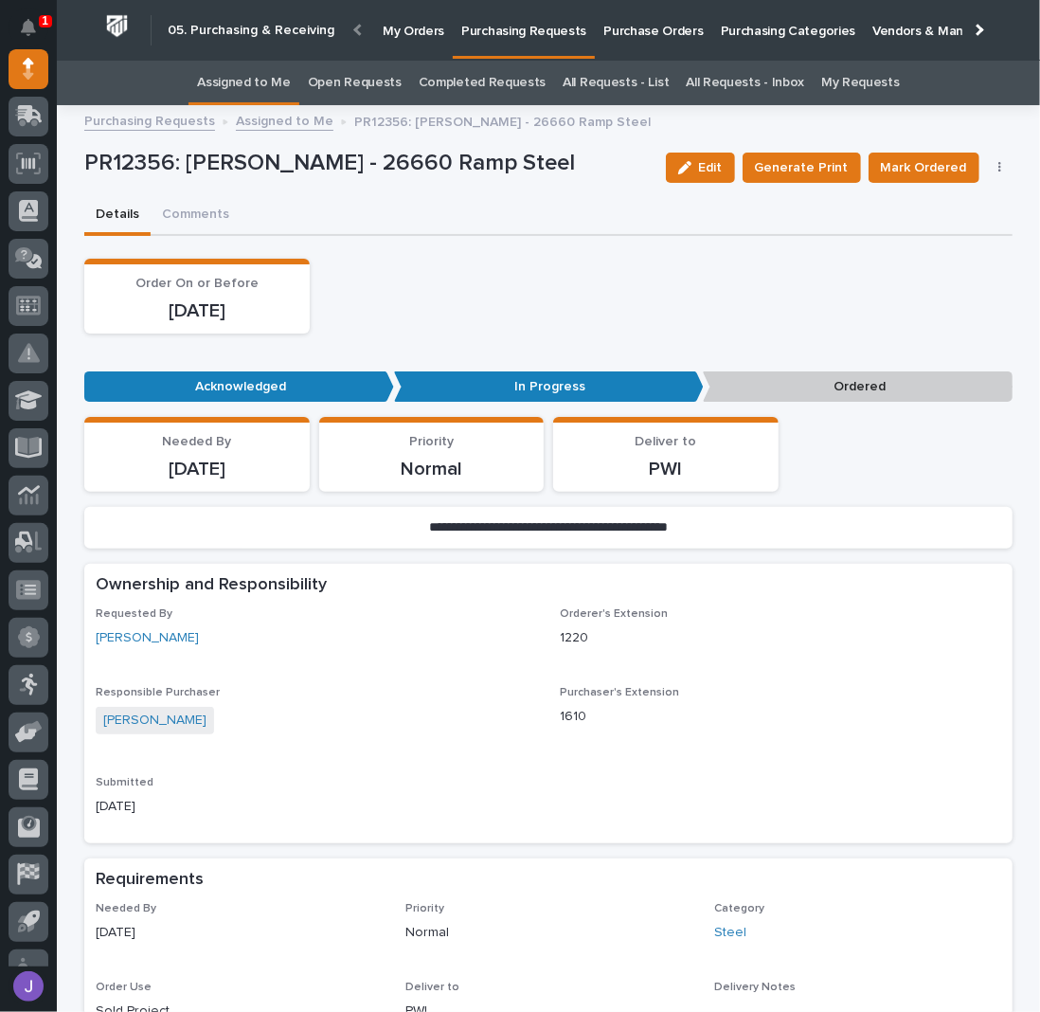
click at [998, 157] on div "Edit Generate Print Mark Ordered Cancel Order Edit Linked PO's" at bounding box center [835, 167] width 355 height 57
click at [998, 162] on icon "button" at bounding box center [999, 167] width 3 height 11
click at [942, 229] on span "Edit Linked PO's" at bounding box center [938, 236] width 97 height 23
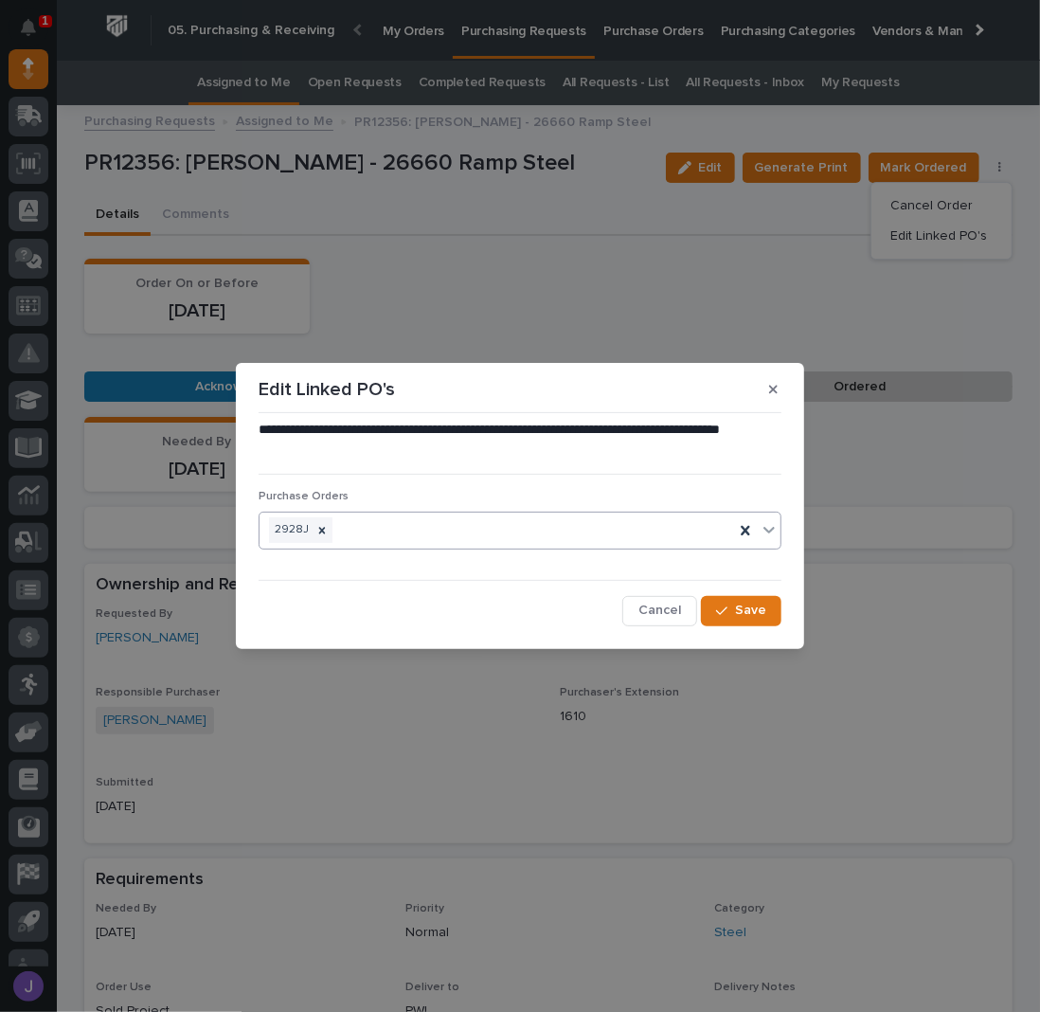
click at [519, 533] on div "2928J" at bounding box center [497, 529] width 475 height 33
click at [515, 534] on div "2928J" at bounding box center [497, 529] width 475 height 33
click at [517, 532] on div "2928J" at bounding box center [497, 529] width 475 height 33
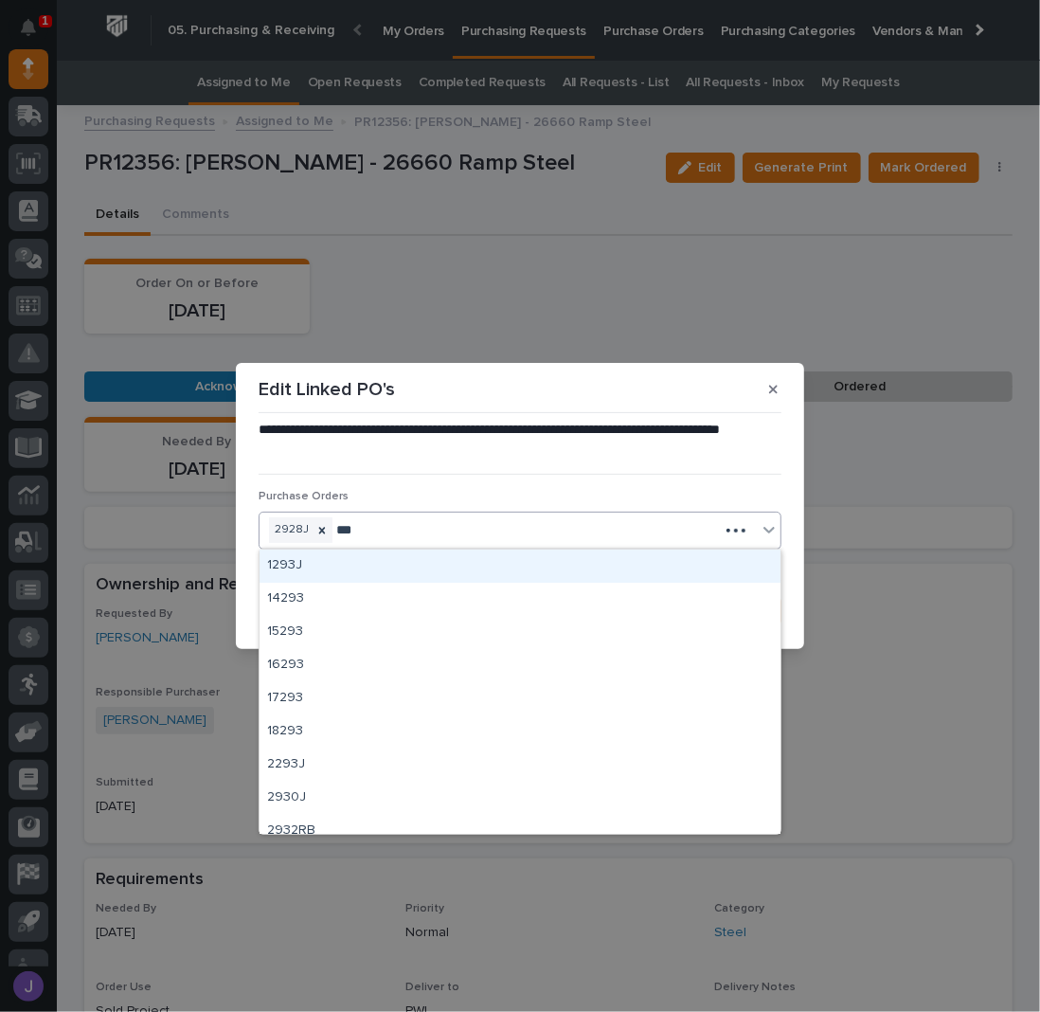
type input "****"
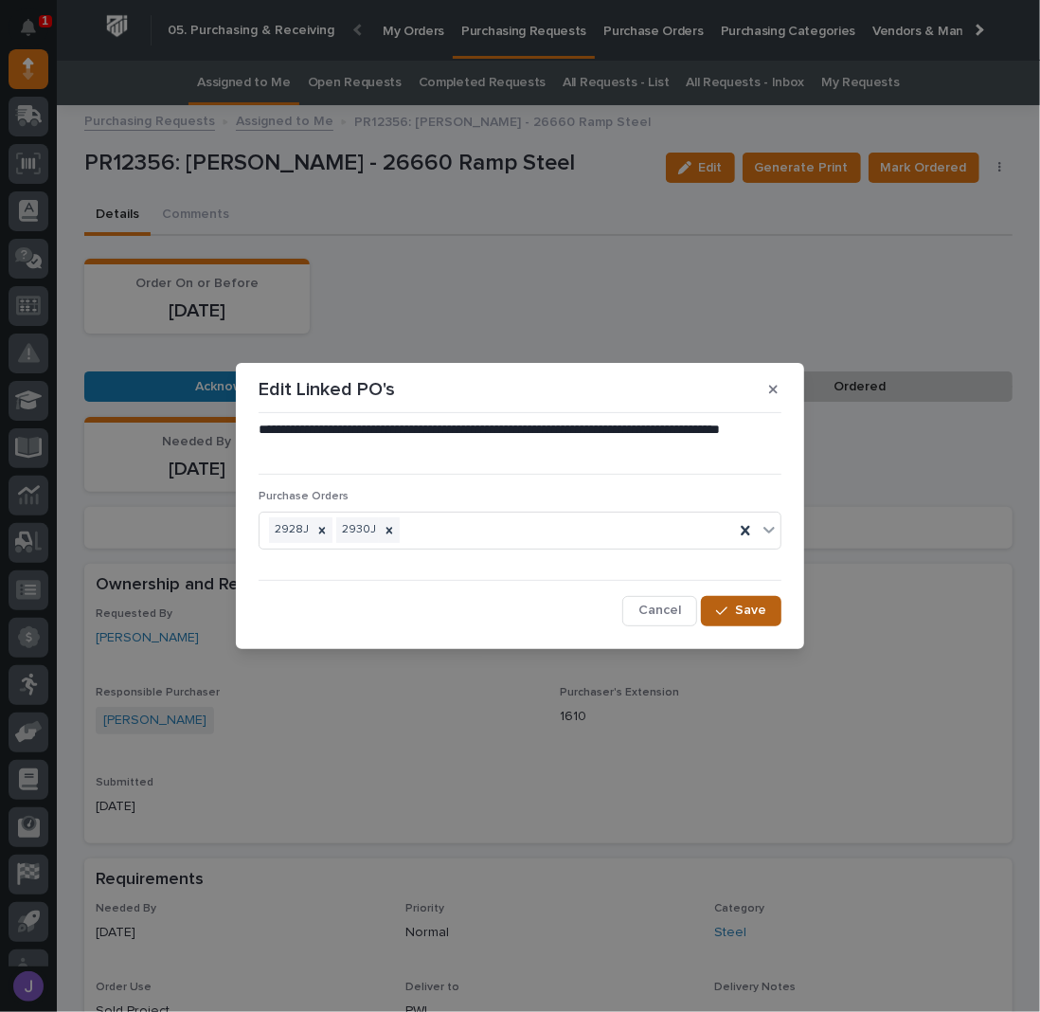
click at [719, 604] on icon "button" at bounding box center [721, 610] width 11 height 13
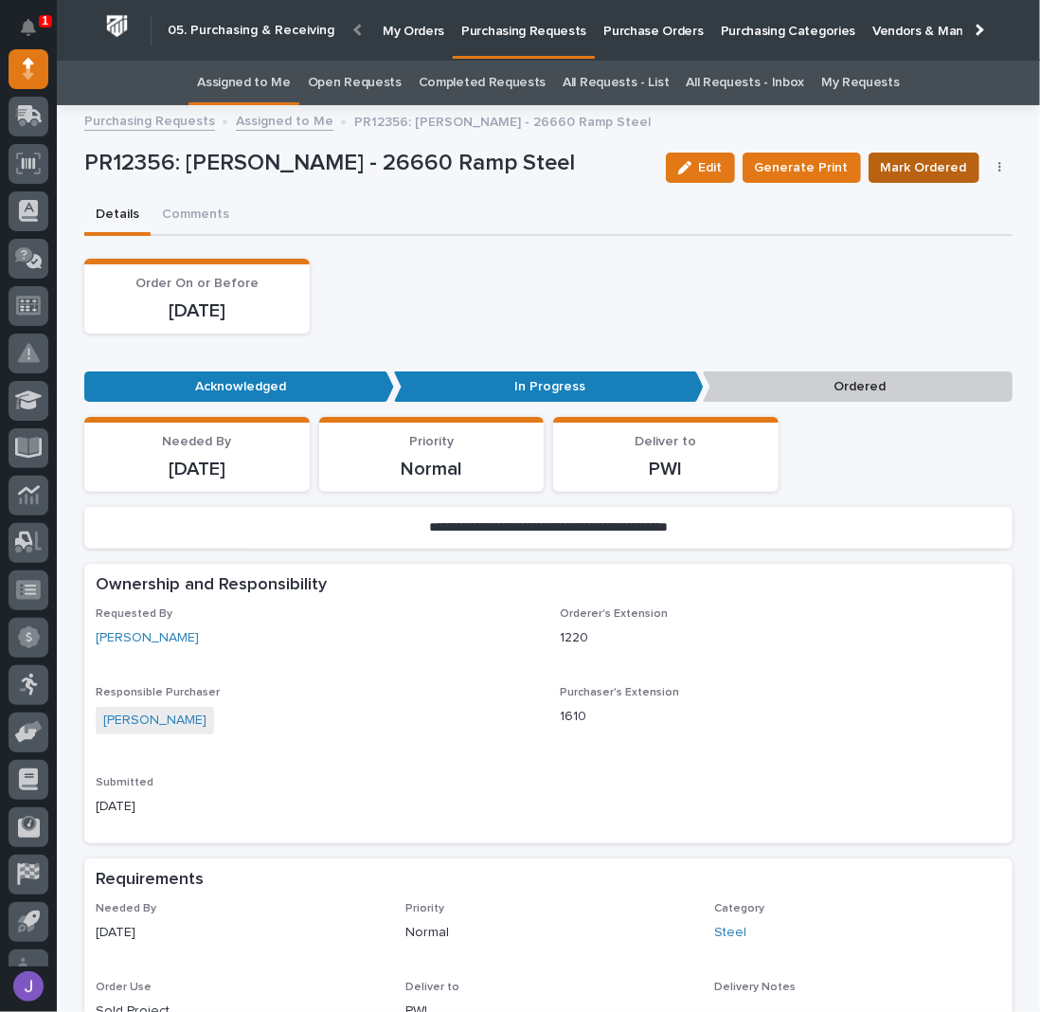
click at [932, 165] on span "Mark Ordered" at bounding box center [924, 167] width 86 height 23
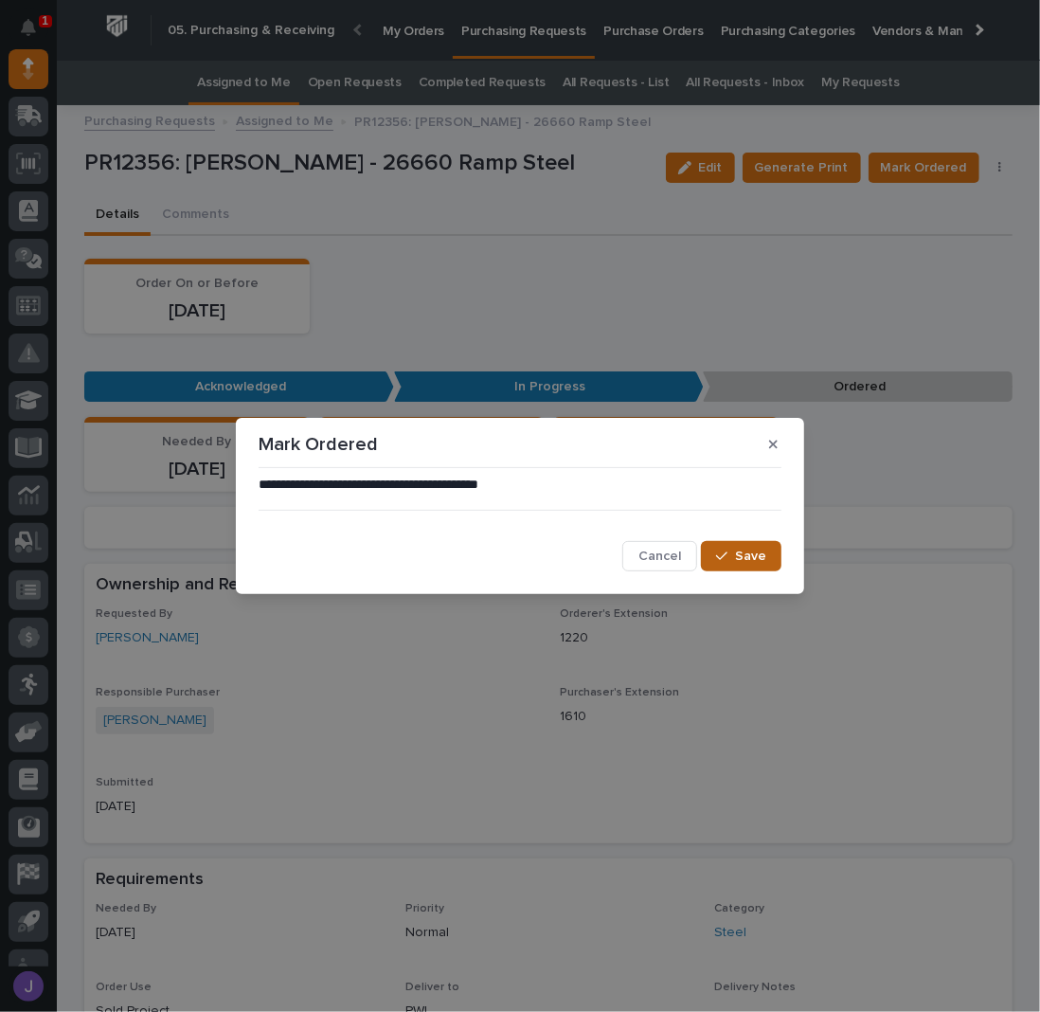
click at [767, 560] on button "Save" at bounding box center [741, 556] width 81 height 30
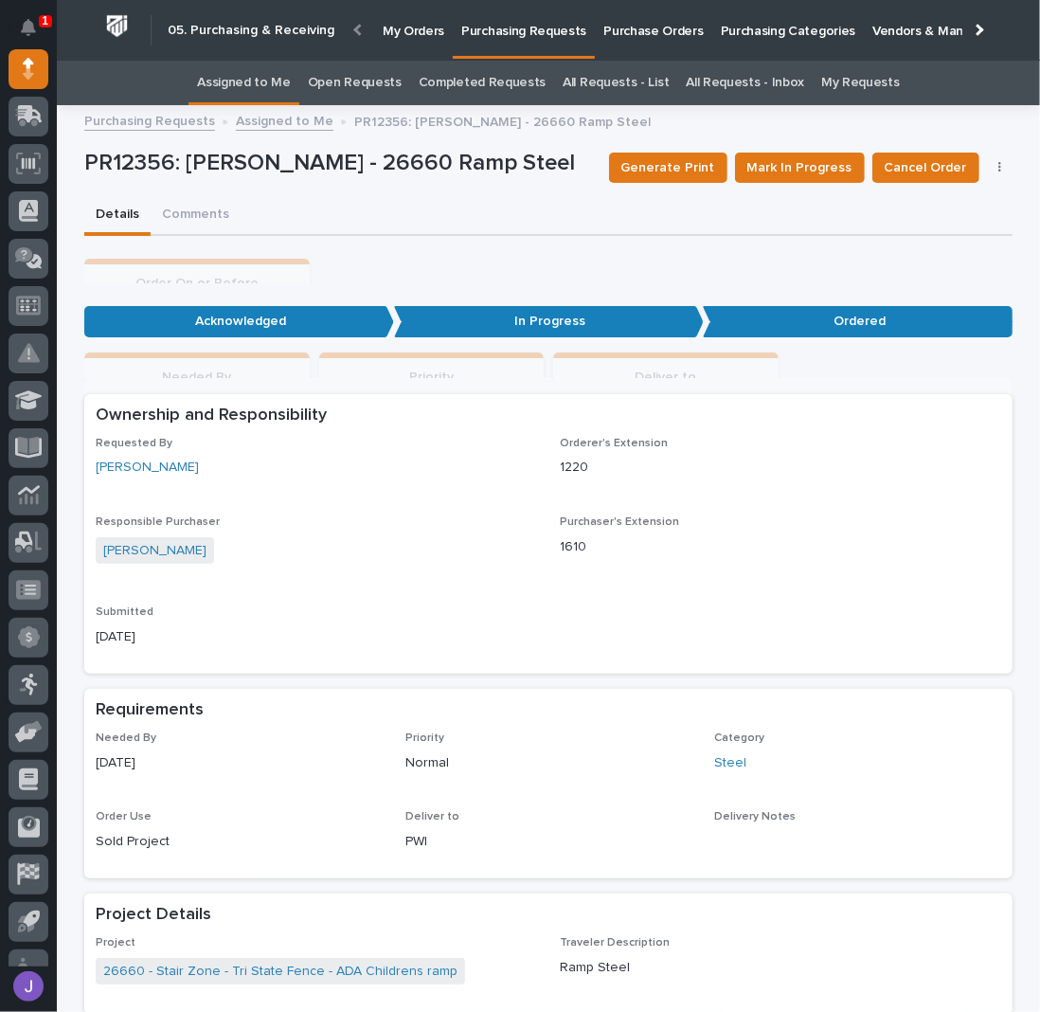
click at [232, 77] on link "Assigned to Me" at bounding box center [244, 83] width 94 height 45
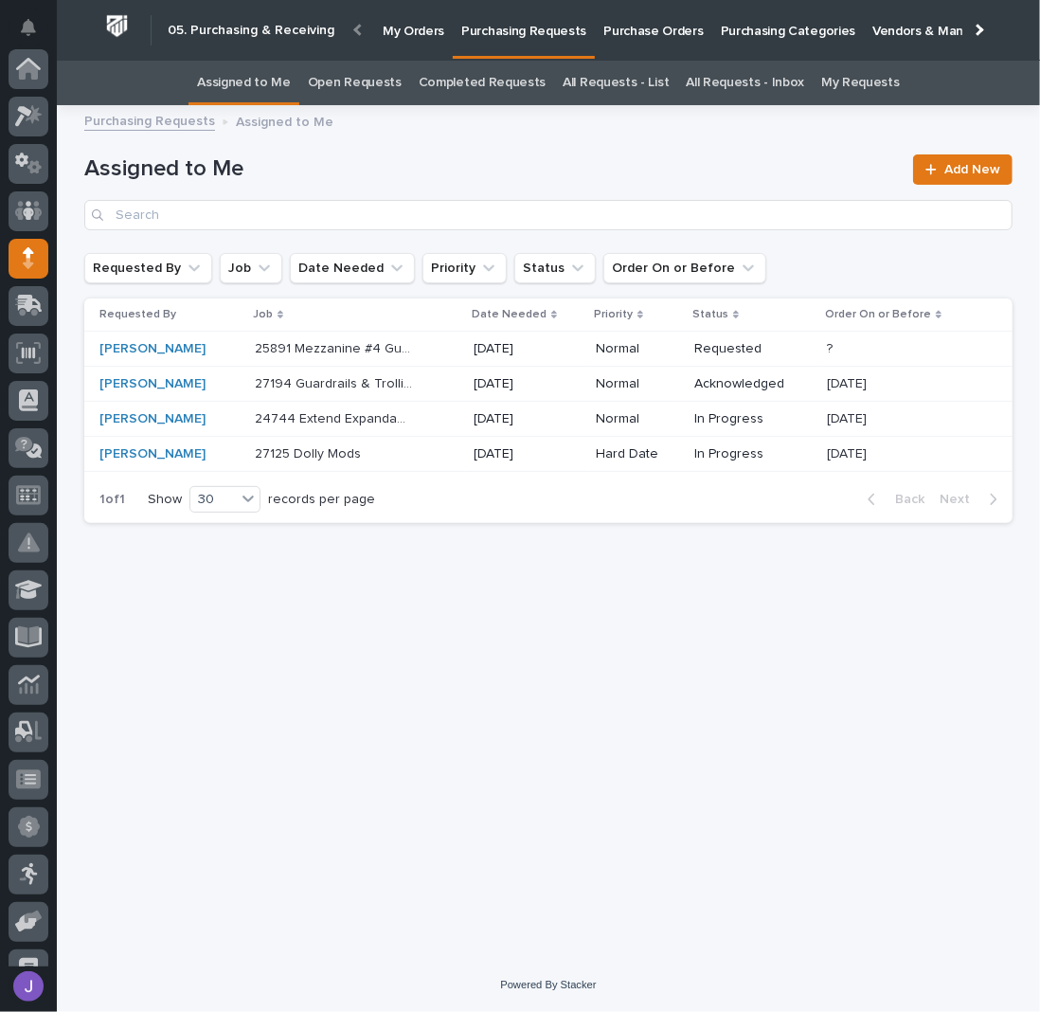
scroll to position [189, 0]
click at [409, 414] on div "24744 Extend Expandable Crosswalk by 2 Sections 24744 Extend Expandable Crosswa…" at bounding box center [357, 419] width 204 height 31
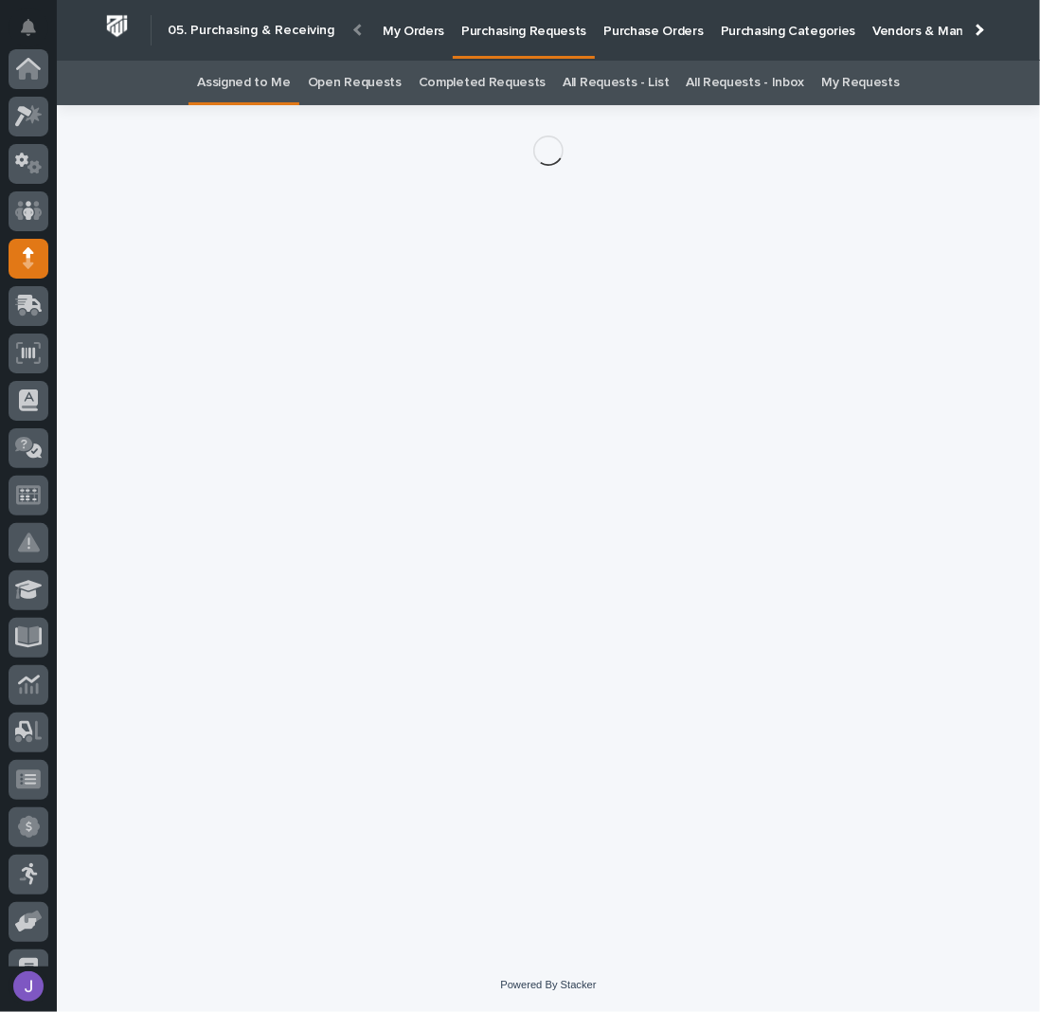
scroll to position [189, 0]
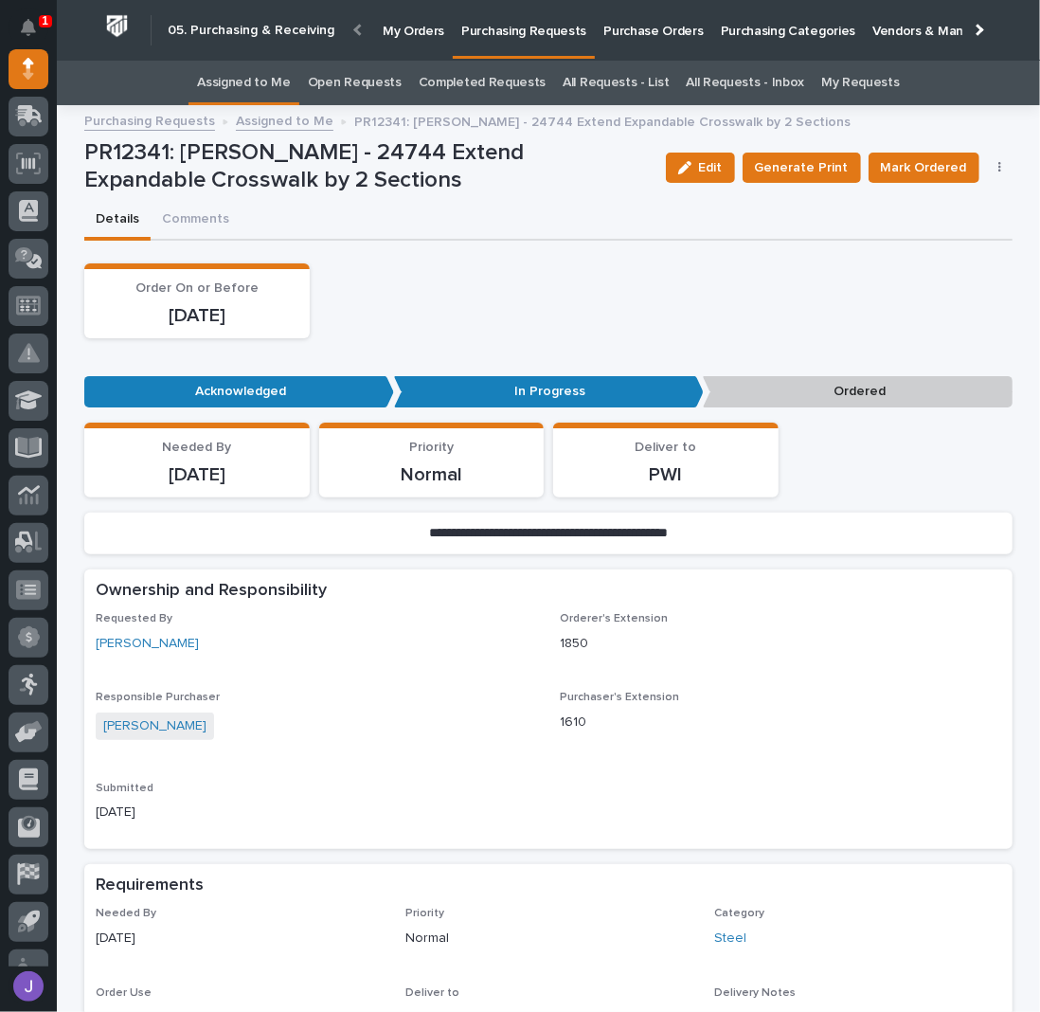
click at [995, 167] on button "button" at bounding box center [1000, 167] width 27 height 13
click at [965, 231] on span "Edit Linked PO's" at bounding box center [938, 236] width 97 height 23
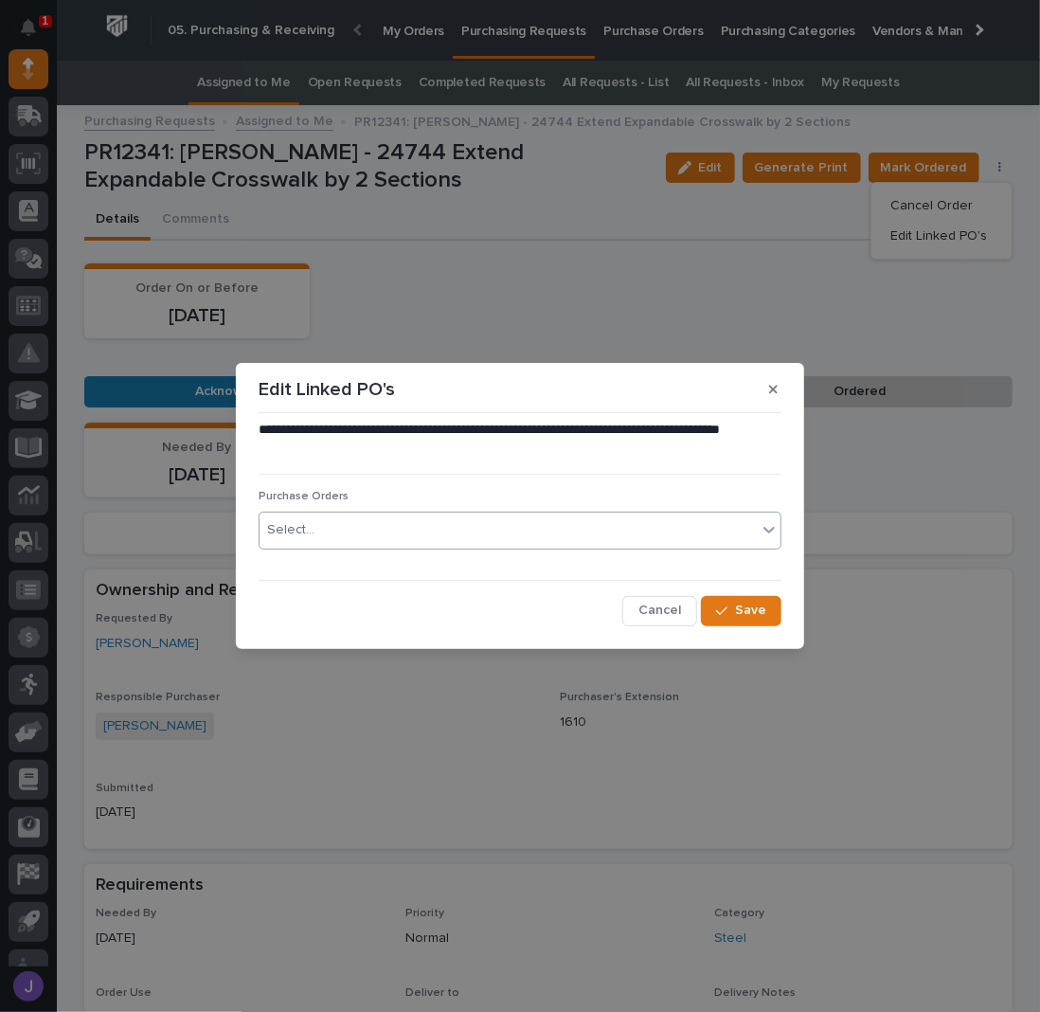
click at [409, 545] on div "Select..." at bounding box center [508, 529] width 497 height 31
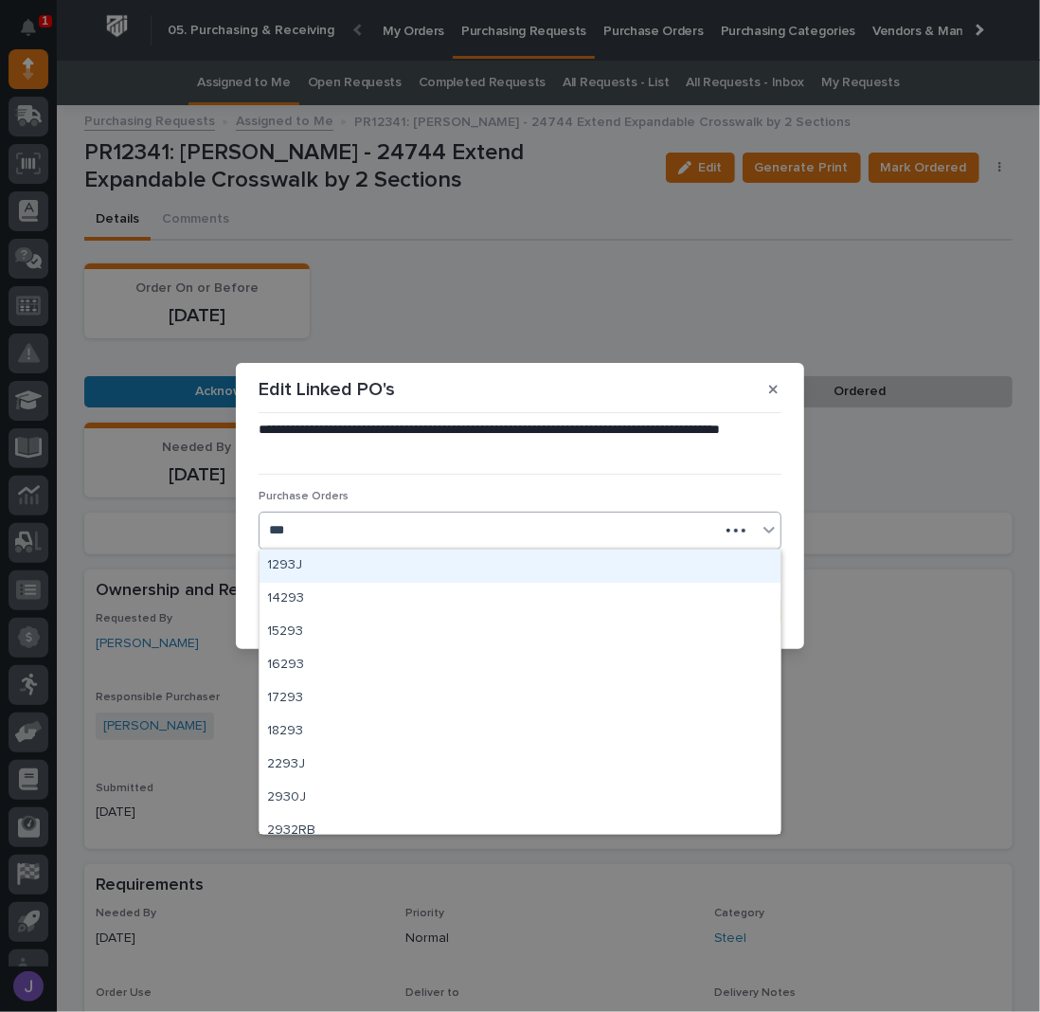
type input "****"
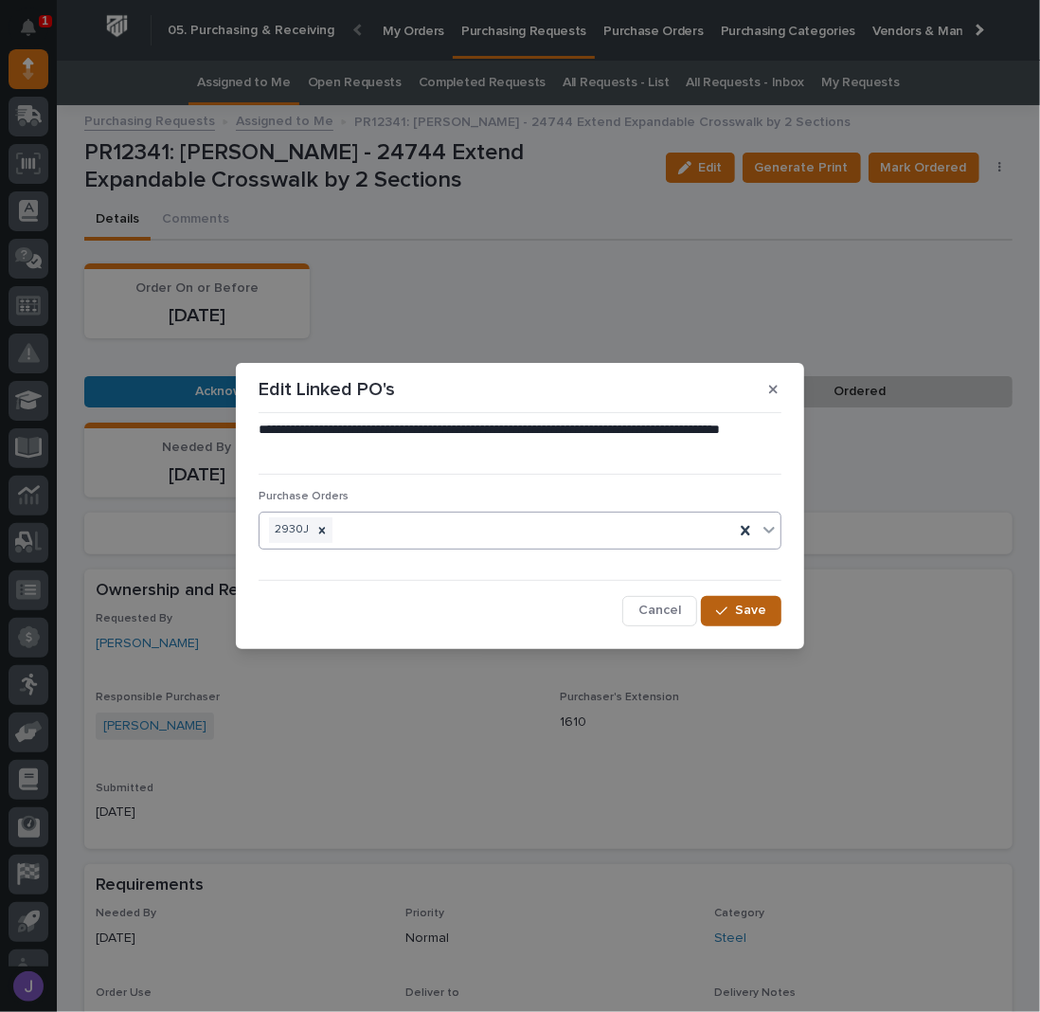
click at [738, 610] on span "Save" at bounding box center [750, 610] width 31 height 17
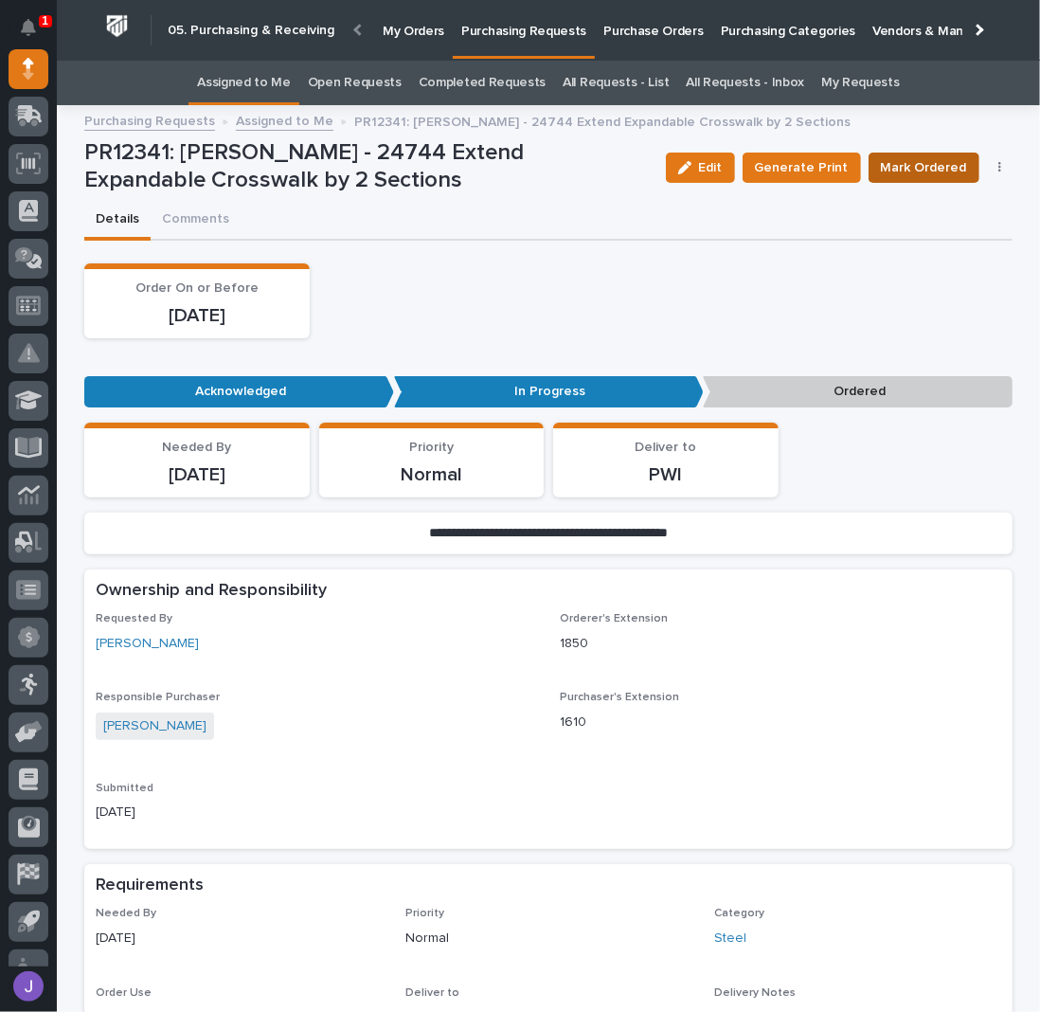
click at [915, 162] on span "Mark Ordered" at bounding box center [924, 167] width 86 height 23
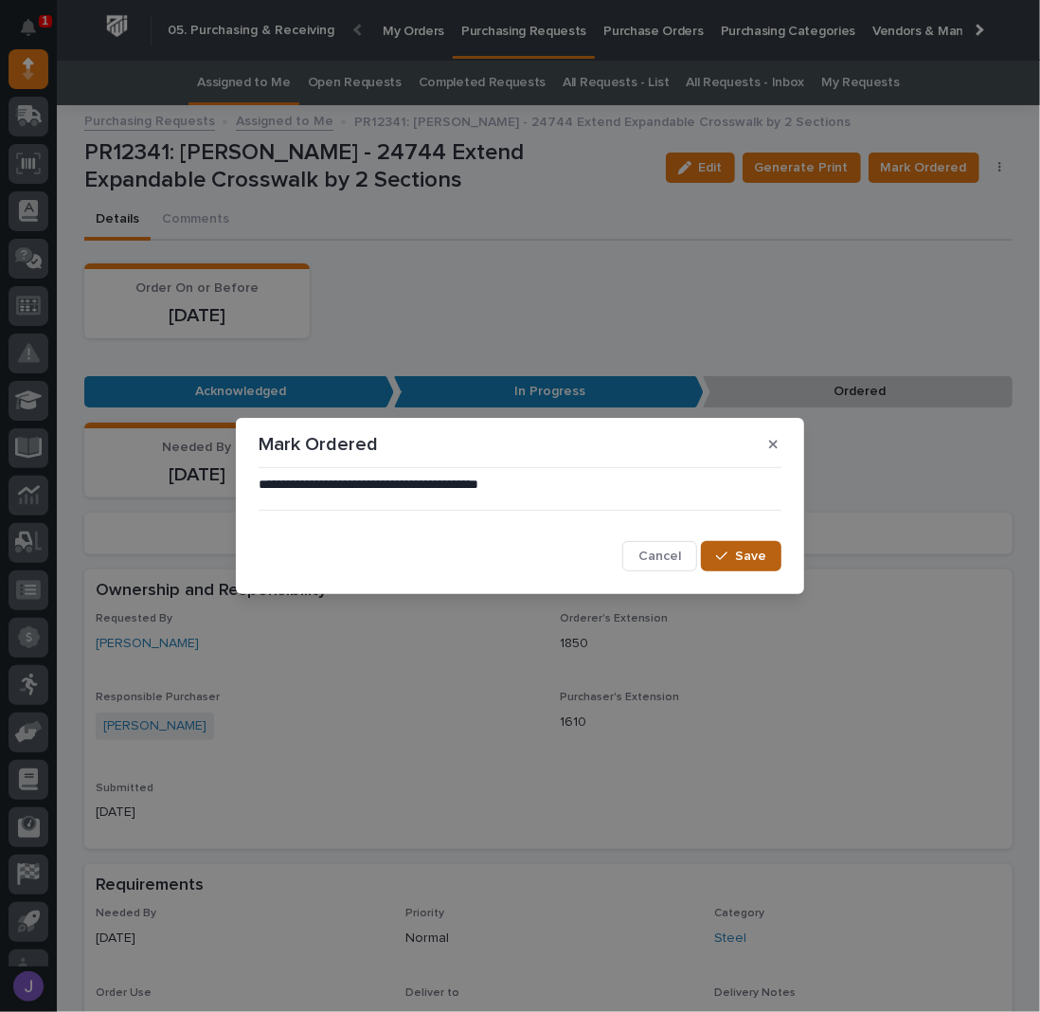
click at [741, 550] on span "Save" at bounding box center [750, 556] width 31 height 17
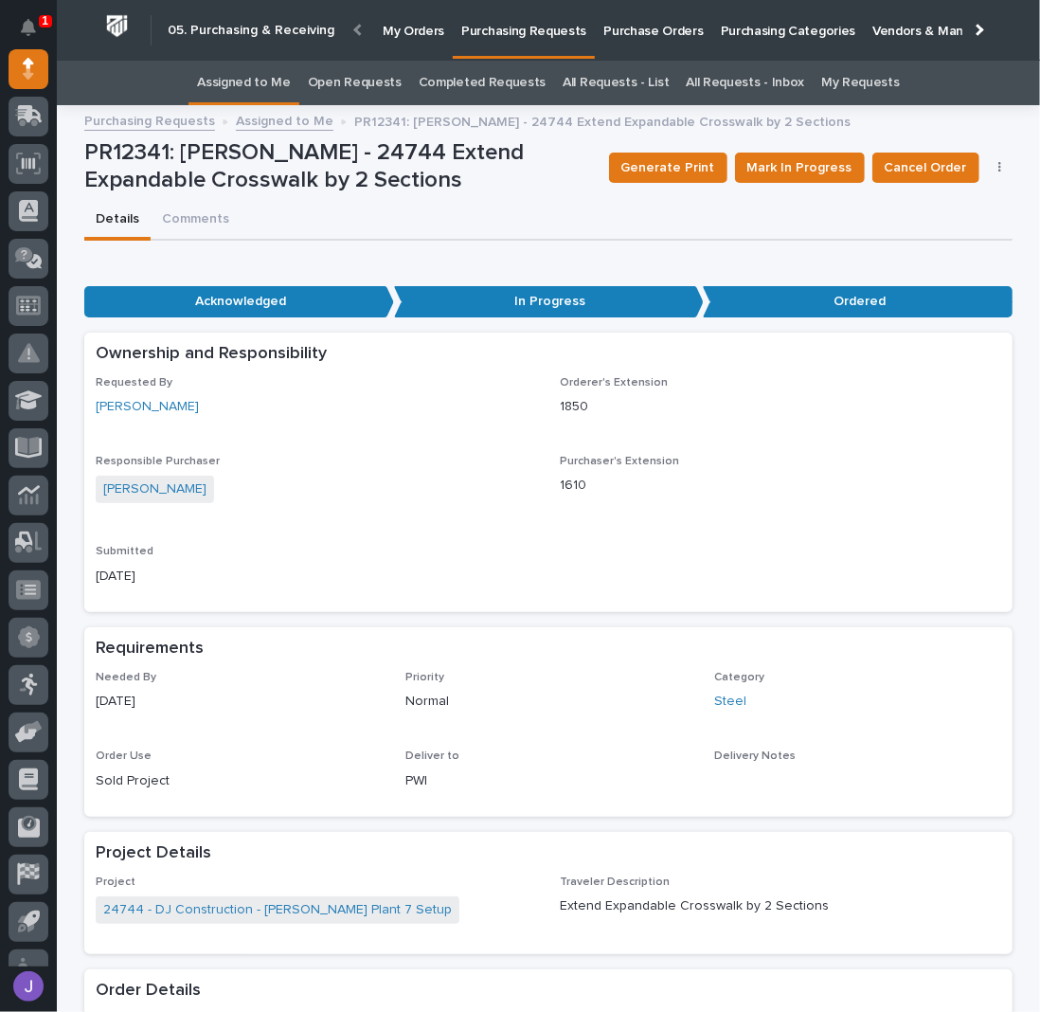
click at [274, 91] on link "Assigned to Me" at bounding box center [244, 83] width 94 height 45
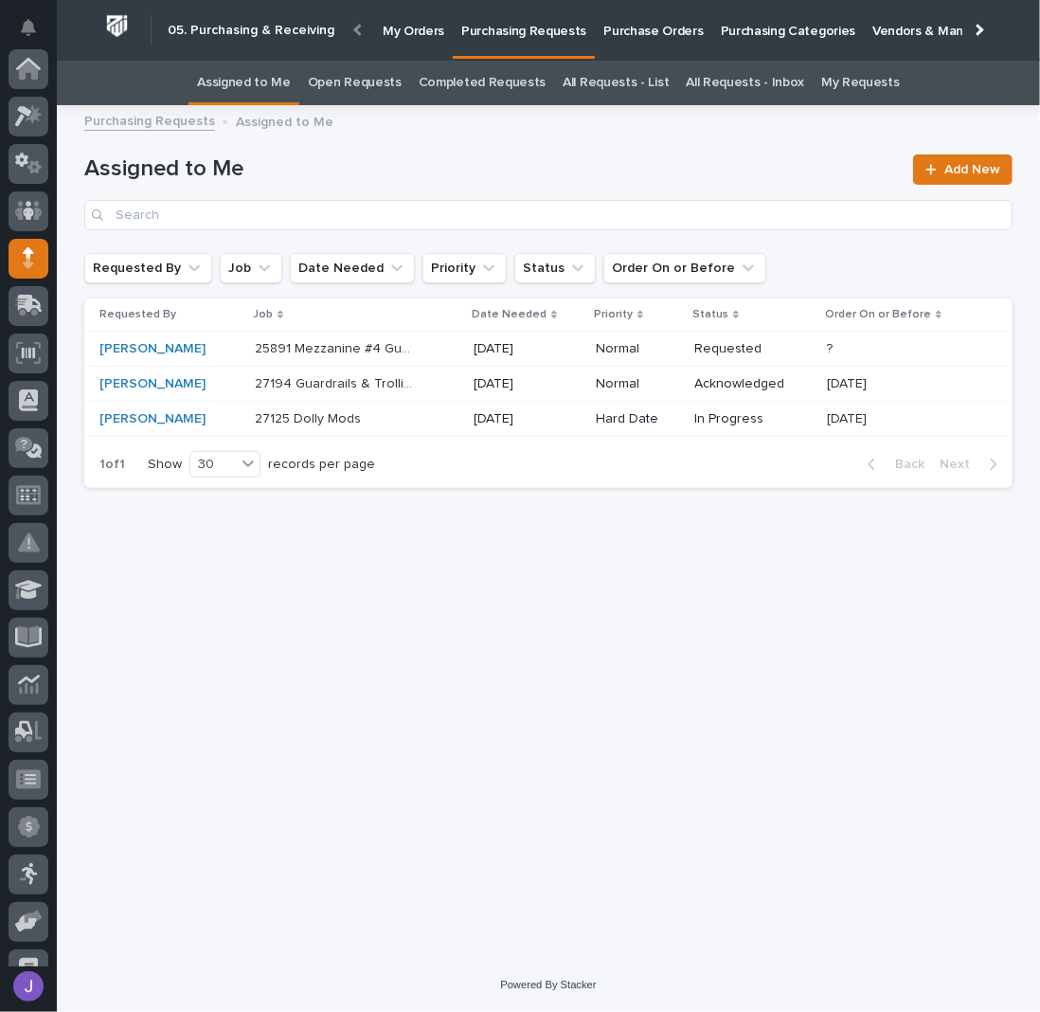
scroll to position [189, 0]
click at [410, 388] on div "27194 Guardrails & Trollies 27194 Guardrails & Trollies" at bounding box center [357, 383] width 204 height 31
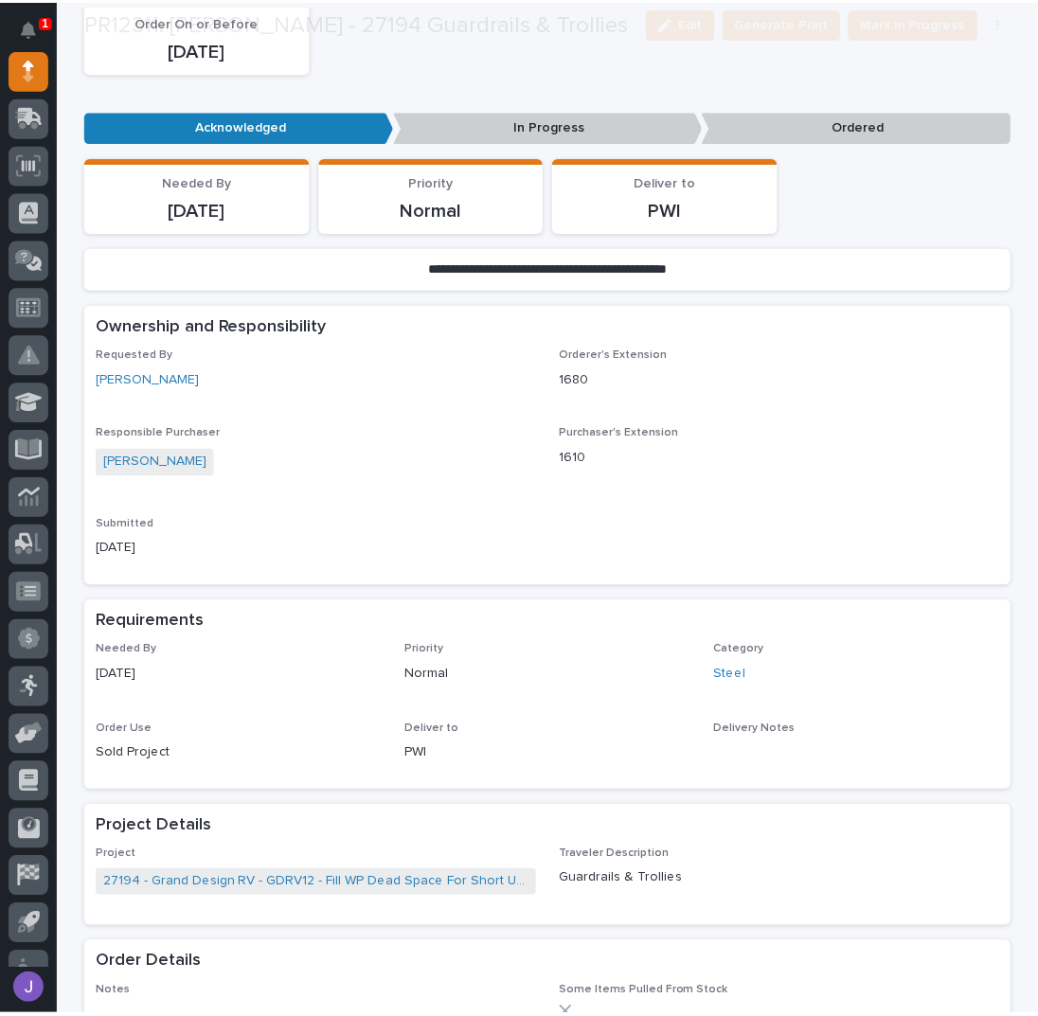
scroll to position [379, 0]
